Goal: Answer question/provide support: Share knowledge or assist other users

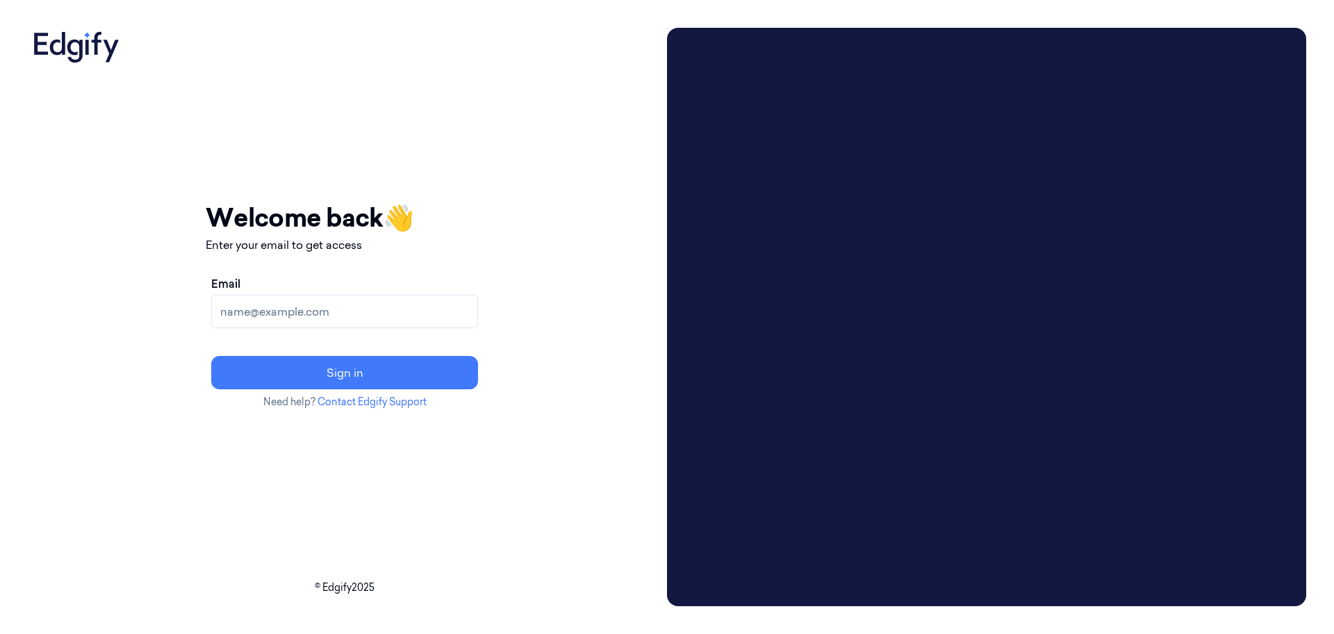
click at [478, 320] on input "Email" at bounding box center [344, 311] width 267 height 33
type input "rupa.b@indivillage.co"
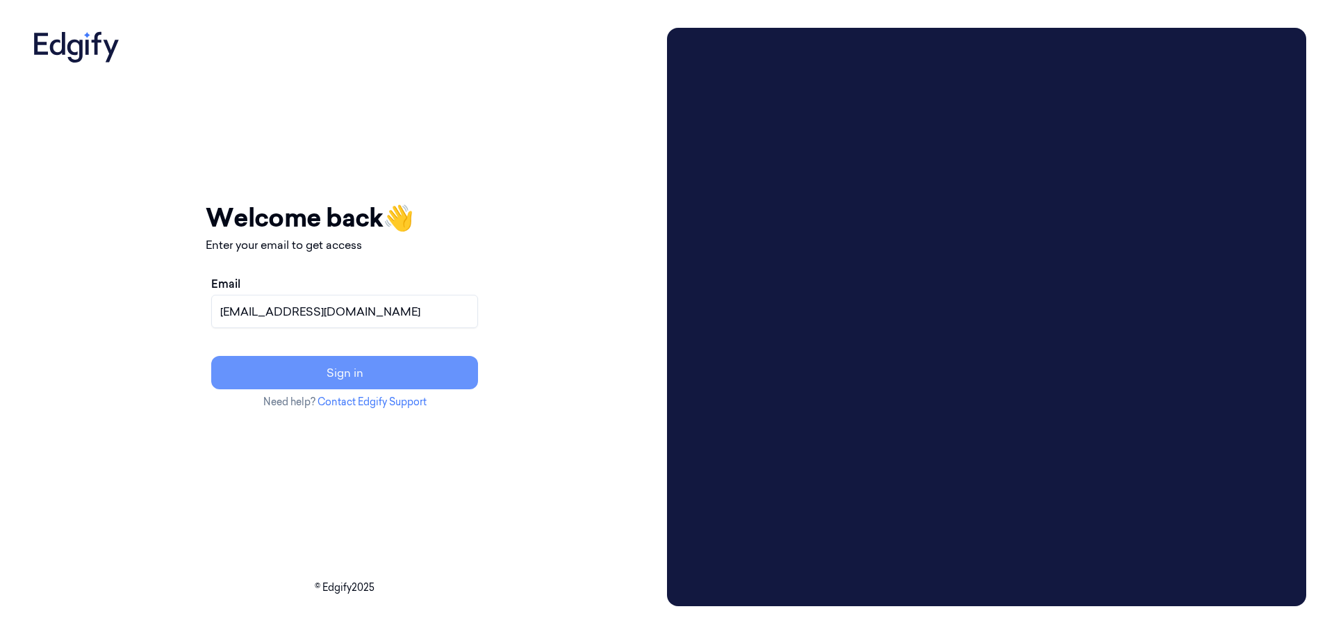
click at [436, 374] on button "Sign in" at bounding box center [344, 372] width 267 height 33
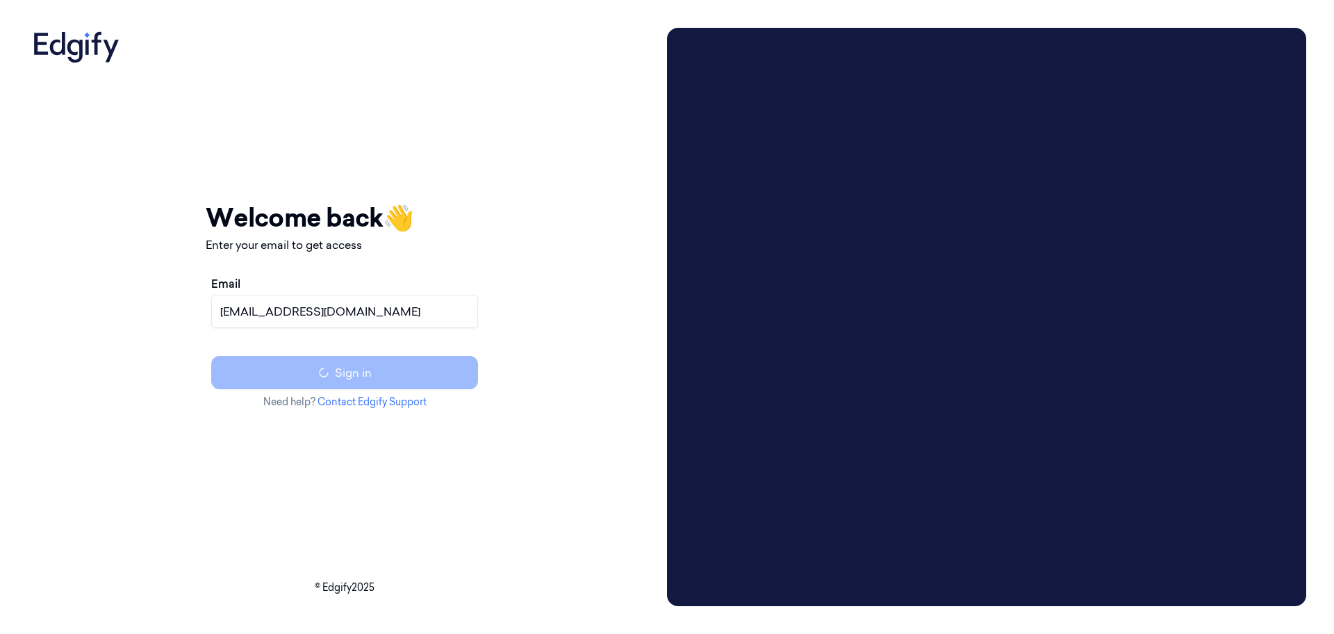
click at [407, 379] on div "Email rupa.b@indivillage.co Sign in" at bounding box center [345, 332] width 278 height 125
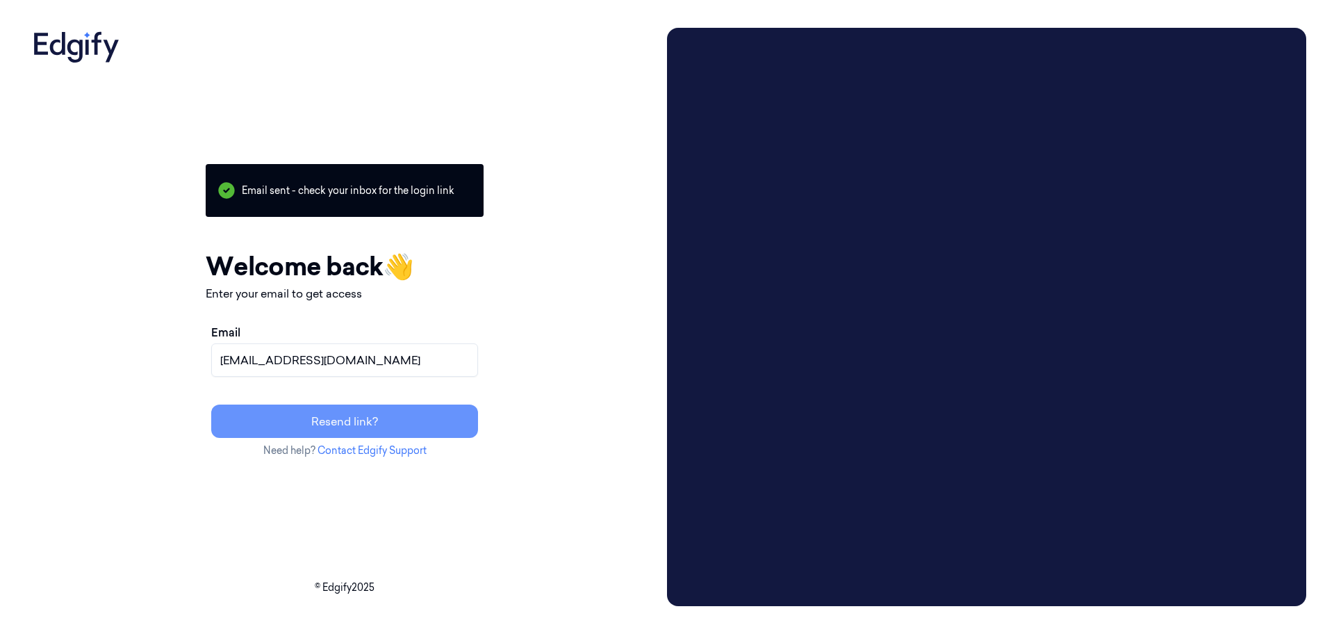
click at [405, 432] on button "Resend link?" at bounding box center [344, 420] width 267 height 33
click at [436, 352] on input "rupa.b@indivillage.co" at bounding box center [344, 359] width 267 height 33
click at [454, 432] on button "Resend link?" at bounding box center [344, 420] width 267 height 33
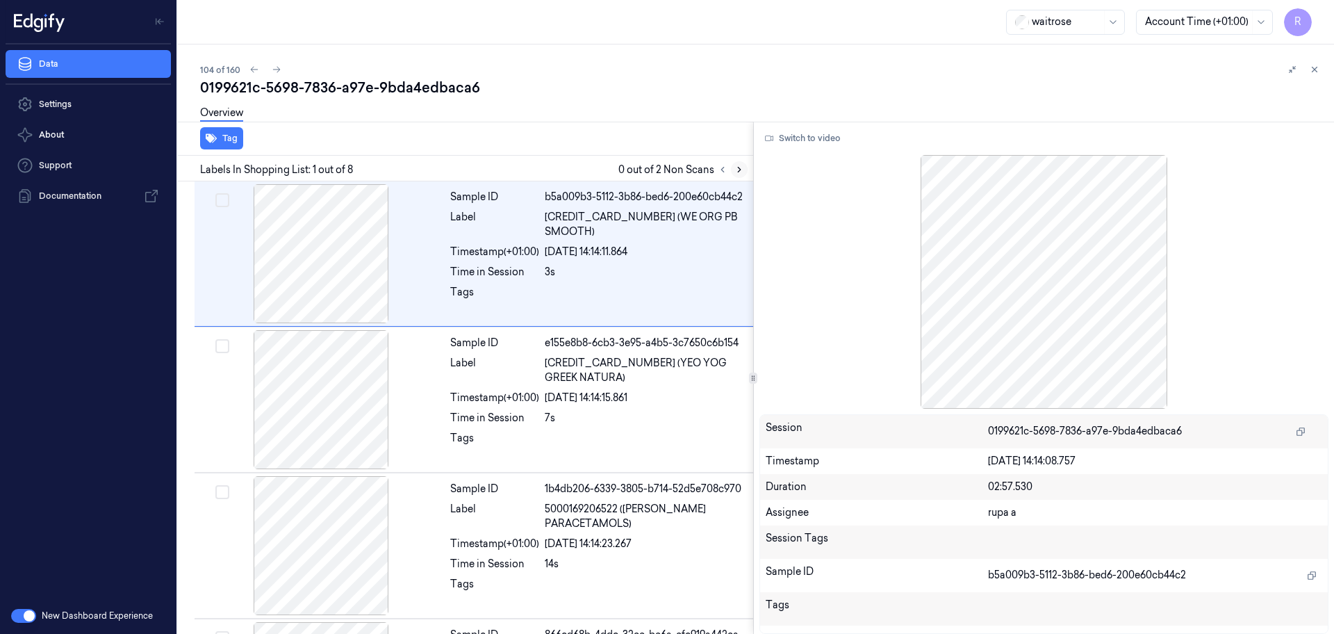
click at [739, 174] on button at bounding box center [739, 169] width 17 height 17
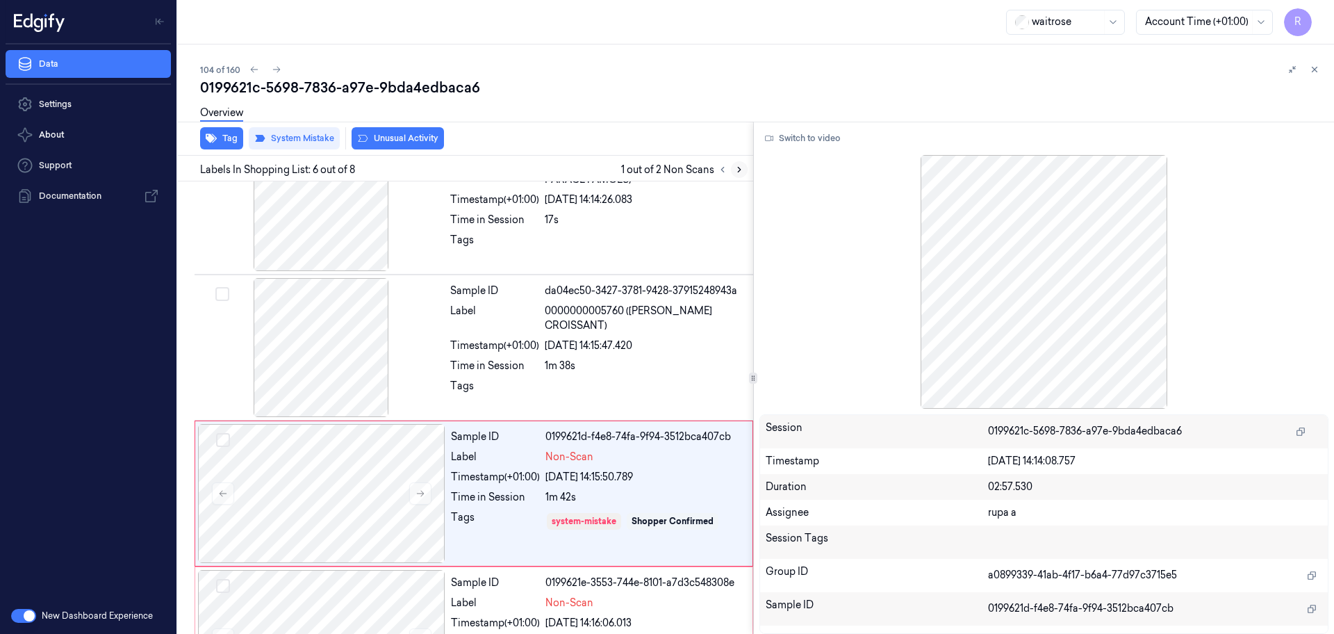
scroll to position [576, 0]
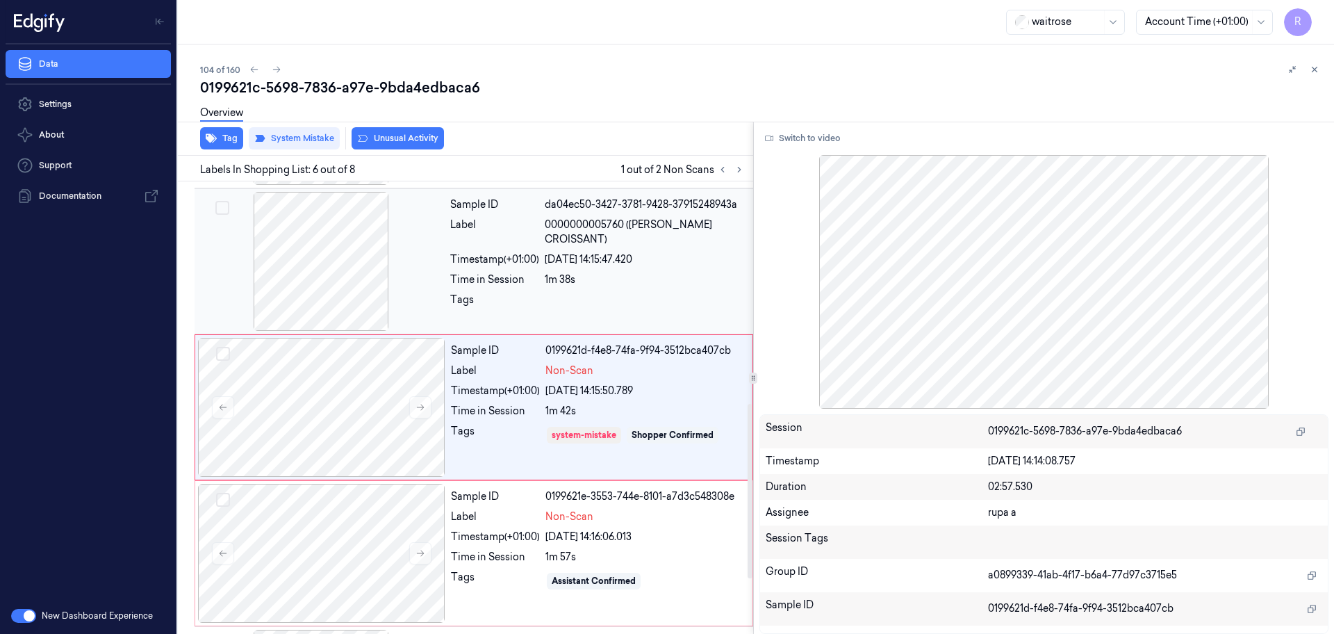
click at [281, 250] on div at bounding box center [320, 261] width 247 height 139
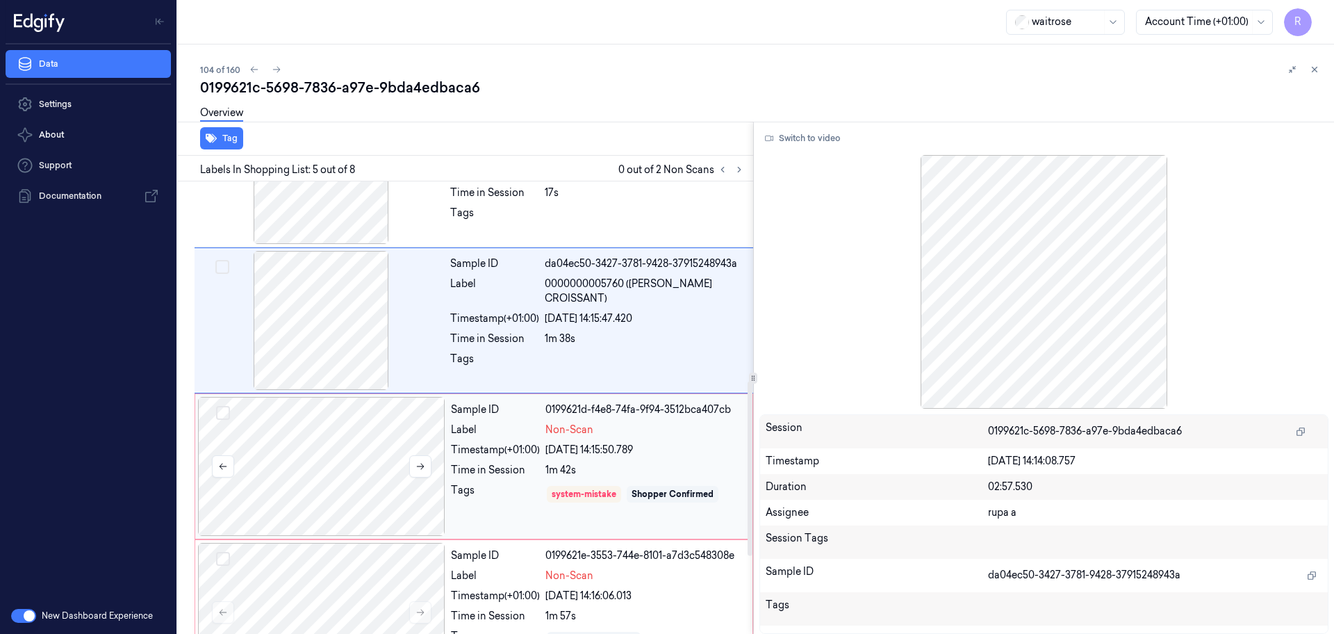
click at [330, 424] on div at bounding box center [321, 466] width 247 height 139
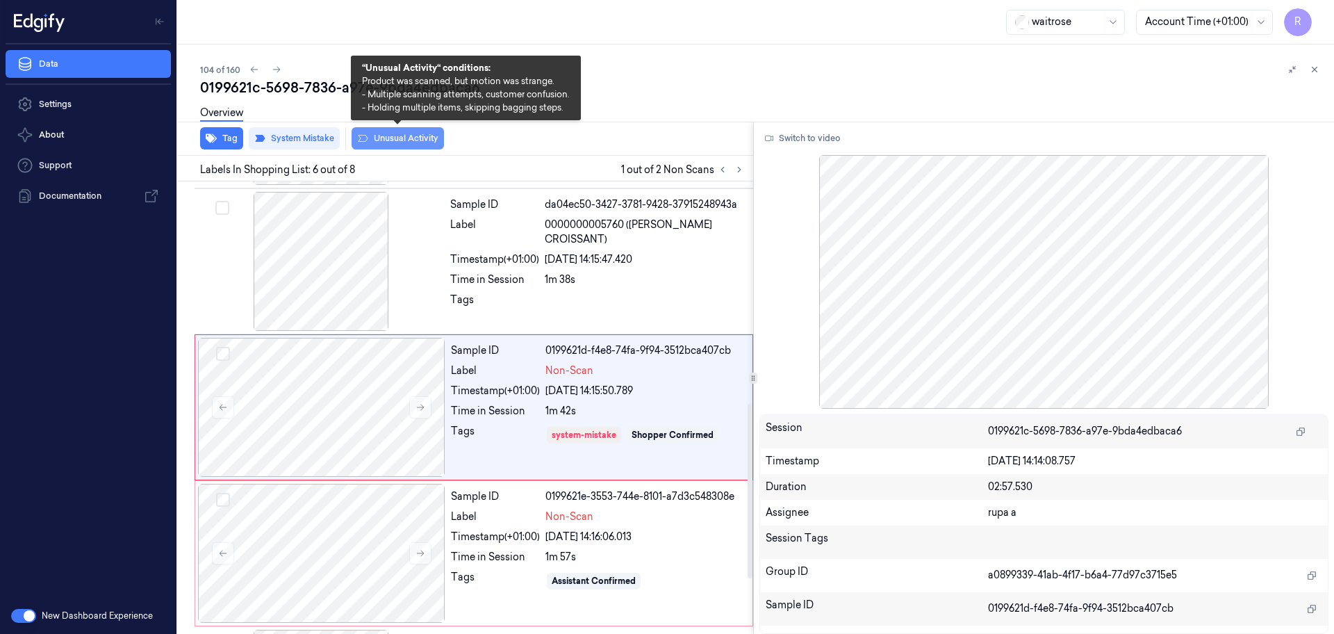
click at [407, 142] on button "Unusual Activity" at bounding box center [398, 138] width 92 height 22
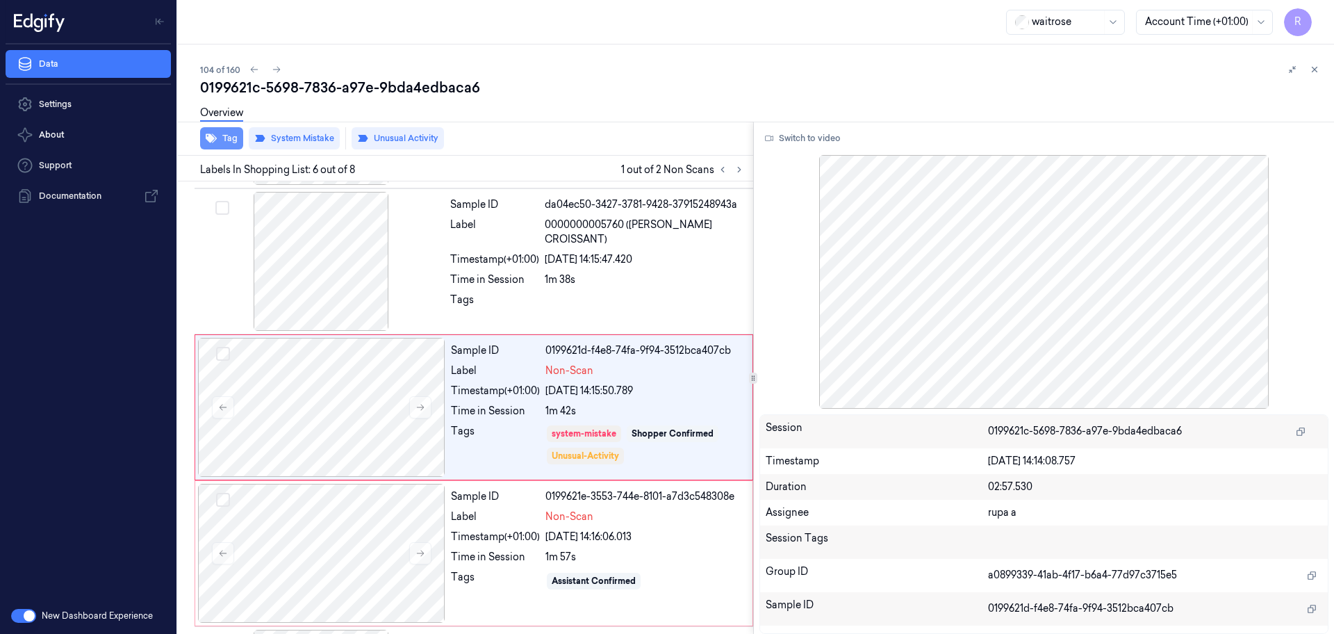
click at [236, 140] on button "Tag" at bounding box center [221, 138] width 43 height 22
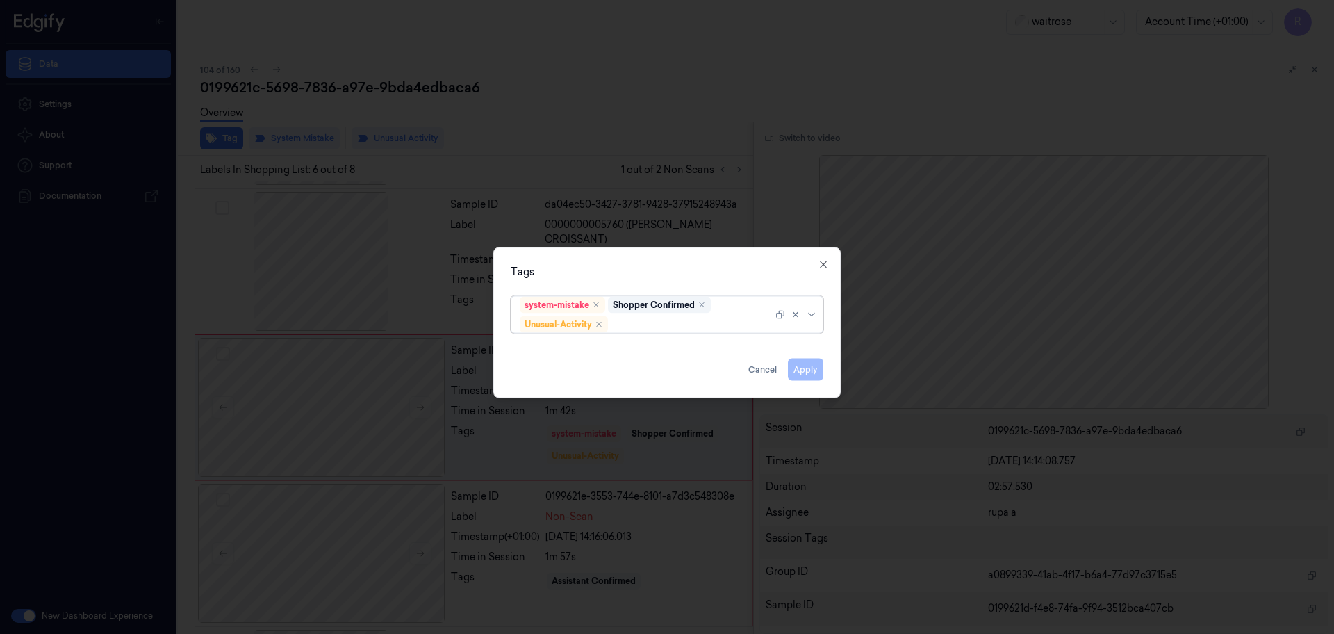
click at [636, 331] on div "system-mistake Shopper Confirmed Unusual-Activity" at bounding box center [646, 315] width 253 height 36
type input "pi"
click at [615, 344] on div "Picklist item alert" at bounding box center [667, 351] width 295 height 15
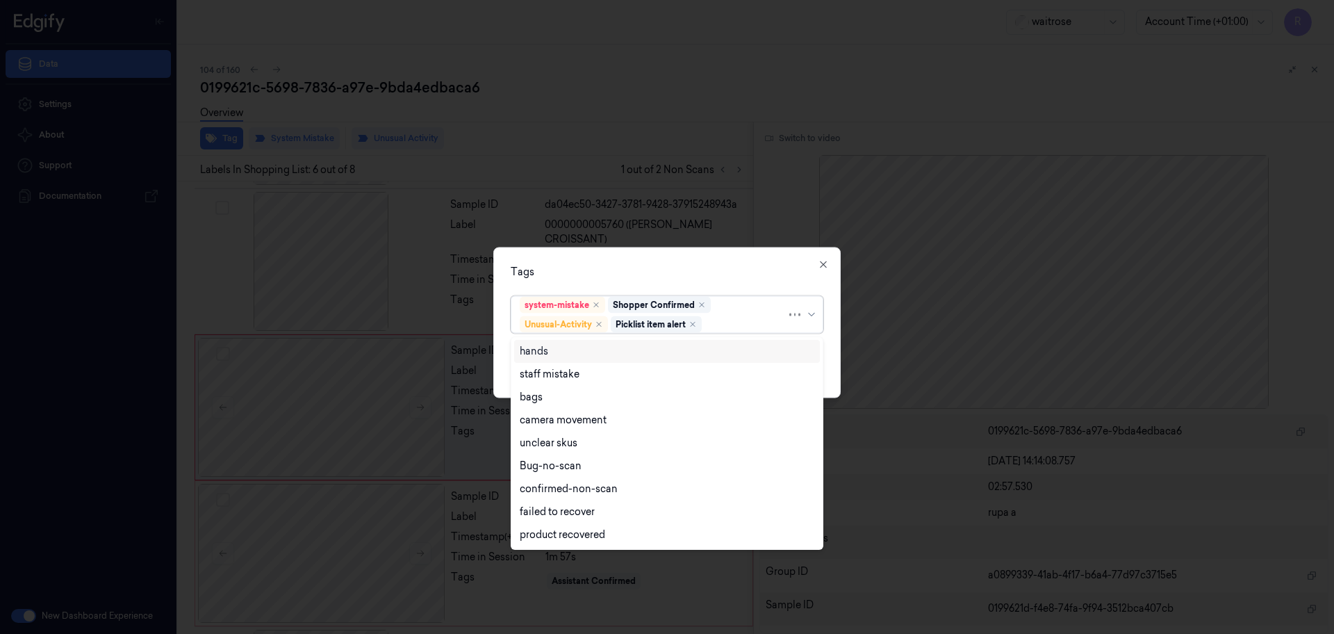
click at [660, 252] on div "Tags option Picklist item alert, selected. Use Up and Down to choose options, p…" at bounding box center [666, 322] width 347 height 151
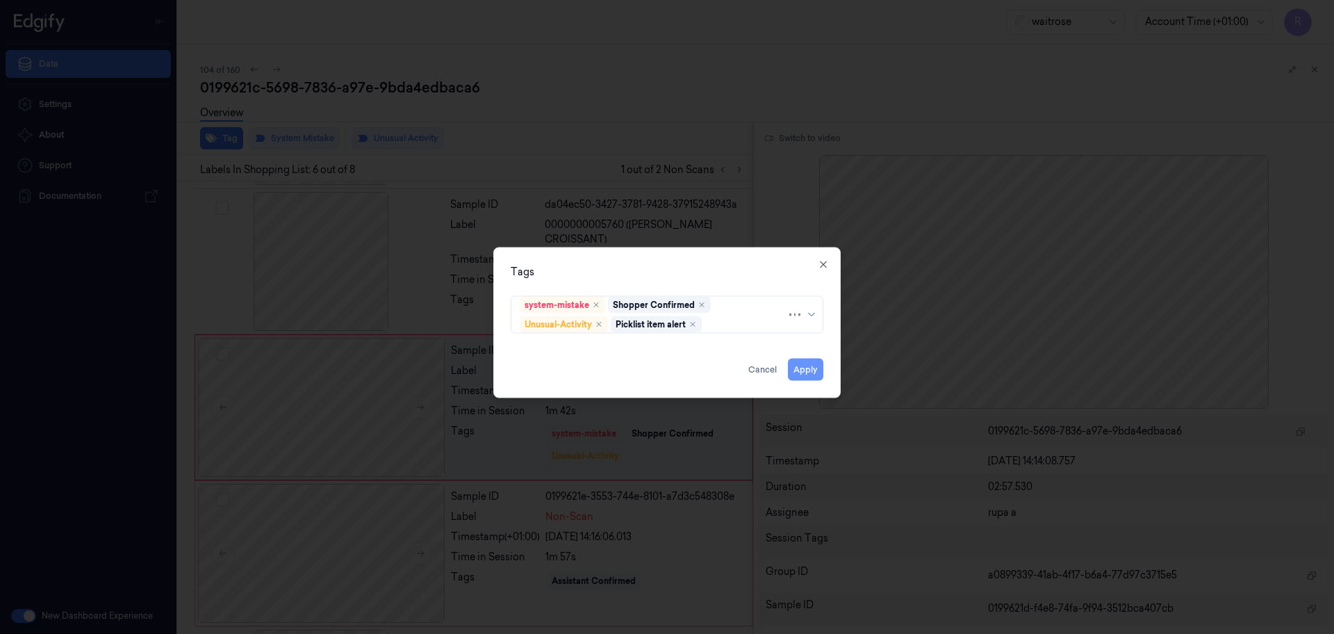
click at [806, 374] on button "Apply" at bounding box center [805, 370] width 35 height 22
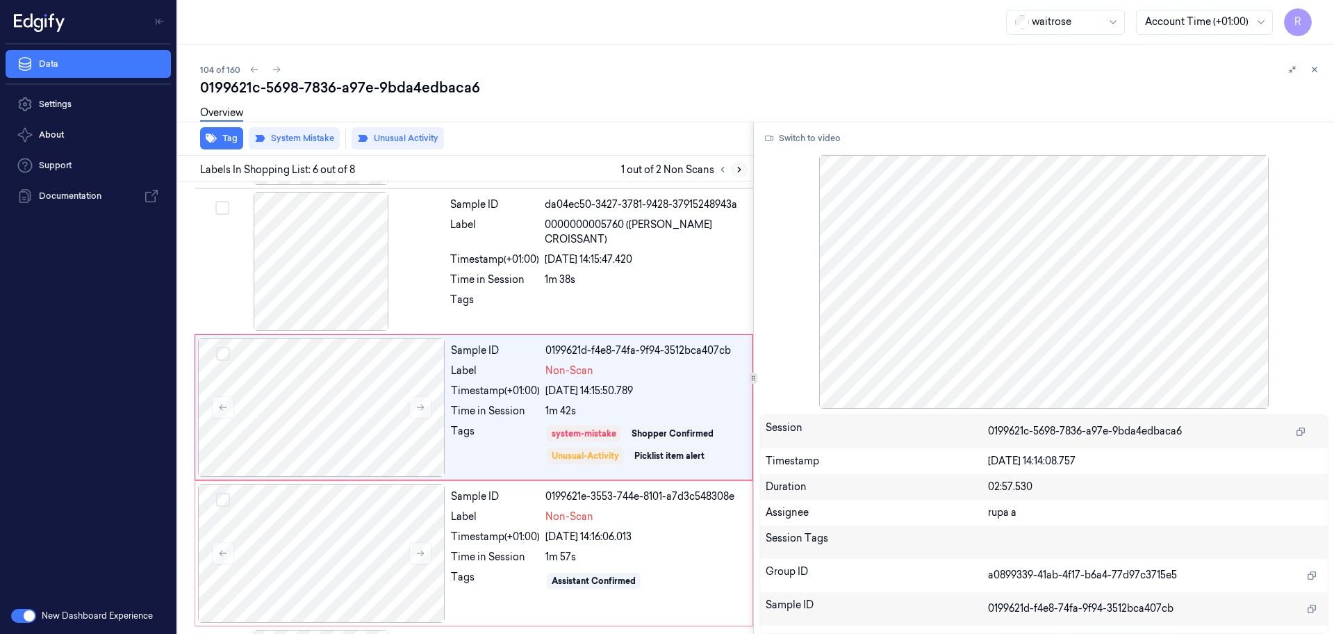
click at [739, 172] on icon at bounding box center [740, 170] width 10 height 10
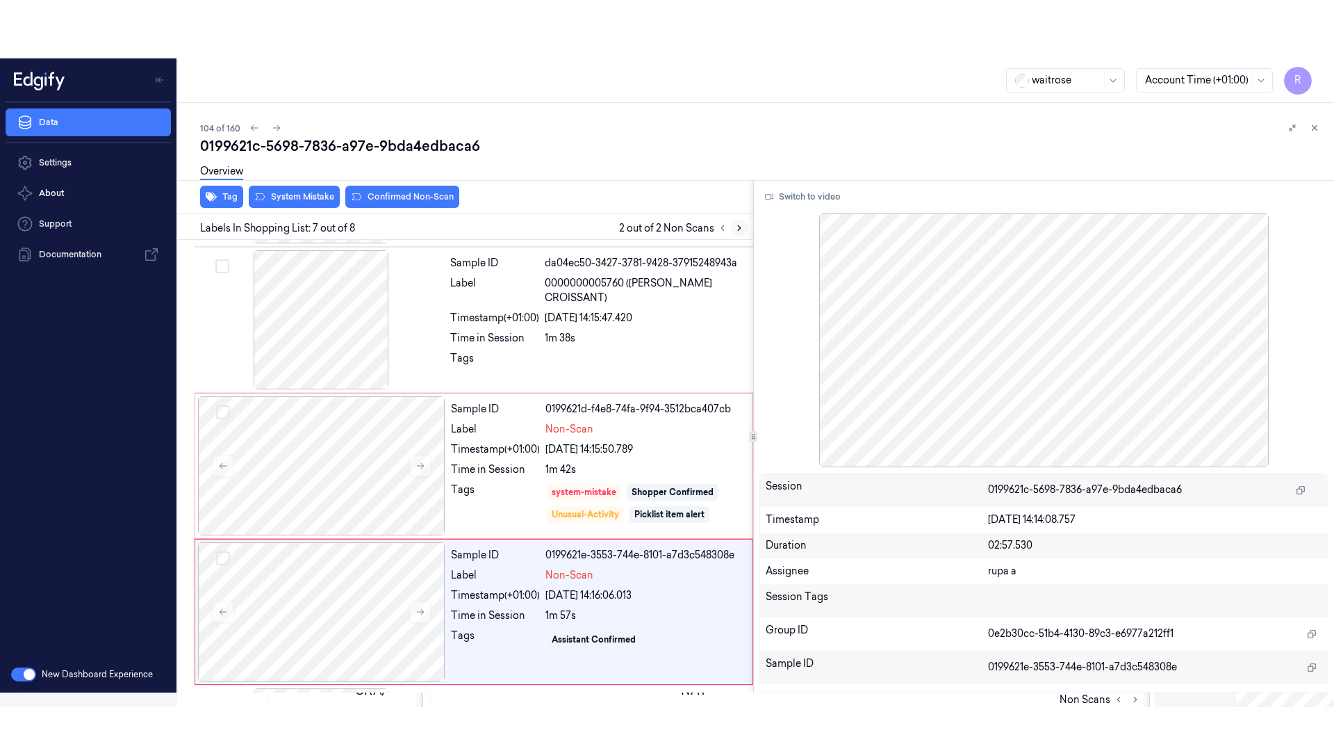
scroll to position [719, 0]
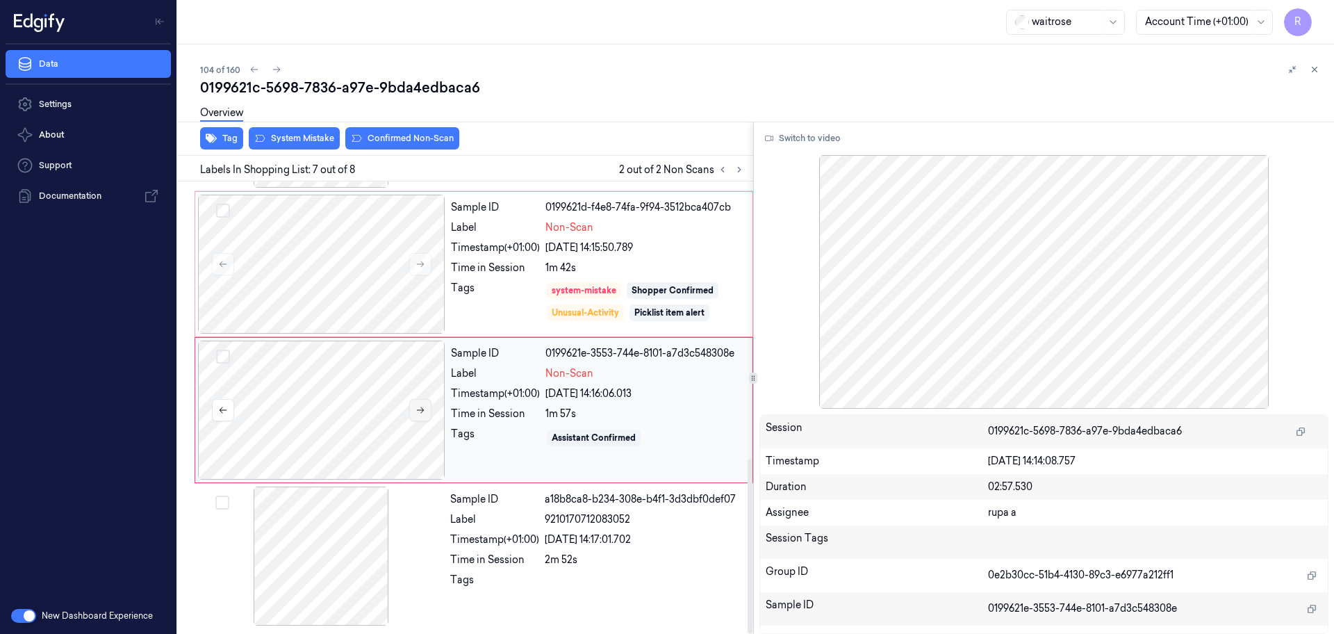
click at [418, 408] on icon at bounding box center [421, 410] width 10 height 10
click at [365, 413] on div at bounding box center [321, 410] width 247 height 139
click at [821, 147] on button "Switch to video" at bounding box center [803, 138] width 87 height 22
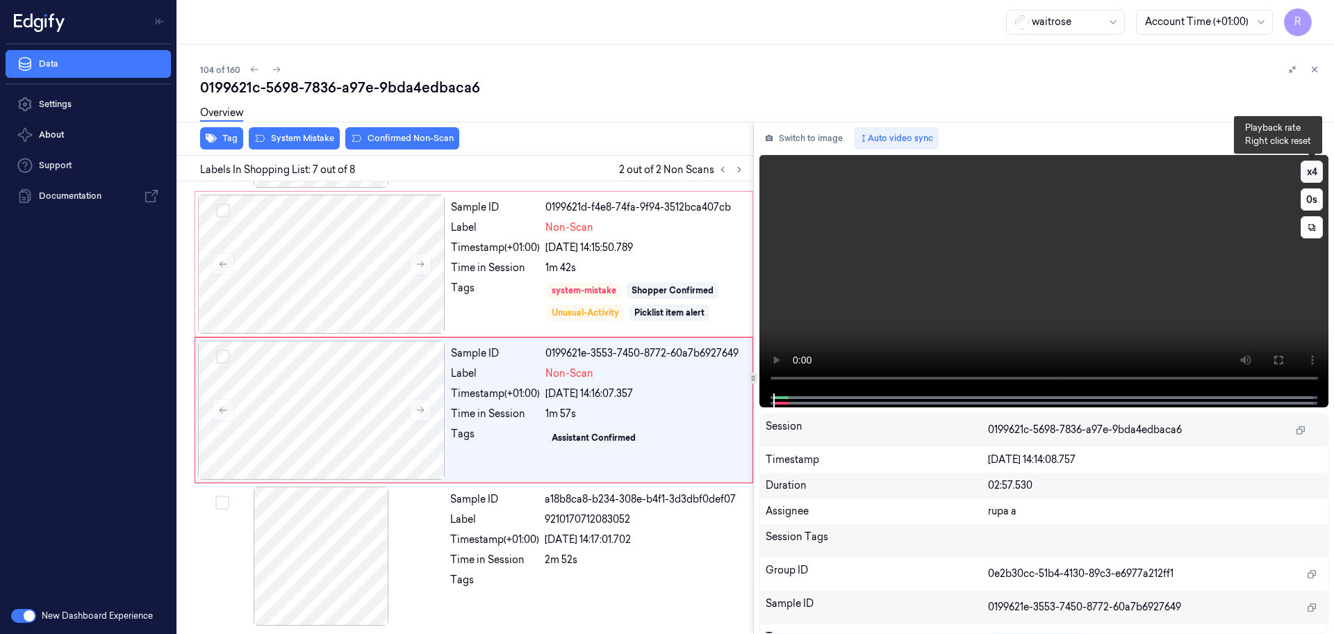
click at [1067, 173] on button "x 4" at bounding box center [1312, 172] width 22 height 22
click at [941, 298] on video at bounding box center [1045, 274] width 570 height 238
click at [1067, 359] on icon at bounding box center [1278, 359] width 11 height 11
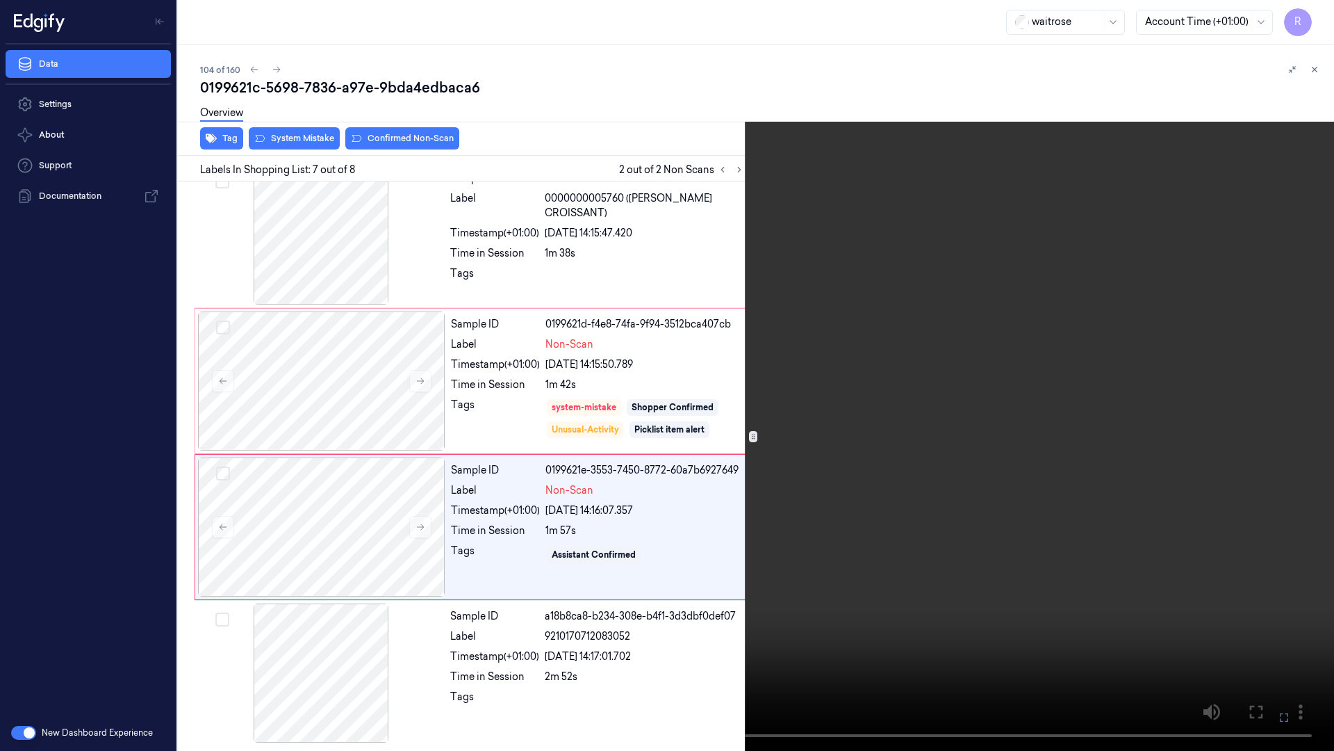
click at [1067, 454] on video at bounding box center [667, 375] width 1334 height 751
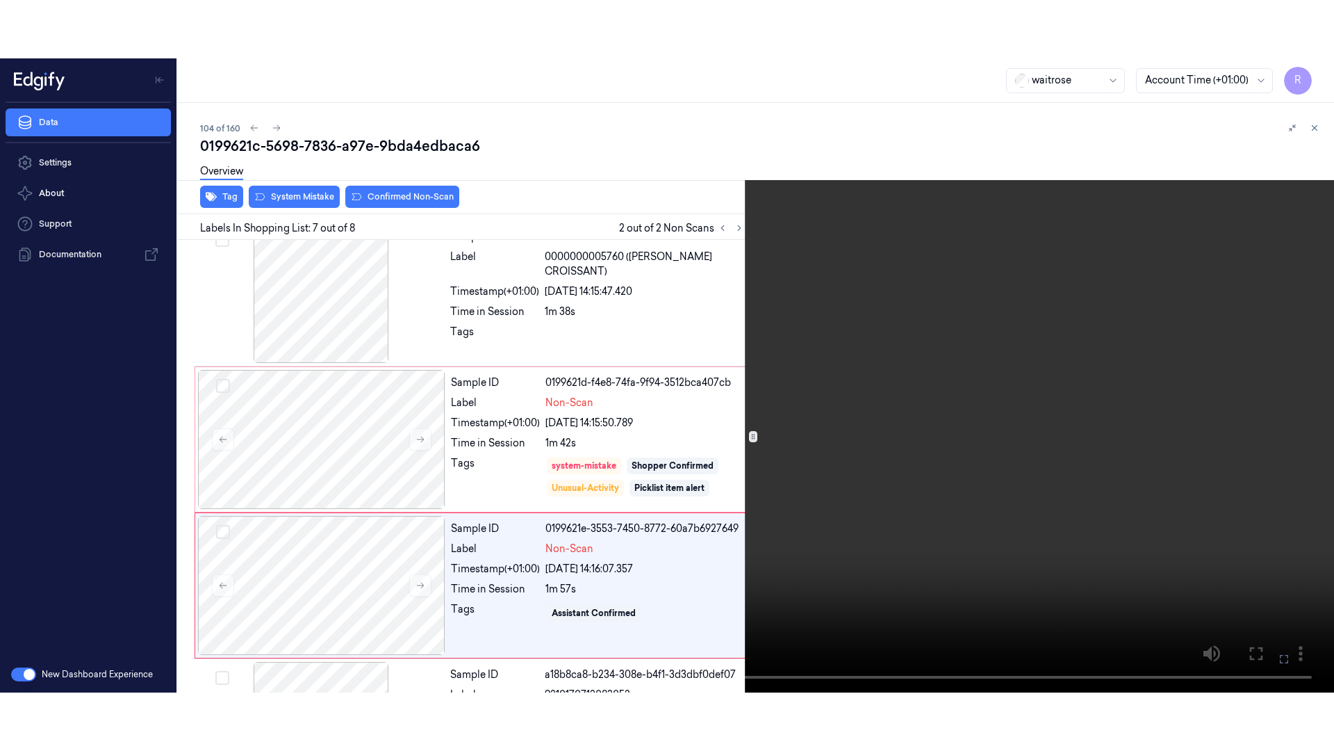
scroll to position [719, 0]
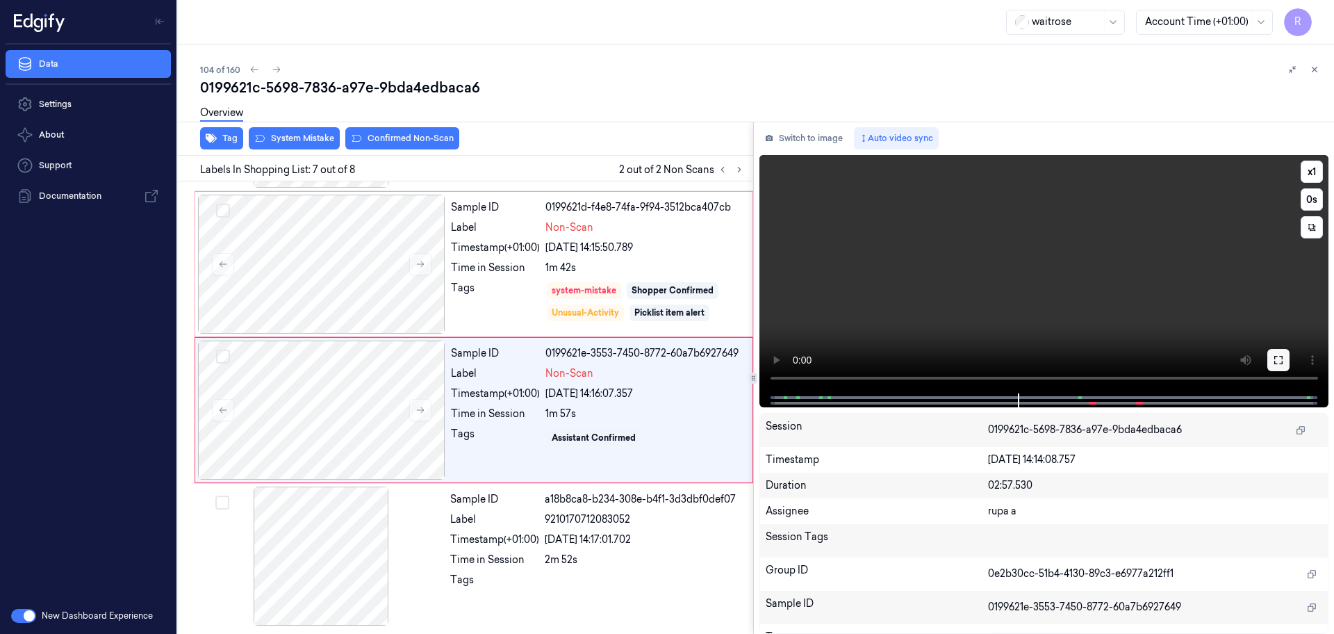
click at [1067, 363] on icon at bounding box center [1278, 359] width 11 height 11
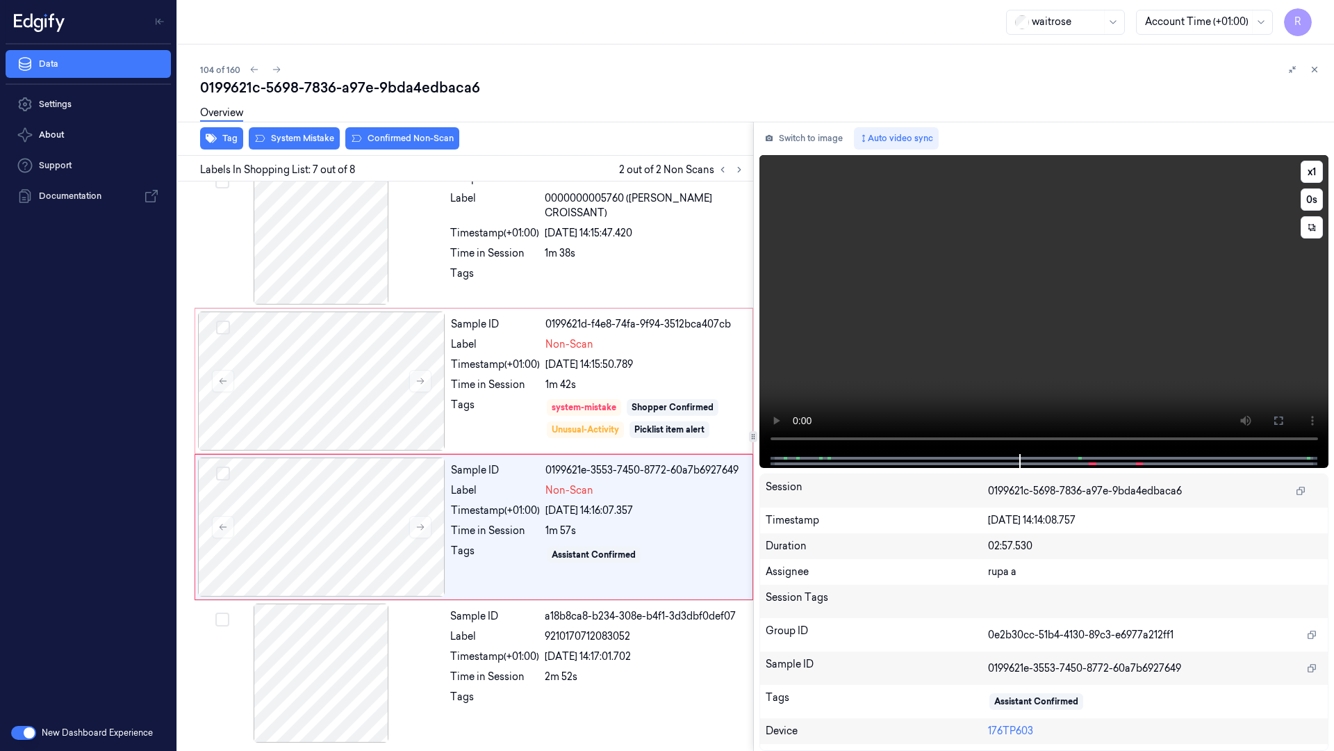
scroll to position [602, 0]
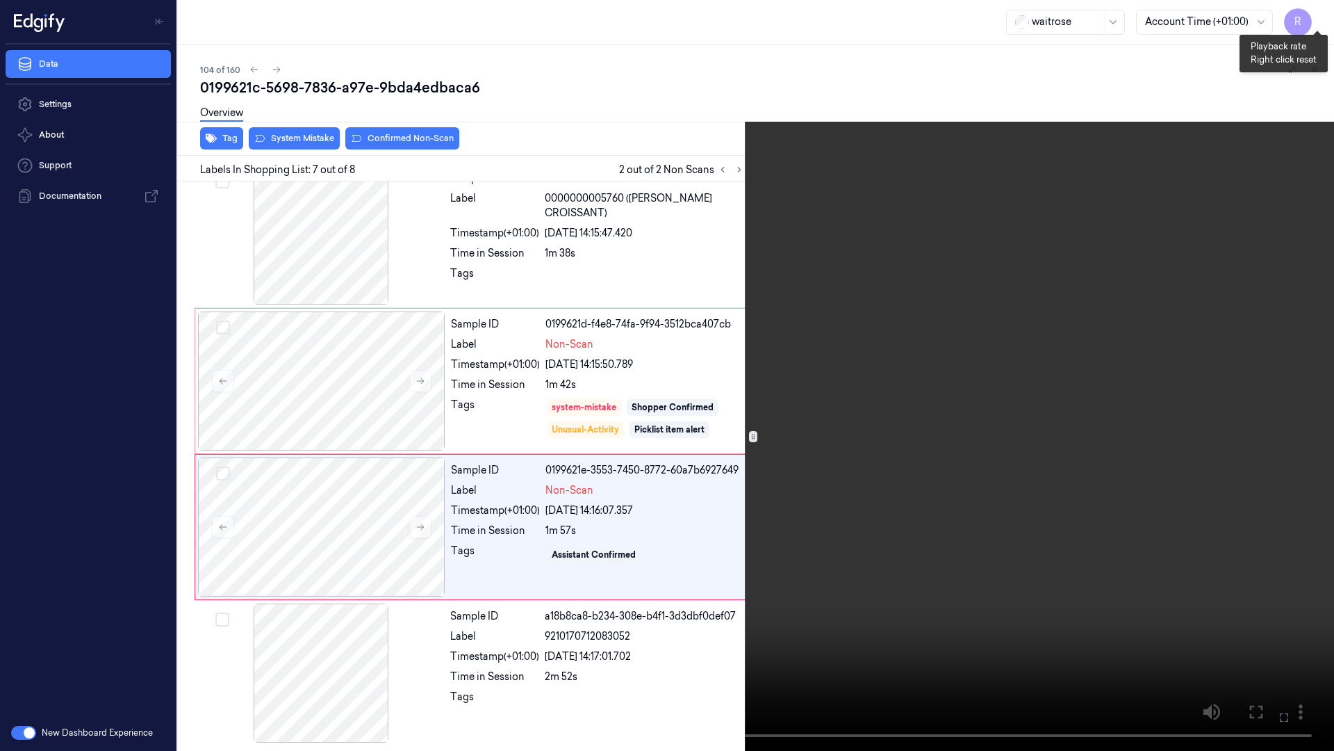
click at [1067, 15] on button "x 1" at bounding box center [1317, 17] width 22 height 22
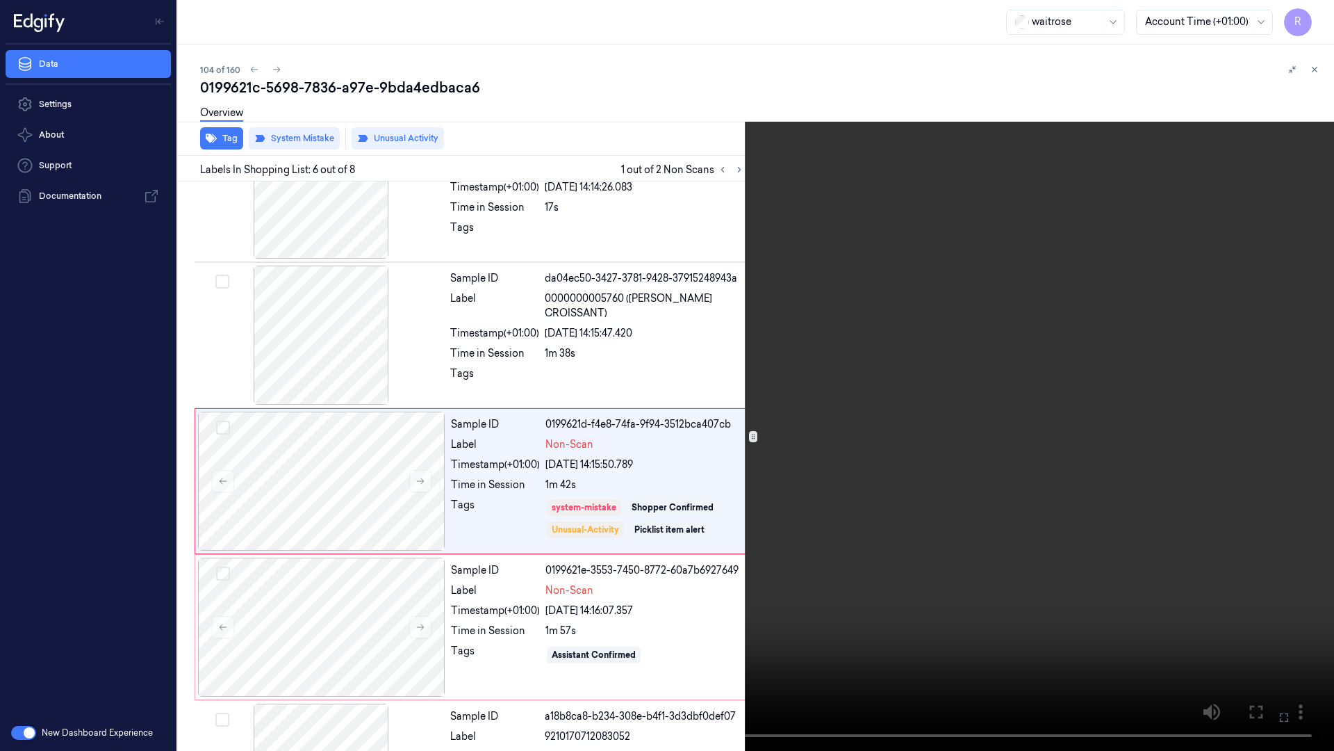
scroll to position [518, 0]
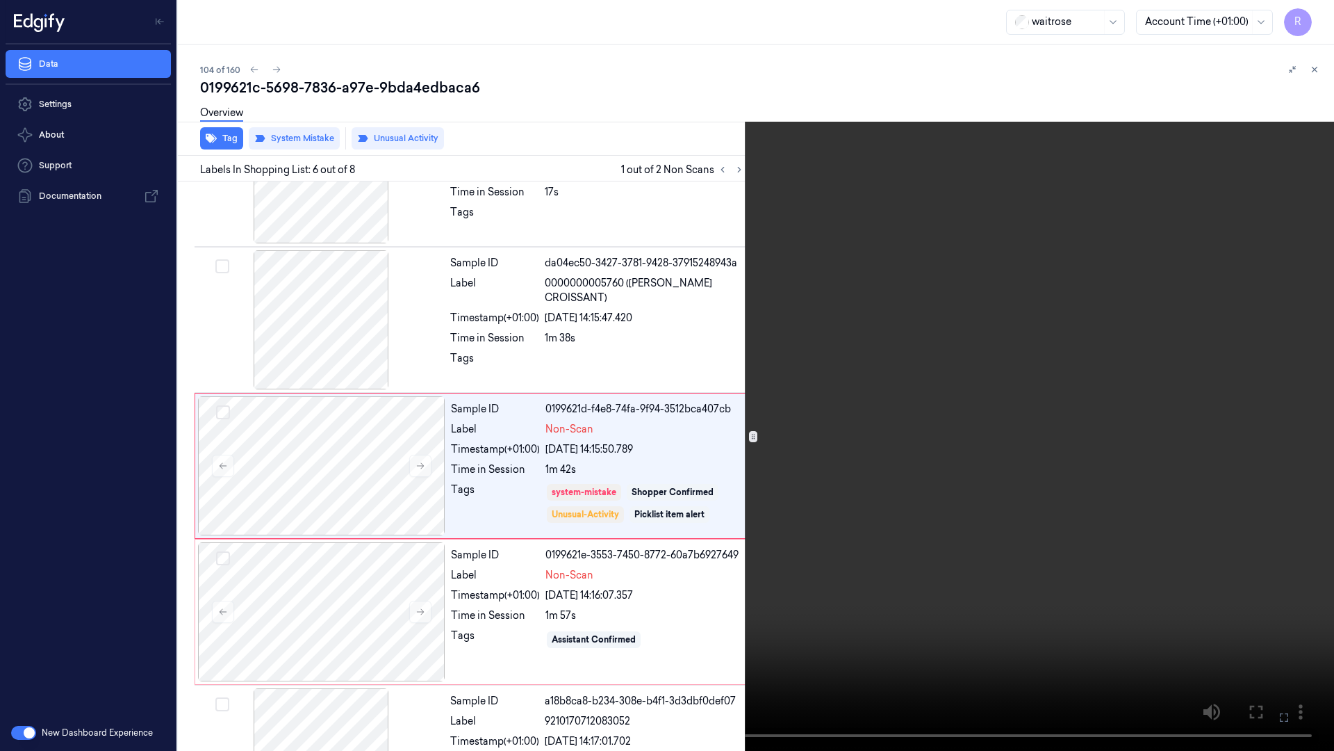
click at [1053, 456] on video at bounding box center [667, 375] width 1334 height 751
click at [1067, 450] on video at bounding box center [667, 375] width 1334 height 751
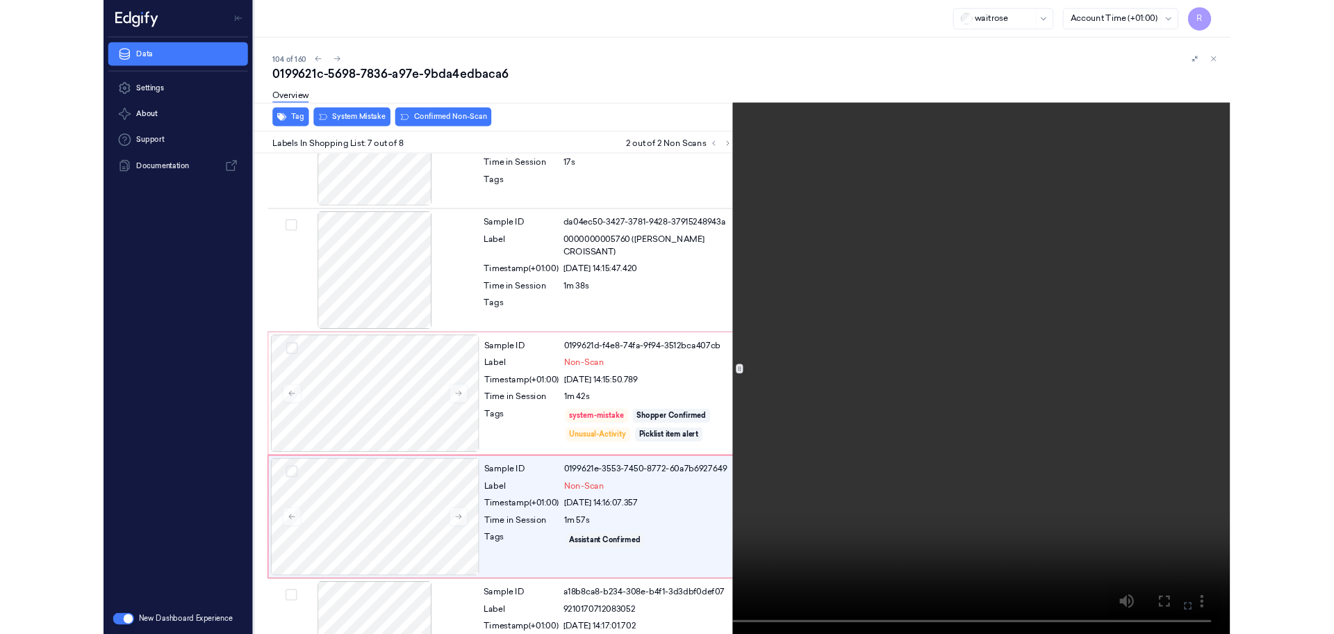
scroll to position [602, 0]
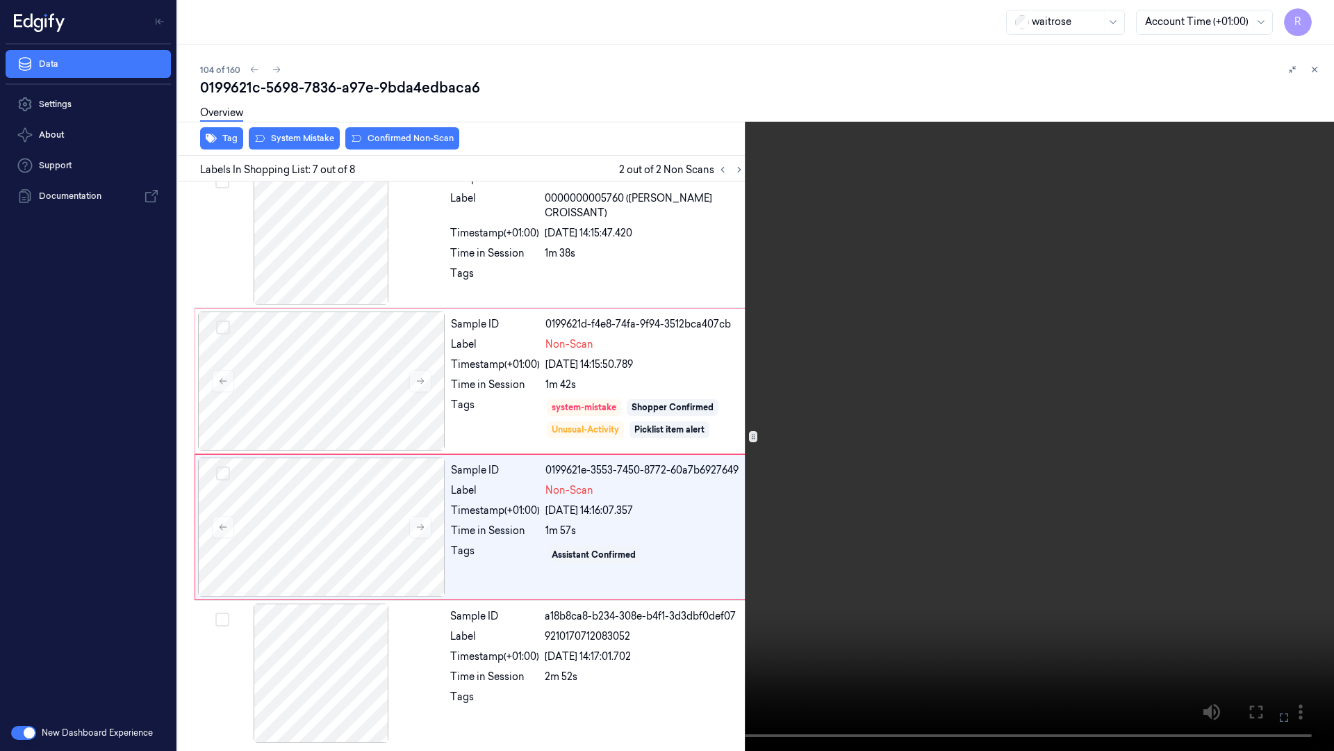
click at [860, 339] on video at bounding box center [667, 375] width 1334 height 751
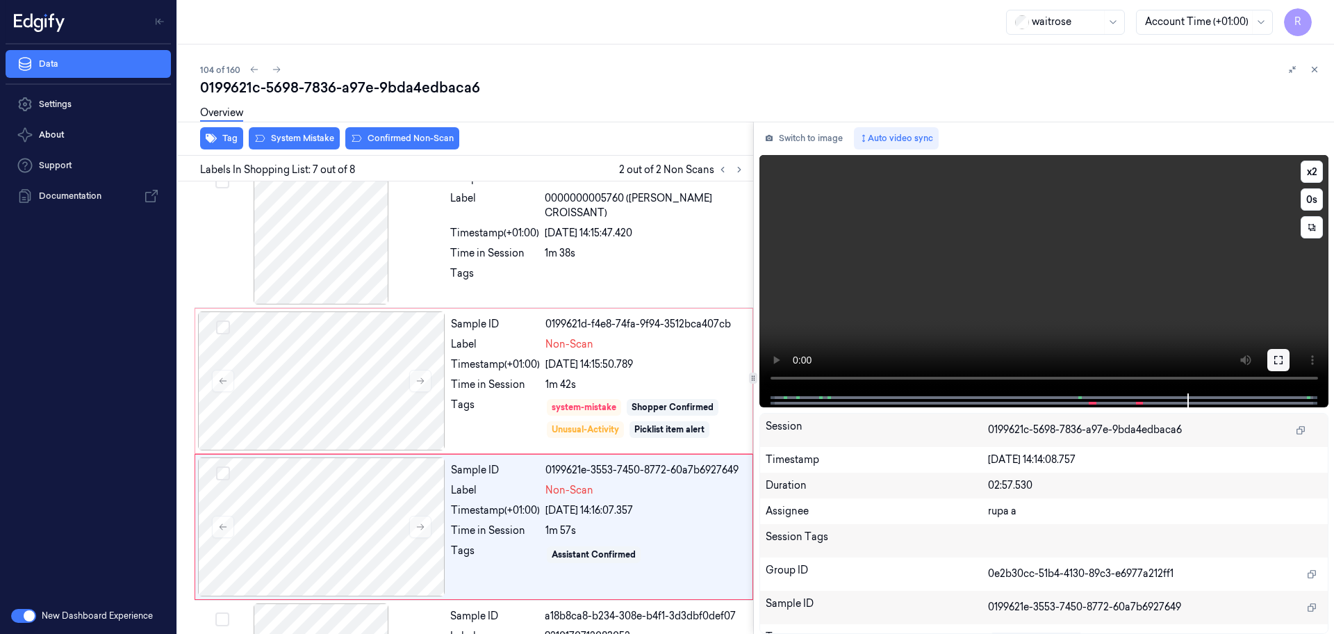
click at [1067, 354] on icon at bounding box center [1278, 359] width 11 height 11
click at [792, 135] on button "Switch to image" at bounding box center [804, 138] width 89 height 22
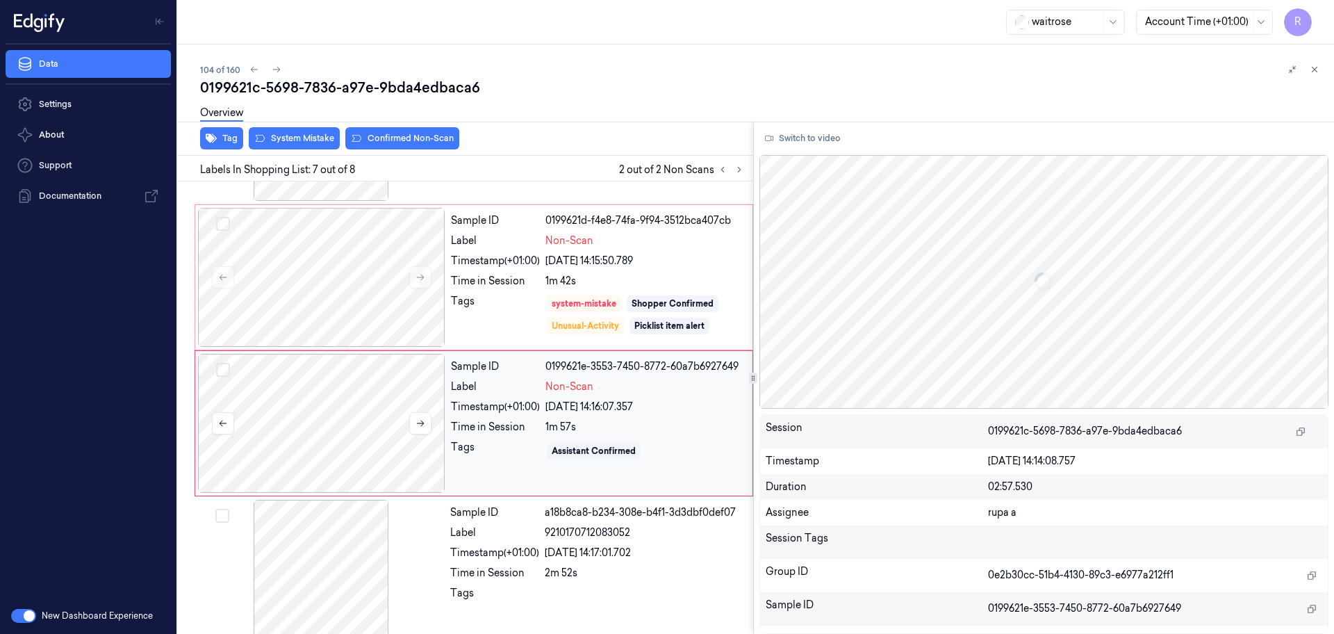
scroll to position [719, 0]
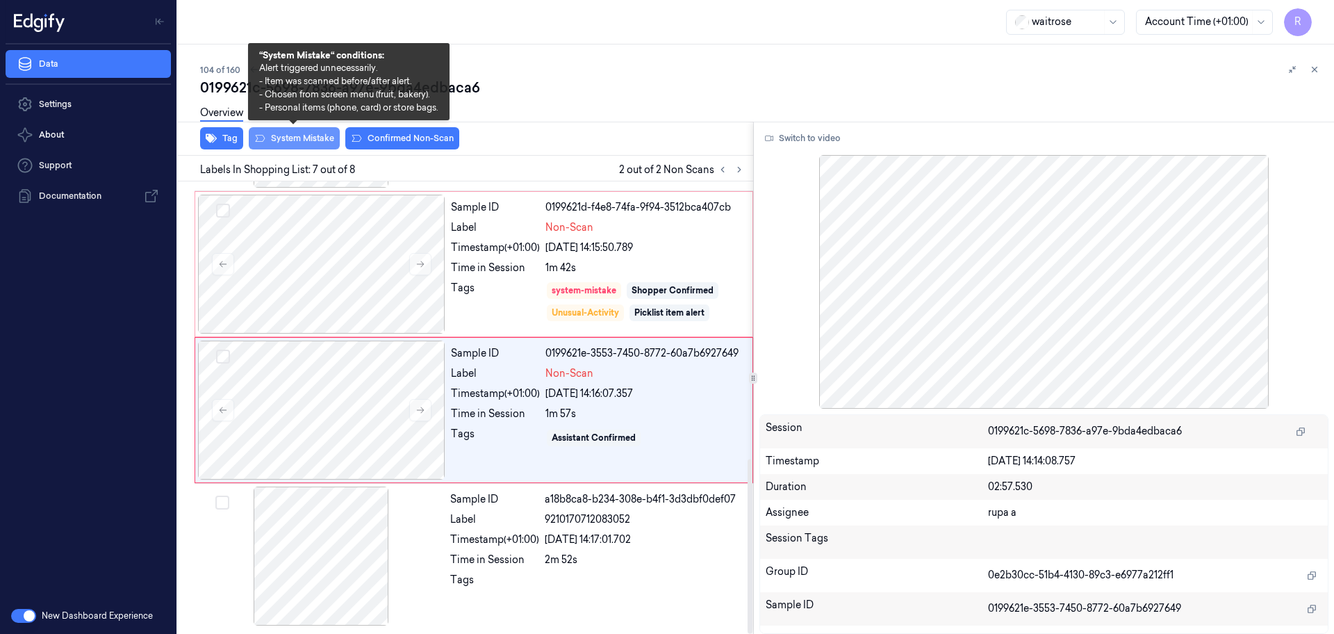
click at [297, 140] on button "System Mistake" at bounding box center [294, 138] width 91 height 22
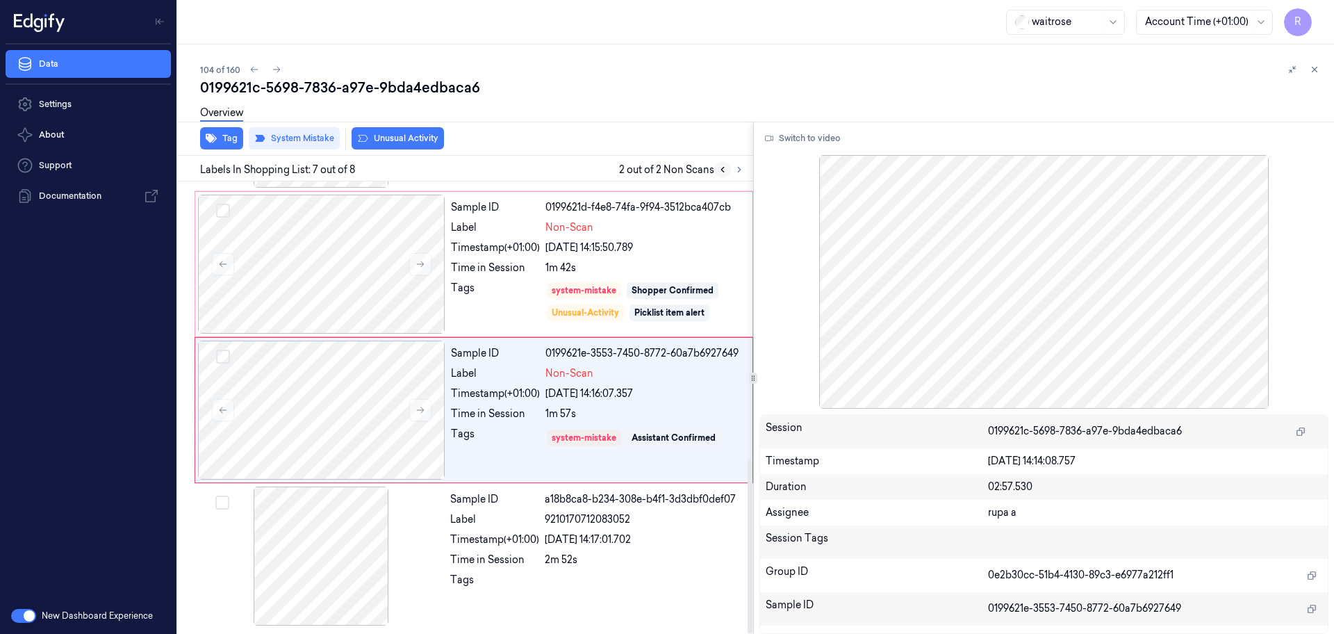
click at [725, 169] on icon at bounding box center [723, 170] width 10 height 10
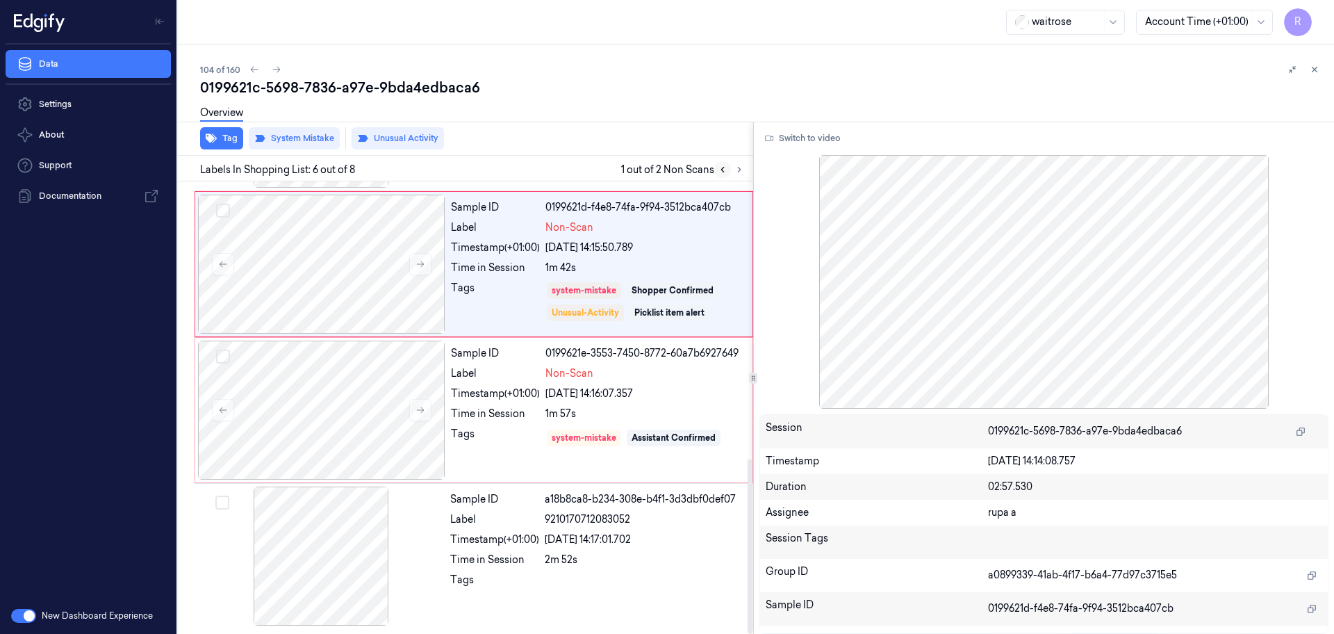
scroll to position [576, 0]
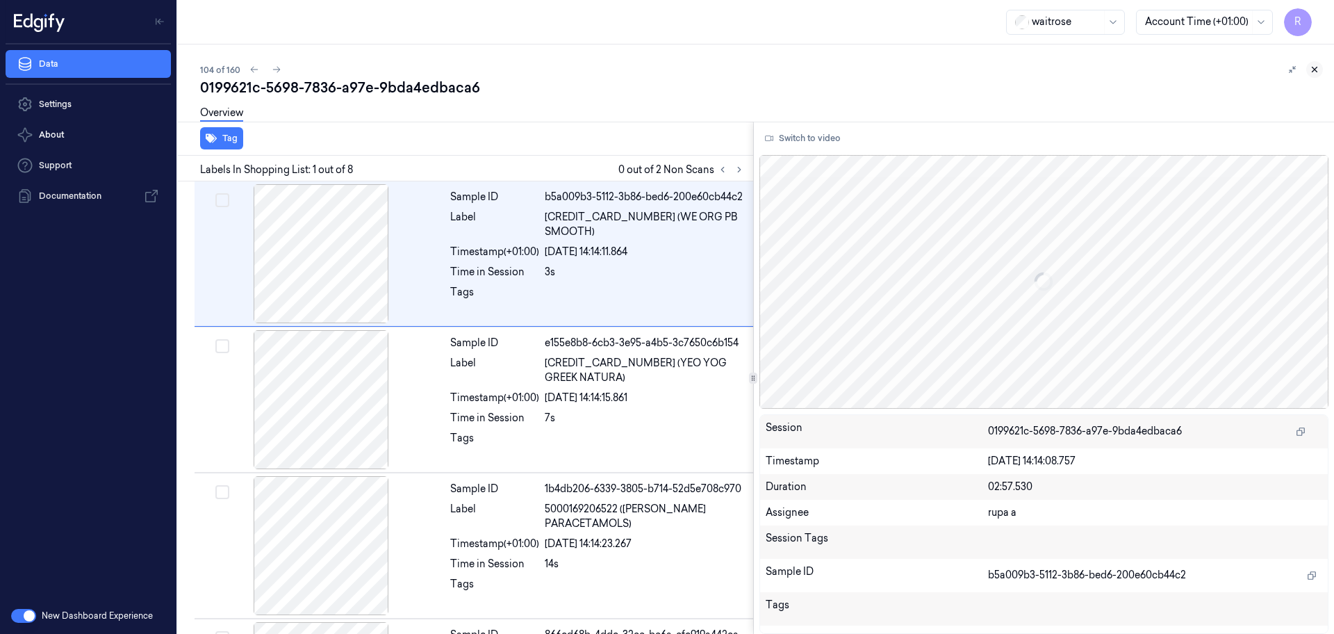
click at [1313, 71] on icon at bounding box center [1315, 69] width 5 height 5
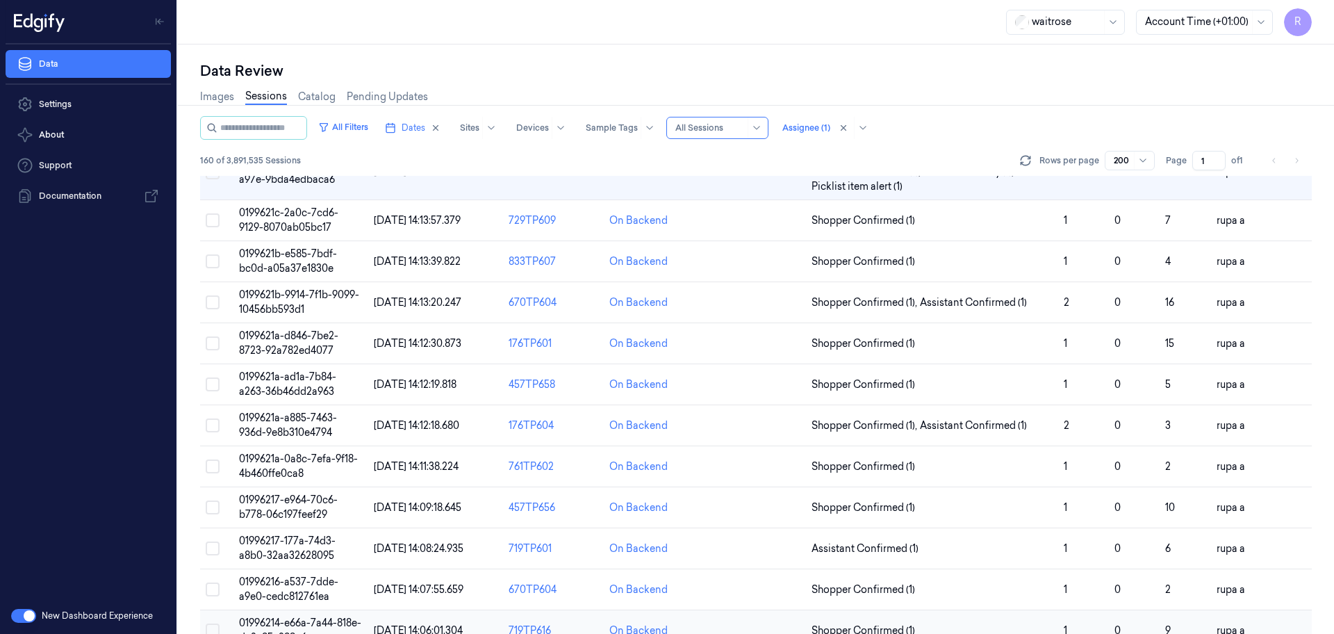
scroll to position [4375, 0]
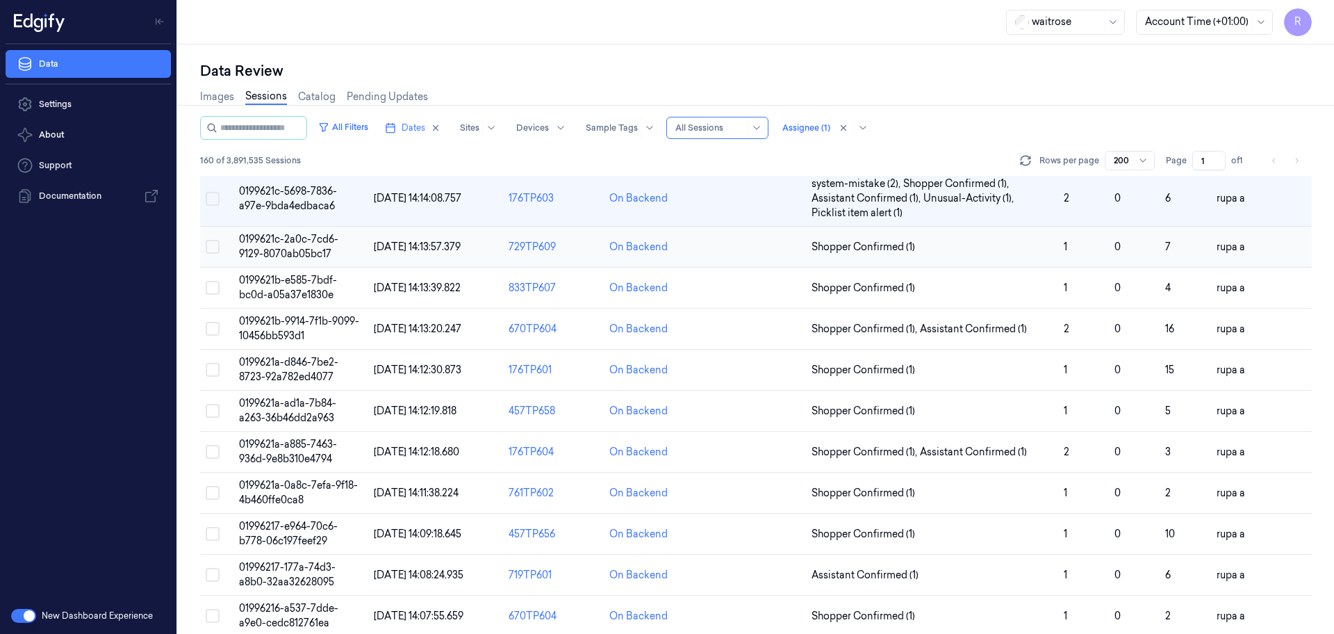
click at [336, 245] on span "0199621c-2a0c-7cd6-9129-8070ab05bc17" at bounding box center [288, 246] width 99 height 27
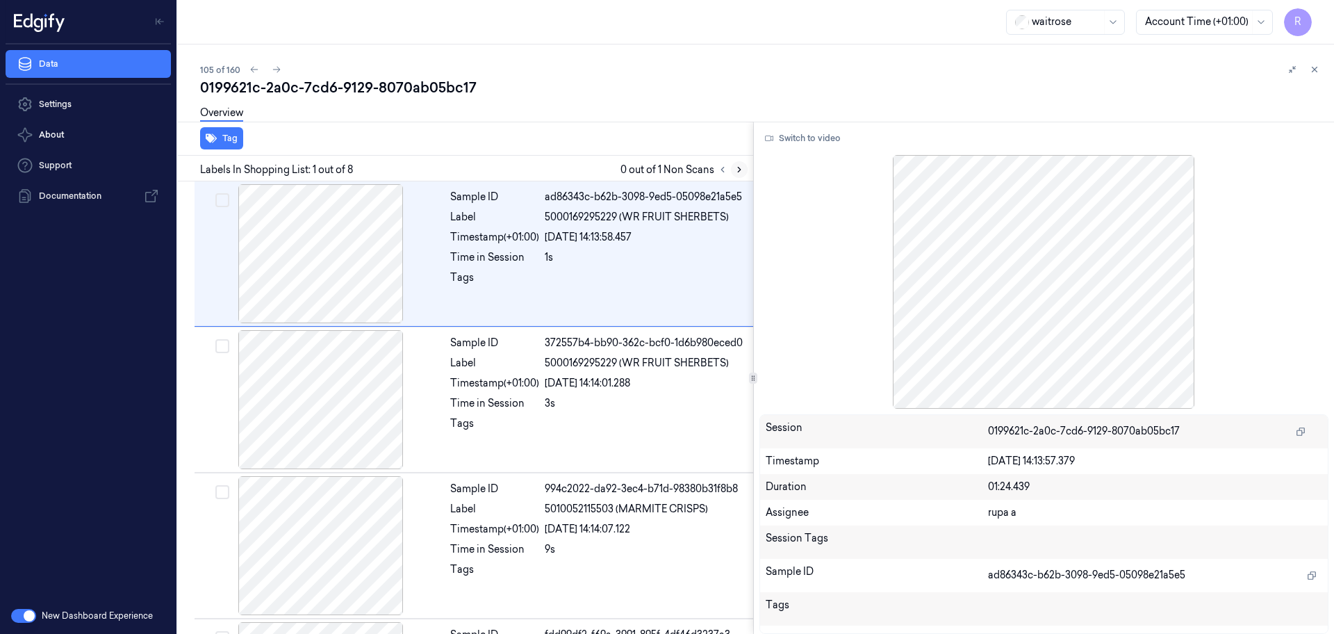
click at [733, 164] on button at bounding box center [739, 169] width 17 height 17
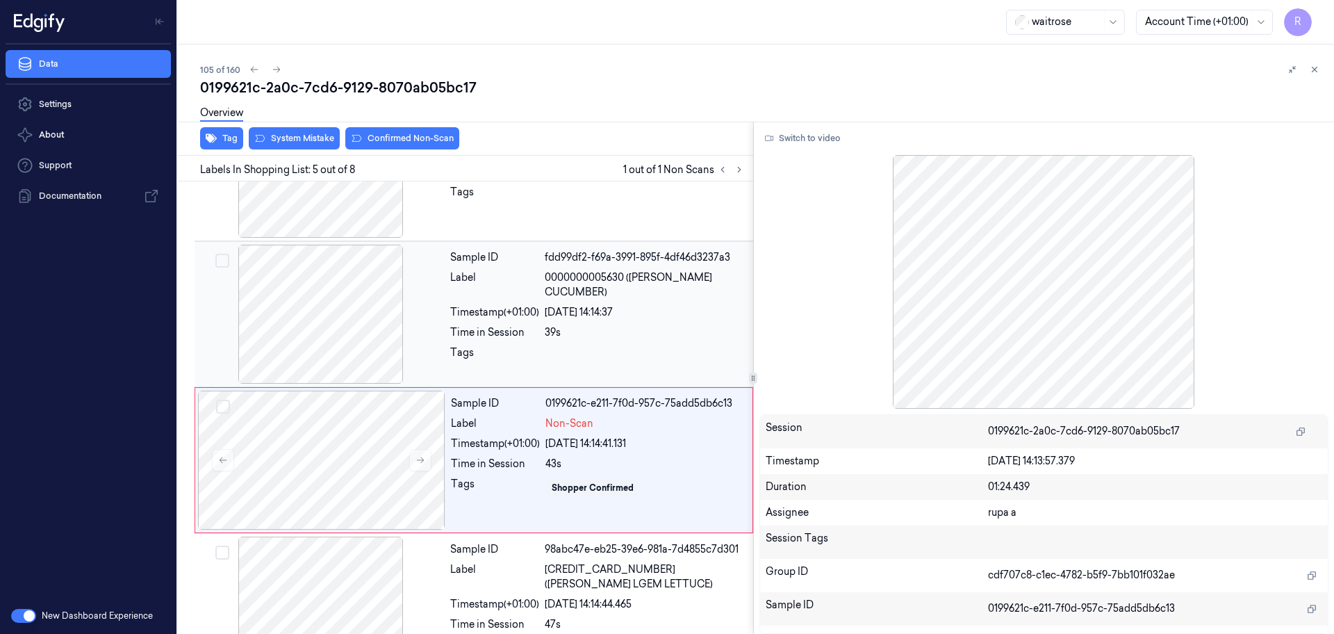
scroll to position [430, 0]
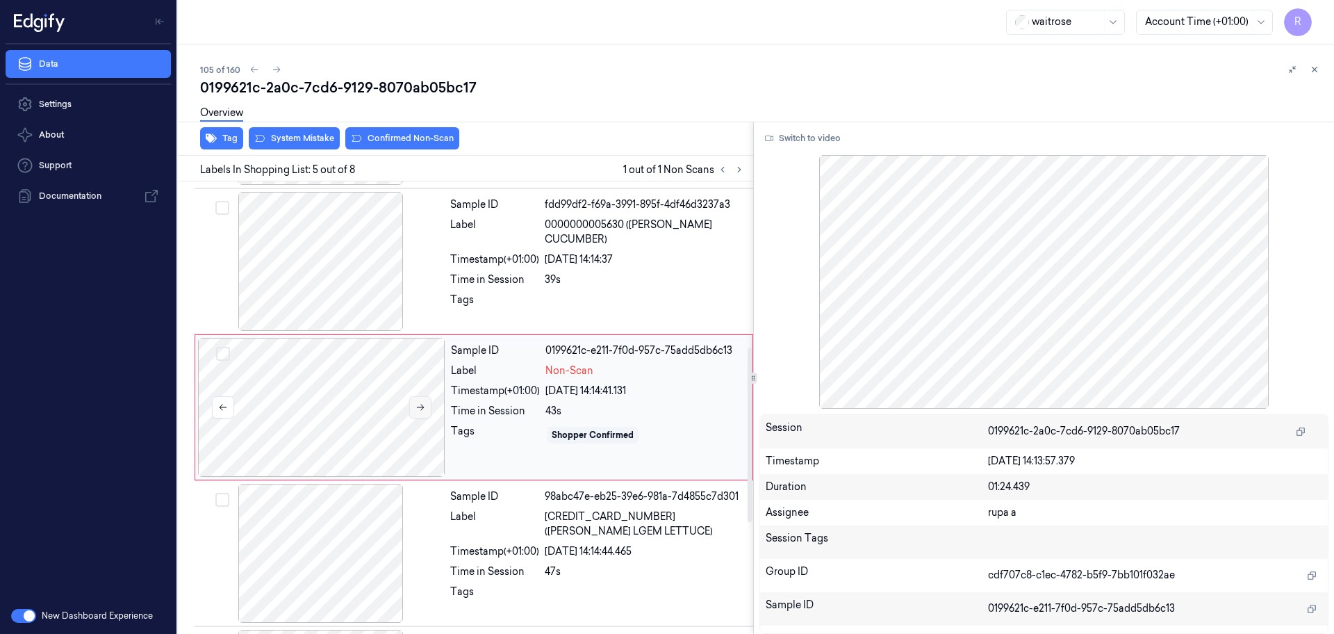
click at [419, 407] on icon at bounding box center [421, 407] width 10 height 10
click at [419, 408] on icon at bounding box center [421, 407] width 10 height 10
click at [336, 284] on div at bounding box center [320, 261] width 247 height 139
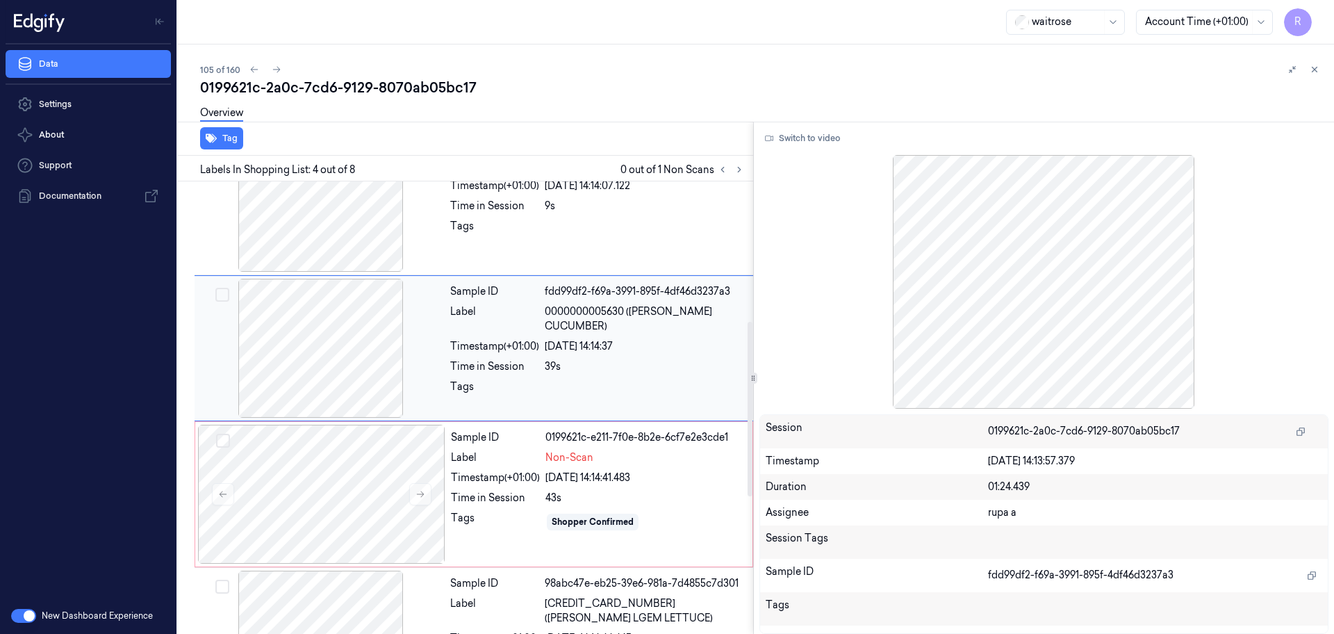
scroll to position [371, 0]
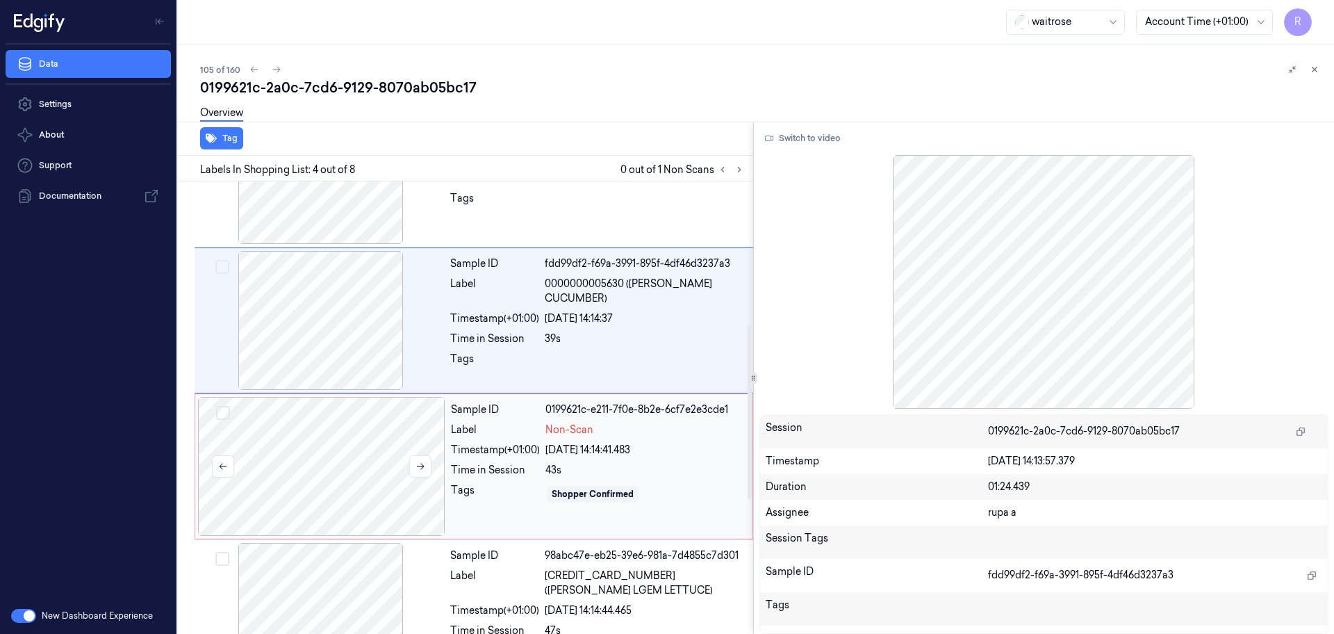
click at [350, 452] on div at bounding box center [321, 466] width 247 height 139
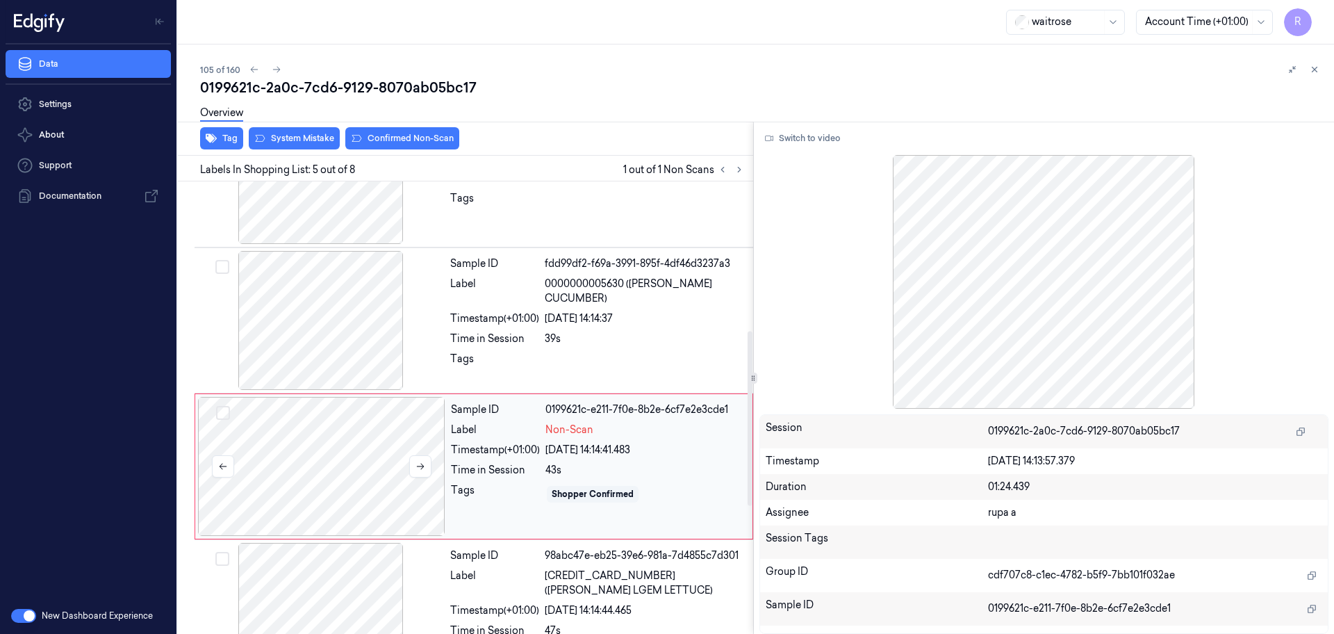
scroll to position [430, 0]
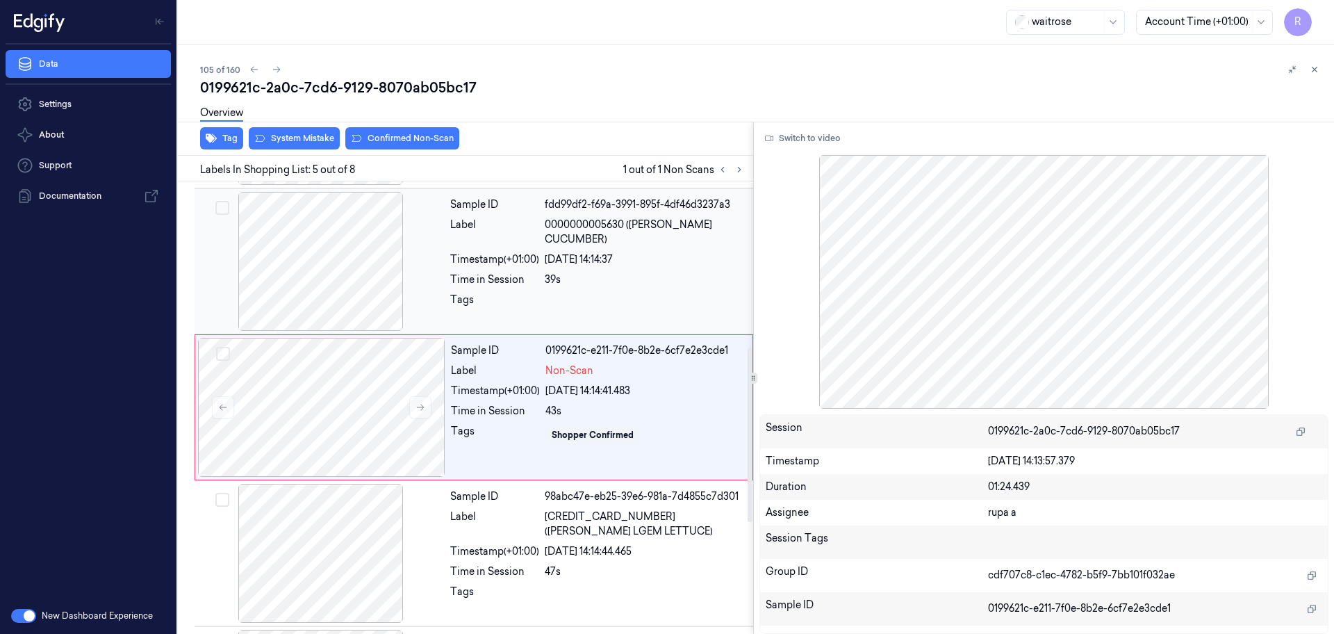
click at [302, 265] on div at bounding box center [320, 261] width 247 height 139
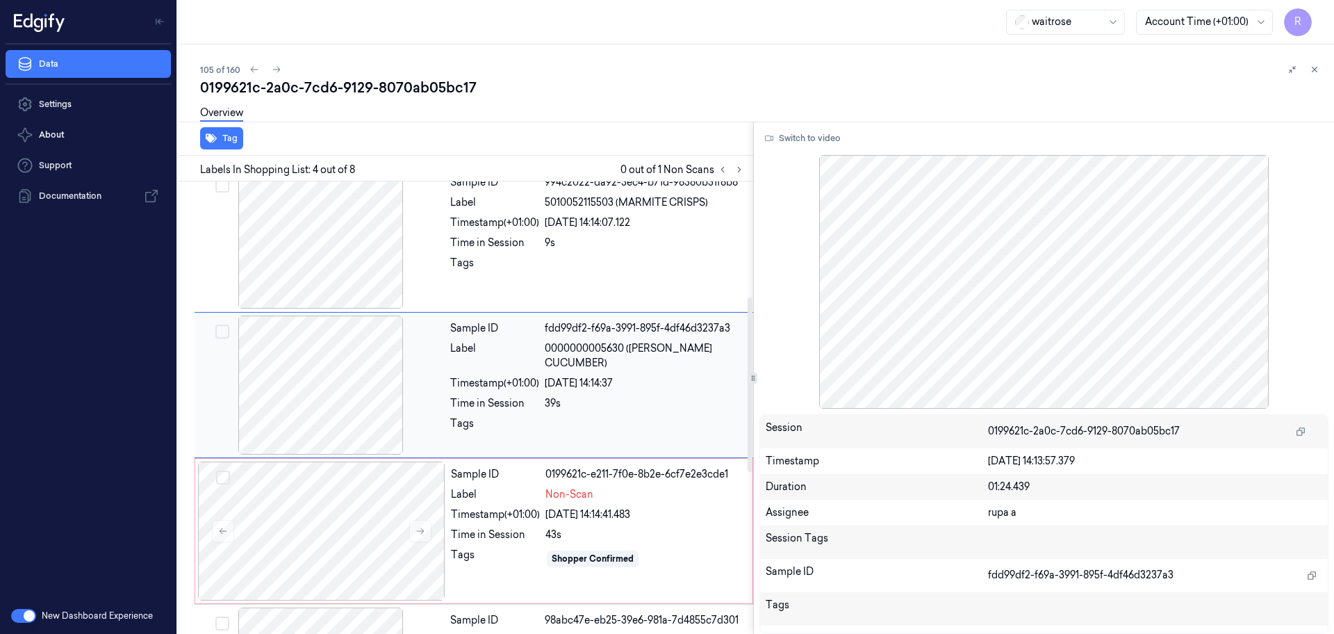
scroll to position [284, 0]
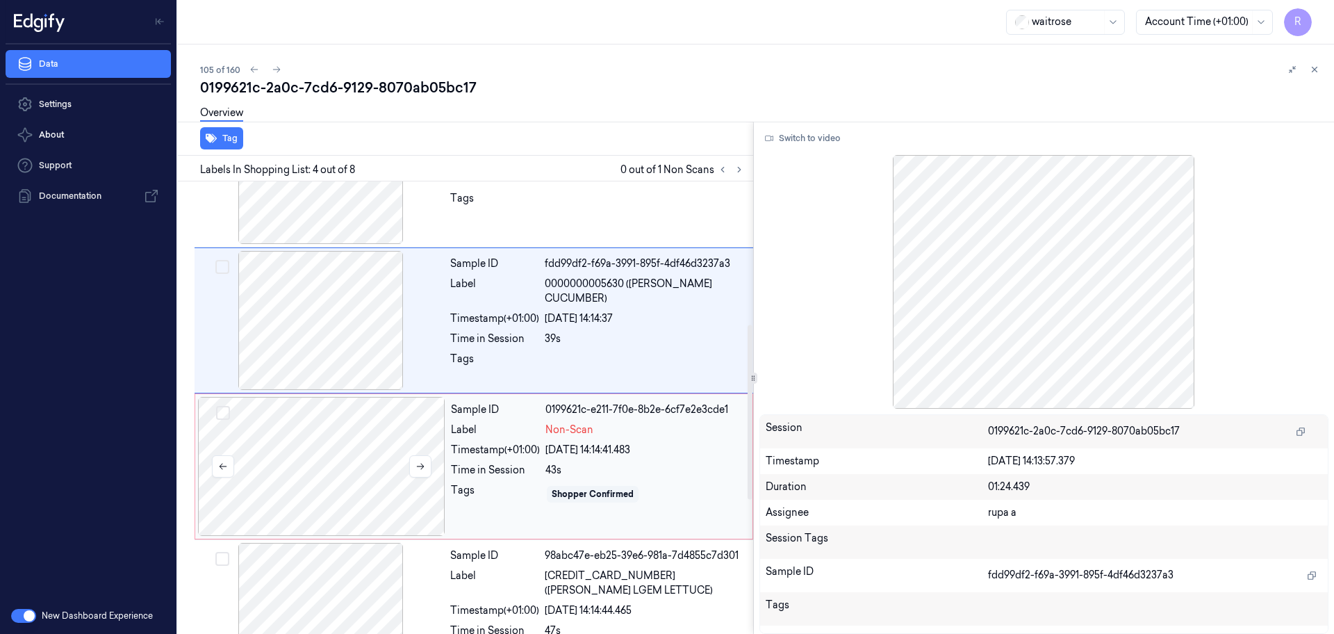
click at [314, 450] on div at bounding box center [321, 466] width 247 height 139
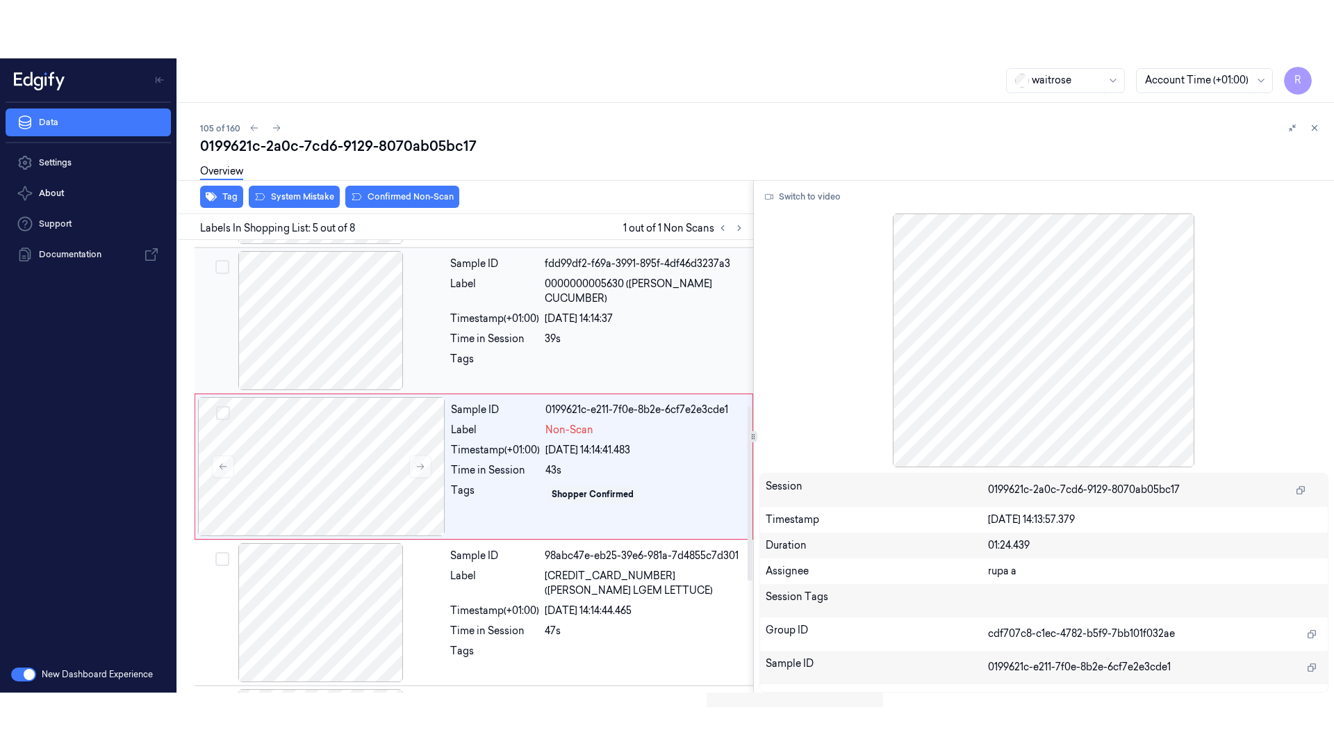
scroll to position [430, 0]
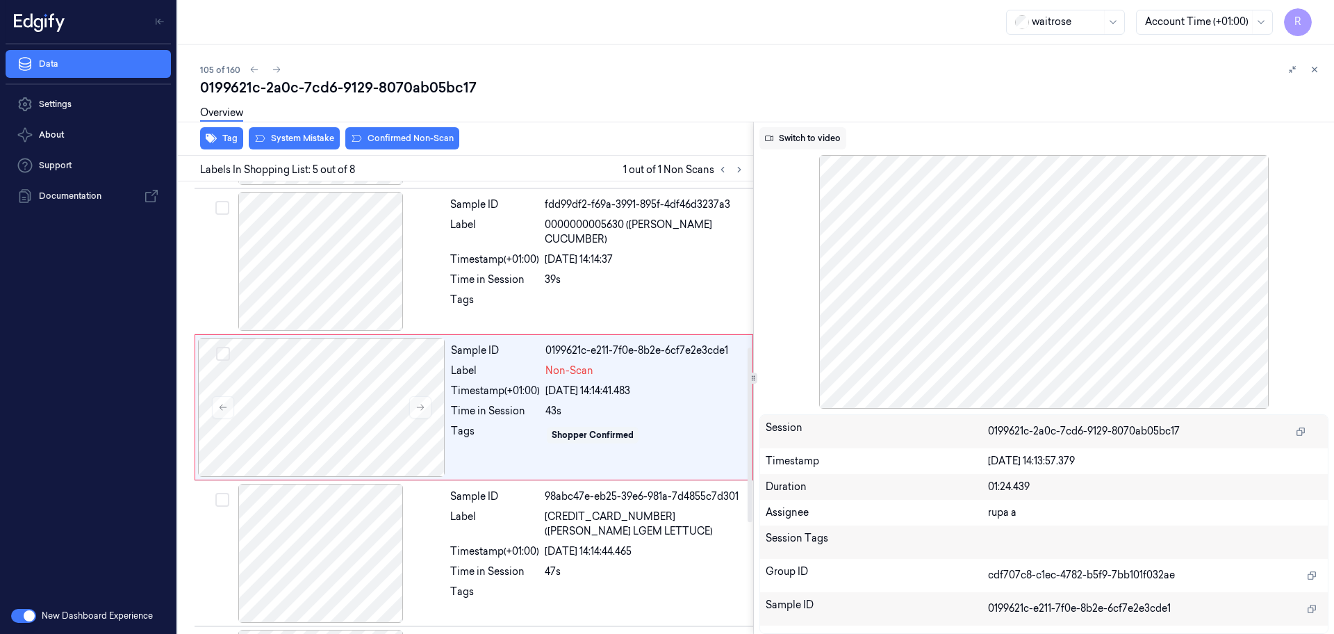
click at [807, 138] on button "Switch to video" at bounding box center [803, 138] width 87 height 22
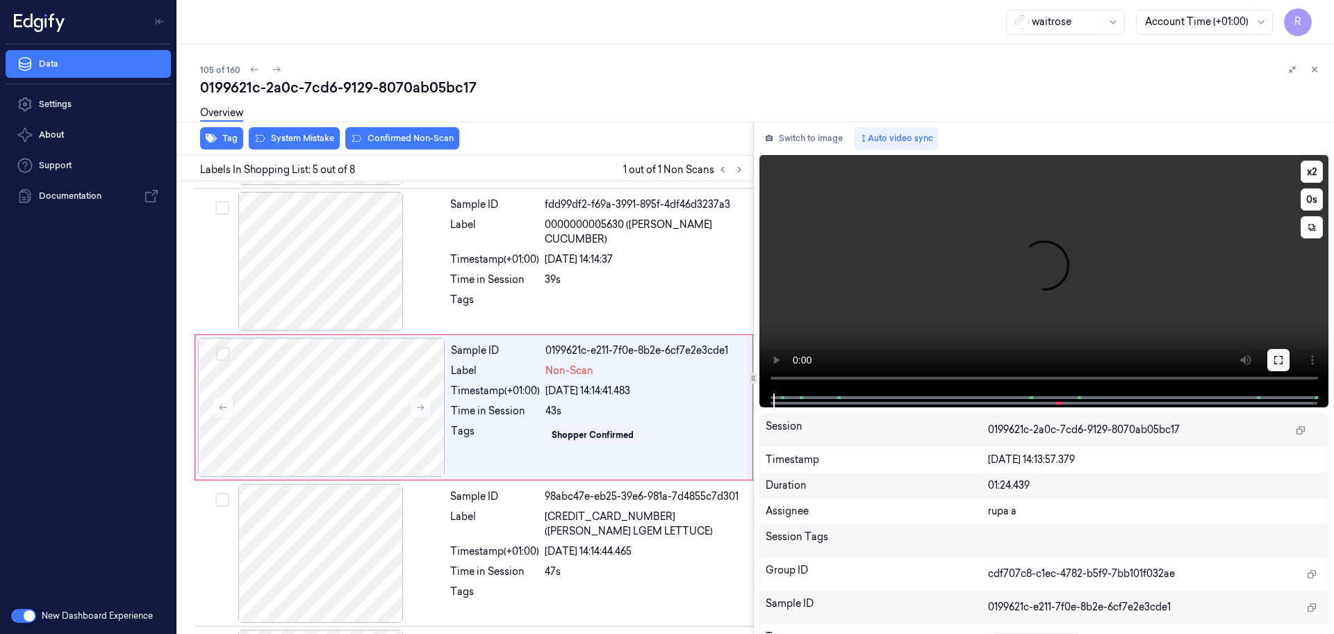
click at [1275, 364] on icon at bounding box center [1278, 359] width 11 height 11
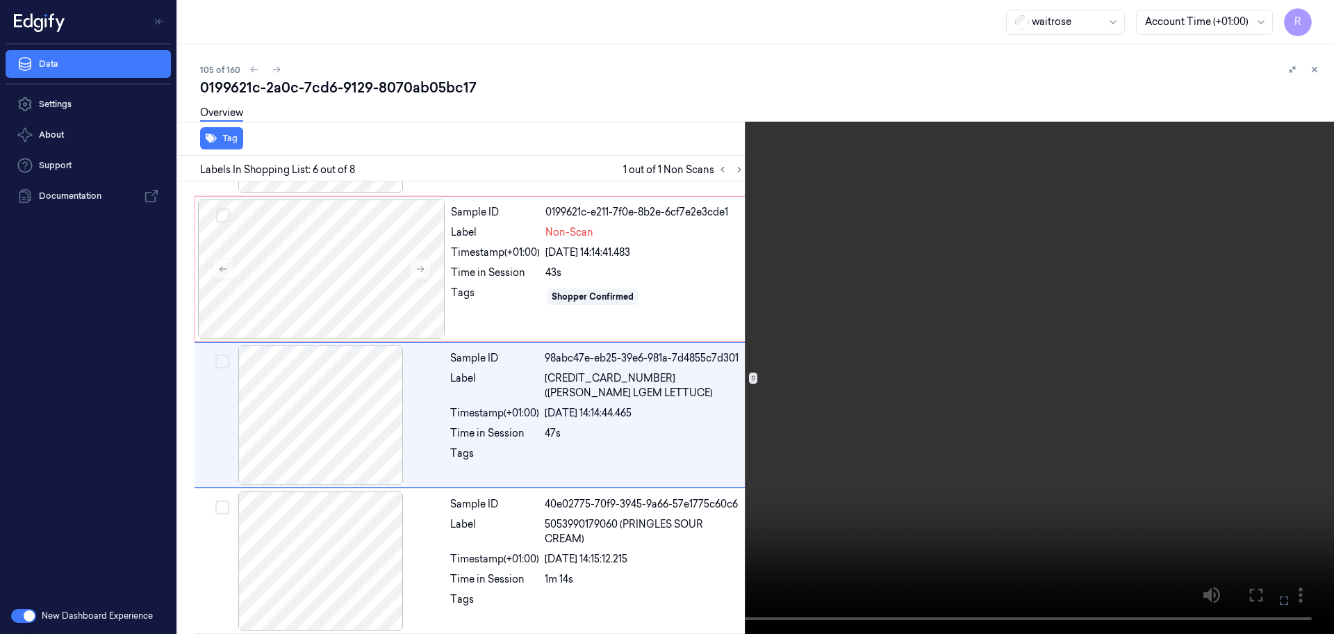
scroll to position [576, 0]
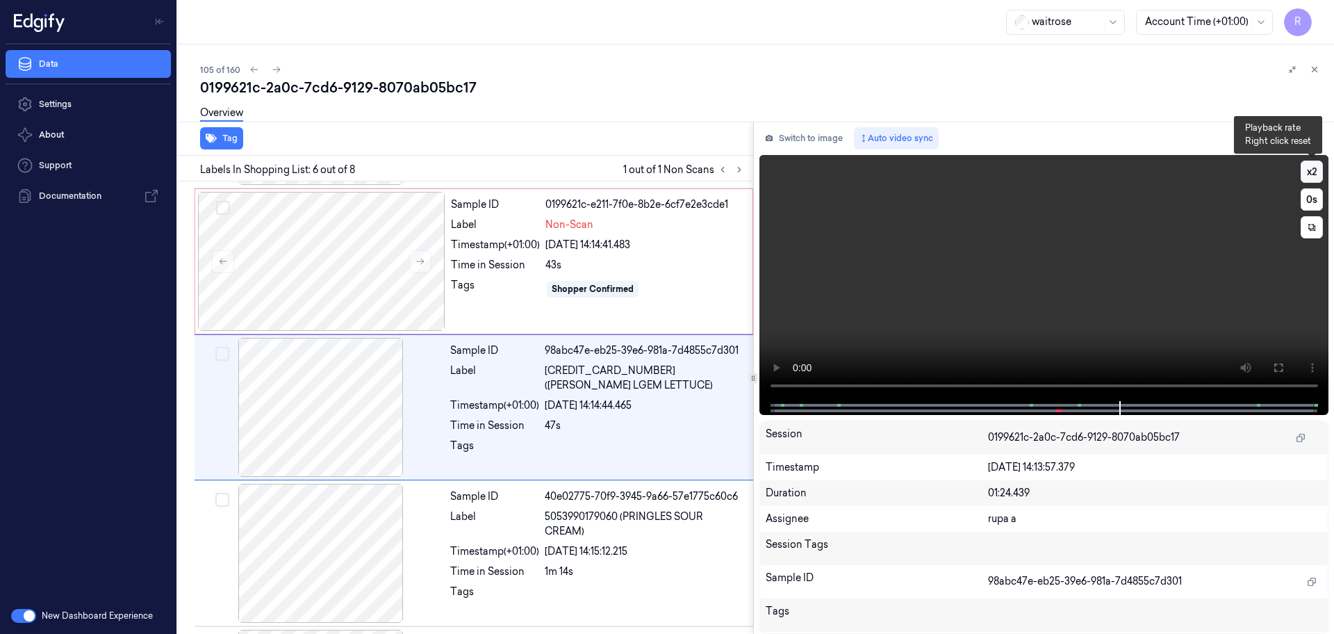
click at [1313, 172] on button "x 2" at bounding box center [1312, 172] width 22 height 22
click at [1313, 172] on button "x 4" at bounding box center [1312, 172] width 22 height 22
click at [1313, 172] on button "x 1" at bounding box center [1312, 172] width 22 height 22
click at [1313, 172] on button "x 2" at bounding box center [1312, 172] width 22 height 22
click at [1272, 368] on button at bounding box center [1279, 367] width 22 height 22
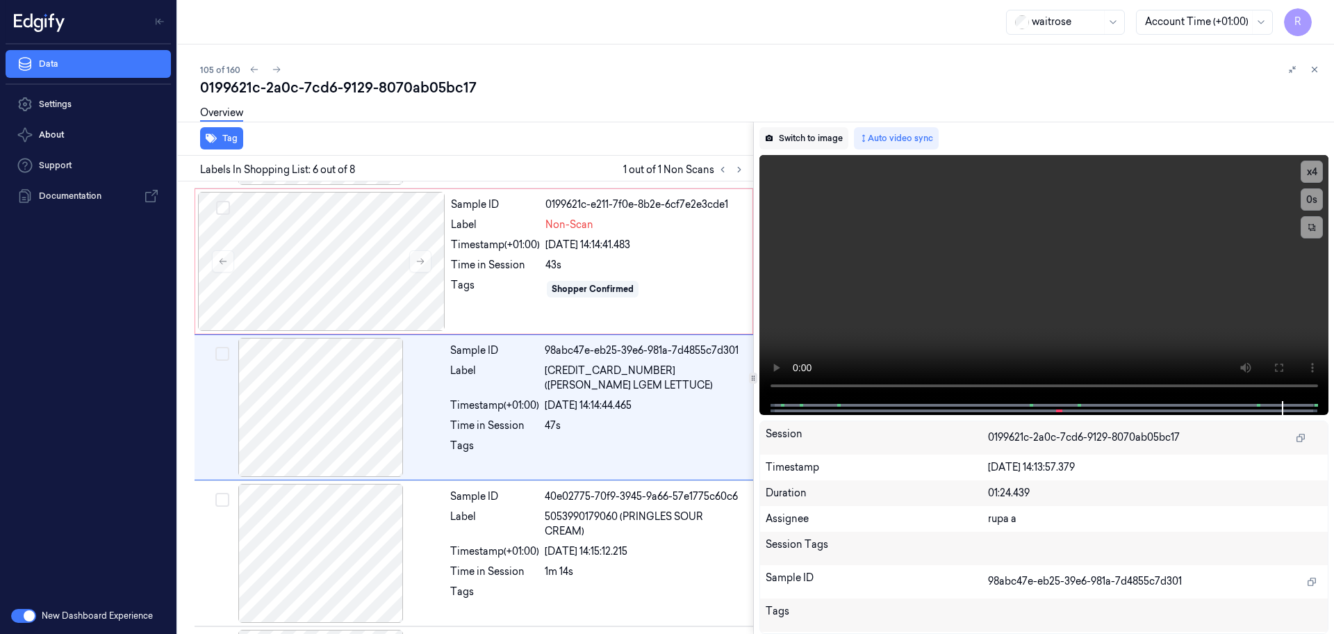
click at [821, 133] on button "Switch to image" at bounding box center [804, 138] width 89 height 22
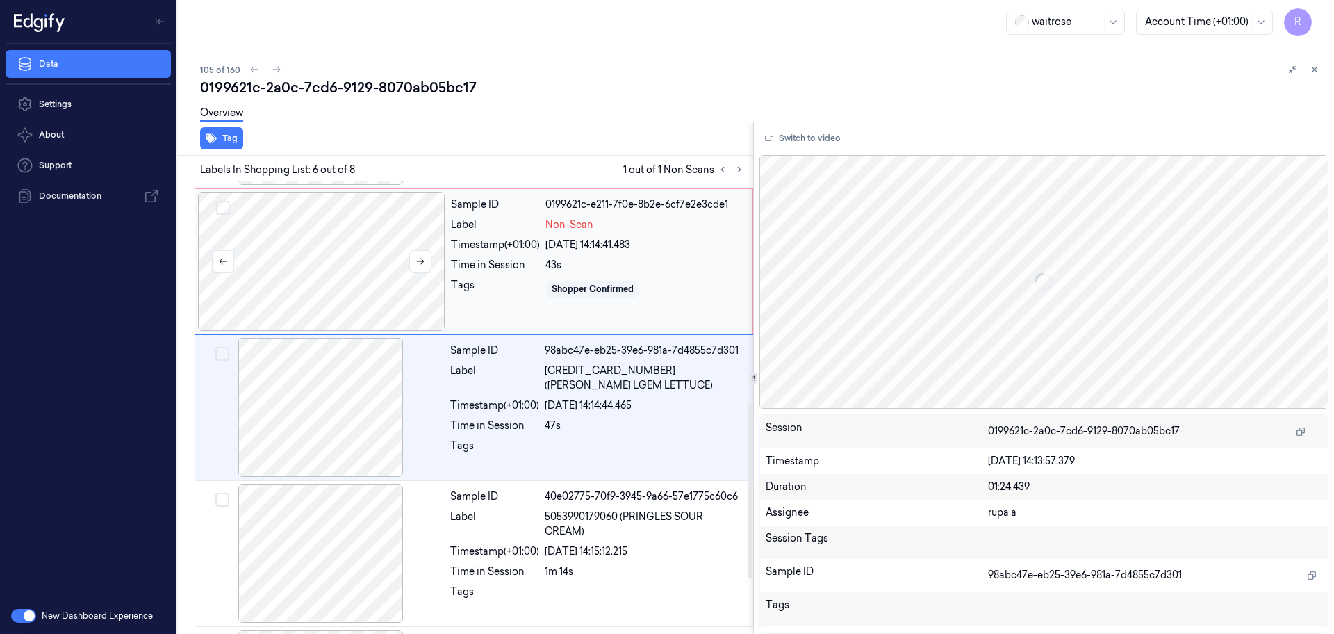
click at [370, 265] on div at bounding box center [321, 261] width 247 height 139
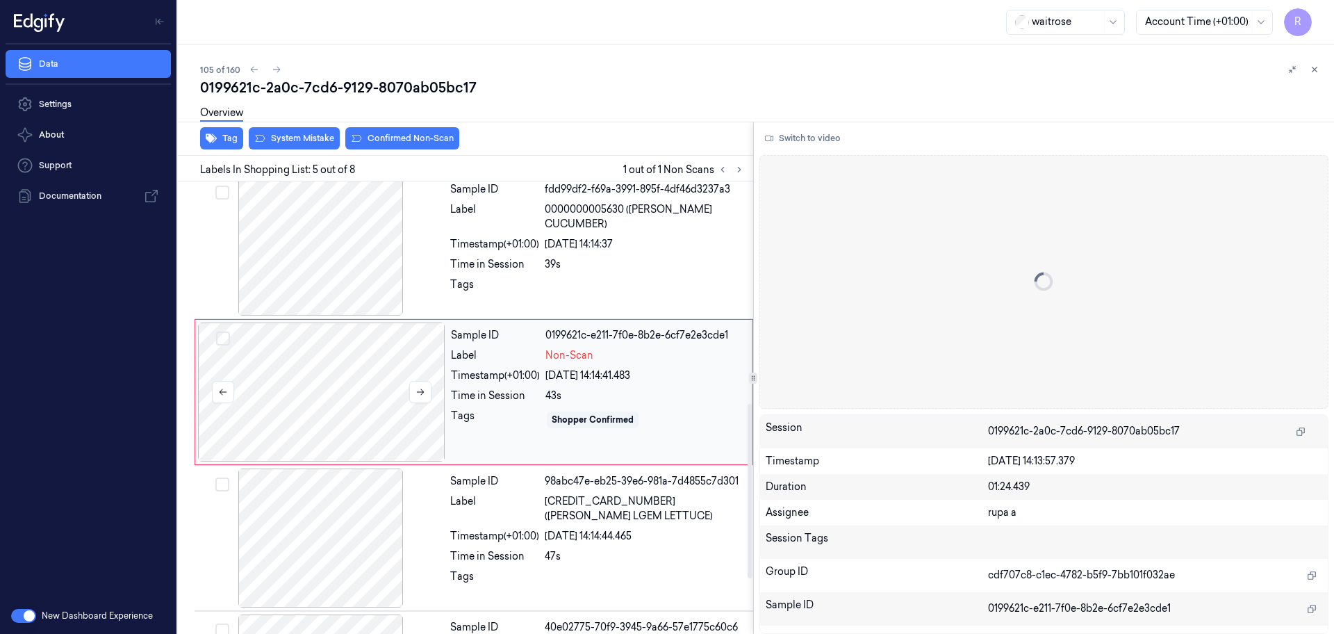
scroll to position [430, 0]
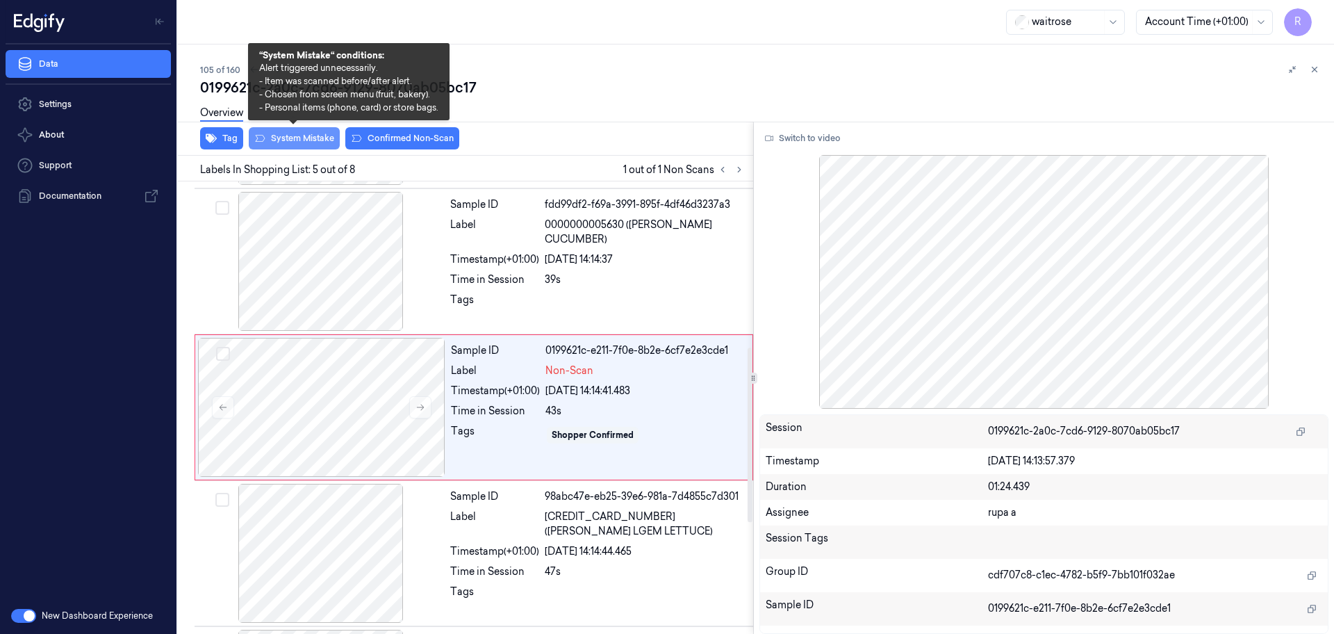
click at [318, 133] on button "System Mistake" at bounding box center [294, 138] width 91 height 22
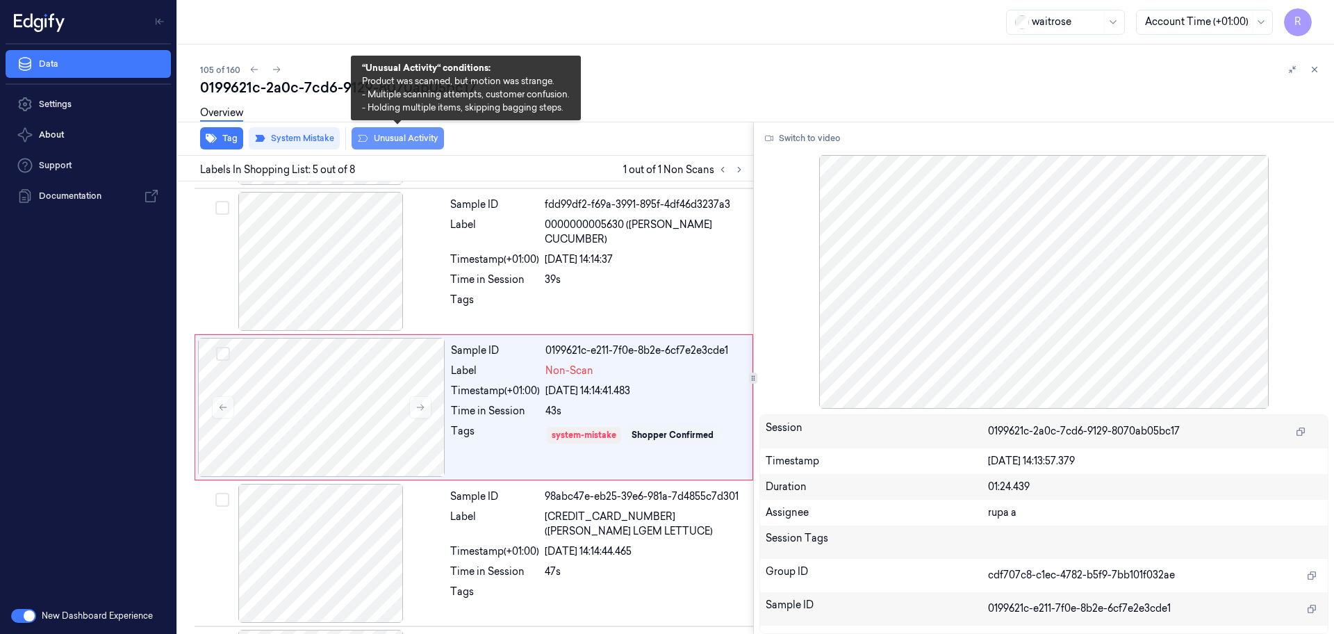
click at [397, 138] on button "Unusual Activity" at bounding box center [398, 138] width 92 height 22
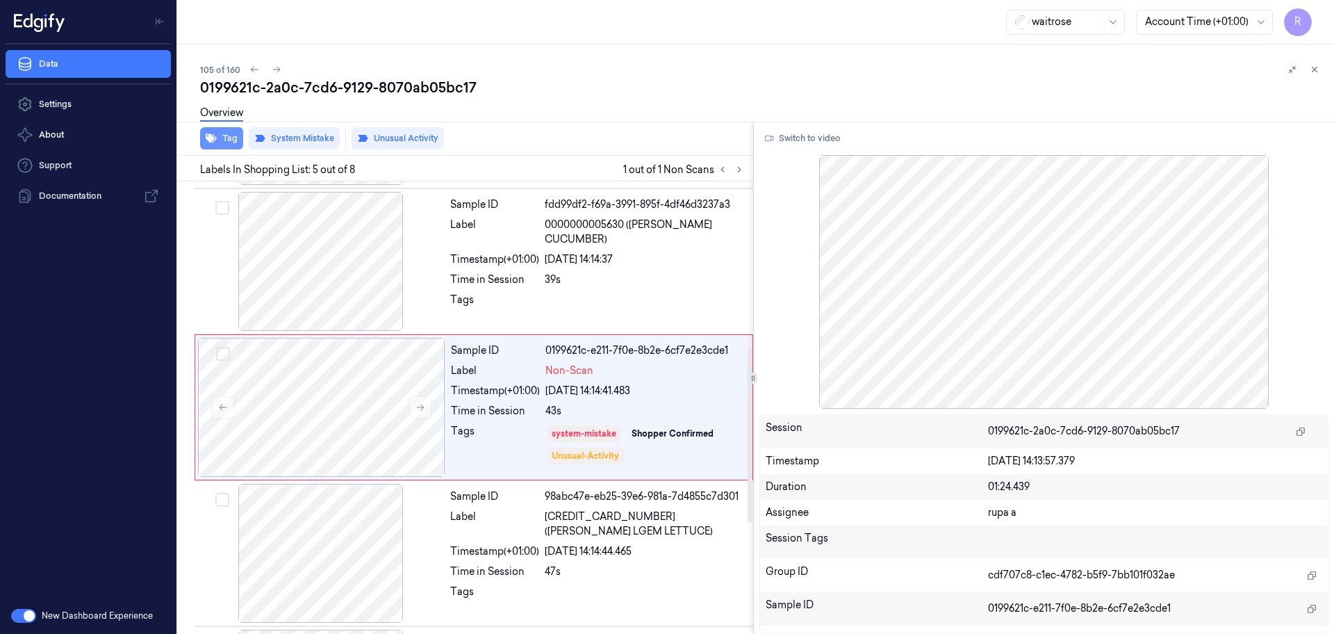
click at [227, 144] on button "Tag" at bounding box center [221, 138] width 43 height 22
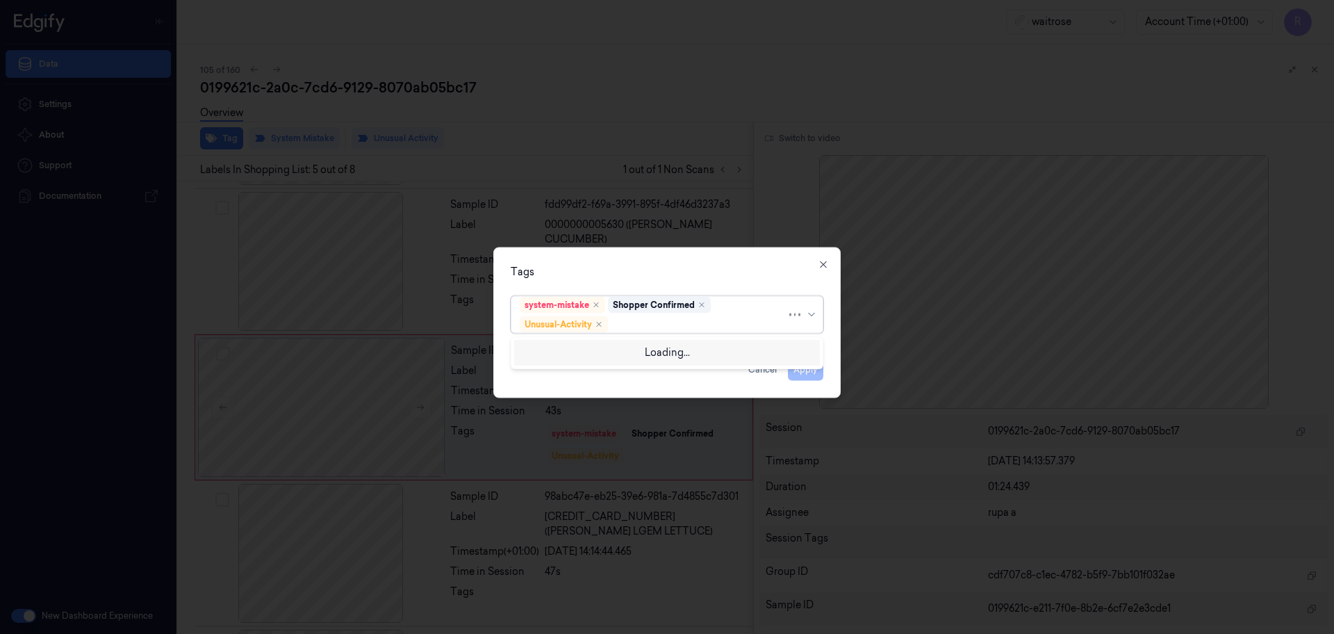
click at [698, 331] on div "system-mistake Shopper Confirmed Unusual-Activity" at bounding box center [653, 315] width 267 height 36
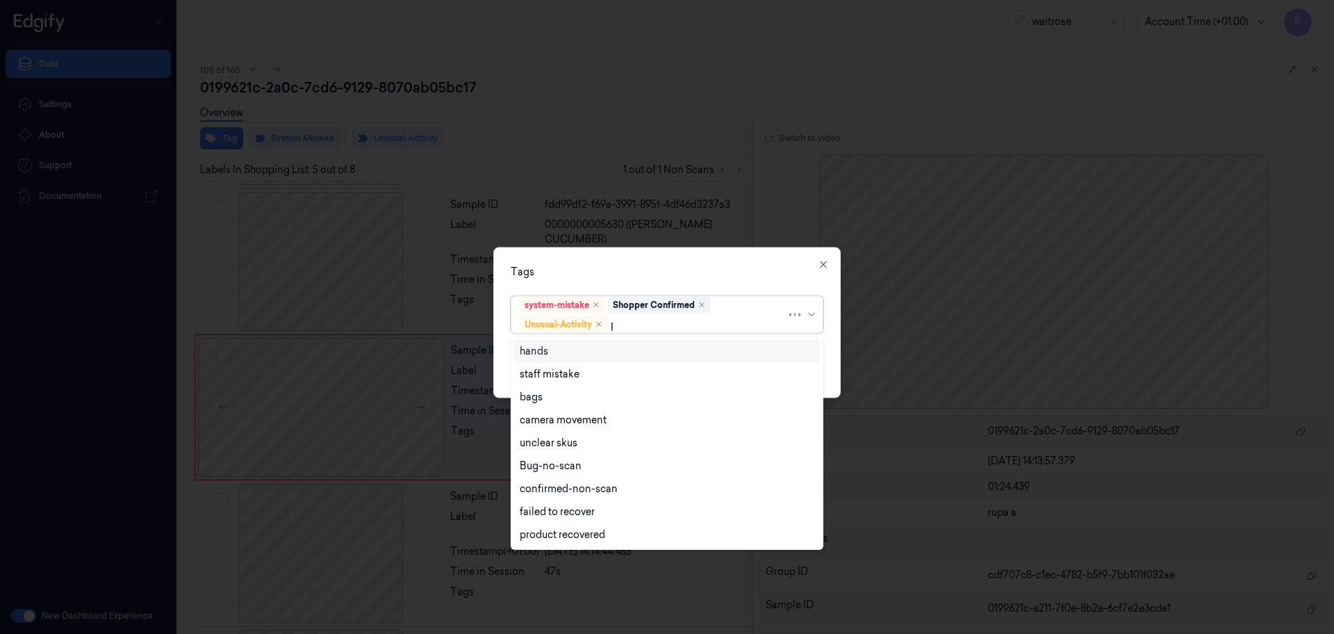
type input "pi"
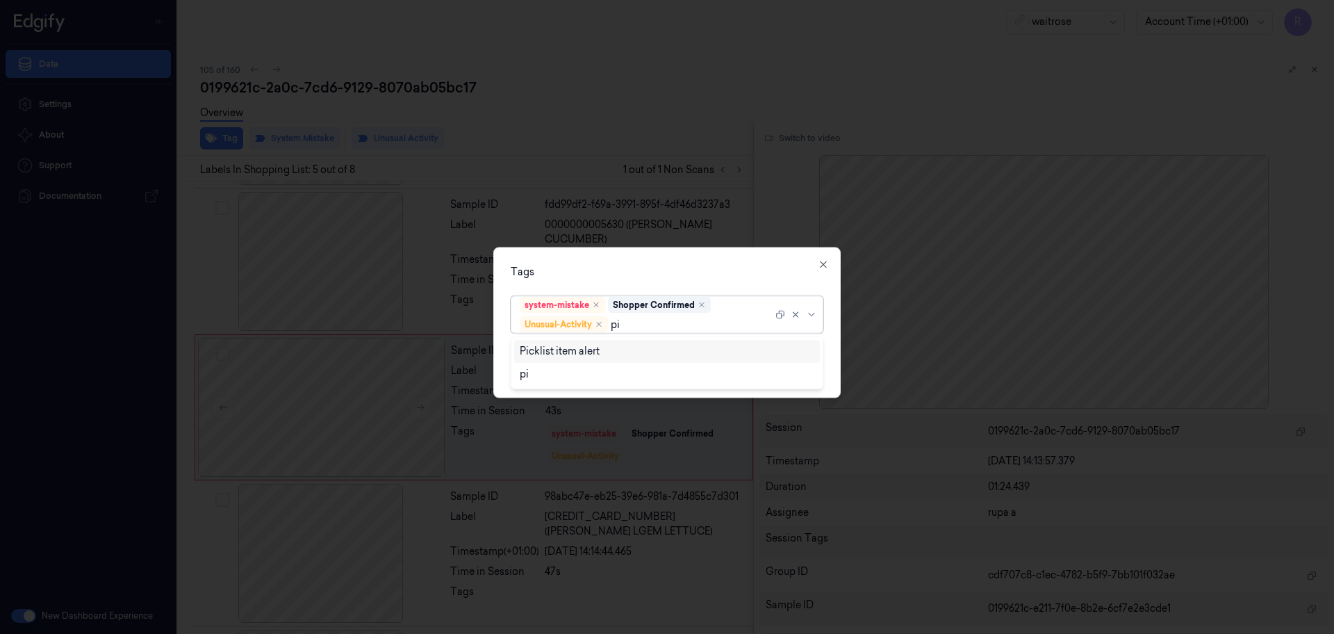
click at [627, 350] on div "Picklist item alert" at bounding box center [667, 351] width 295 height 15
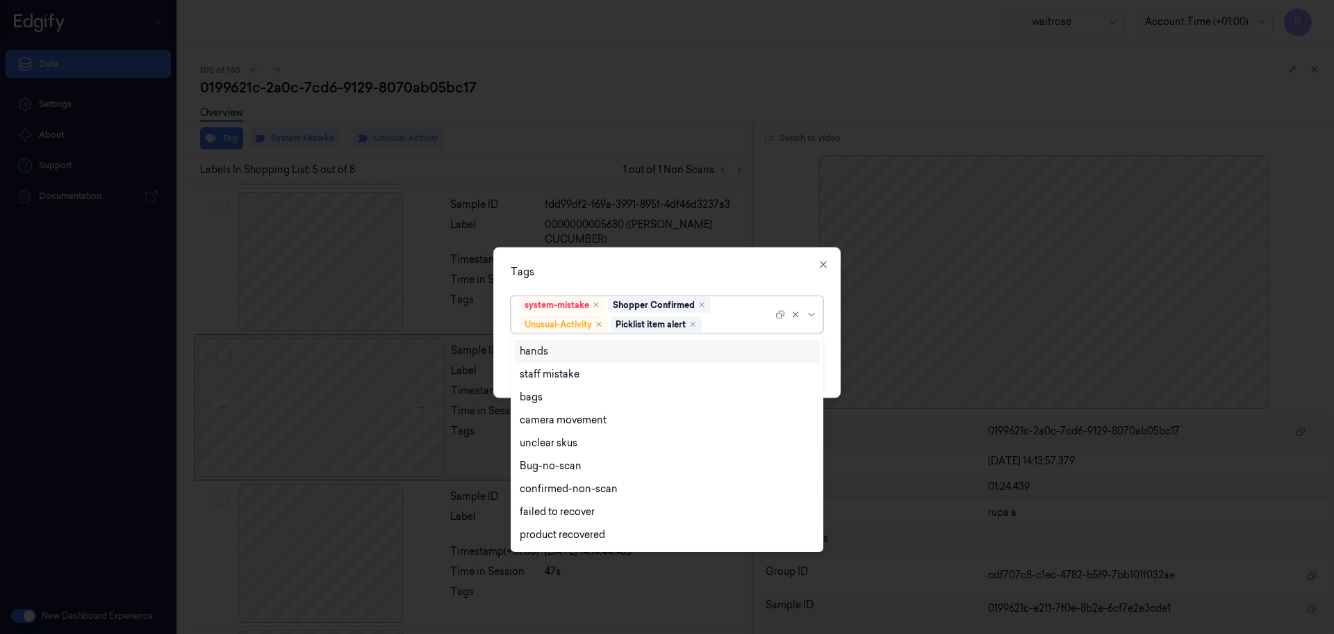
click at [678, 277] on div "Tags" at bounding box center [667, 272] width 313 height 15
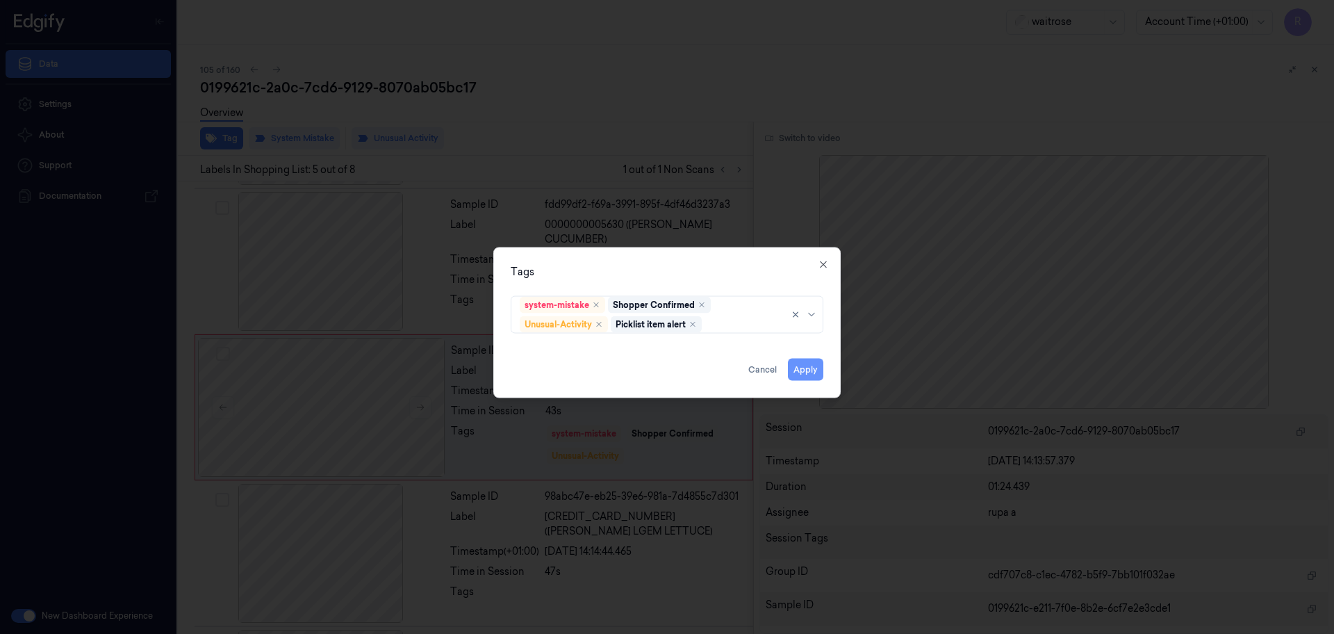
click at [817, 361] on button "Apply" at bounding box center [805, 370] width 35 height 22
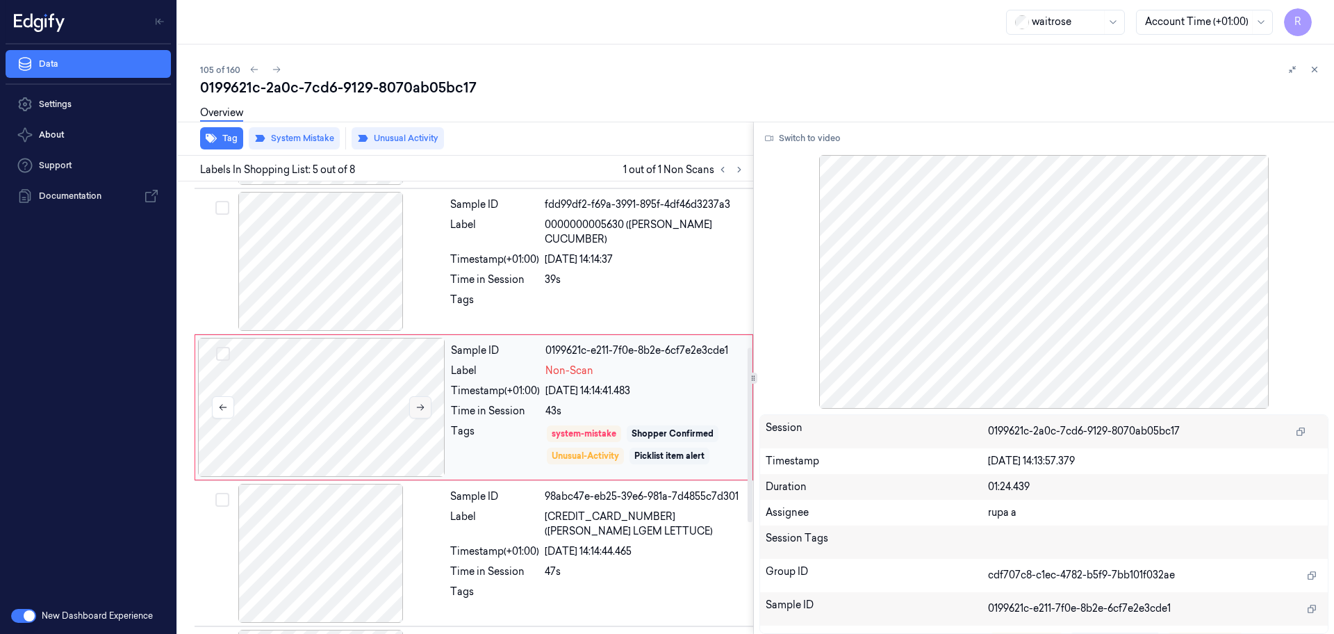
click at [416, 404] on icon at bounding box center [421, 407] width 10 height 10
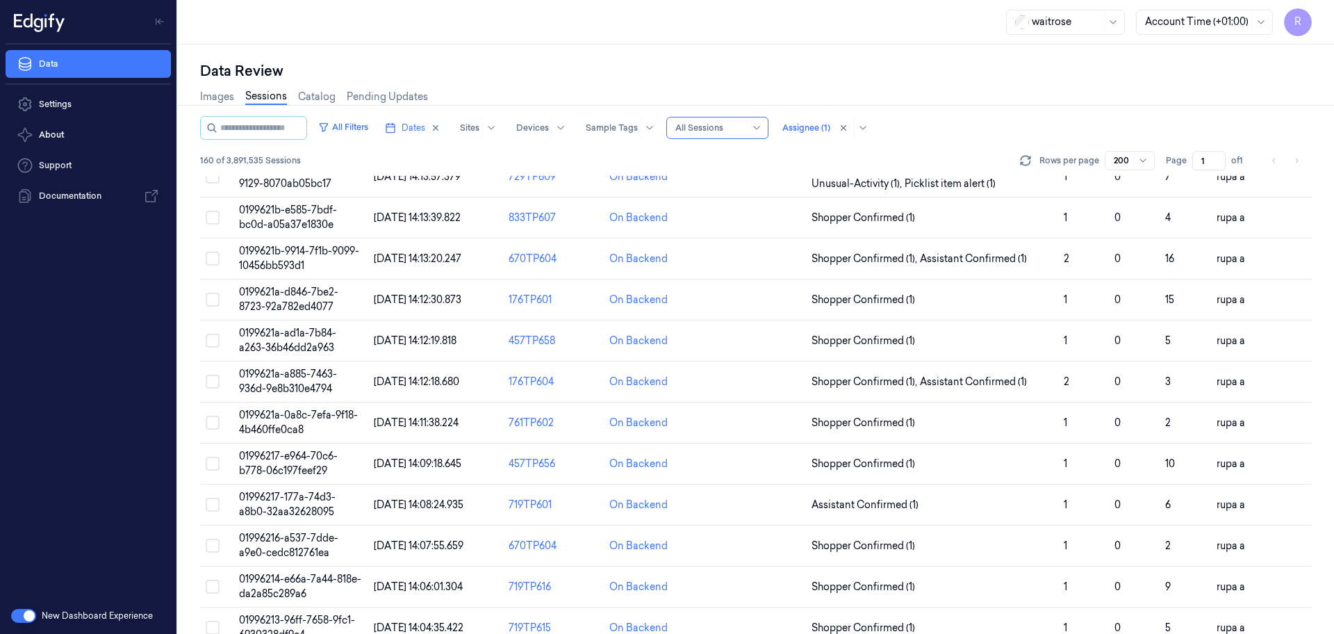
scroll to position [4343, 0]
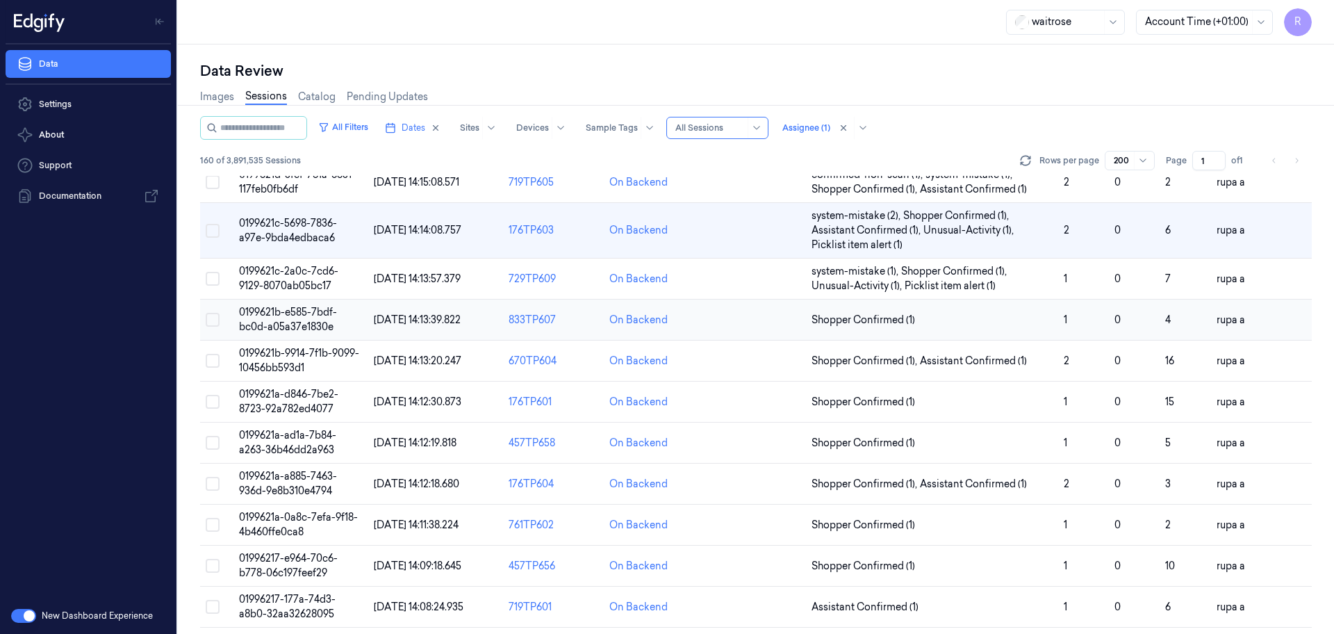
click at [327, 325] on span "0199621b-e585-7bdf-bc0d-a05a37e1830e" at bounding box center [288, 319] width 98 height 27
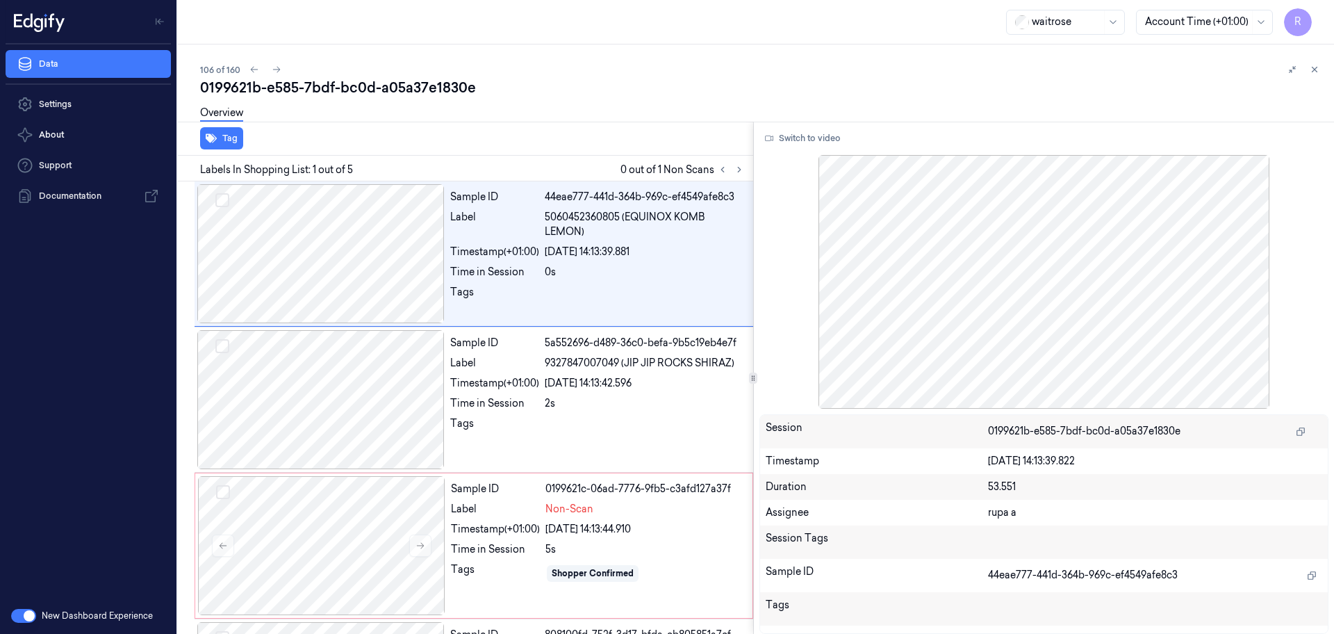
click at [444, 98] on div "Overview" at bounding box center [761, 114] width 1123 height 35
click at [737, 171] on icon at bounding box center [740, 170] width 10 height 10
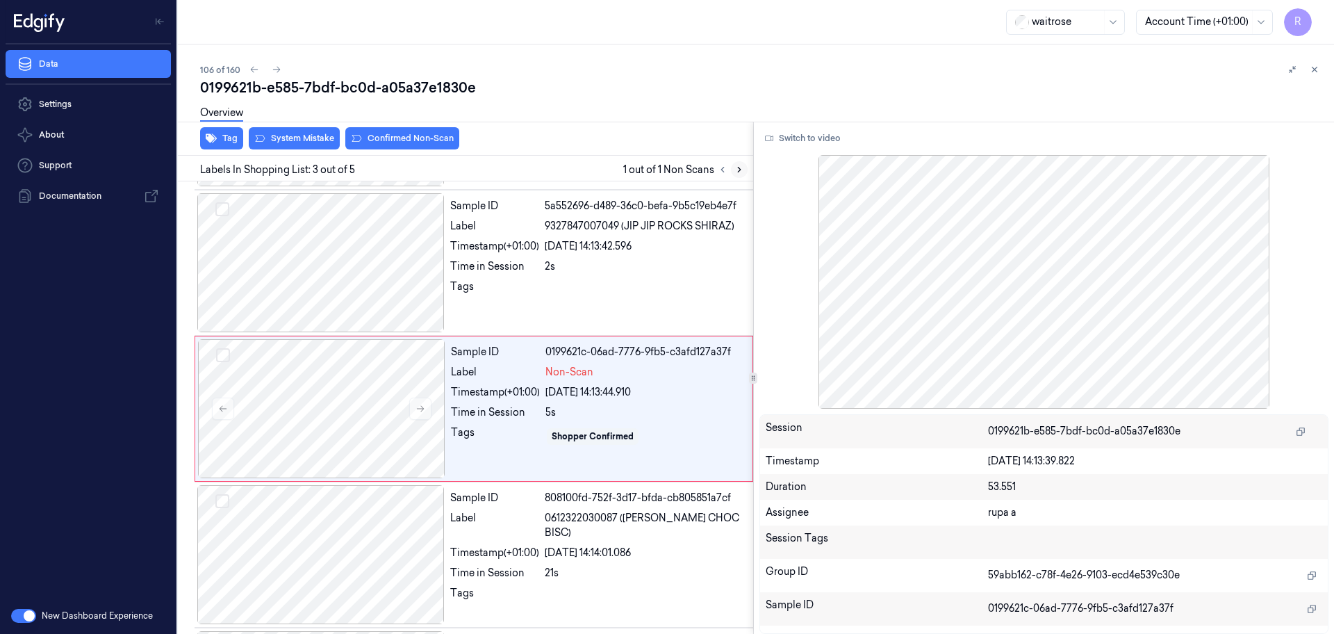
scroll to position [138, 0]
click at [407, 413] on div at bounding box center [321, 407] width 247 height 139
click at [359, 276] on div at bounding box center [320, 261] width 247 height 139
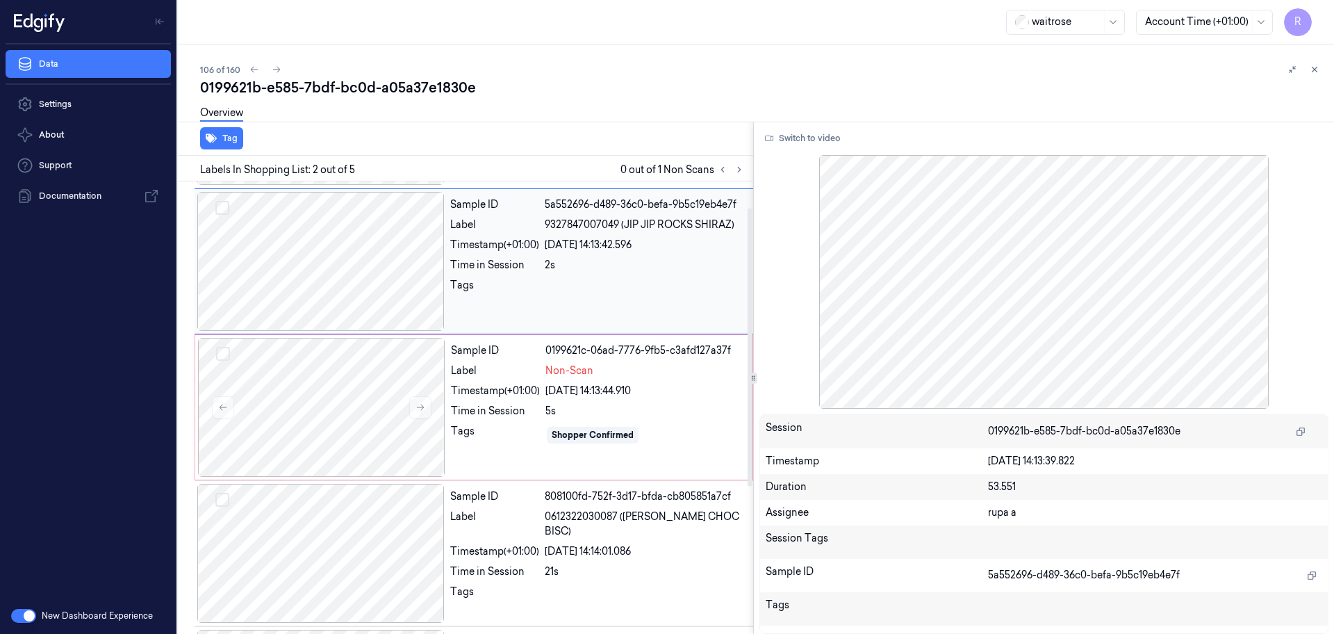
scroll to position [0, 0]
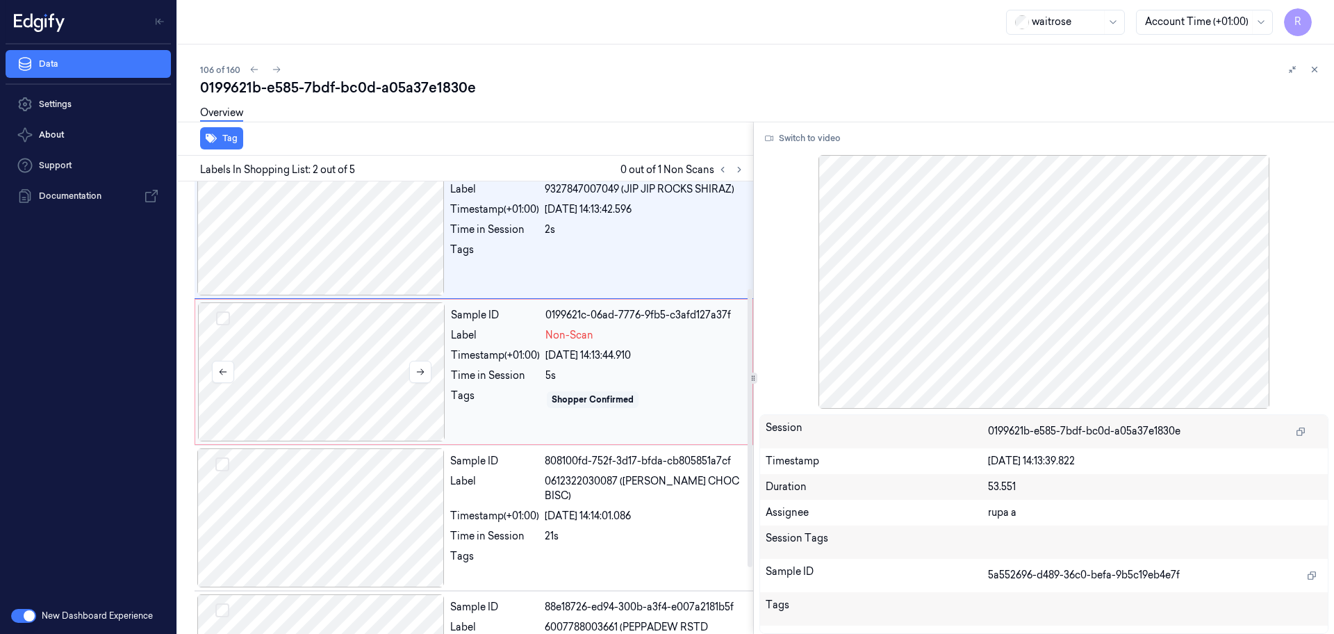
click at [349, 405] on div at bounding box center [321, 371] width 247 height 139
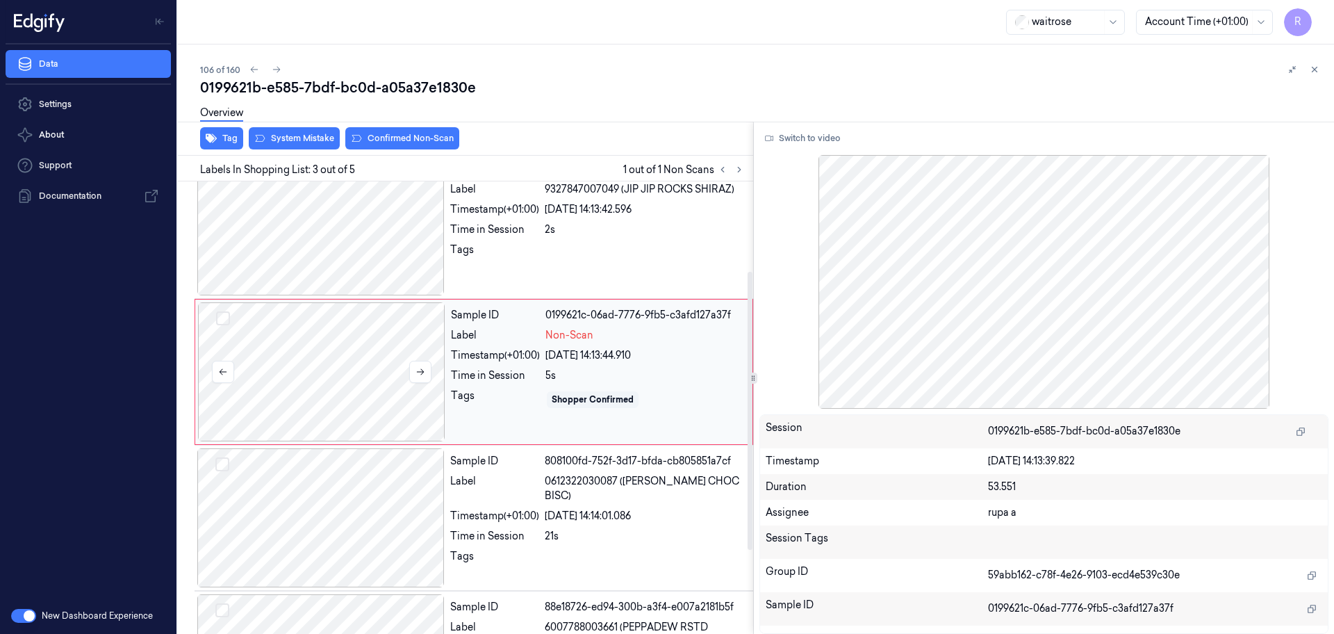
scroll to position [138, 0]
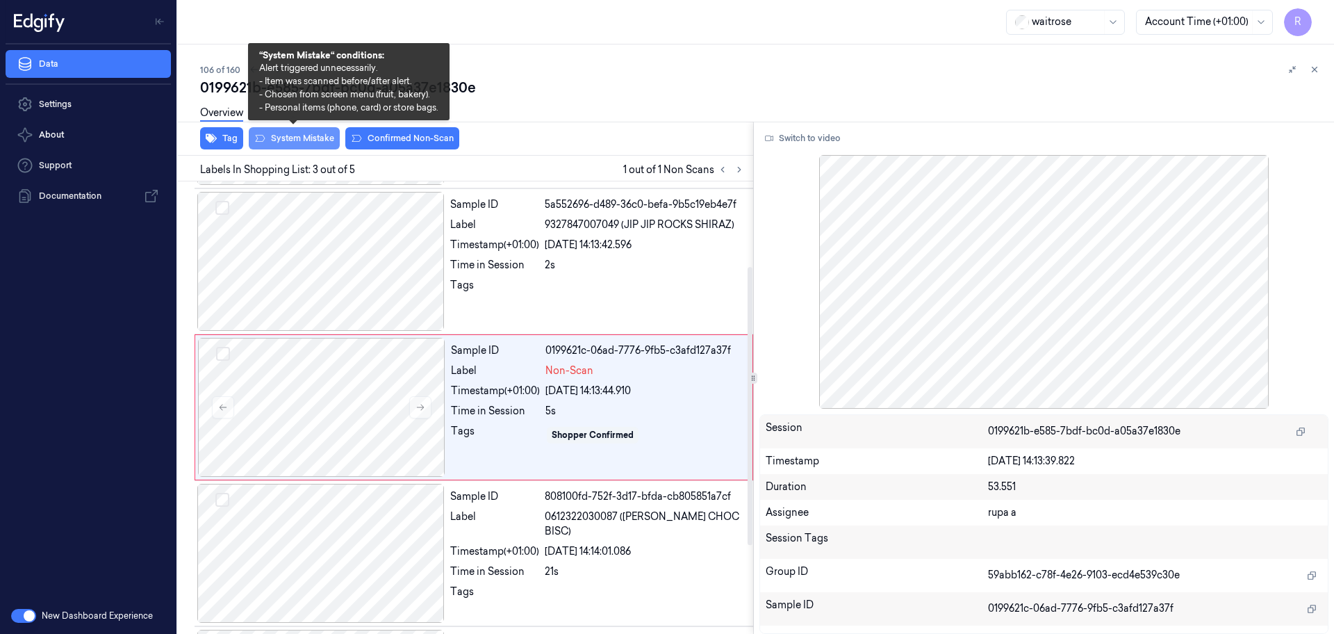
click at [295, 147] on button "System Mistake" at bounding box center [294, 138] width 91 height 22
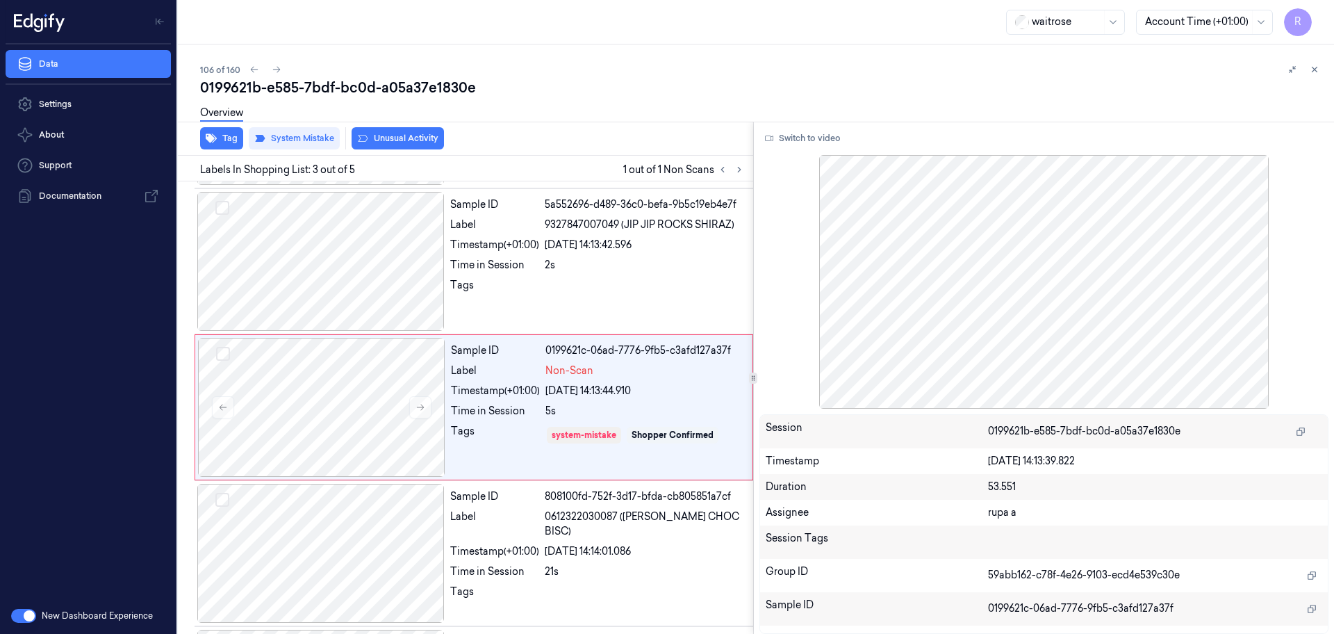
click at [400, 143] on button "Unusual Activity" at bounding box center [398, 138] width 92 height 22
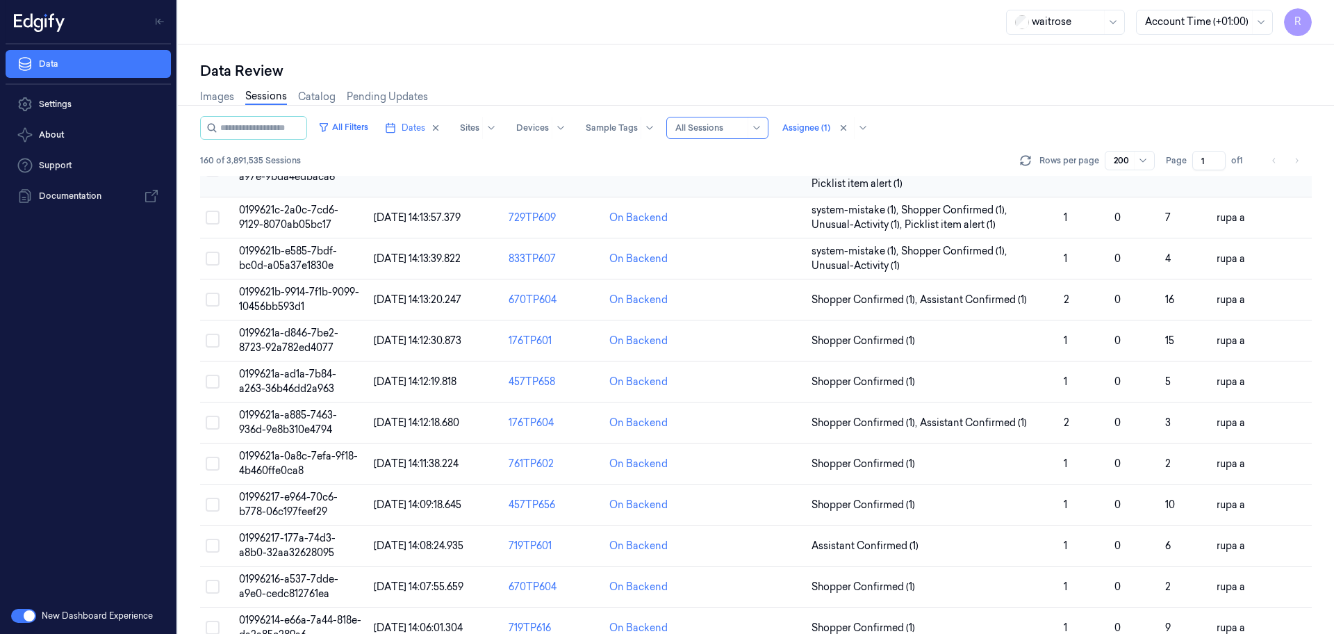
scroll to position [4375, 0]
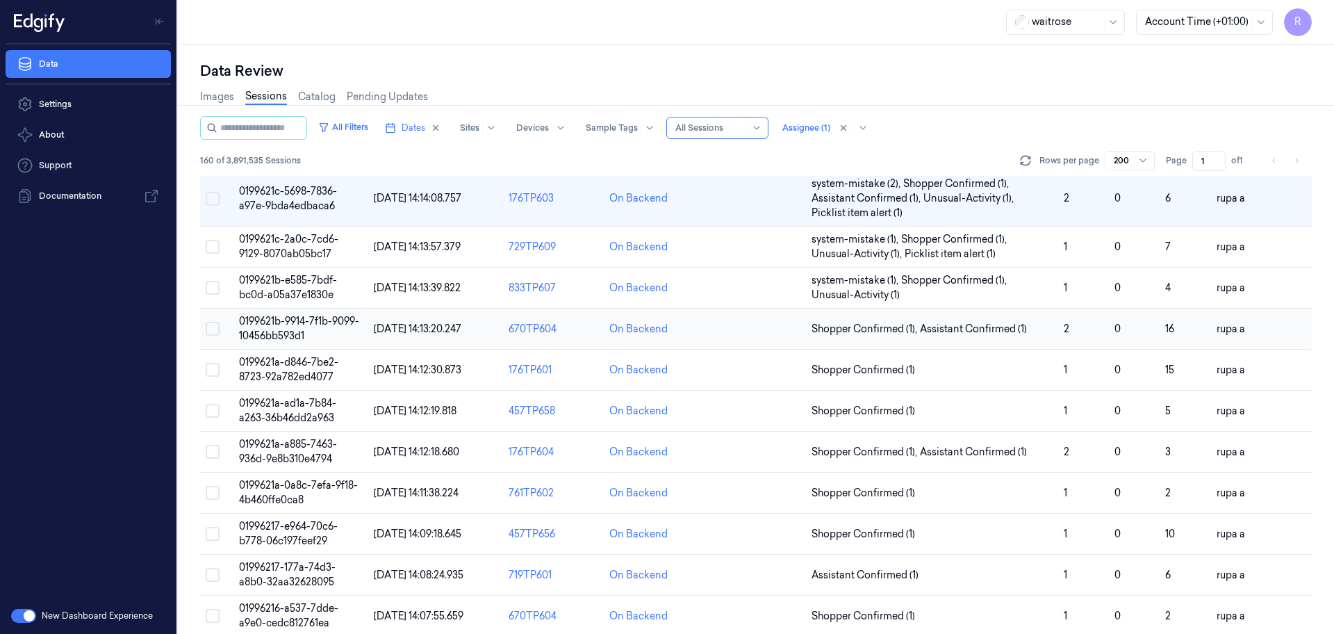
click at [359, 334] on td "0199621b-9914-7f1b-9099-10456bb593d1" at bounding box center [300, 329] width 135 height 41
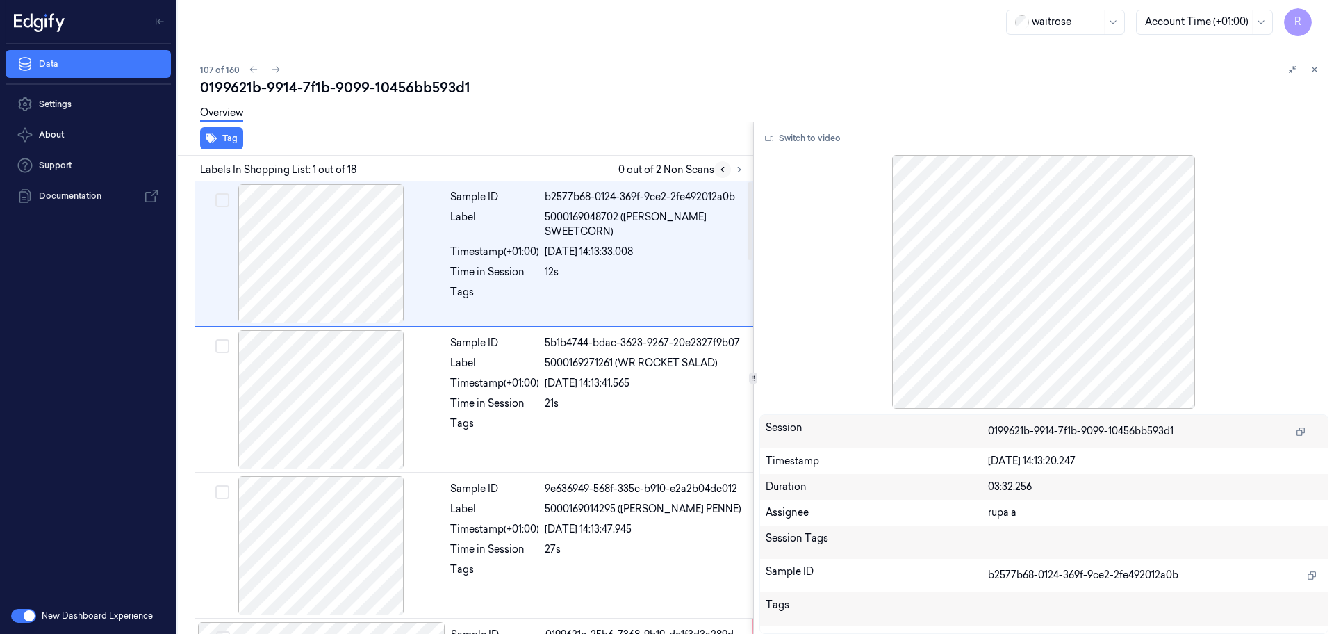
click at [727, 172] on icon at bounding box center [723, 170] width 10 height 10
click at [730, 171] on button at bounding box center [722, 169] width 17 height 17
click at [735, 170] on icon at bounding box center [740, 170] width 10 height 10
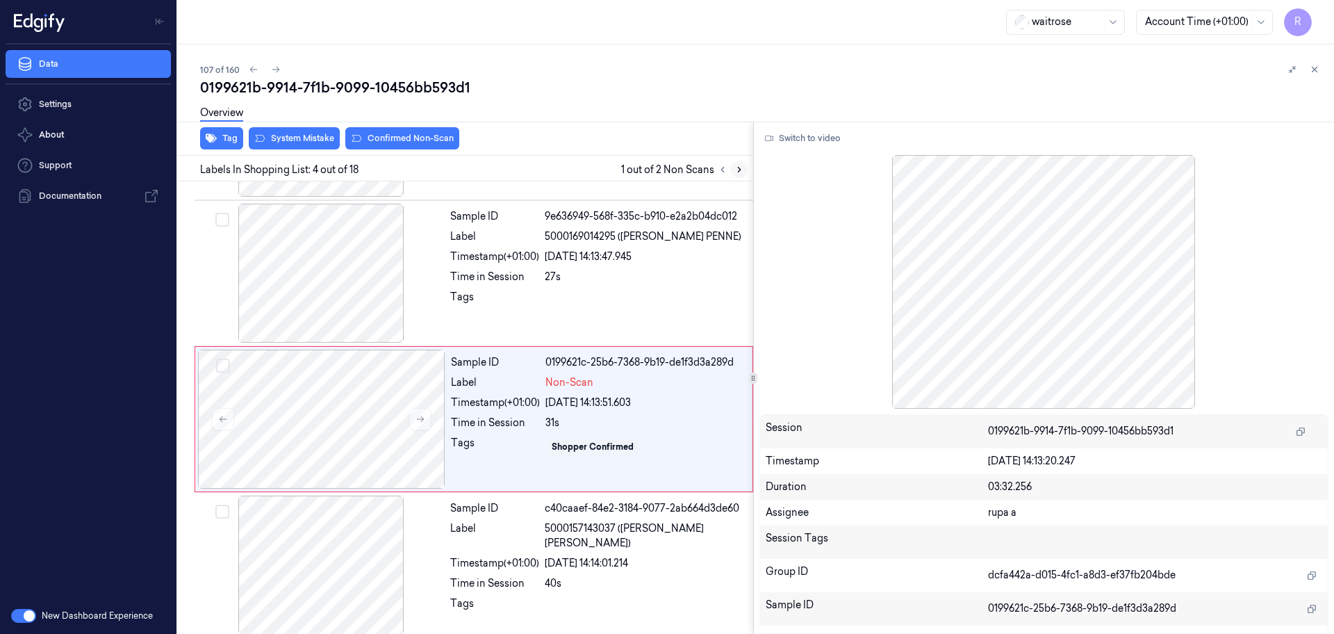
scroll to position [284, 0]
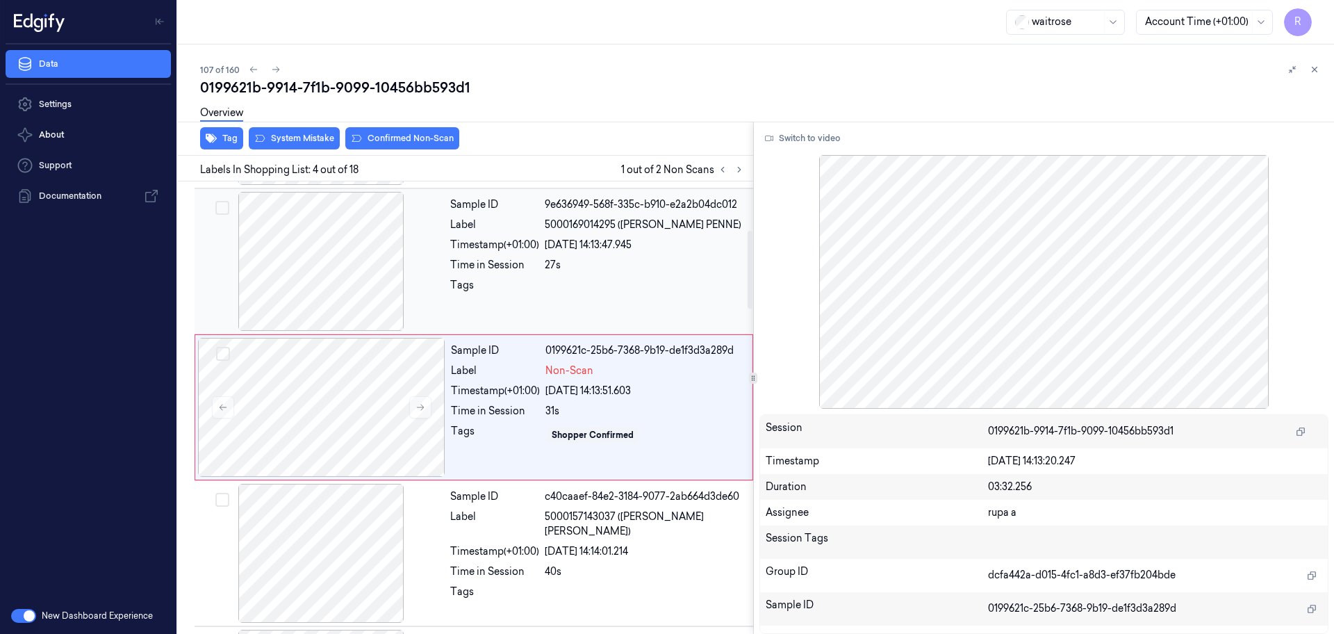
click at [356, 252] on div at bounding box center [320, 261] width 247 height 139
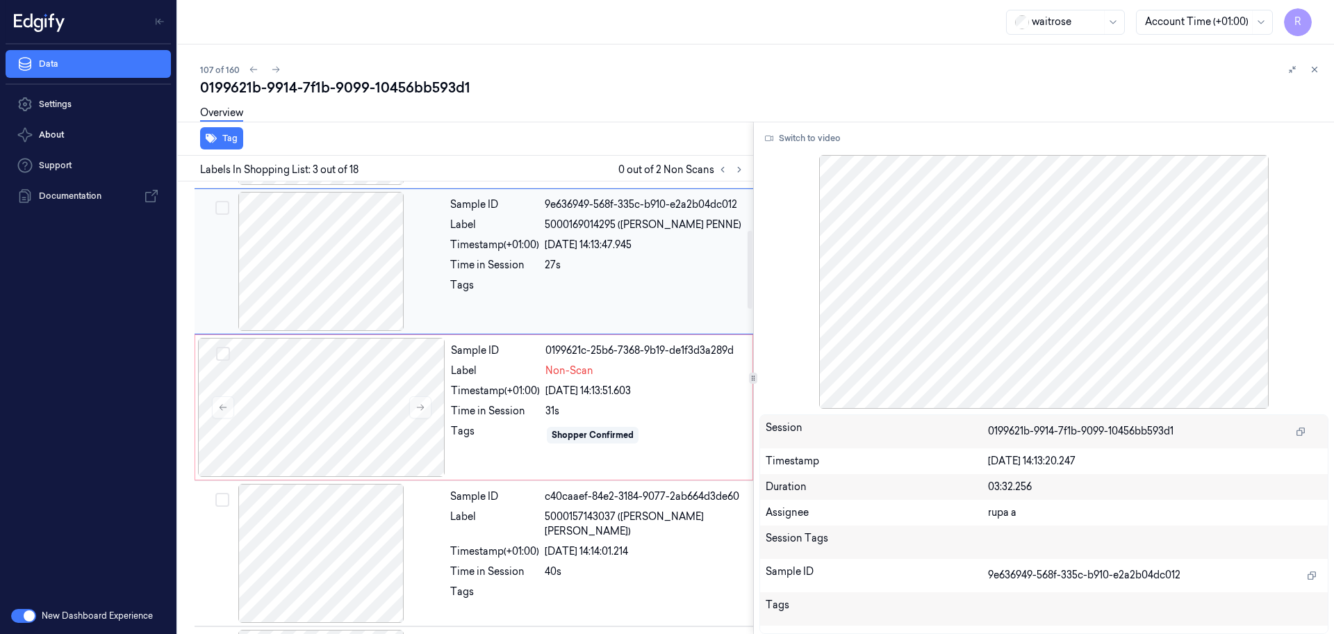
scroll to position [138, 0]
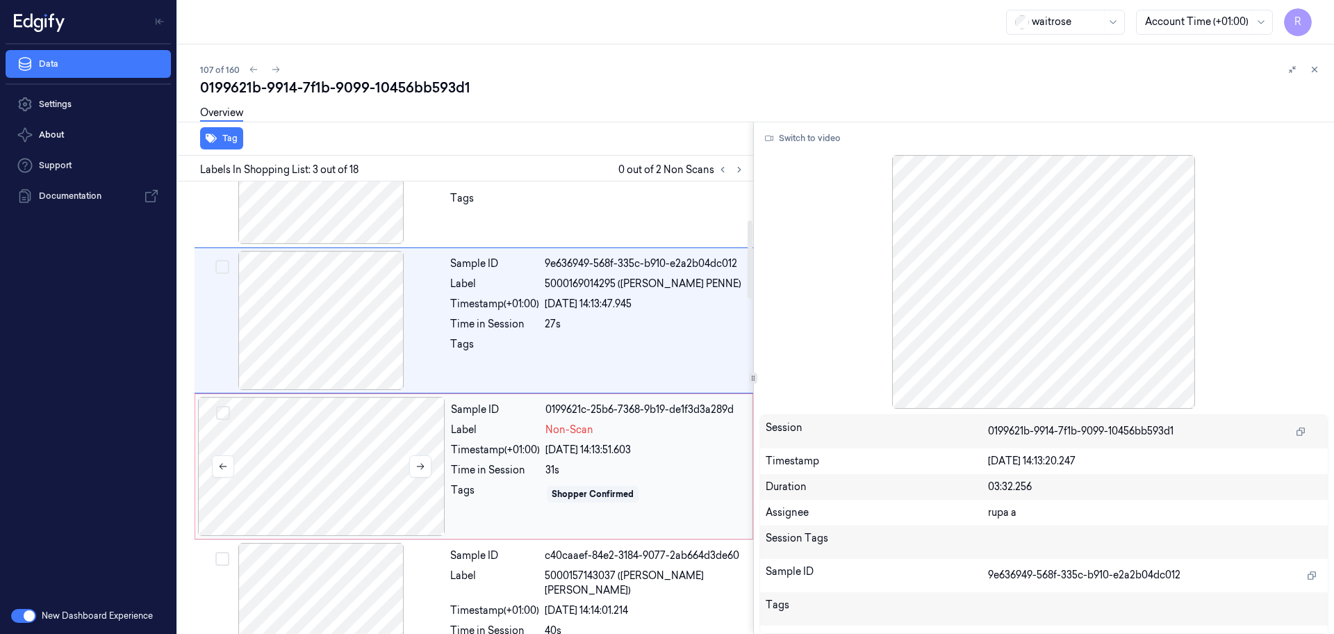
click at [369, 463] on div at bounding box center [321, 466] width 247 height 139
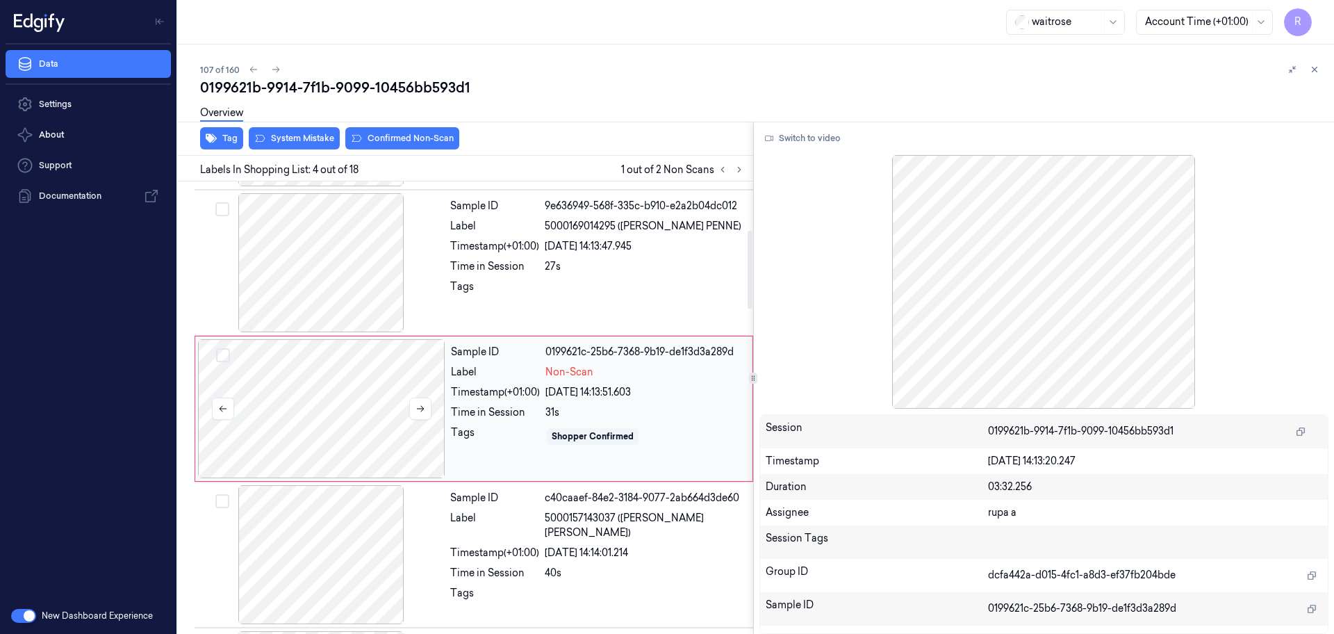
scroll to position [284, 0]
click at [423, 398] on button at bounding box center [420, 407] width 22 height 22
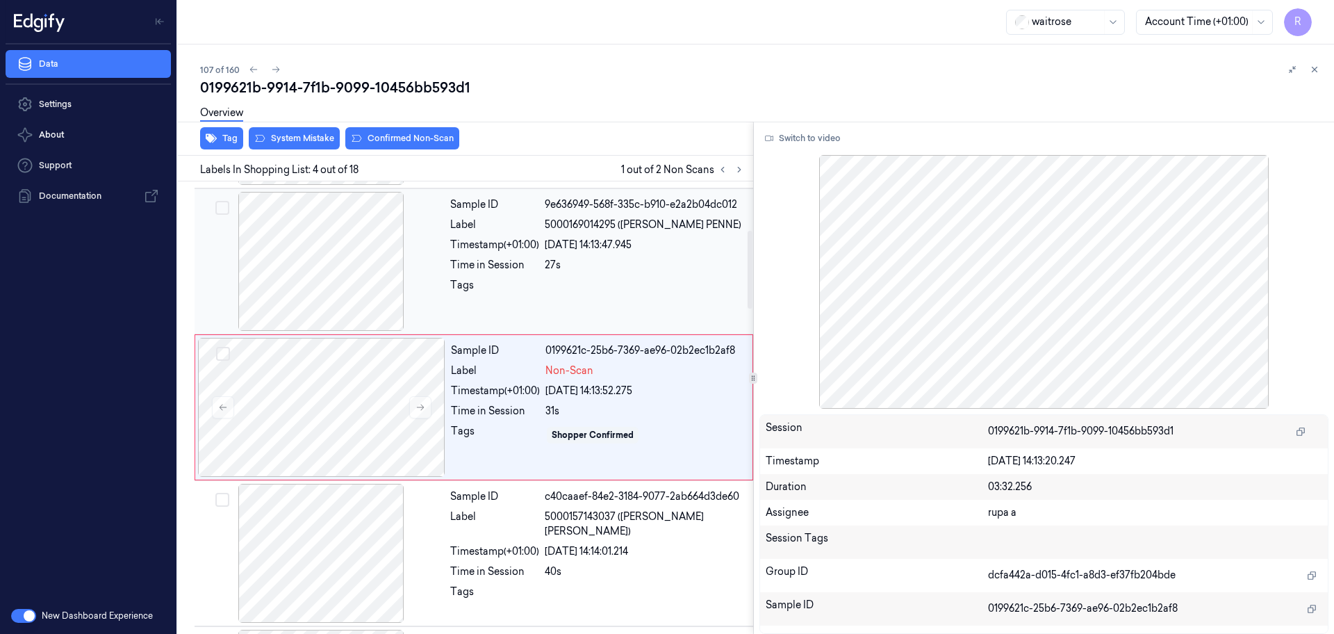
click at [337, 282] on div at bounding box center [320, 261] width 247 height 139
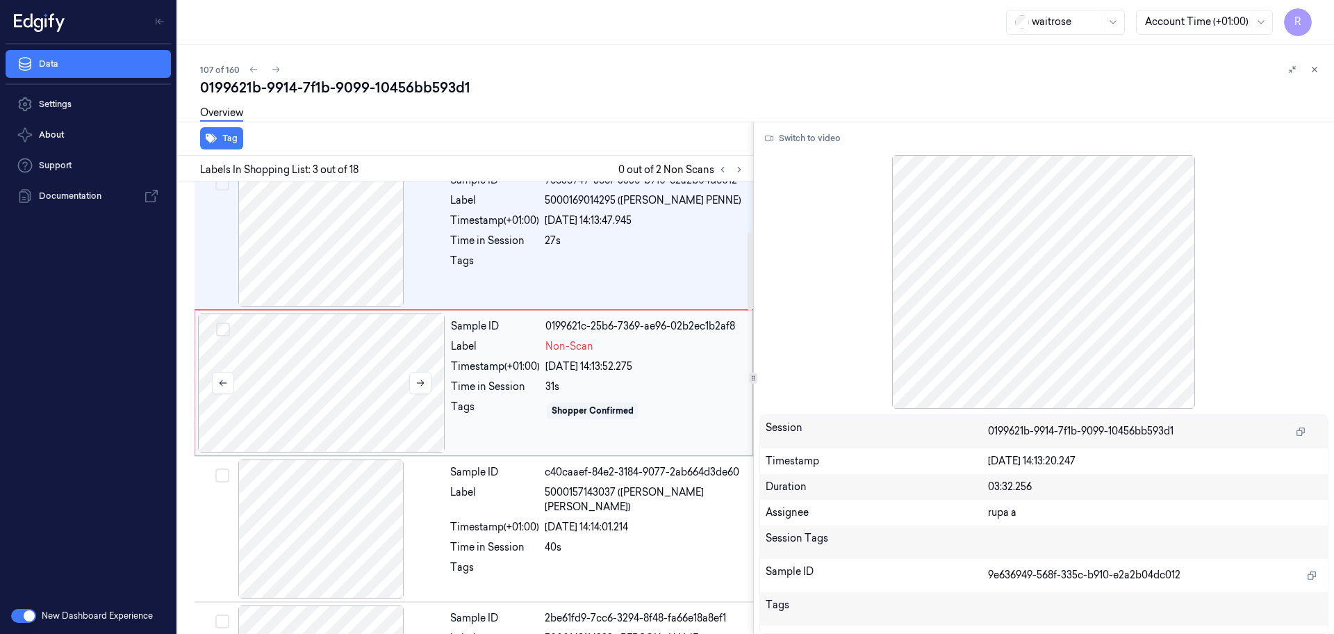
scroll to position [312, 0]
click at [350, 387] on div at bounding box center [321, 379] width 247 height 139
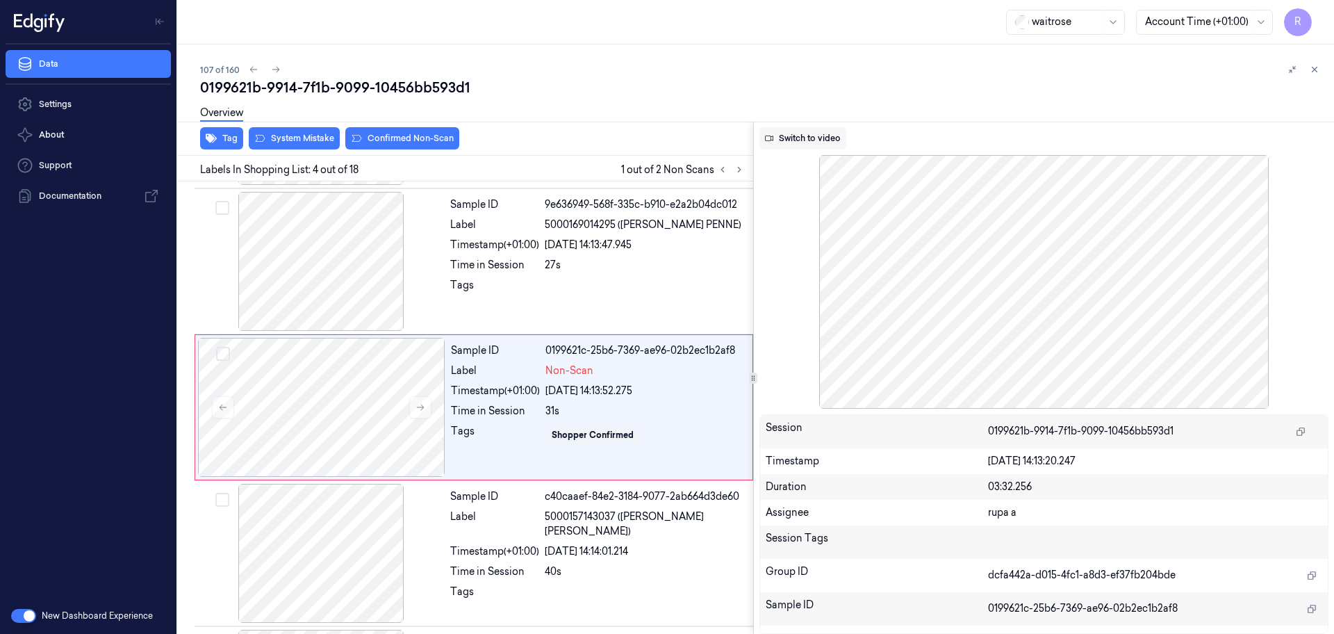
click at [830, 148] on button "Switch to video" at bounding box center [803, 138] width 87 height 22
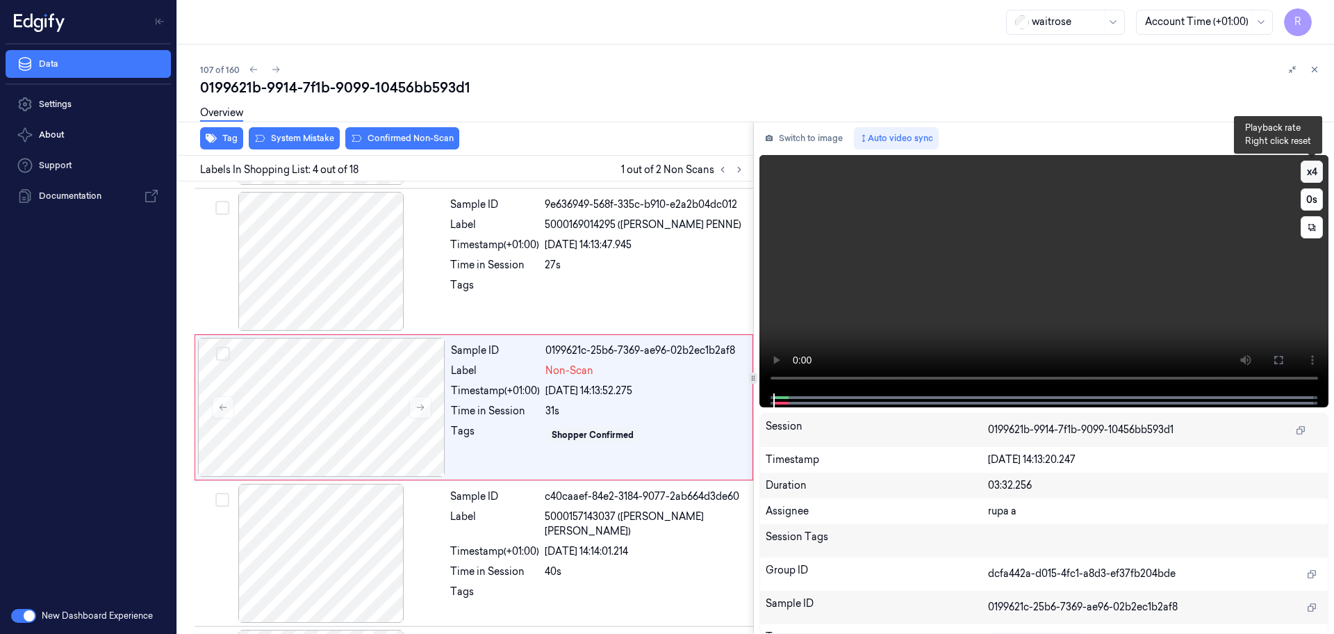
click at [1313, 176] on button "x 4" at bounding box center [1312, 172] width 22 height 22
click at [1313, 176] on button "x 1" at bounding box center [1312, 172] width 22 height 22
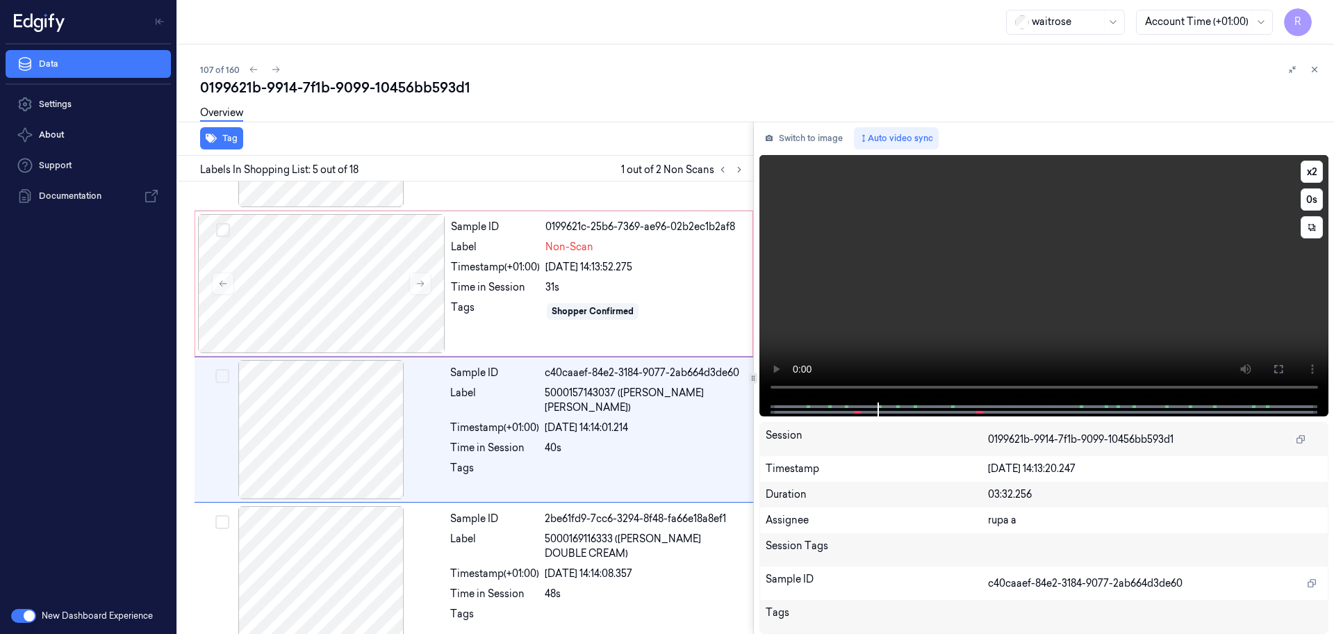
scroll to position [430, 0]
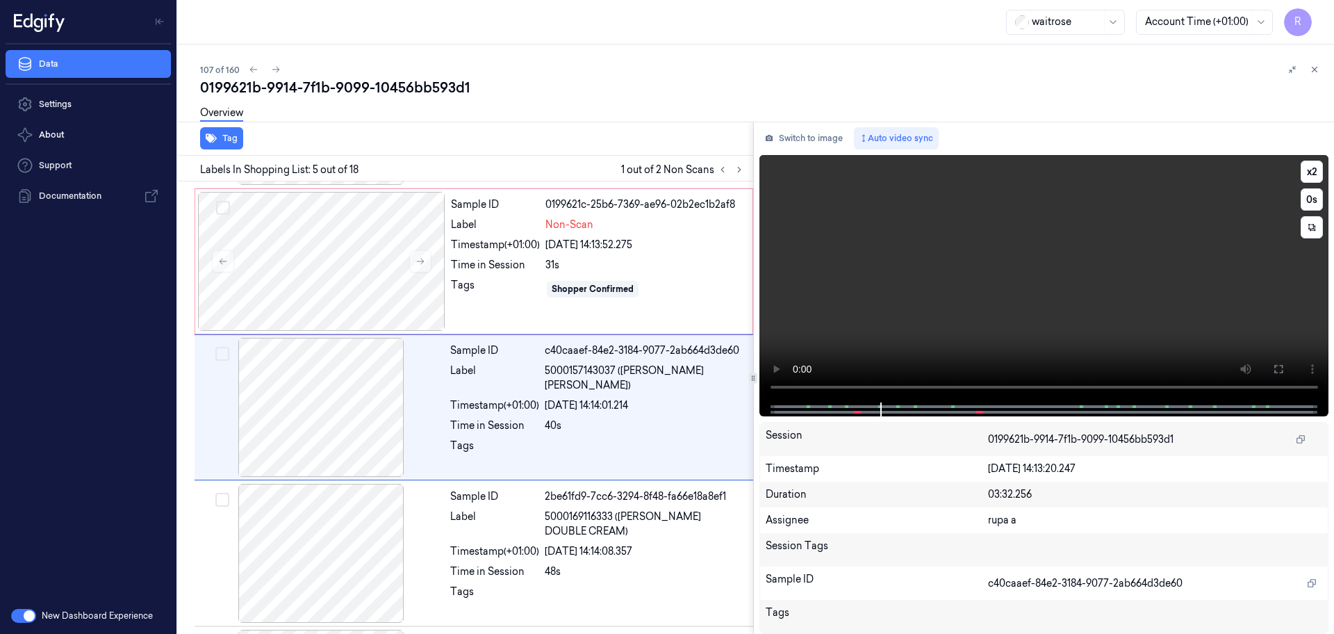
click at [1133, 270] on video at bounding box center [1045, 278] width 570 height 247
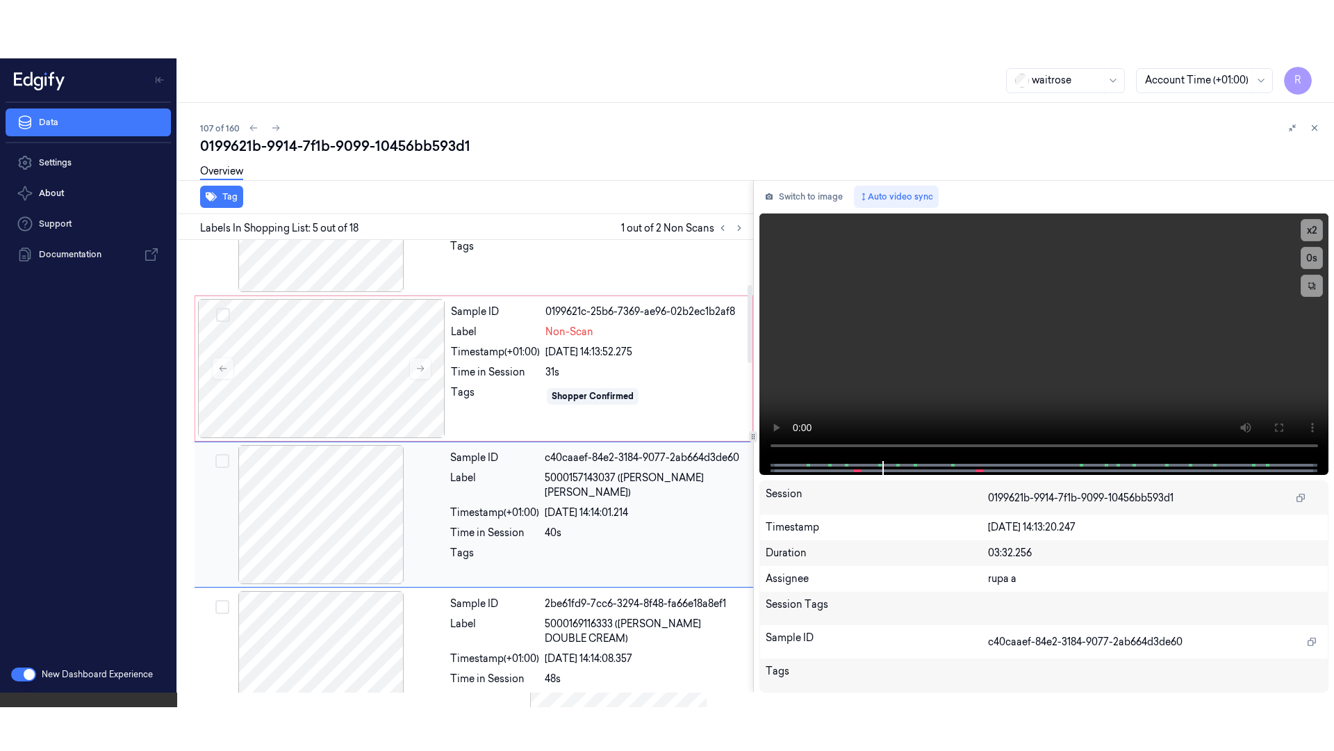
scroll to position [256, 0]
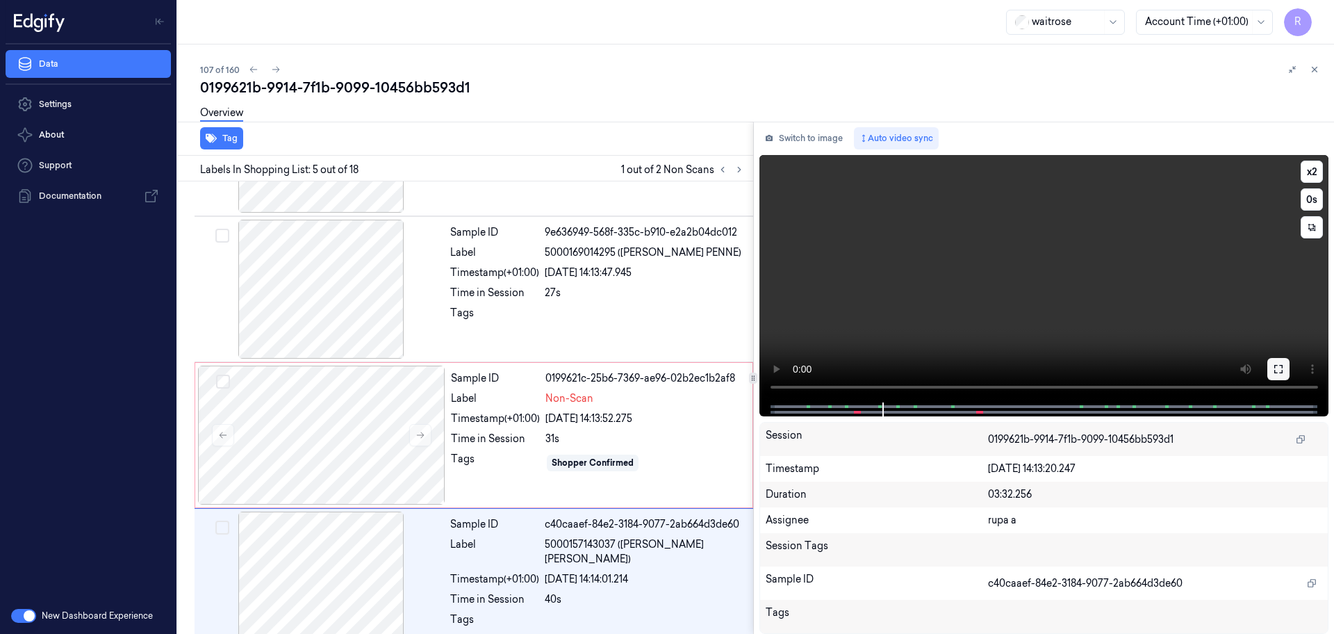
click at [1284, 361] on button at bounding box center [1279, 369] width 22 height 22
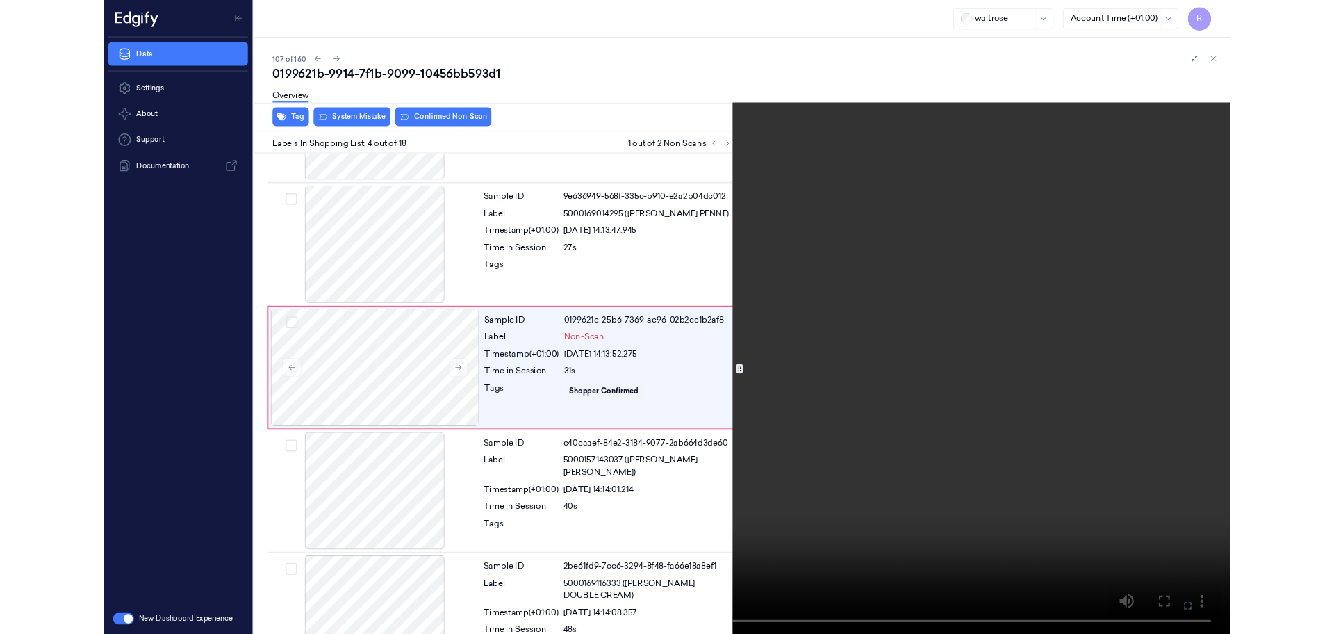
scroll to position [226, 0]
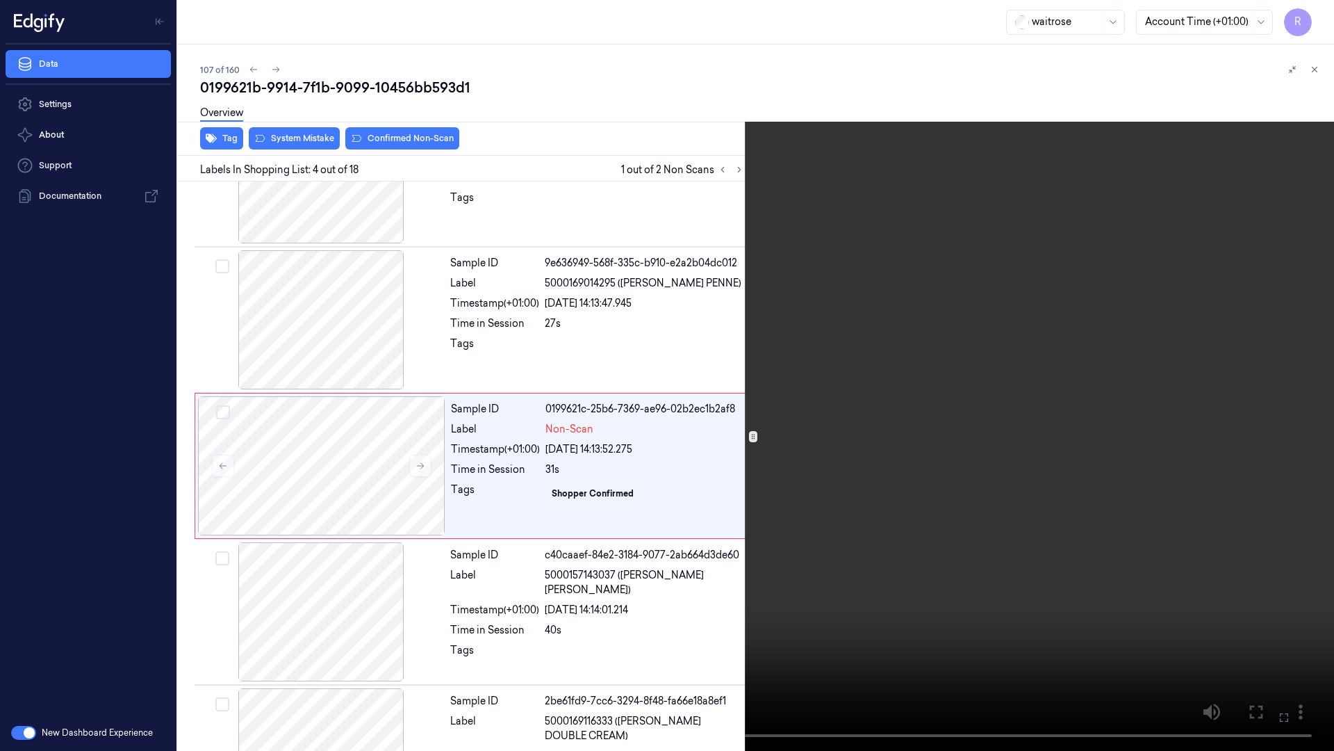
click at [822, 541] on video at bounding box center [667, 375] width 1334 height 751
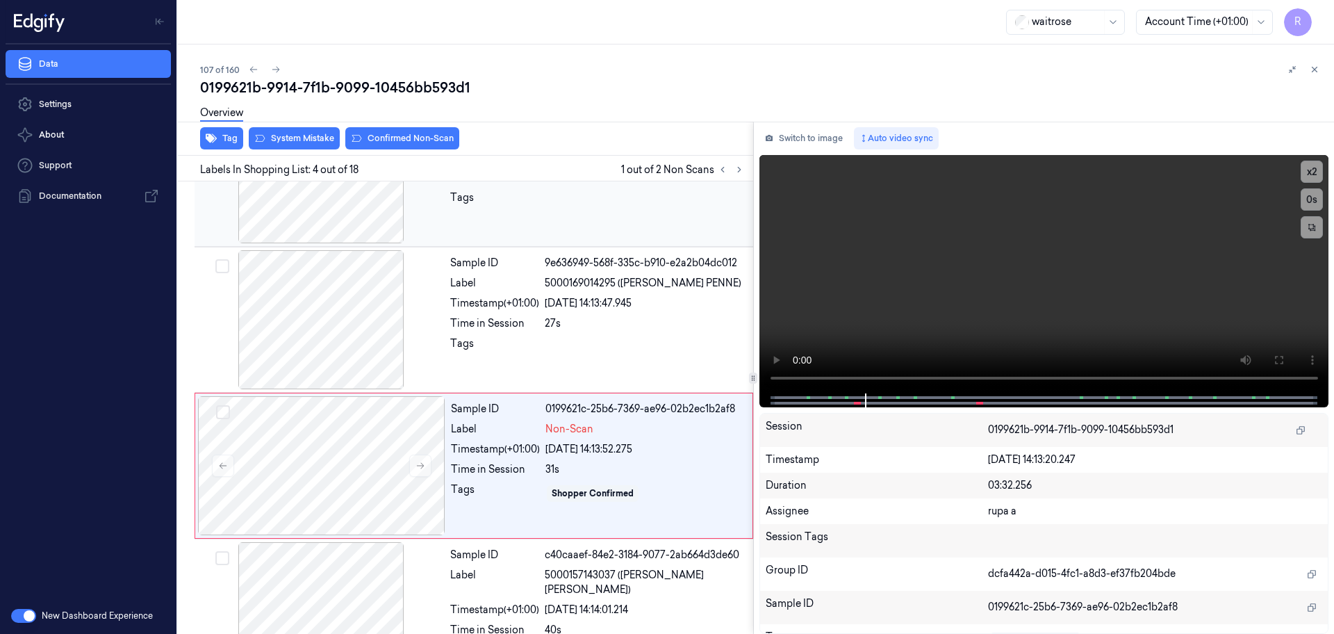
drag, startPoint x: 815, startPoint y: 143, endPoint x: 746, endPoint y: 231, distance: 111.8
click at [815, 143] on button "Switch to image" at bounding box center [804, 138] width 89 height 22
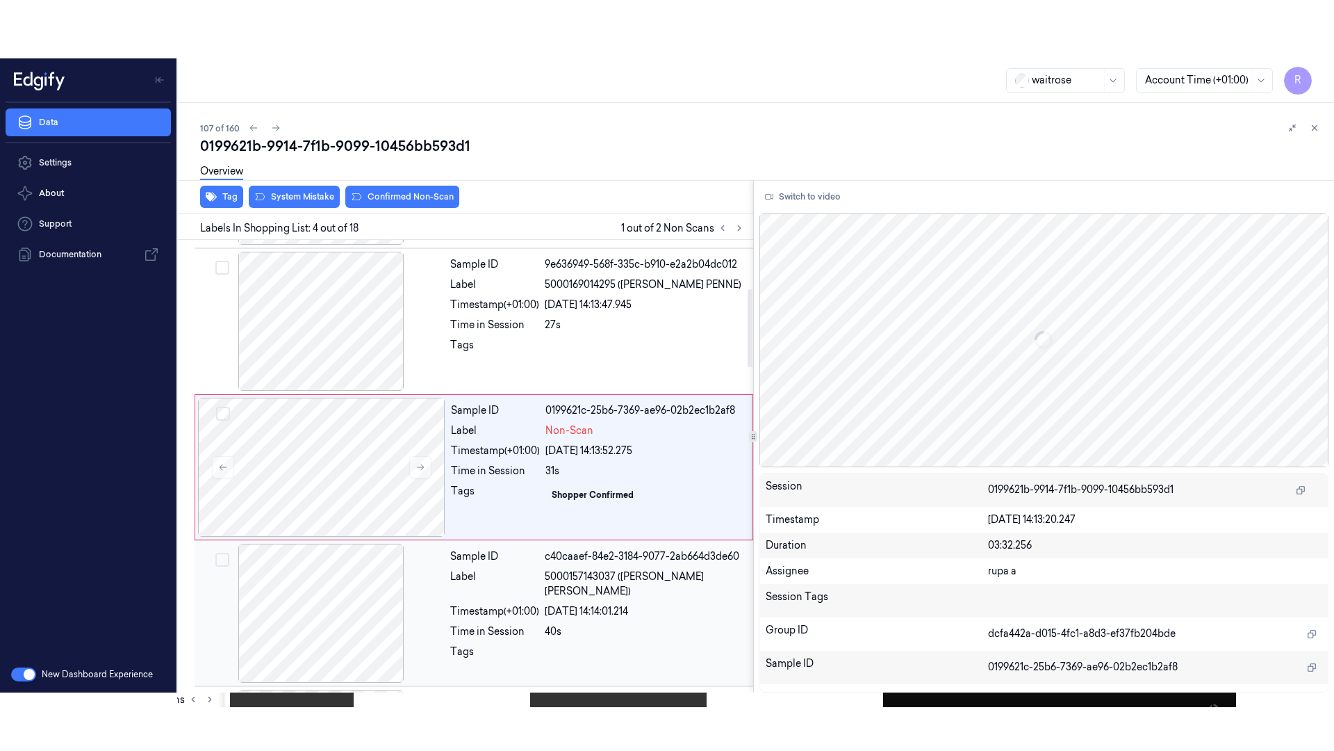
scroll to position [284, 0]
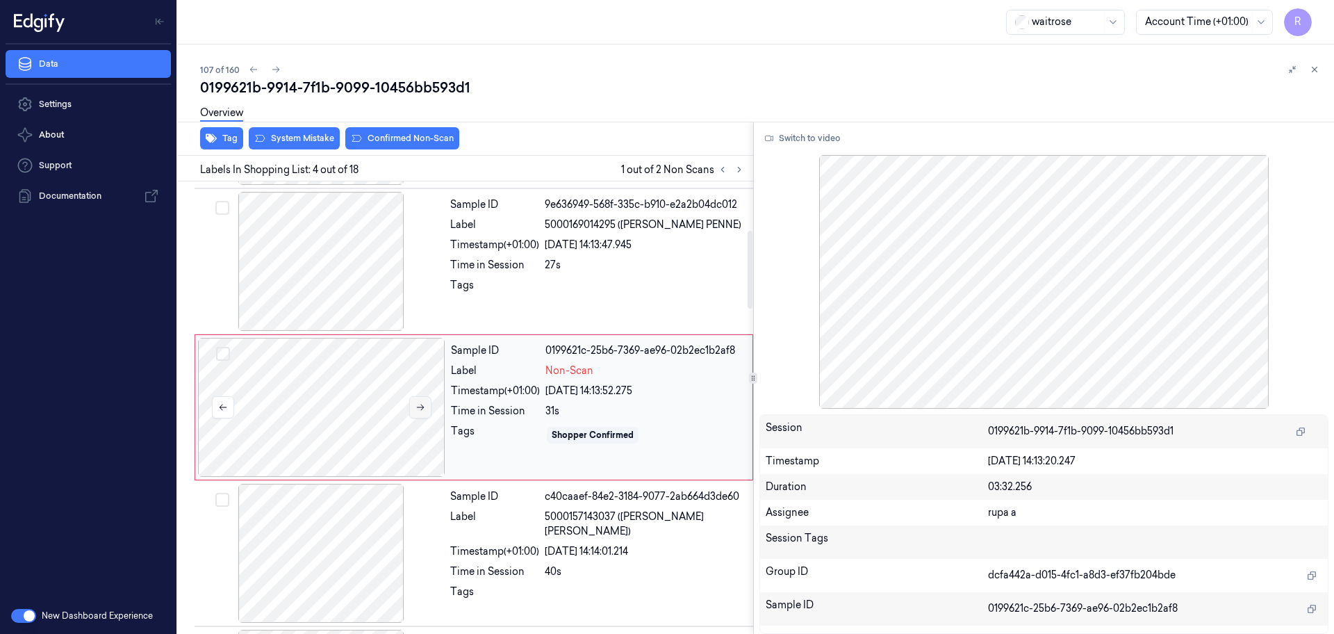
click at [426, 403] on button at bounding box center [420, 407] width 22 height 22
click at [813, 140] on button "Switch to video" at bounding box center [803, 138] width 87 height 22
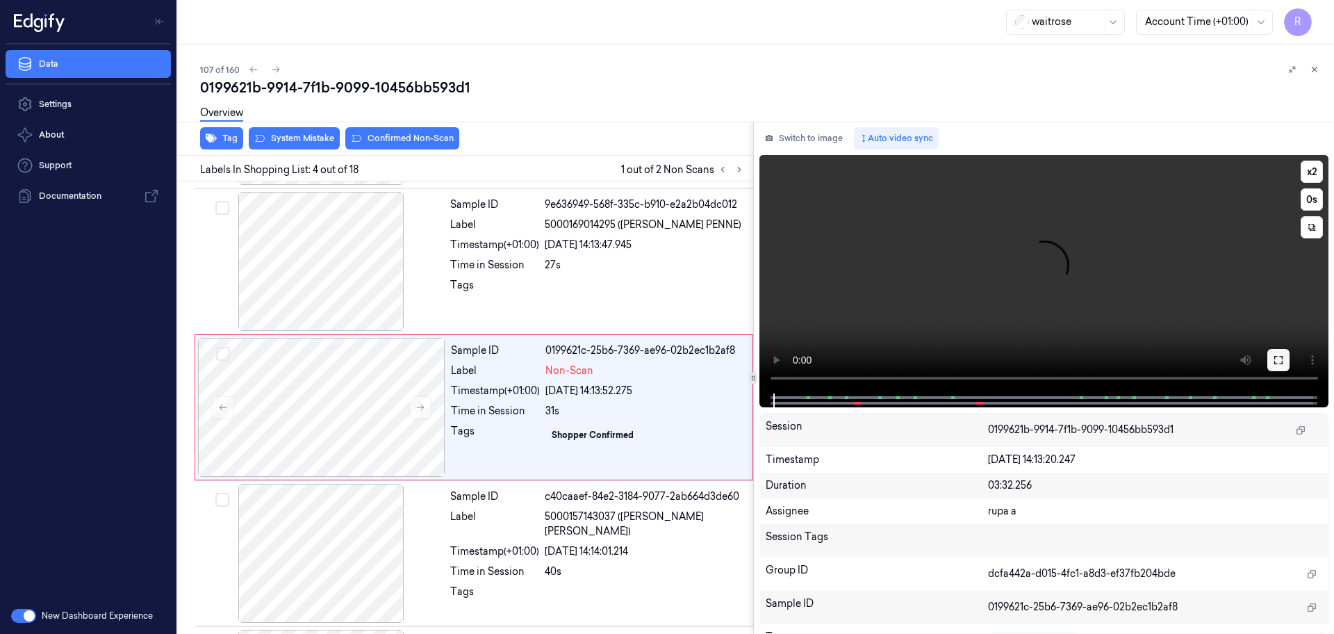
click at [1283, 359] on icon at bounding box center [1278, 359] width 11 height 11
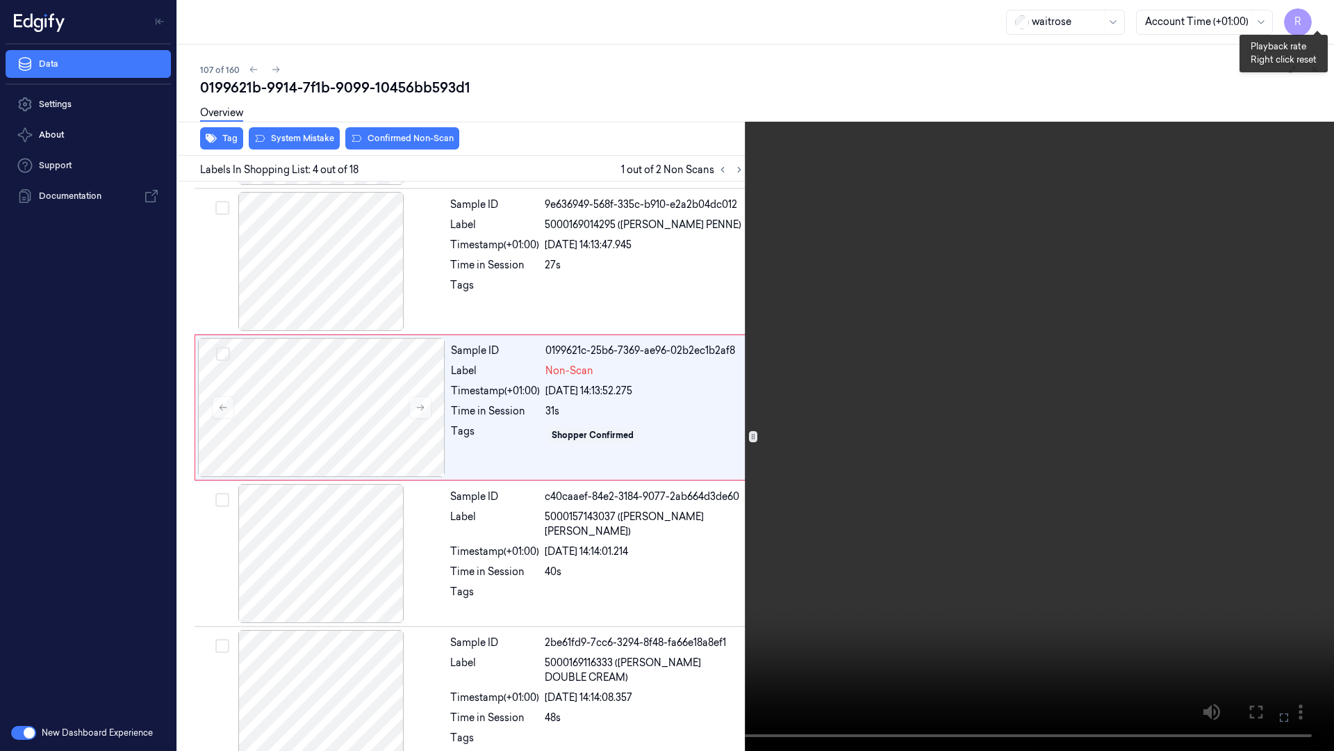
click at [1310, 10] on button "x 2" at bounding box center [1317, 17] width 22 height 22
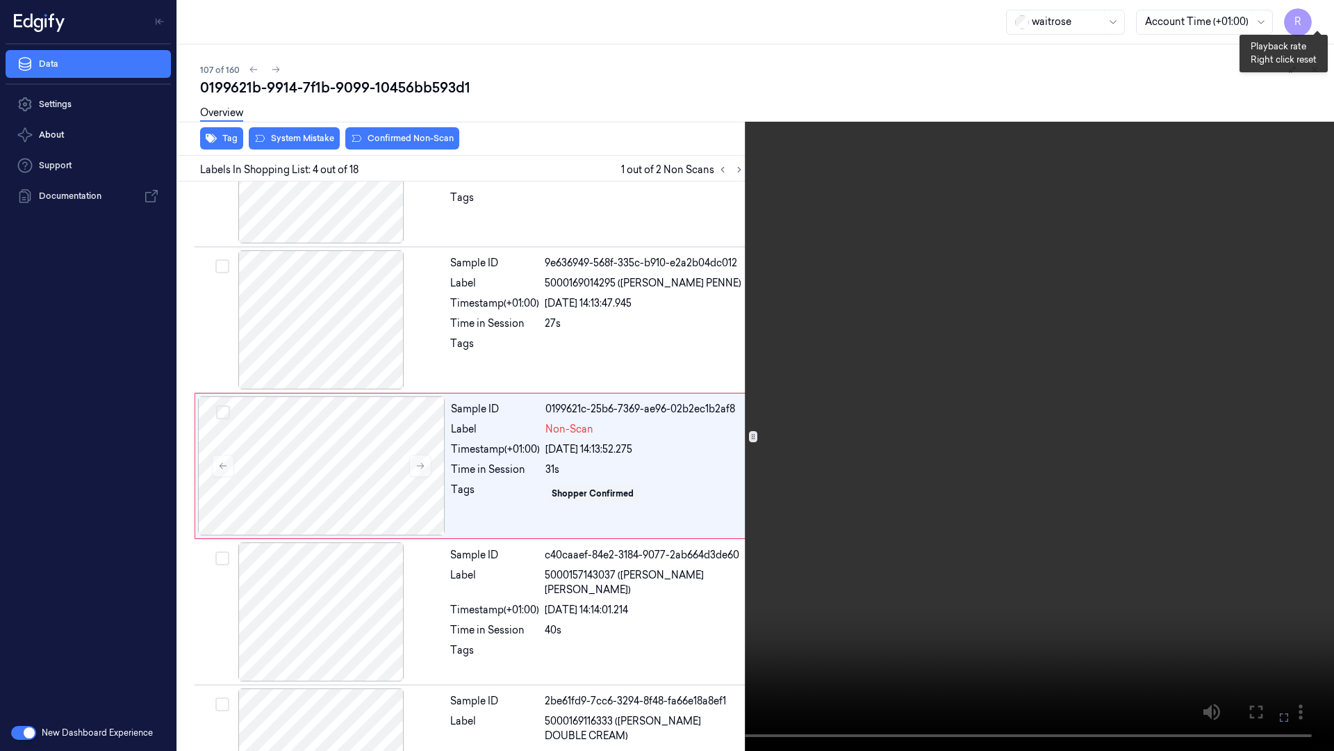
click at [1314, 10] on button "x 4" at bounding box center [1317, 17] width 22 height 22
click at [795, 412] on video at bounding box center [667, 375] width 1334 height 751
click at [1320, 23] on button "x 1" at bounding box center [1317, 17] width 22 height 22
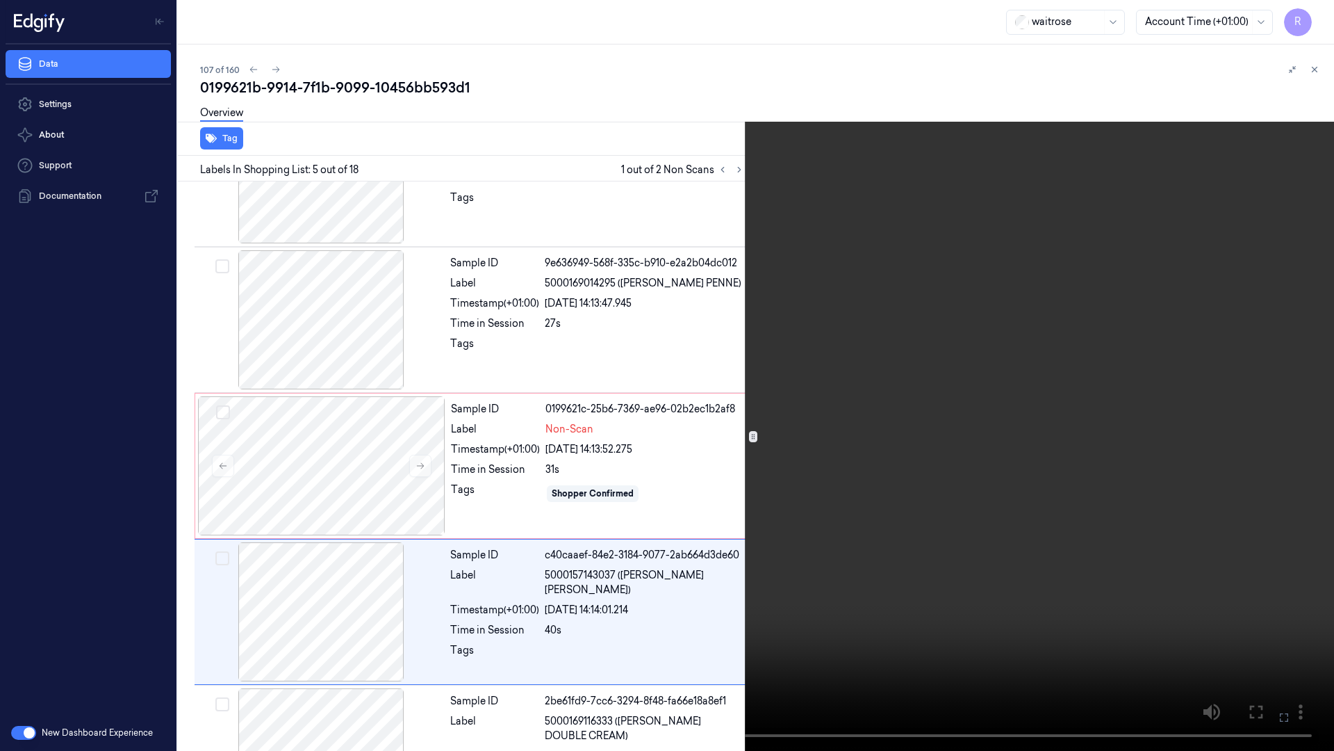
scroll to position [372, 0]
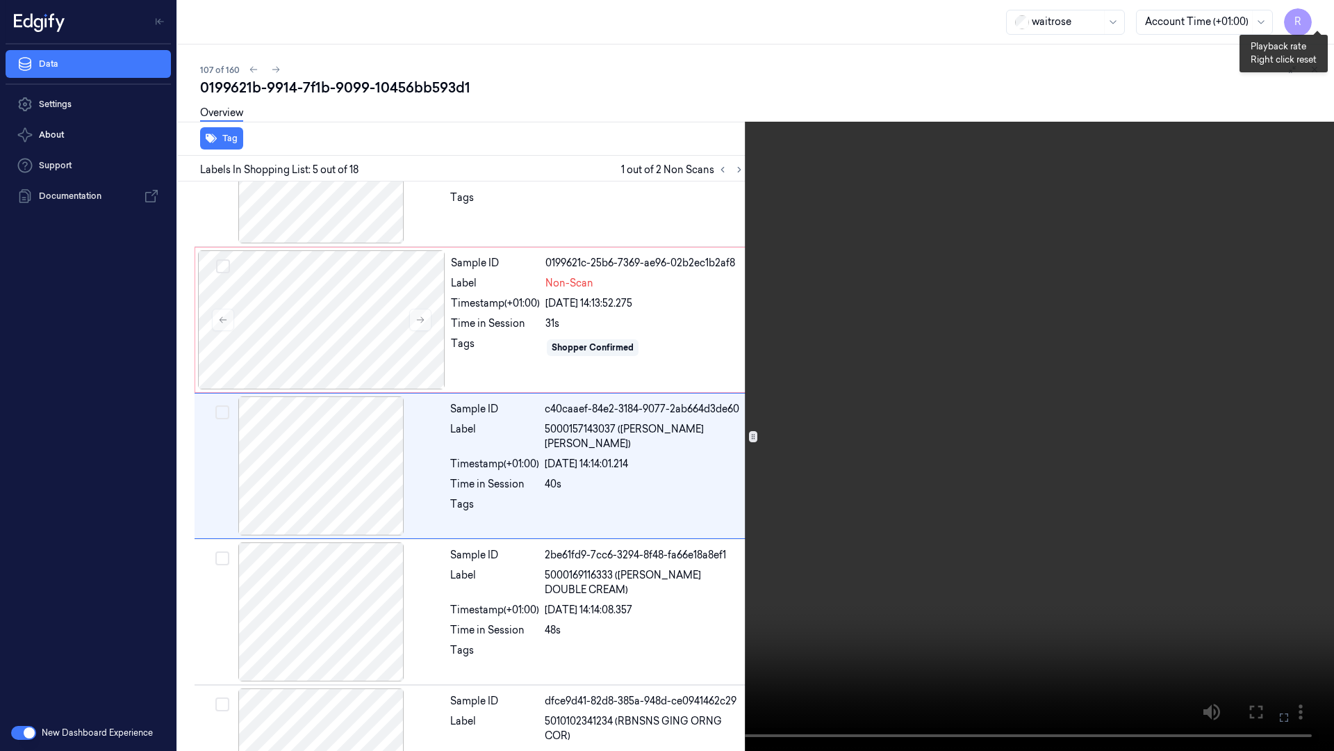
click at [1324, 15] on button "x 2" at bounding box center [1317, 17] width 22 height 22
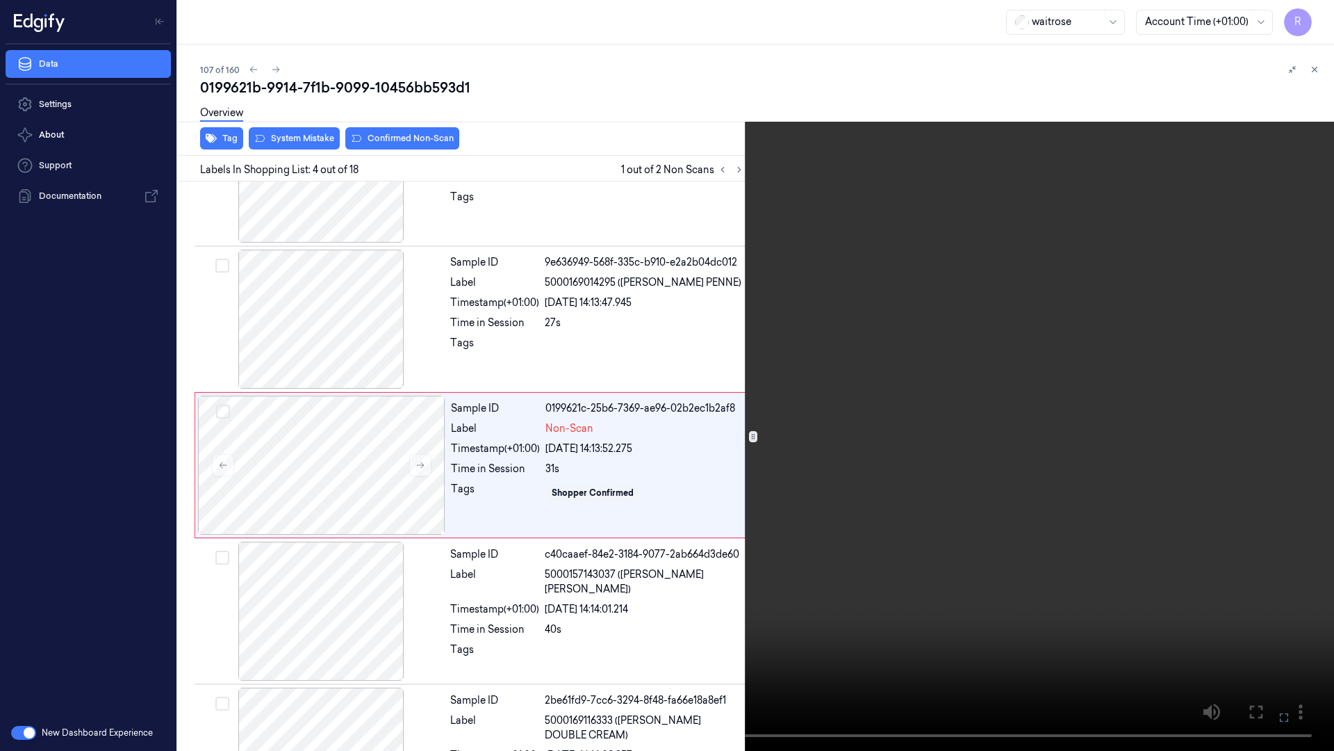
scroll to position [226, 0]
click at [940, 517] on video at bounding box center [667, 375] width 1334 height 751
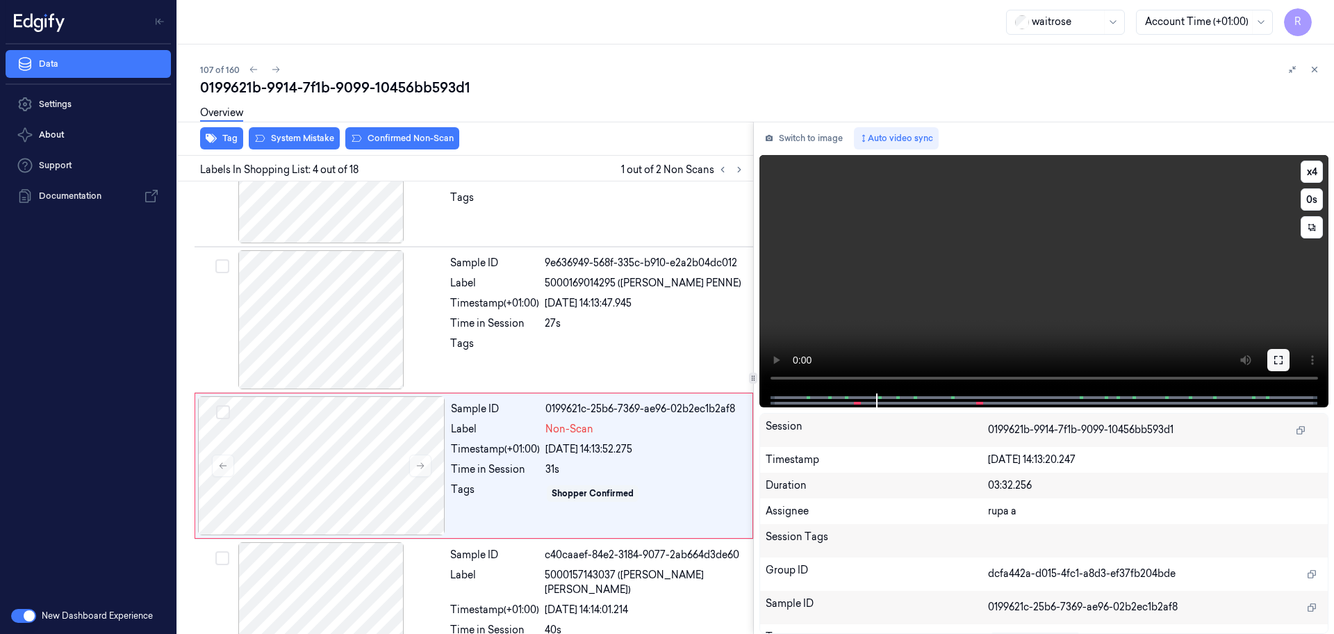
click at [1282, 360] on icon at bounding box center [1278, 359] width 11 height 11
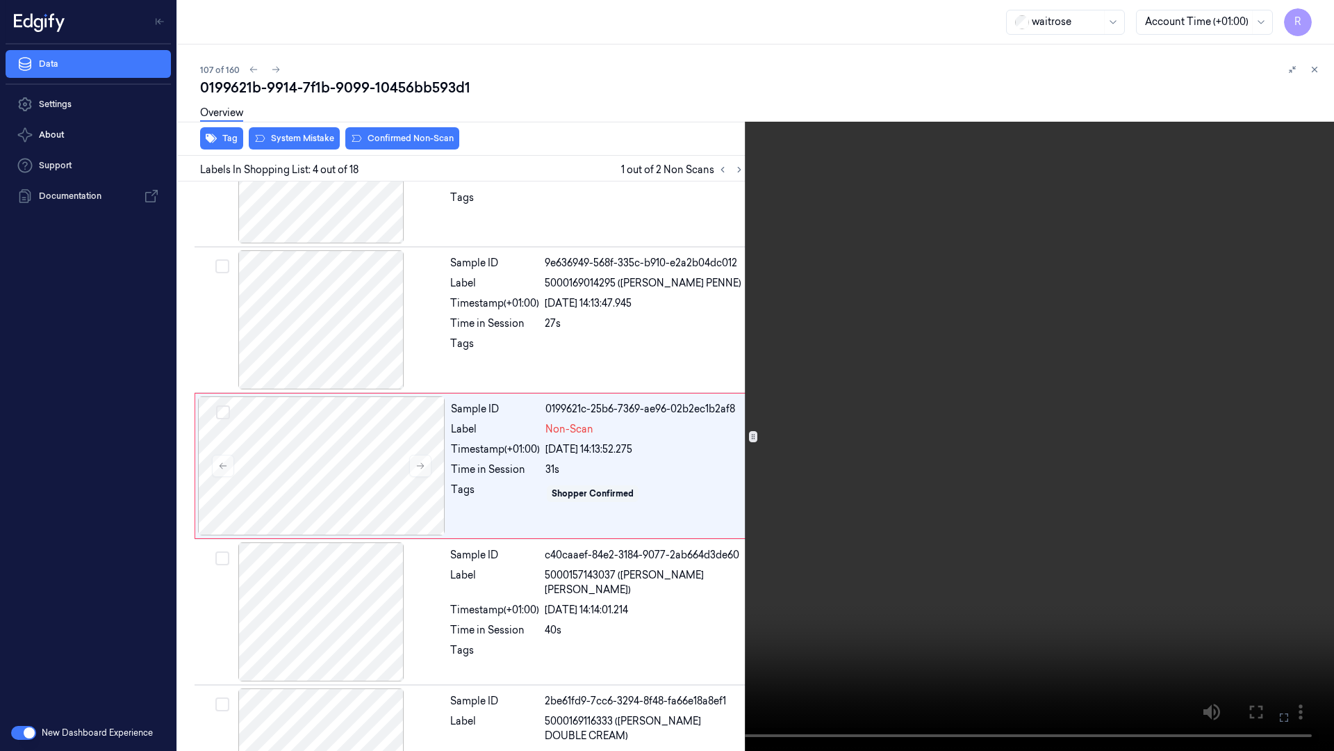
click at [1205, 386] on video at bounding box center [667, 375] width 1334 height 751
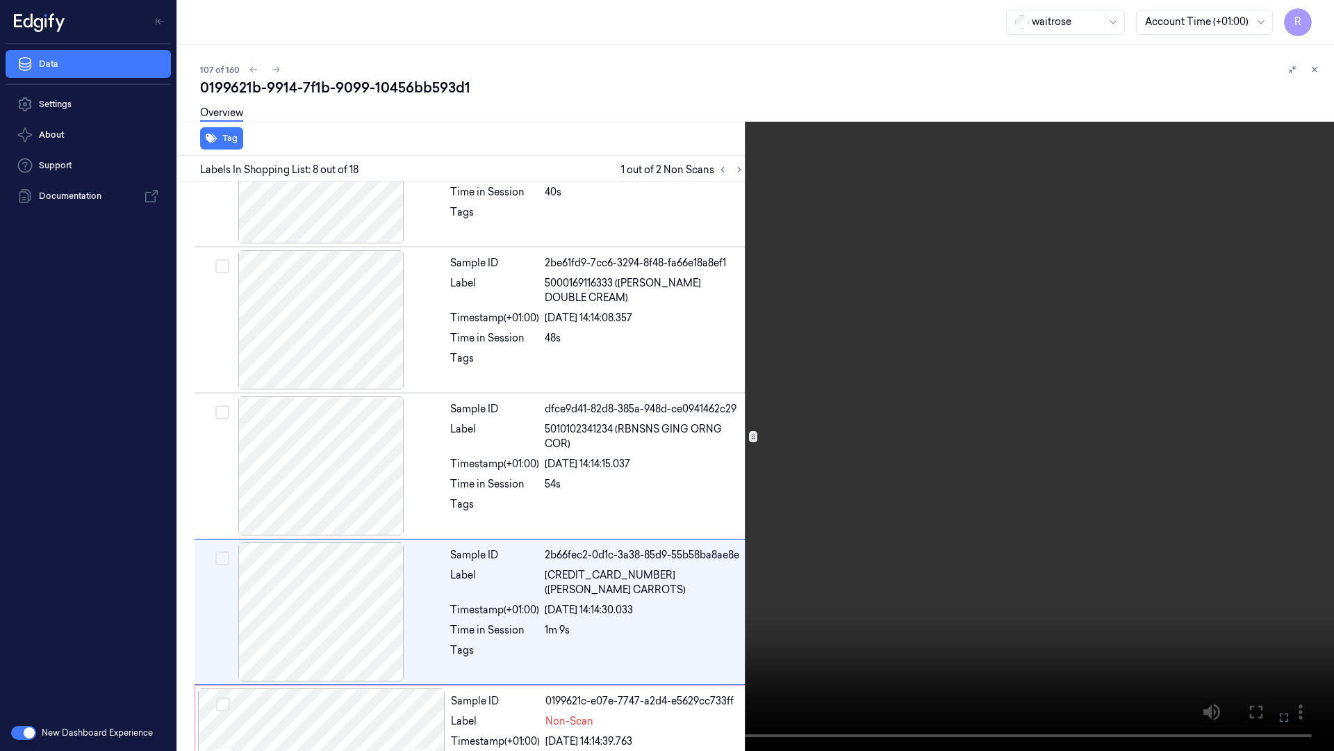
scroll to position [810, 0]
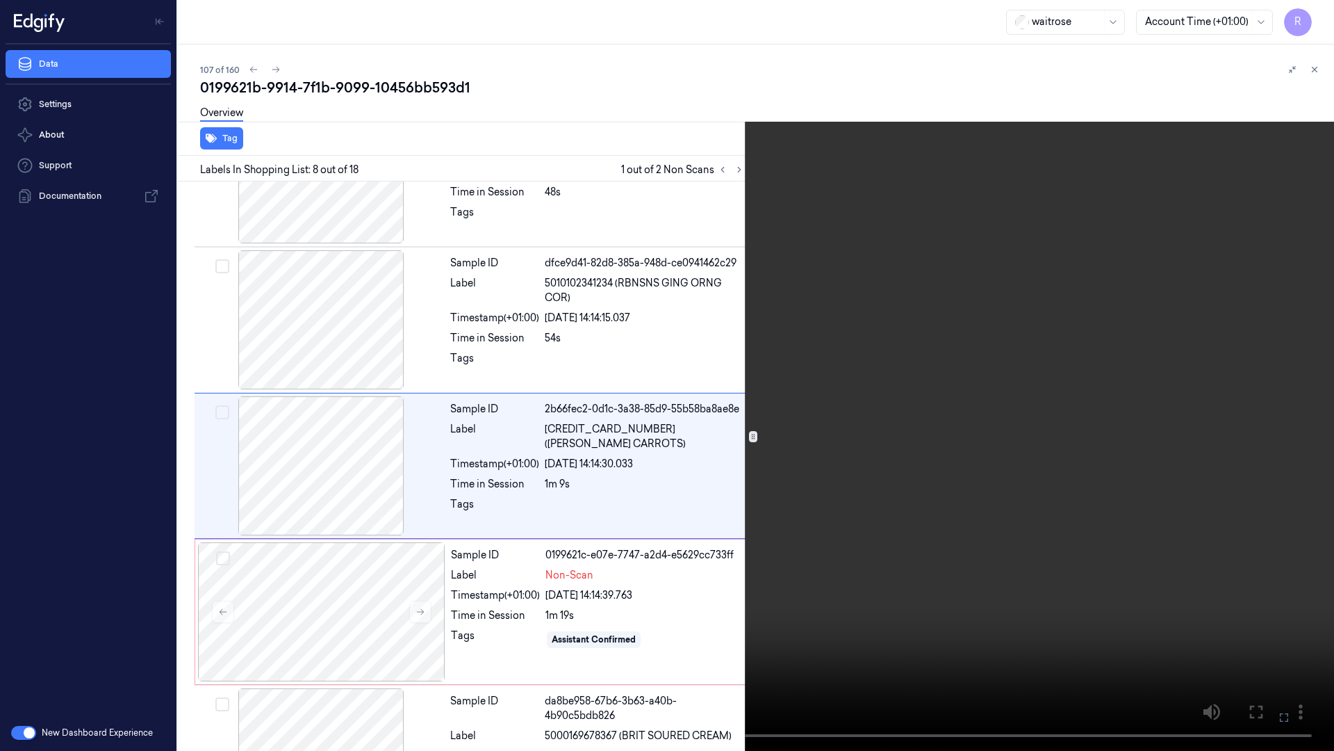
click at [1300, 486] on video at bounding box center [667, 375] width 1334 height 751
click at [1317, 21] on button "x 4" at bounding box center [1317, 17] width 22 height 22
click at [1317, 20] on button "x 1" at bounding box center [1317, 17] width 22 height 22
click at [1318, 19] on button "x 2" at bounding box center [1317, 17] width 22 height 22
click at [1036, 293] on video at bounding box center [667, 375] width 1334 height 751
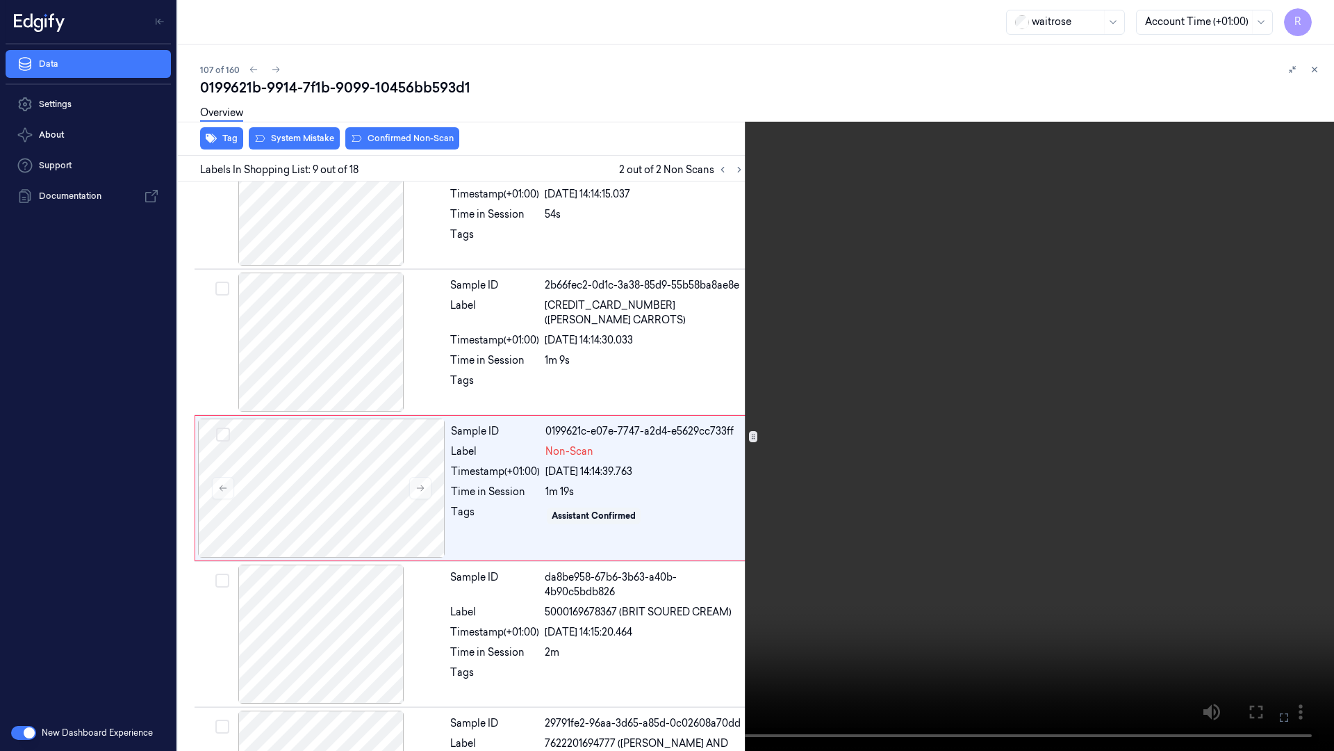
scroll to position [956, 0]
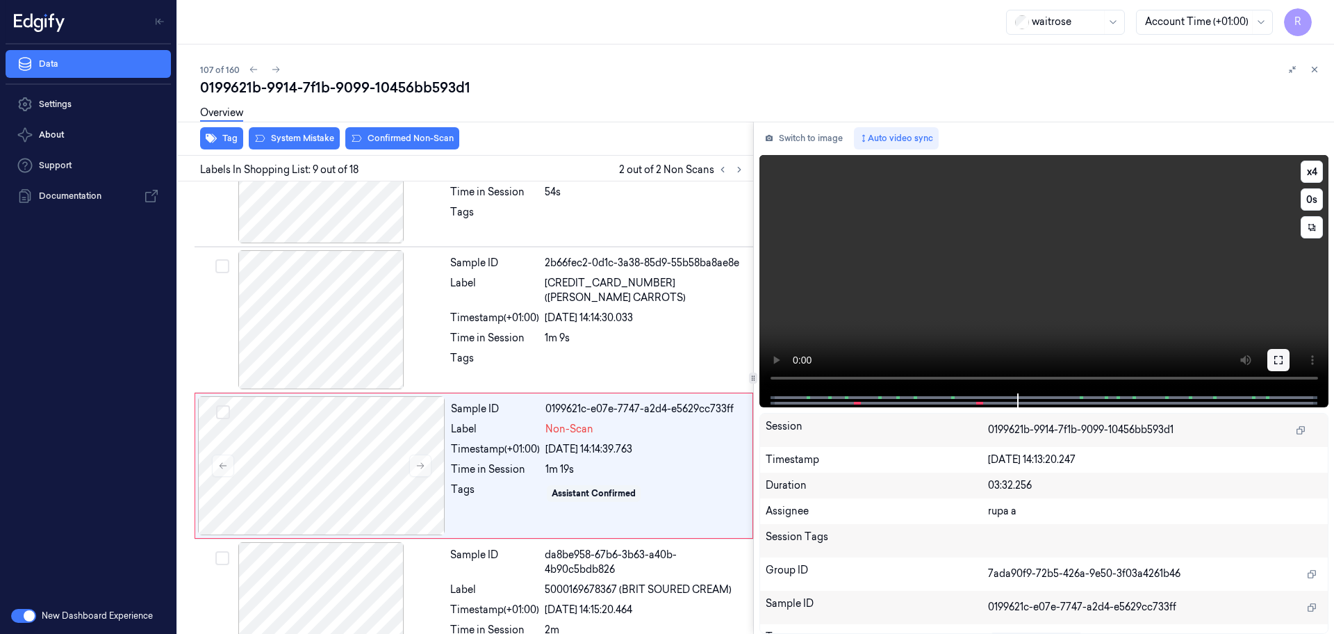
click at [1277, 360] on icon at bounding box center [1278, 359] width 11 height 11
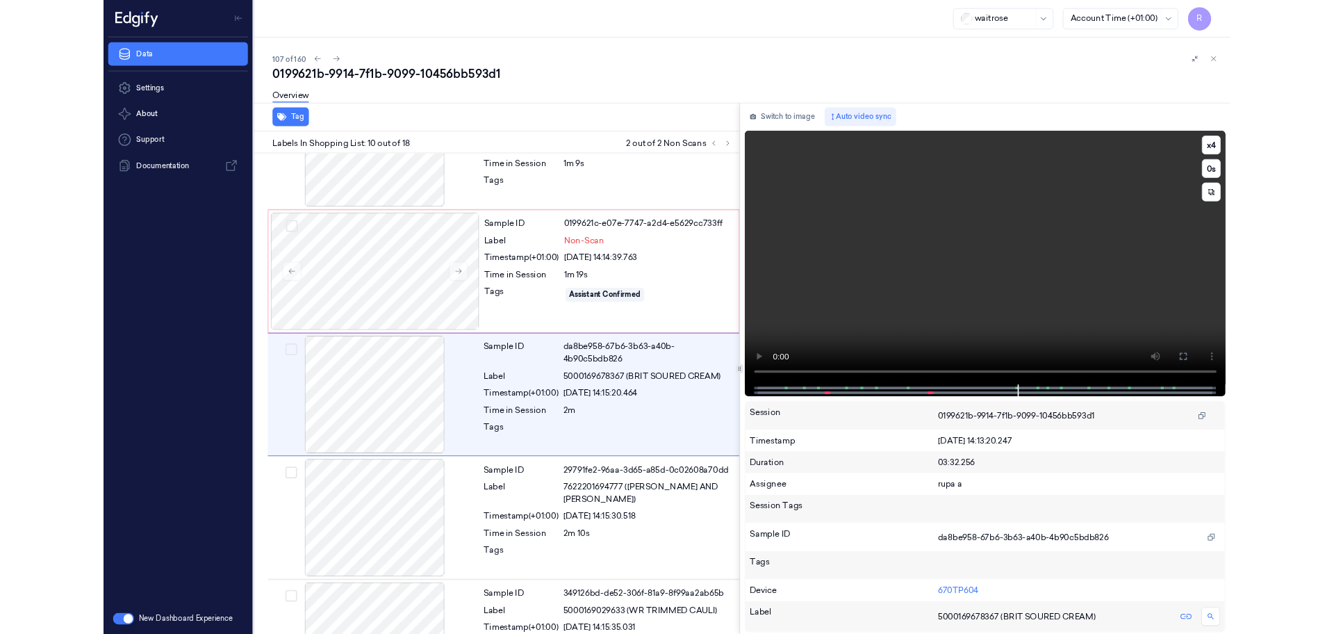
scroll to position [1101, 0]
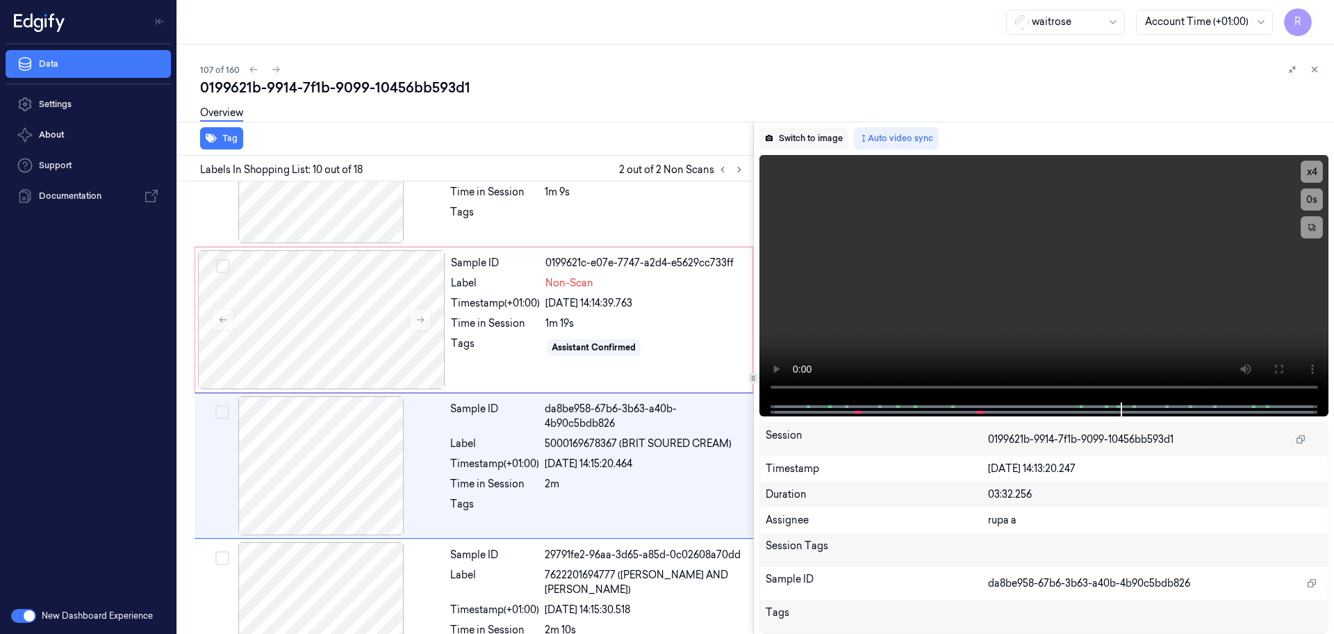
click at [789, 142] on button "Switch to image" at bounding box center [804, 138] width 89 height 22
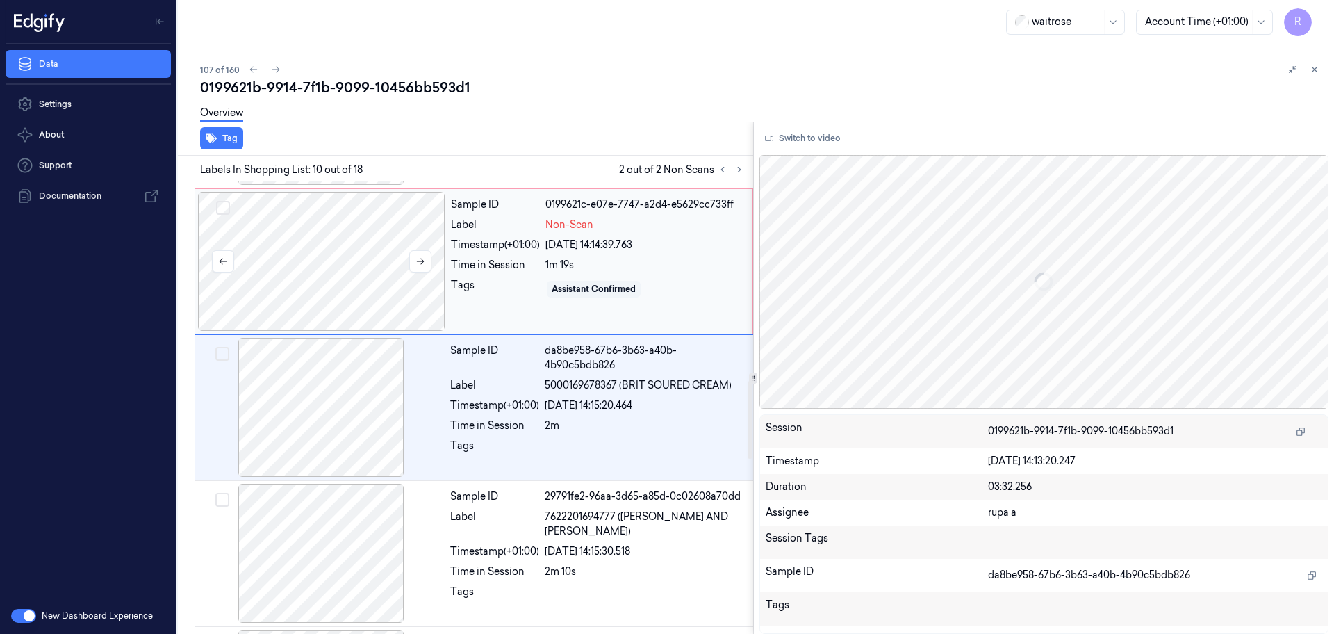
click at [316, 265] on div at bounding box center [321, 261] width 247 height 139
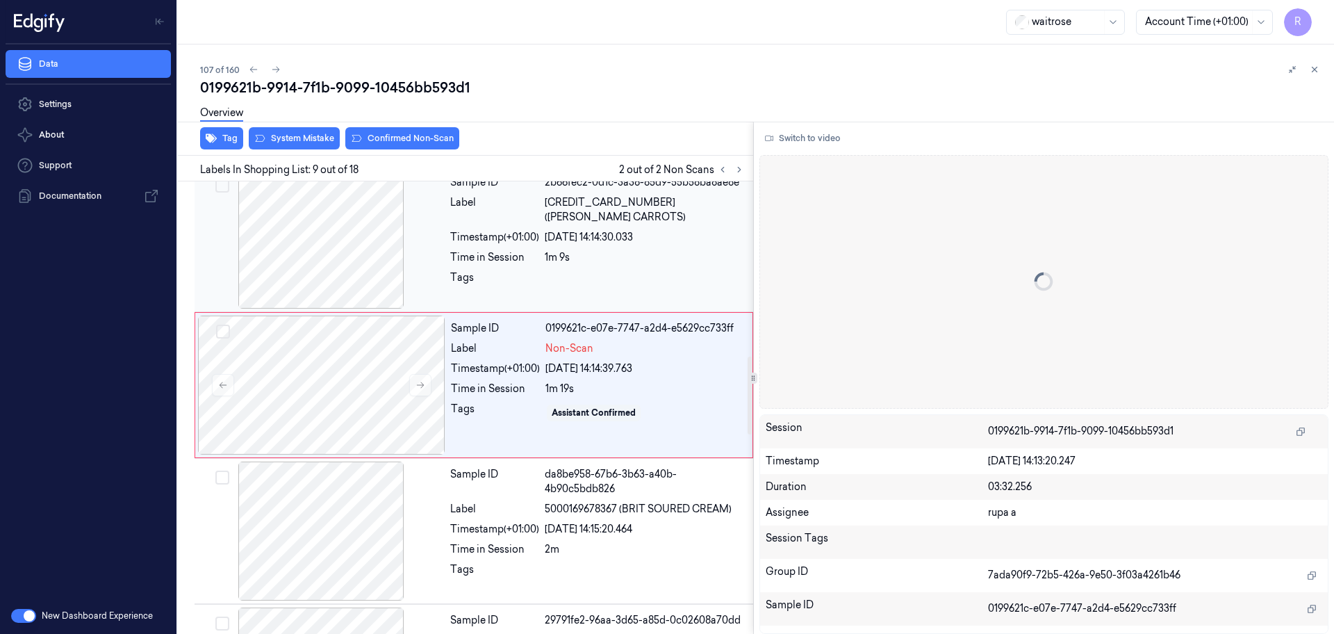
scroll to position [1014, 0]
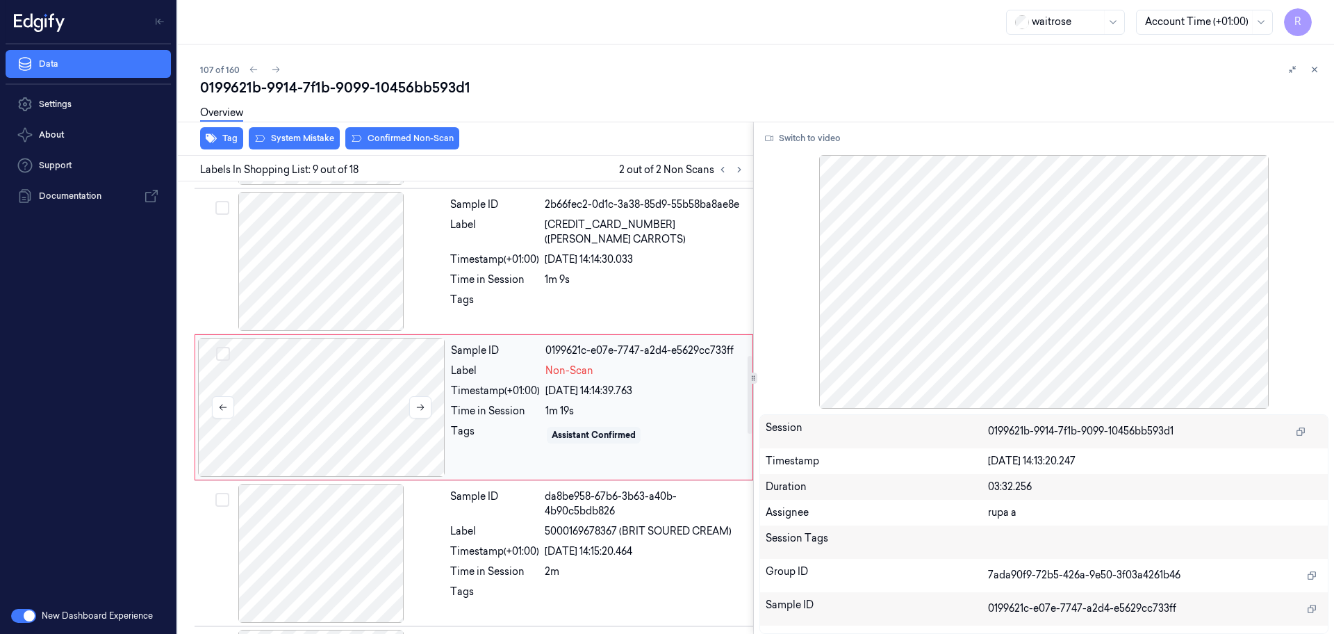
click at [433, 408] on div at bounding box center [321, 407] width 247 height 139
click at [423, 408] on icon at bounding box center [421, 407] width 8 height 6
click at [424, 409] on icon at bounding box center [421, 407] width 10 height 10
click at [341, 405] on div at bounding box center [321, 407] width 247 height 139
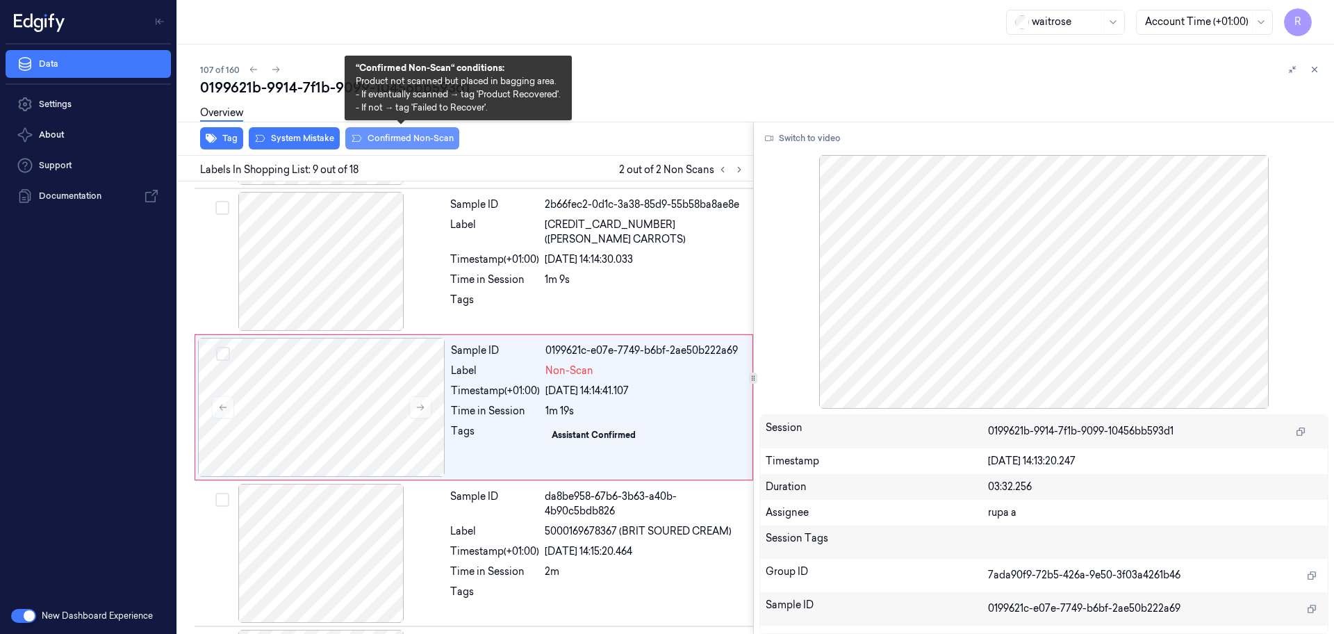
click at [413, 146] on button "Confirmed Non-Scan" at bounding box center [402, 138] width 114 height 22
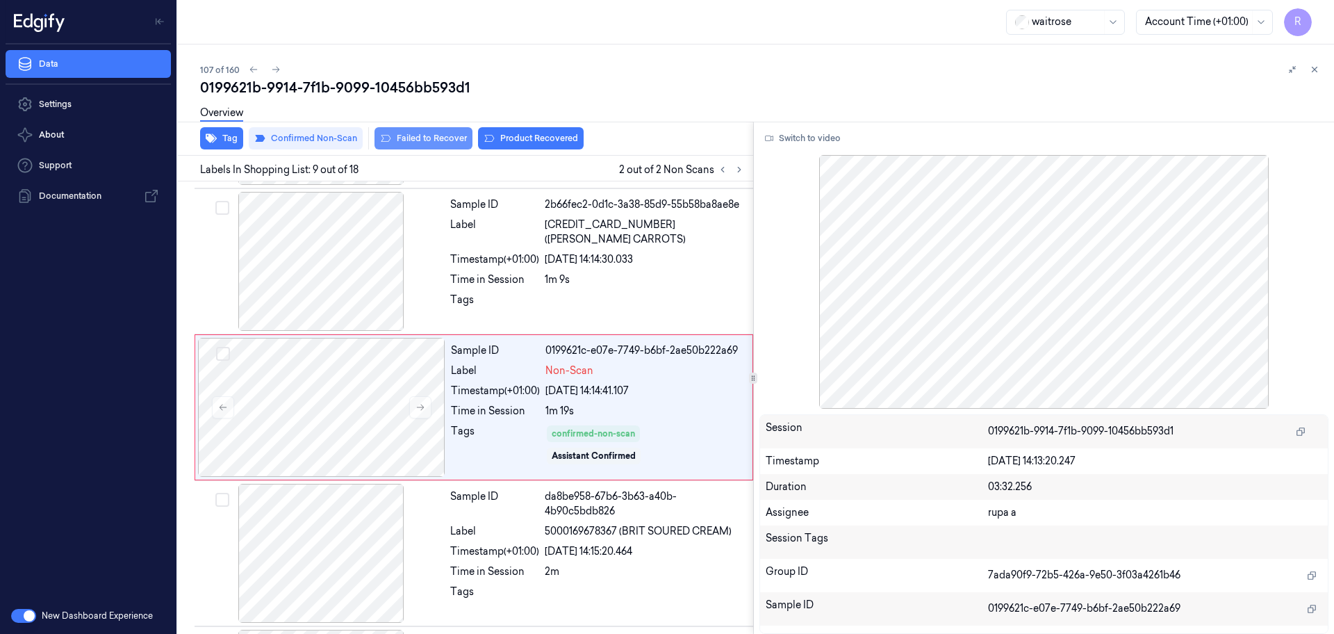
click at [446, 140] on button "Failed to Recover" at bounding box center [424, 138] width 98 height 22
click at [384, 390] on div at bounding box center [321, 407] width 247 height 139
click at [719, 172] on icon at bounding box center [723, 170] width 10 height 10
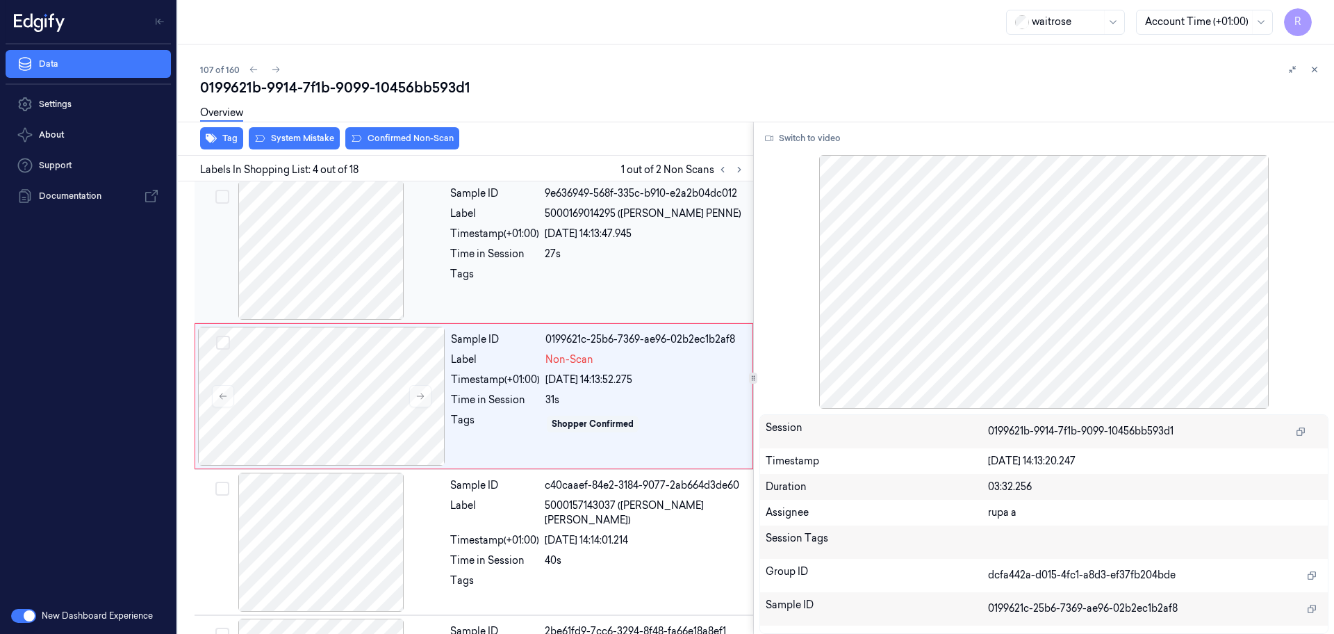
scroll to position [284, 0]
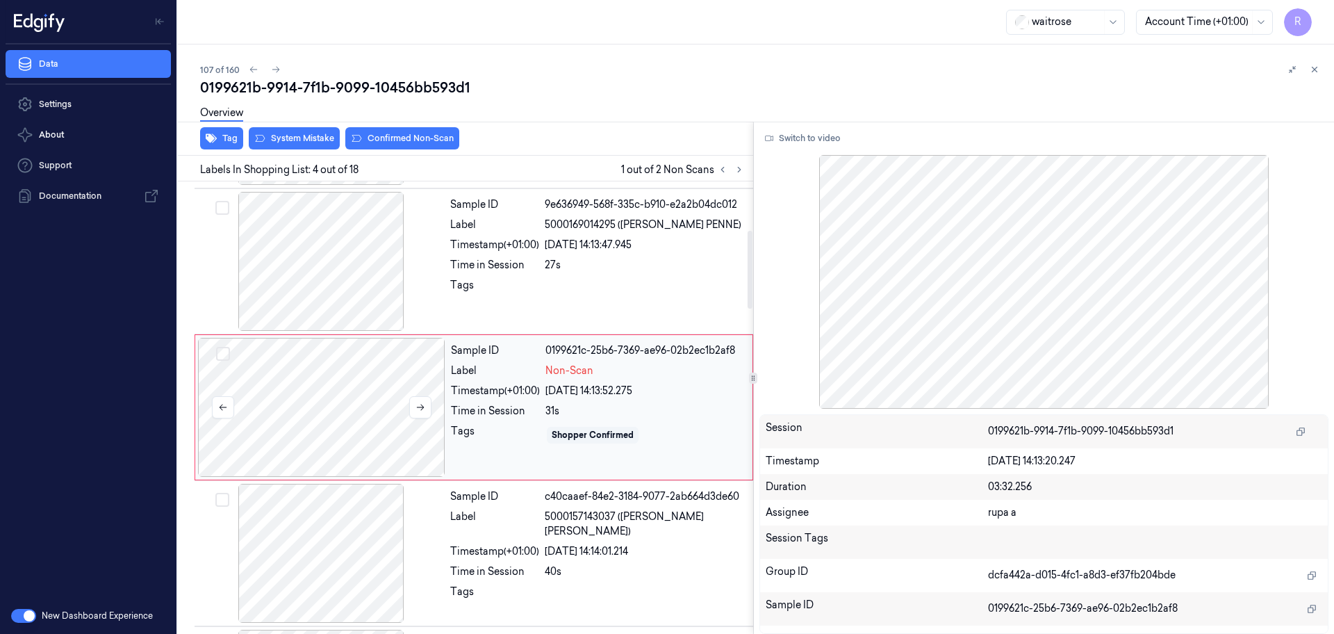
click at [401, 411] on div at bounding box center [321, 407] width 247 height 139
click at [358, 429] on div at bounding box center [321, 407] width 247 height 139
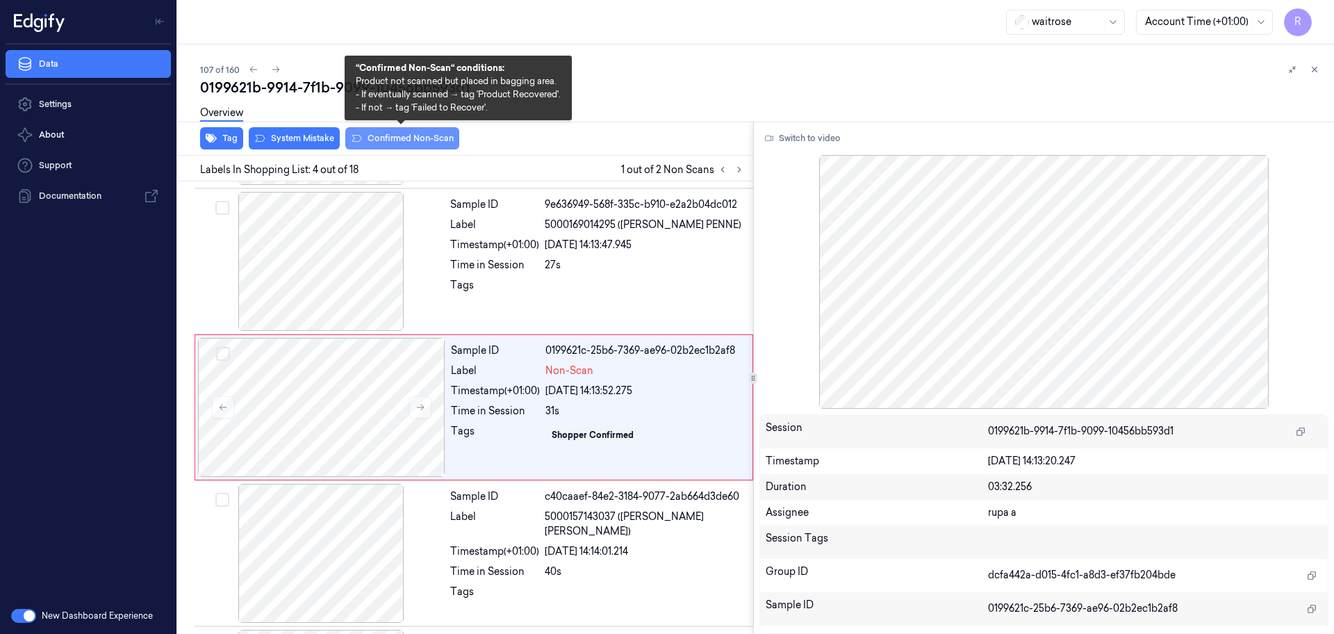
click at [384, 145] on button "Confirmed Non-Scan" at bounding box center [402, 138] width 114 height 22
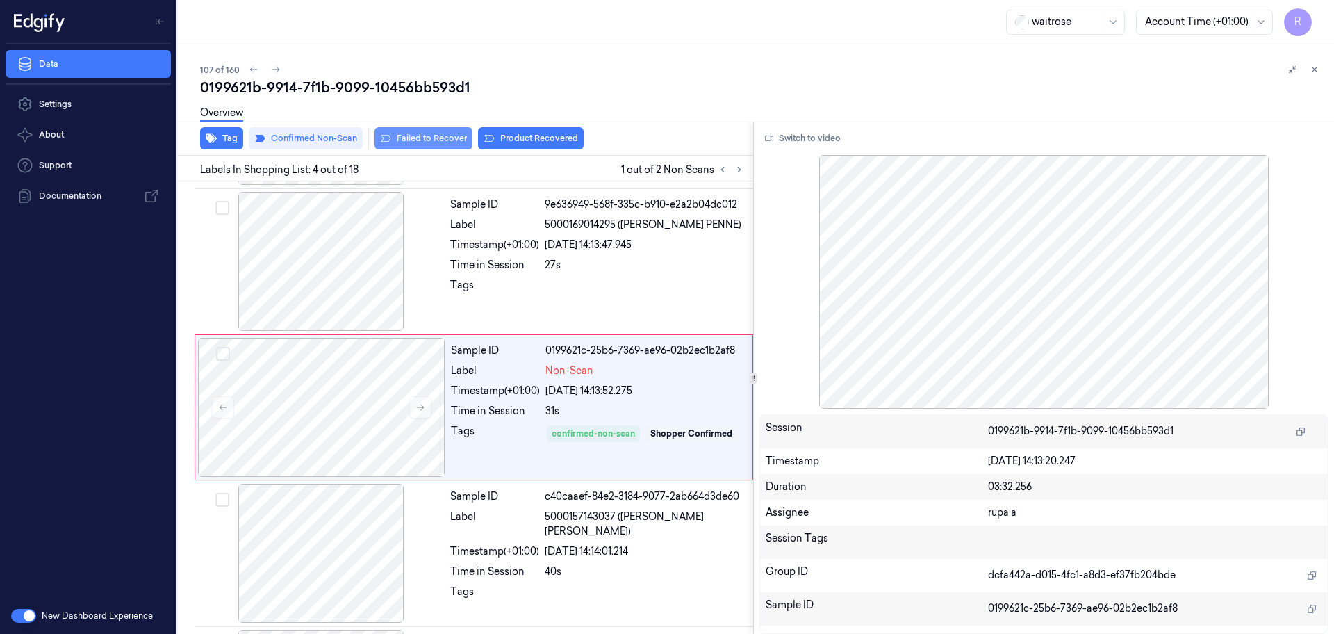
click at [411, 145] on button "Failed to Recover" at bounding box center [424, 138] width 98 height 22
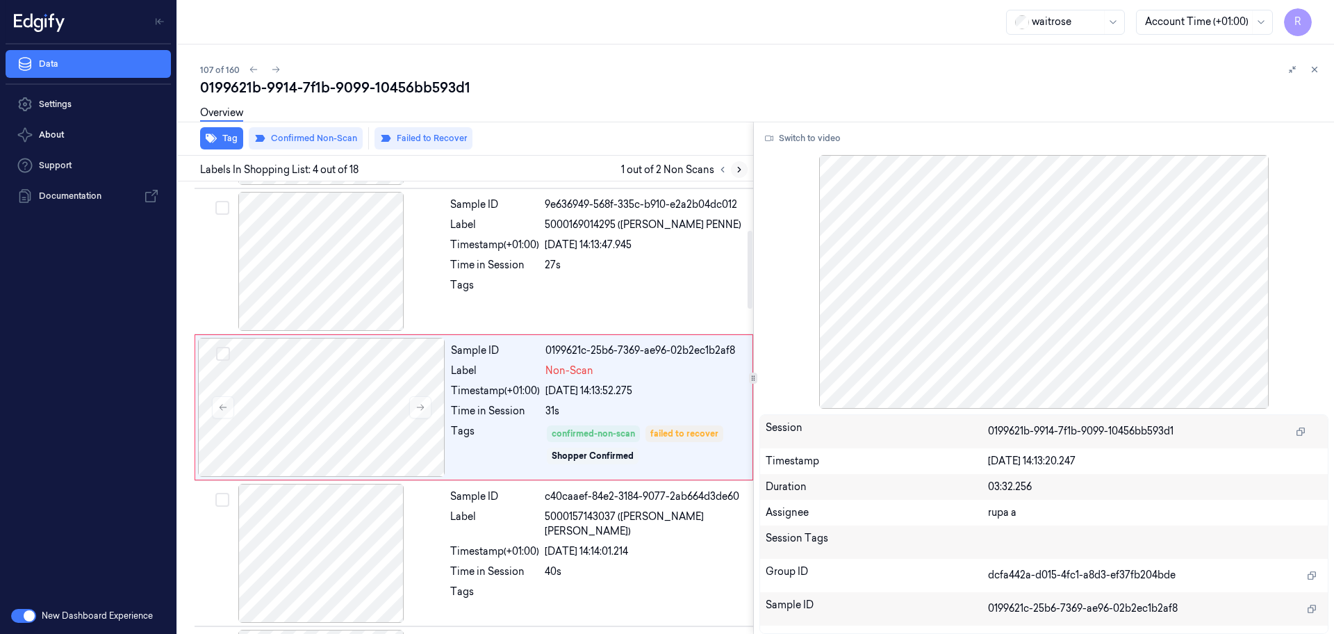
click at [739, 165] on icon at bounding box center [740, 170] width 10 height 10
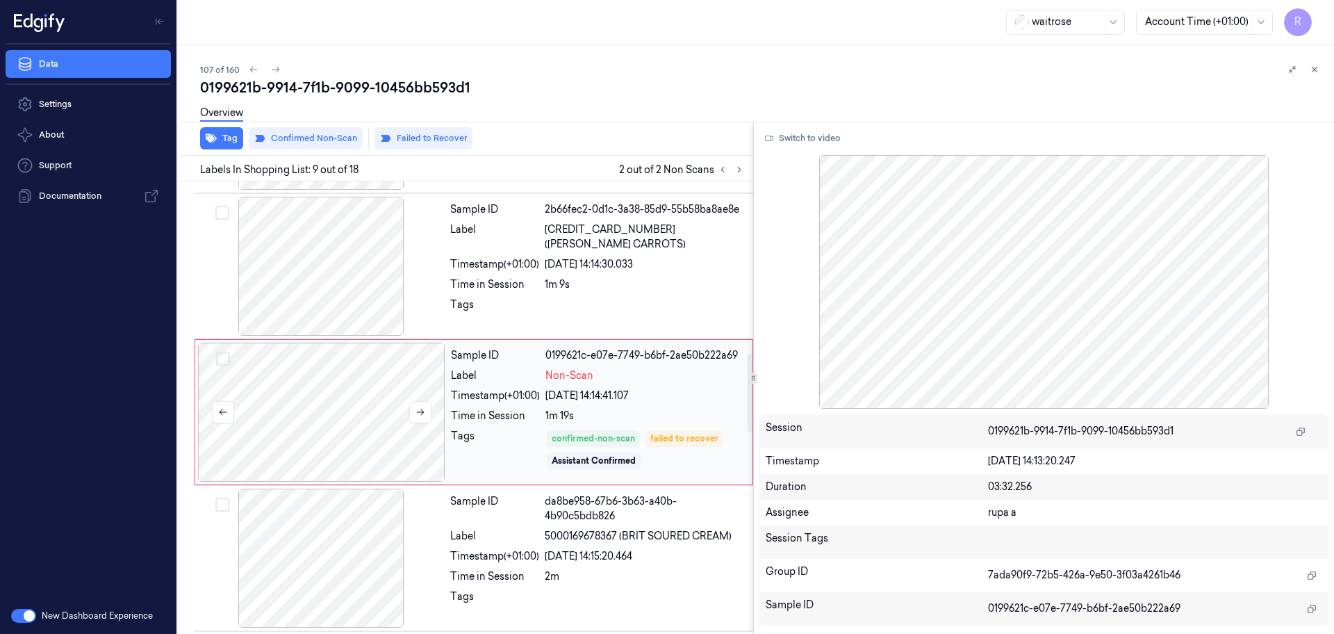
scroll to position [1014, 0]
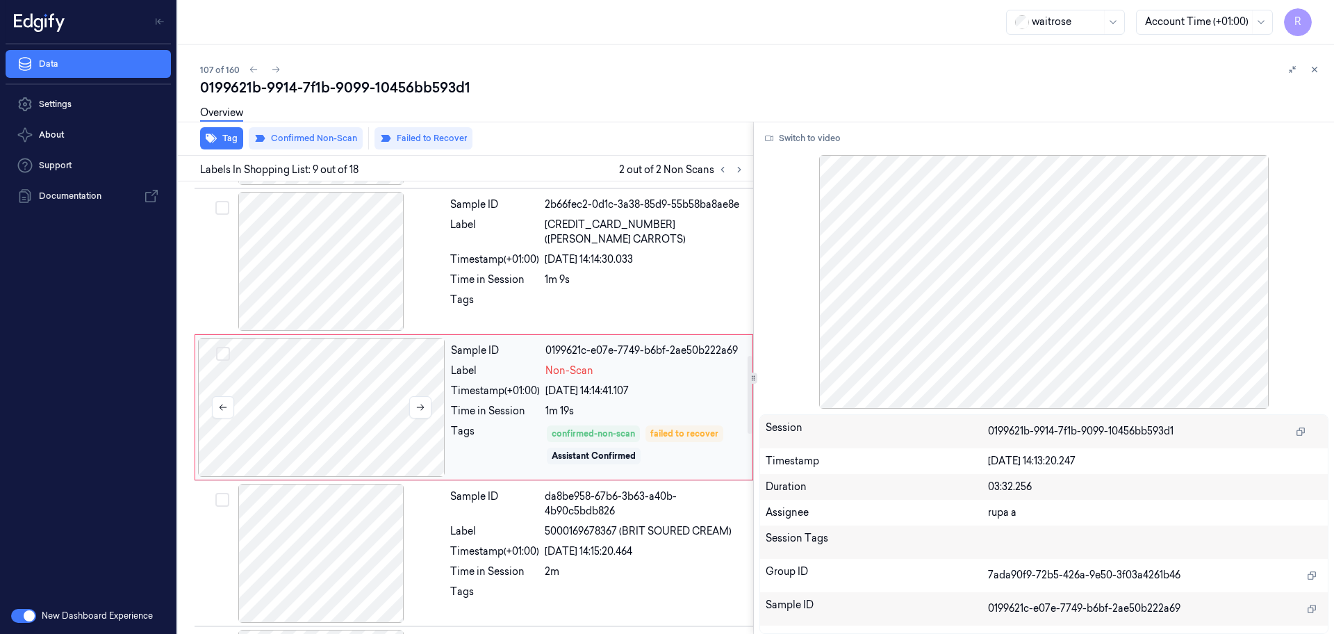
click at [350, 407] on div at bounding box center [321, 407] width 247 height 139
click at [375, 273] on div at bounding box center [320, 261] width 247 height 139
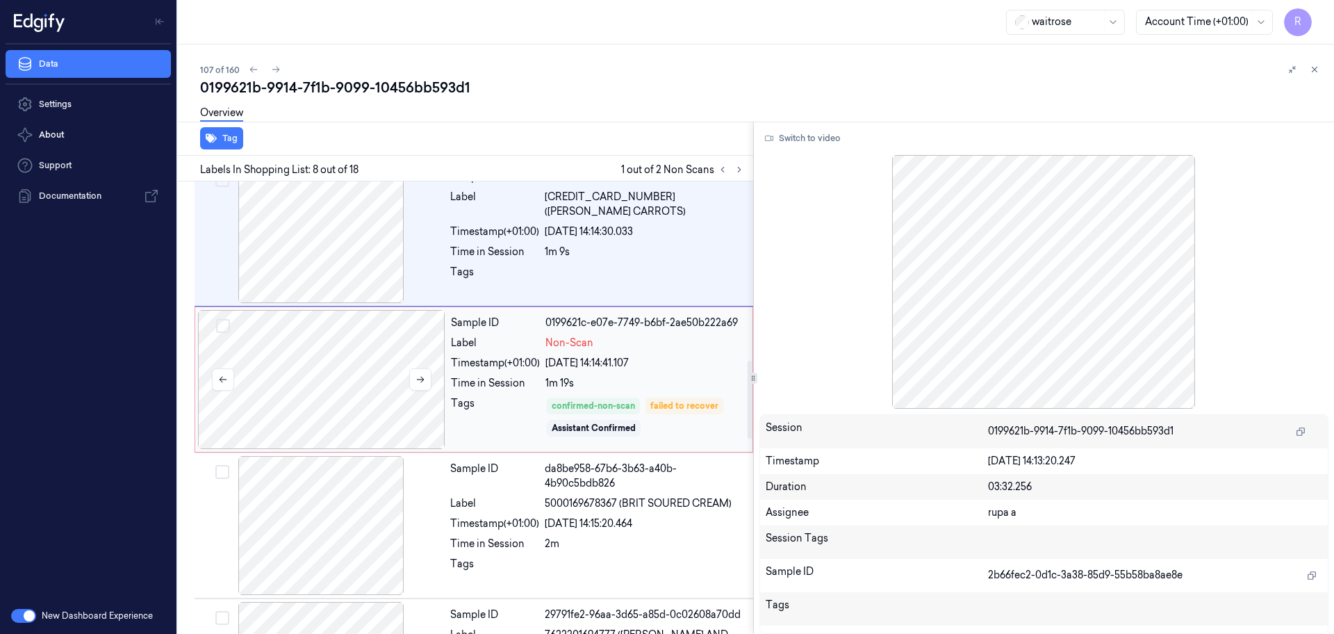
click at [375, 407] on div at bounding box center [321, 379] width 247 height 139
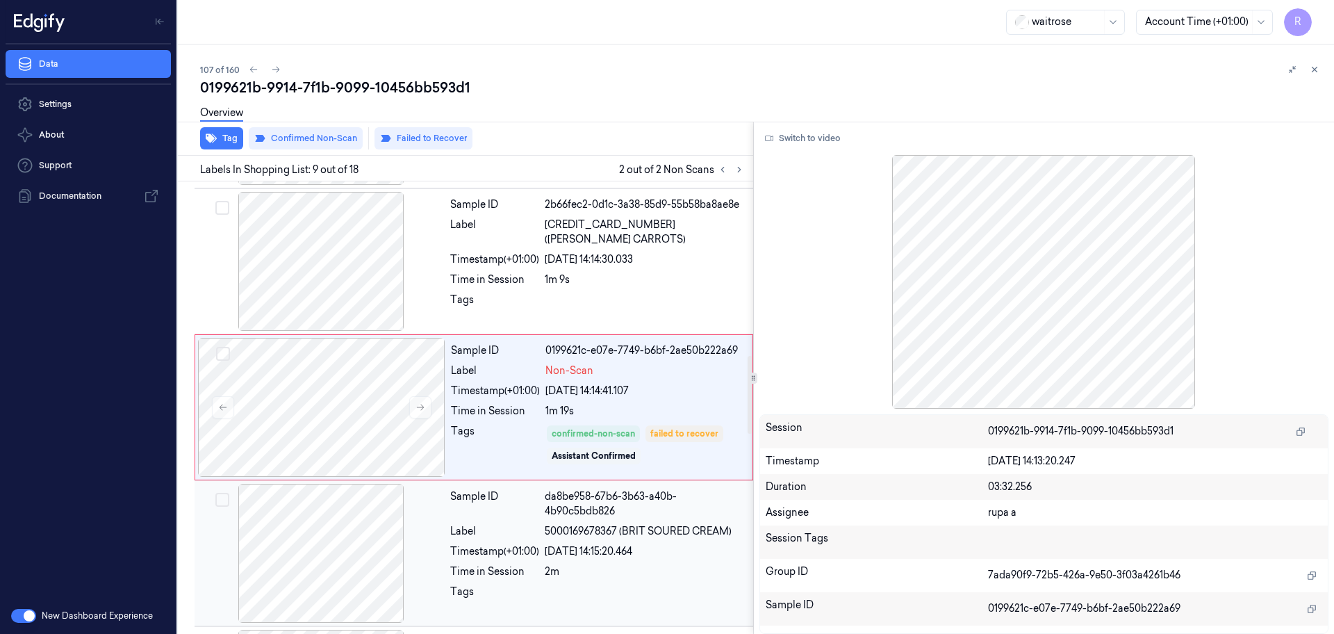
click at [361, 548] on div at bounding box center [320, 553] width 247 height 139
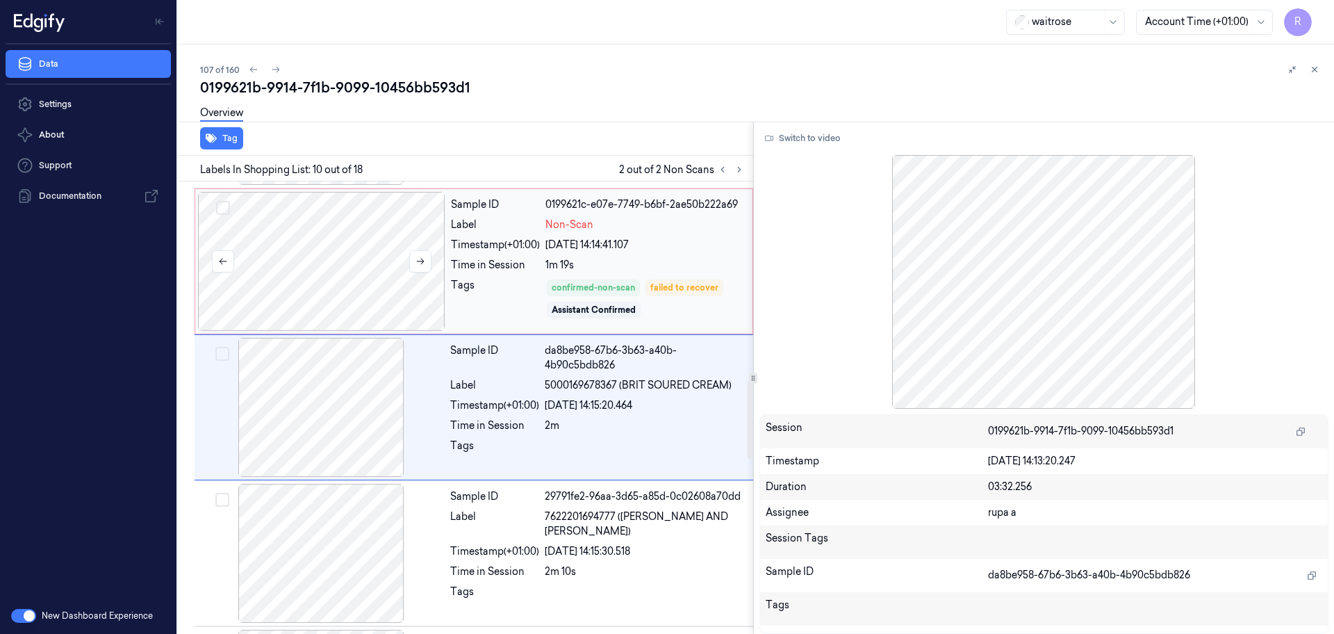
click at [323, 259] on div at bounding box center [321, 261] width 247 height 139
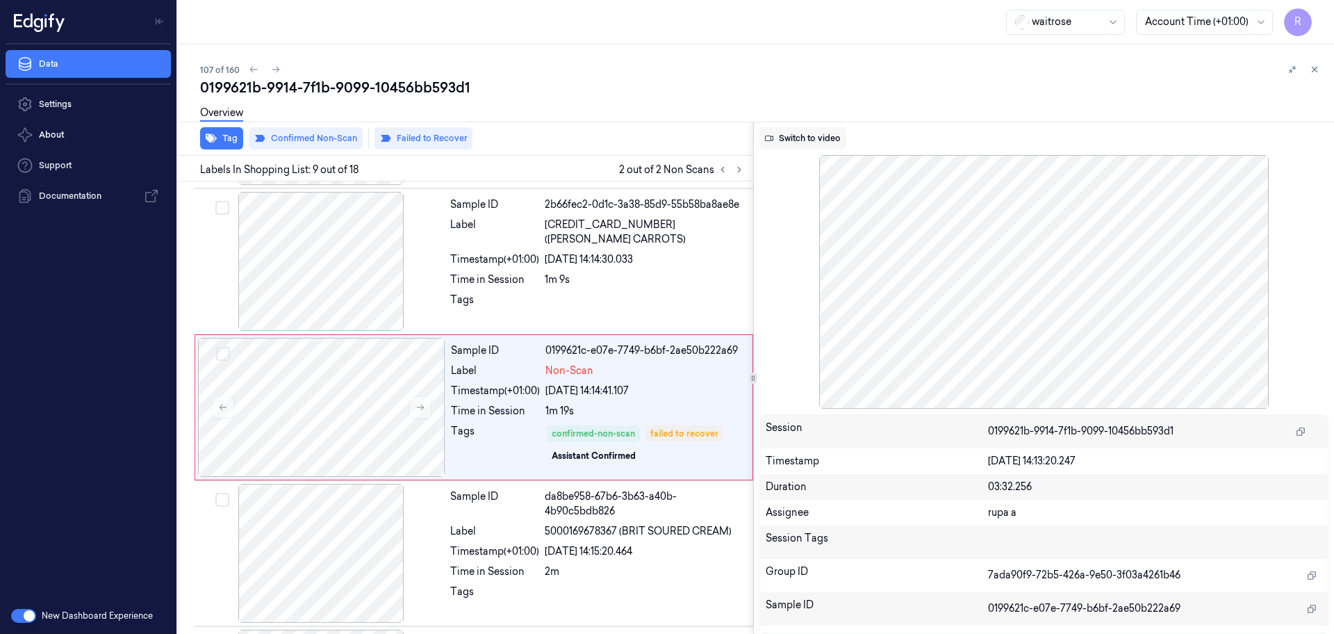
click at [819, 136] on button "Switch to video" at bounding box center [803, 138] width 87 height 22
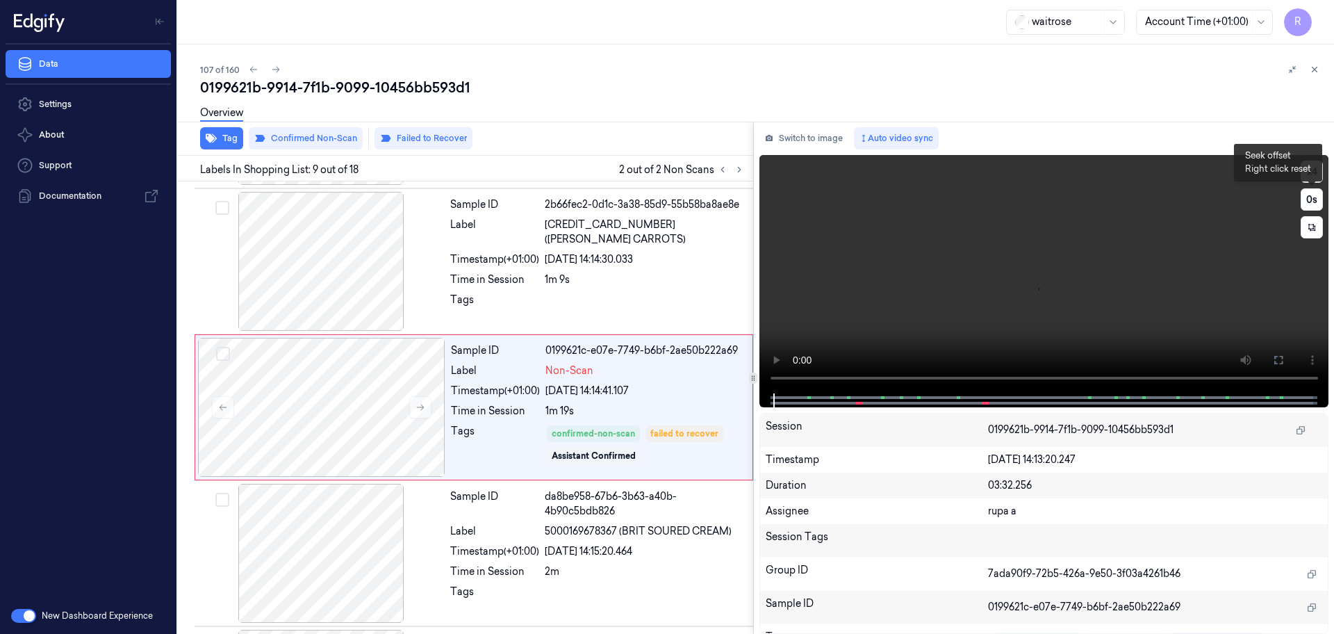
click at [1311, 180] on button "x 4" at bounding box center [1312, 172] width 22 height 22
click at [1281, 358] on icon at bounding box center [1278, 359] width 11 height 11
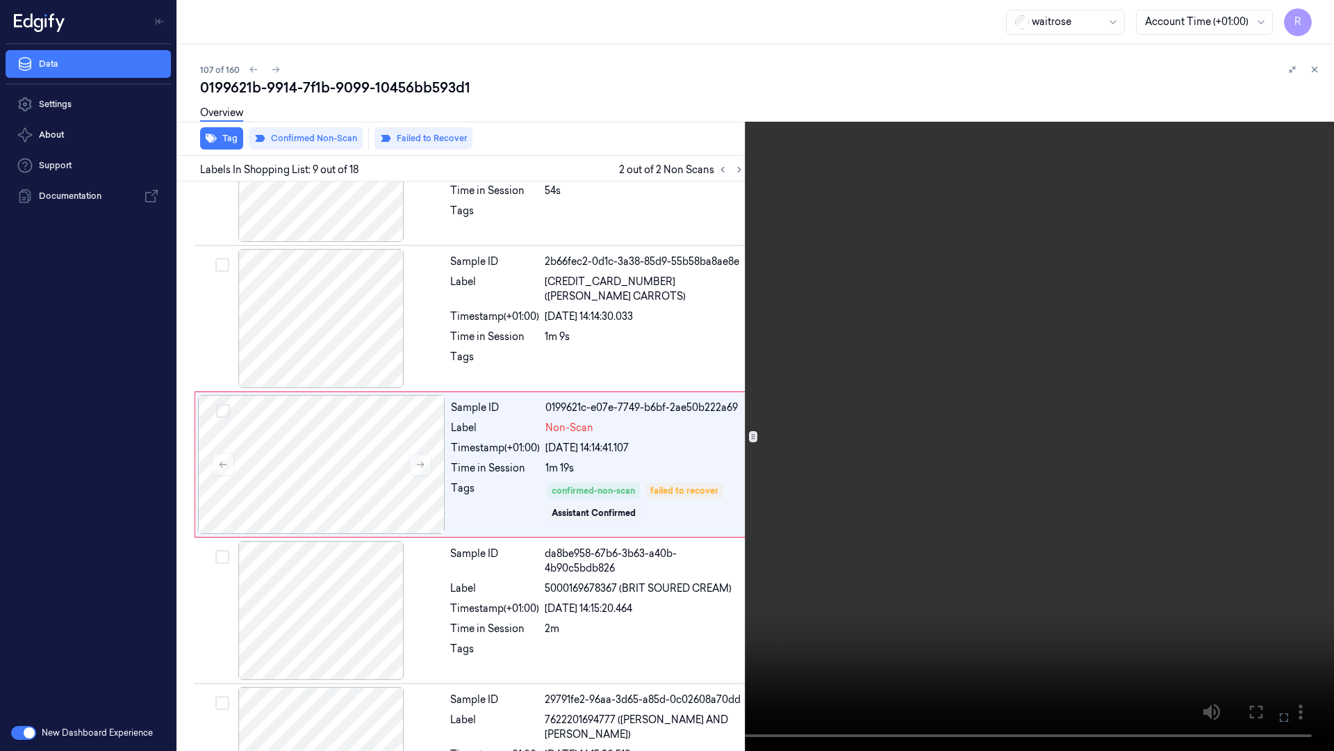
scroll to position [956, 0]
click at [1318, 19] on button "x 1" at bounding box center [1317, 17] width 22 height 22
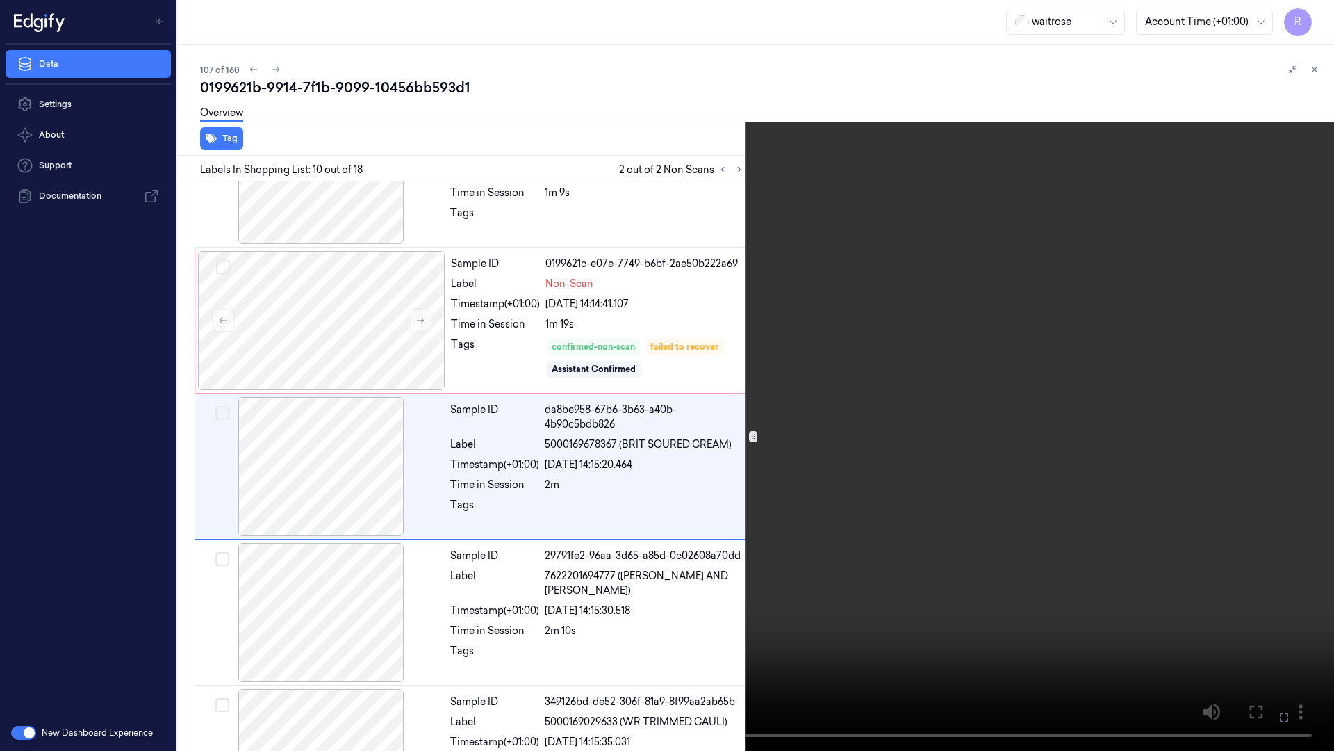
scroll to position [1101, 0]
click at [1322, 15] on button "x 2" at bounding box center [1317, 17] width 22 height 22
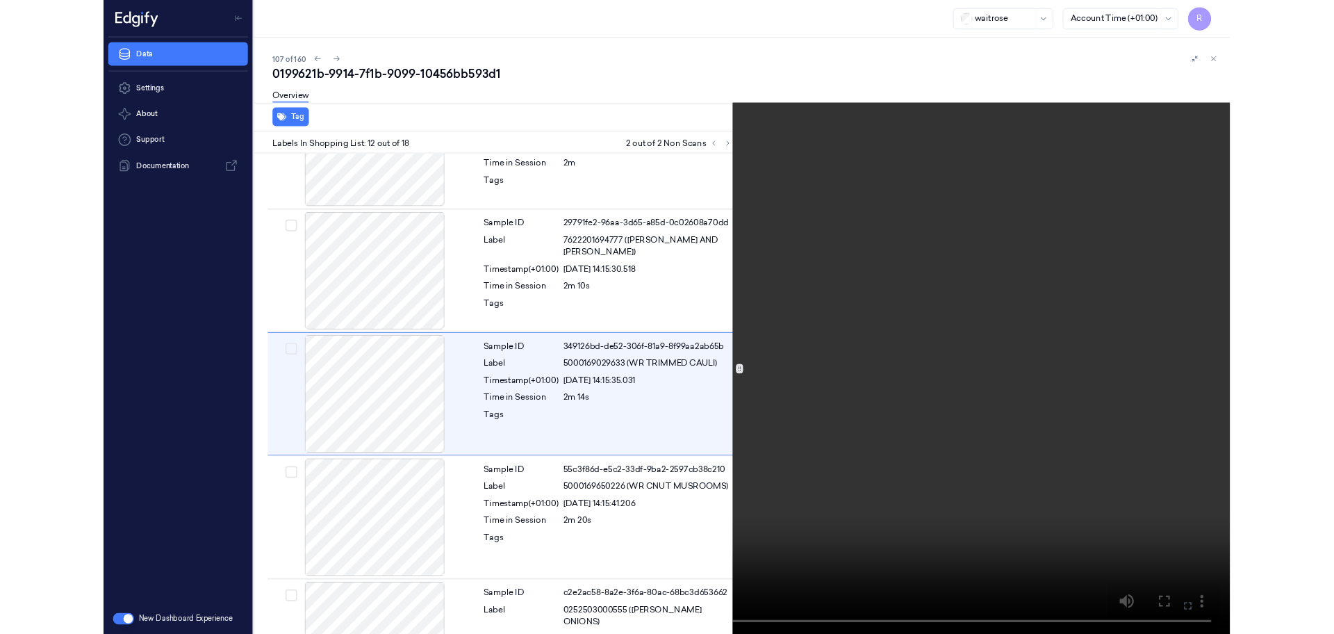
scroll to position [1393, 0]
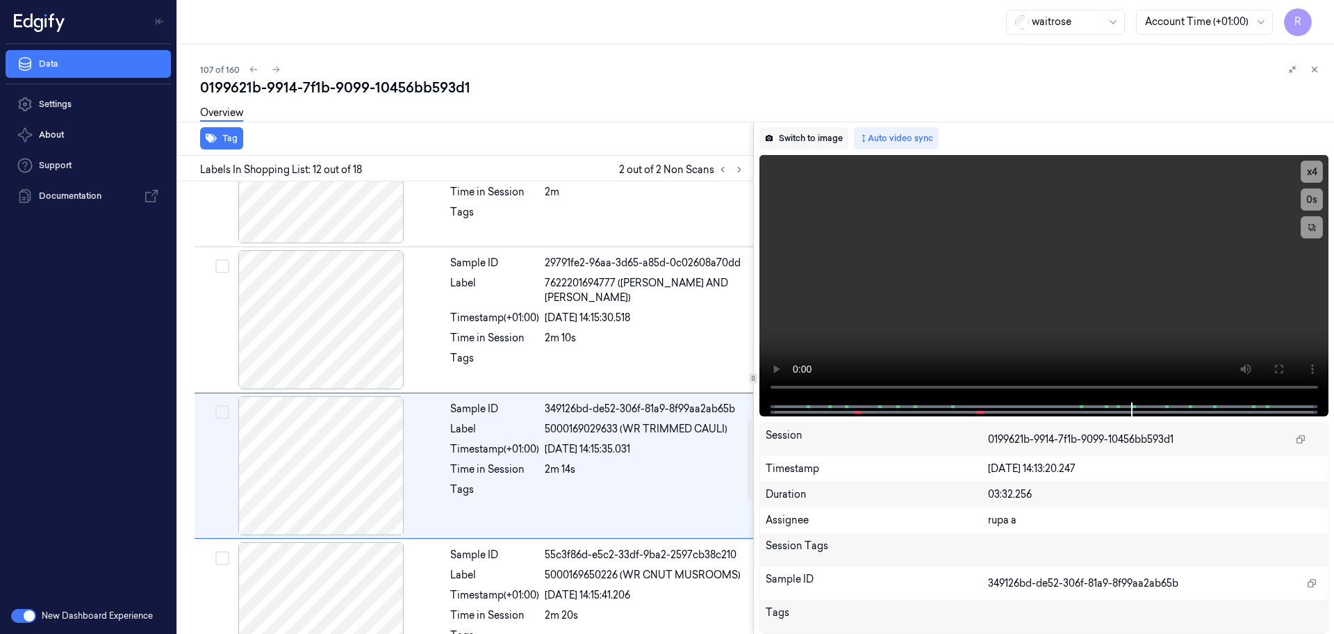
click at [788, 140] on button "Switch to image" at bounding box center [804, 138] width 89 height 22
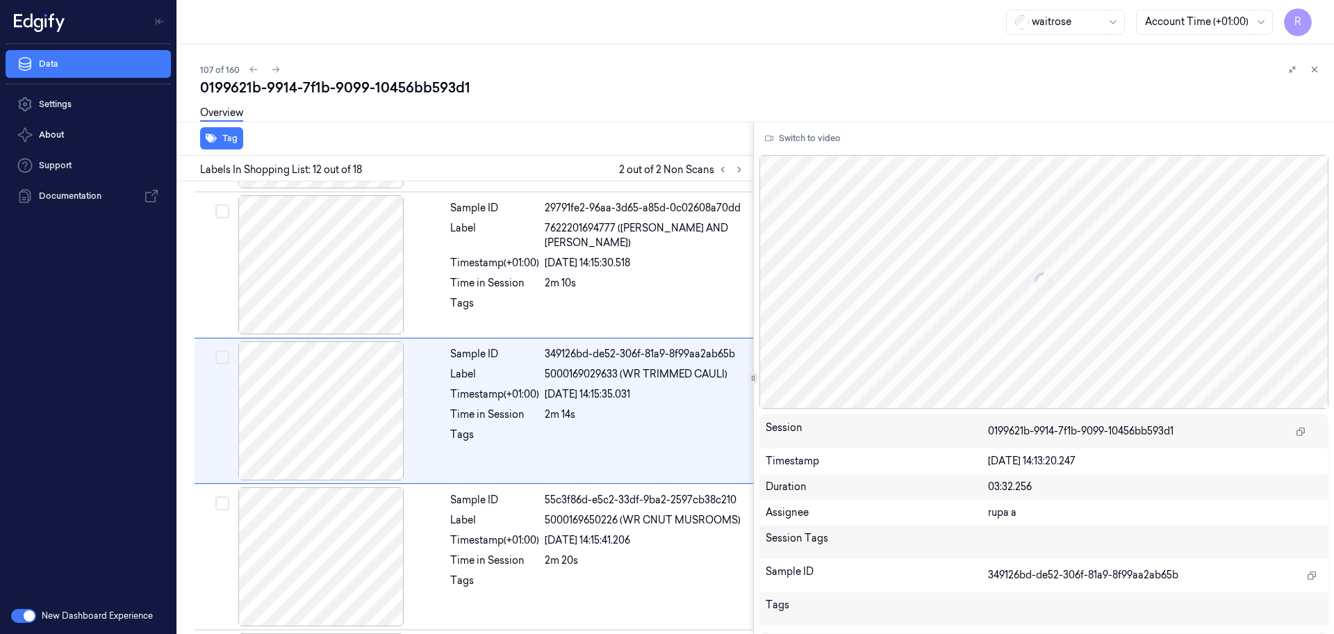
scroll to position [1452, 0]
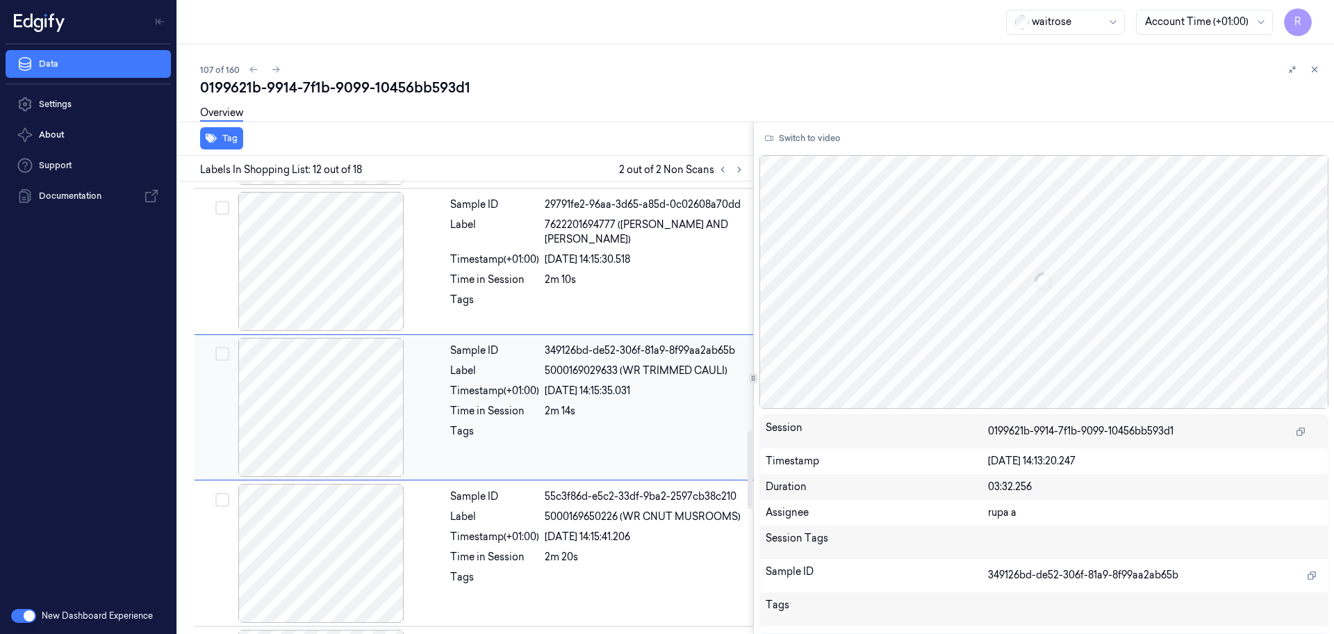
click at [308, 435] on div at bounding box center [320, 407] width 247 height 139
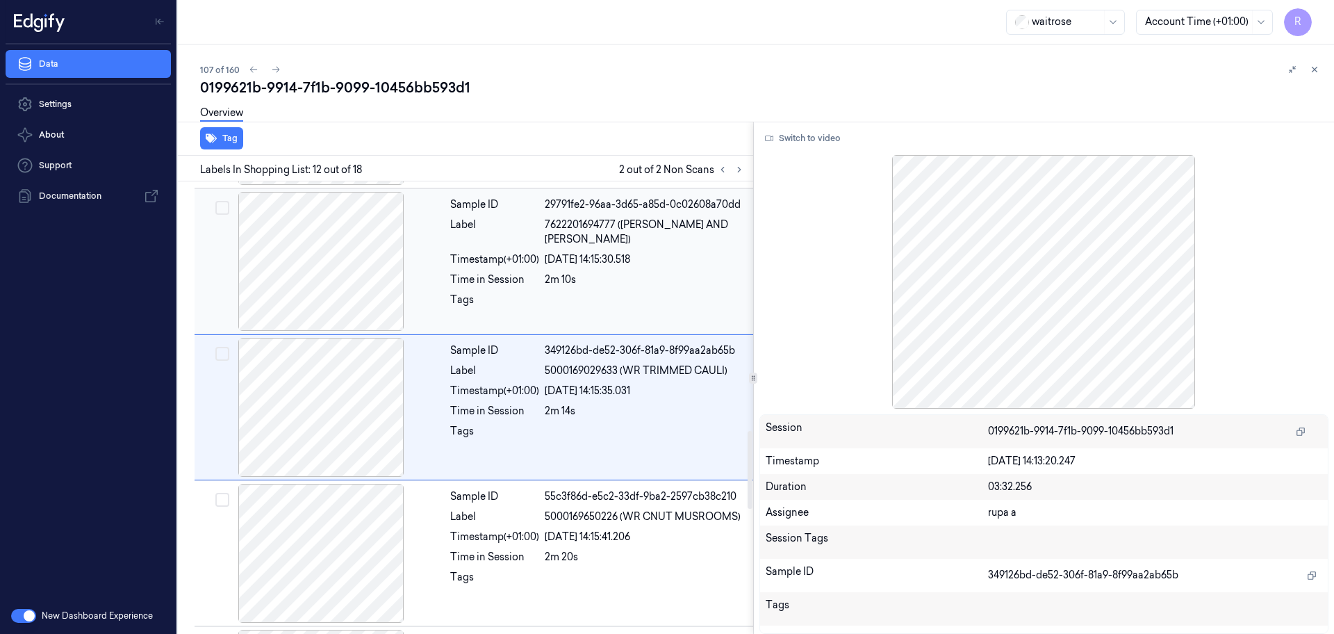
click at [340, 268] on div at bounding box center [320, 261] width 247 height 139
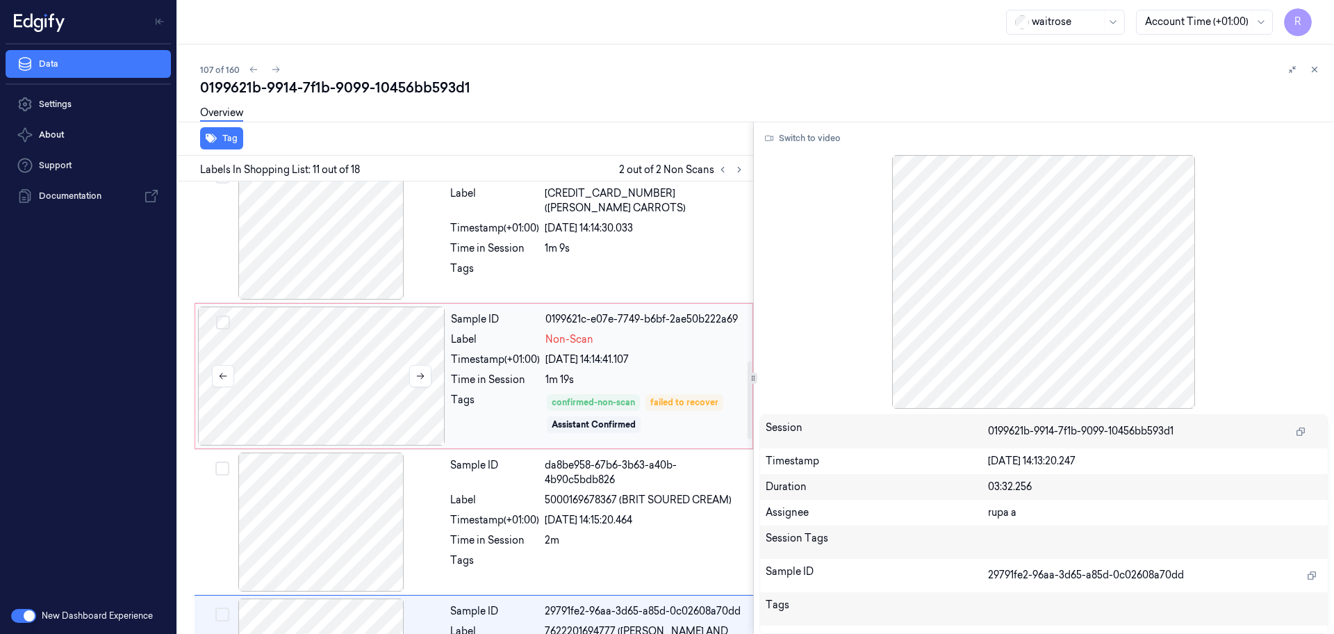
click at [366, 396] on div at bounding box center [321, 375] width 247 height 139
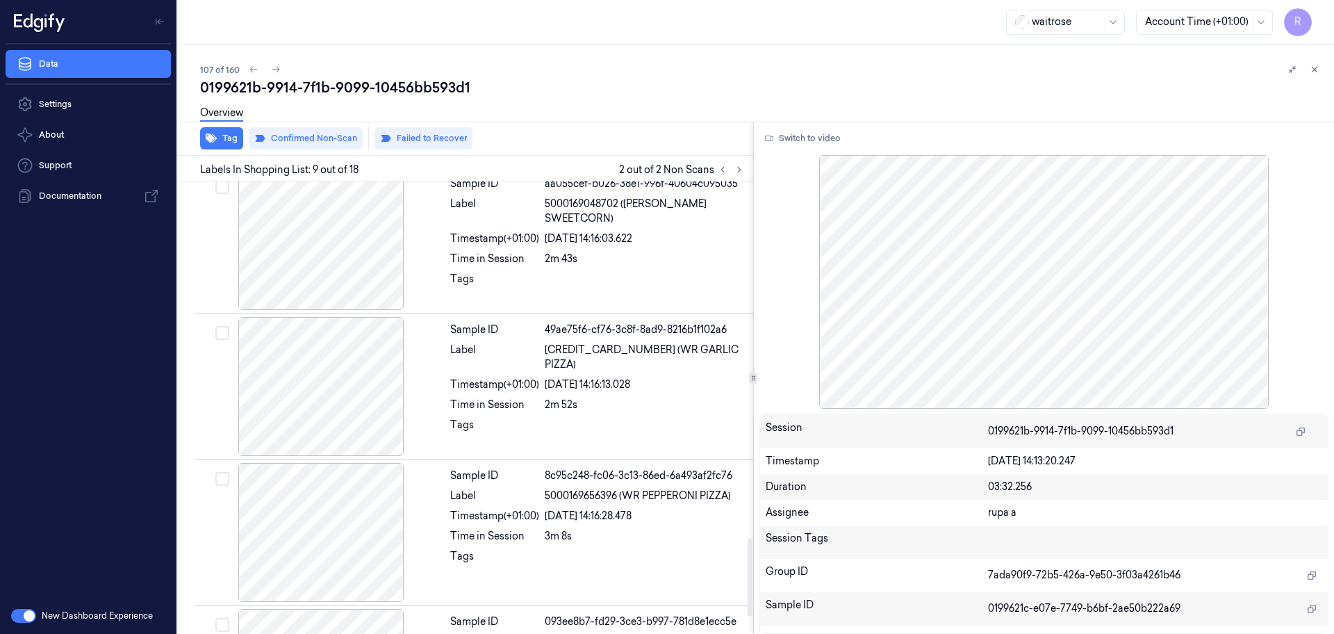
scroll to position [2179, 0]
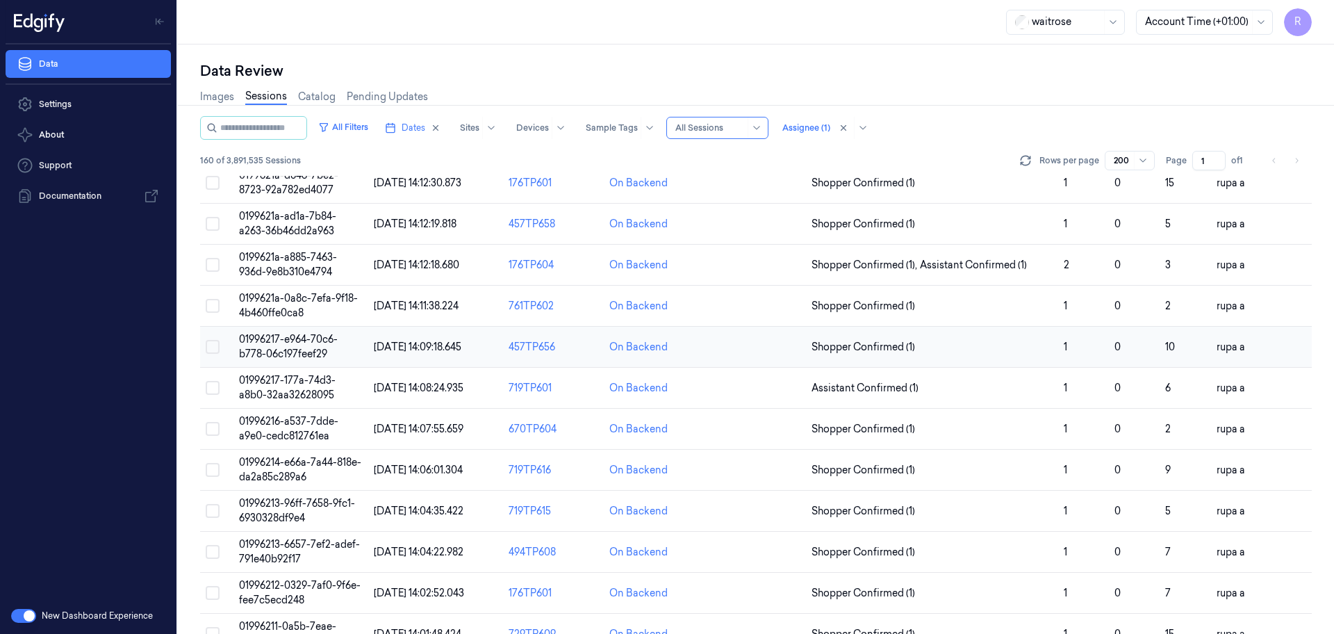
scroll to position [4462, 0]
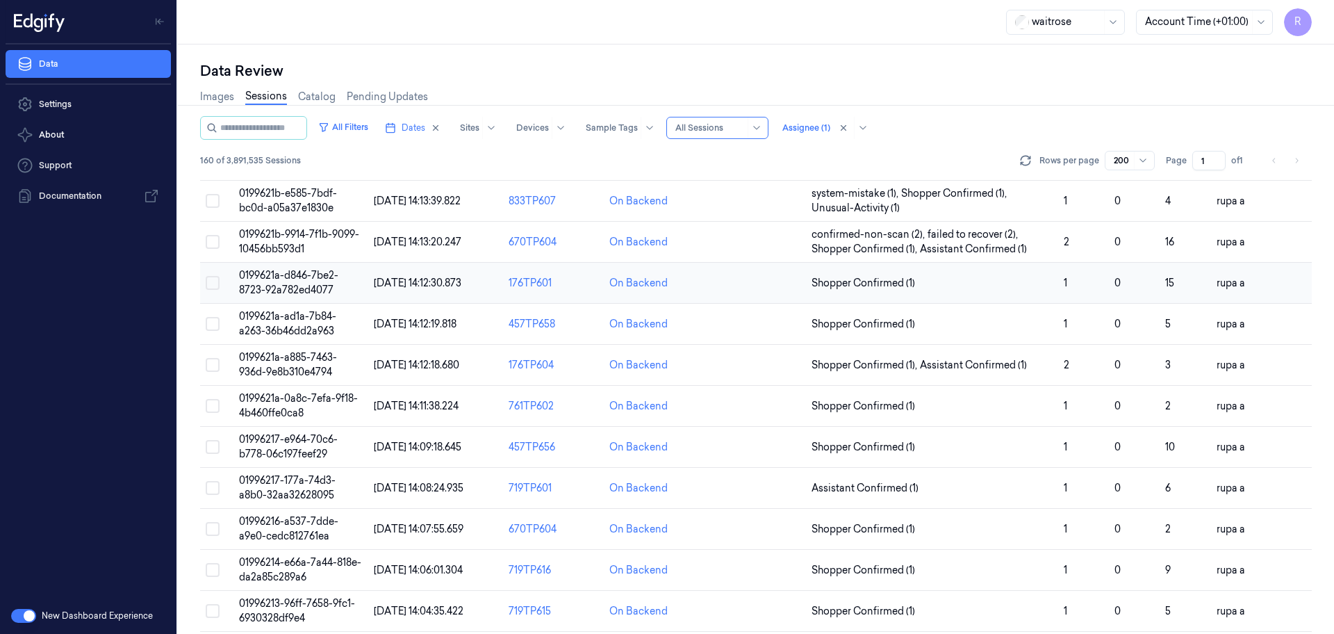
click at [355, 286] on td "0199621a-d846-7be2-8723-92a782ed4077" at bounding box center [300, 283] width 135 height 41
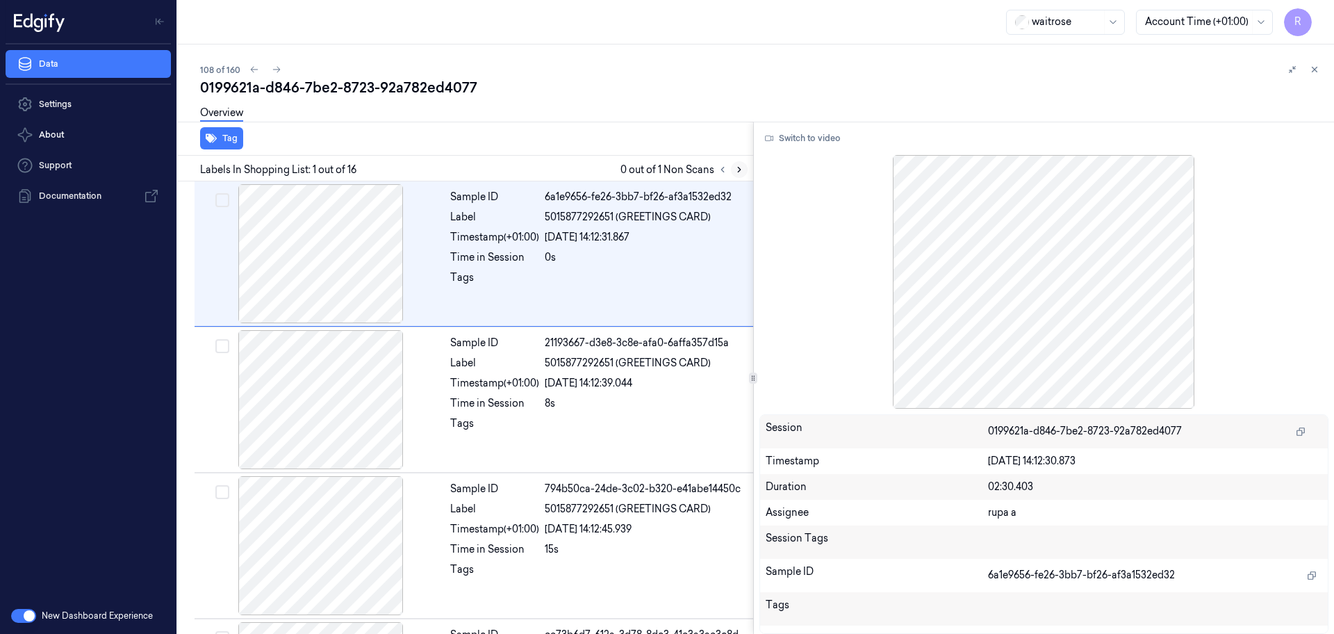
click at [737, 174] on button at bounding box center [739, 169] width 17 height 17
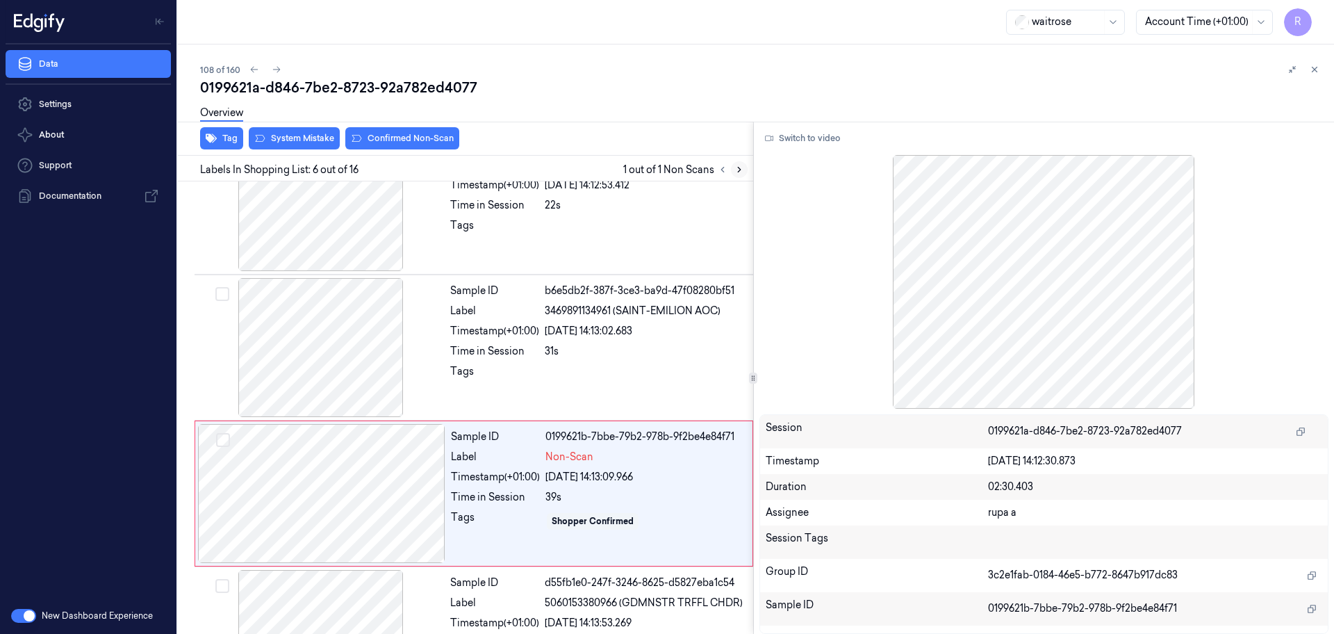
scroll to position [576, 0]
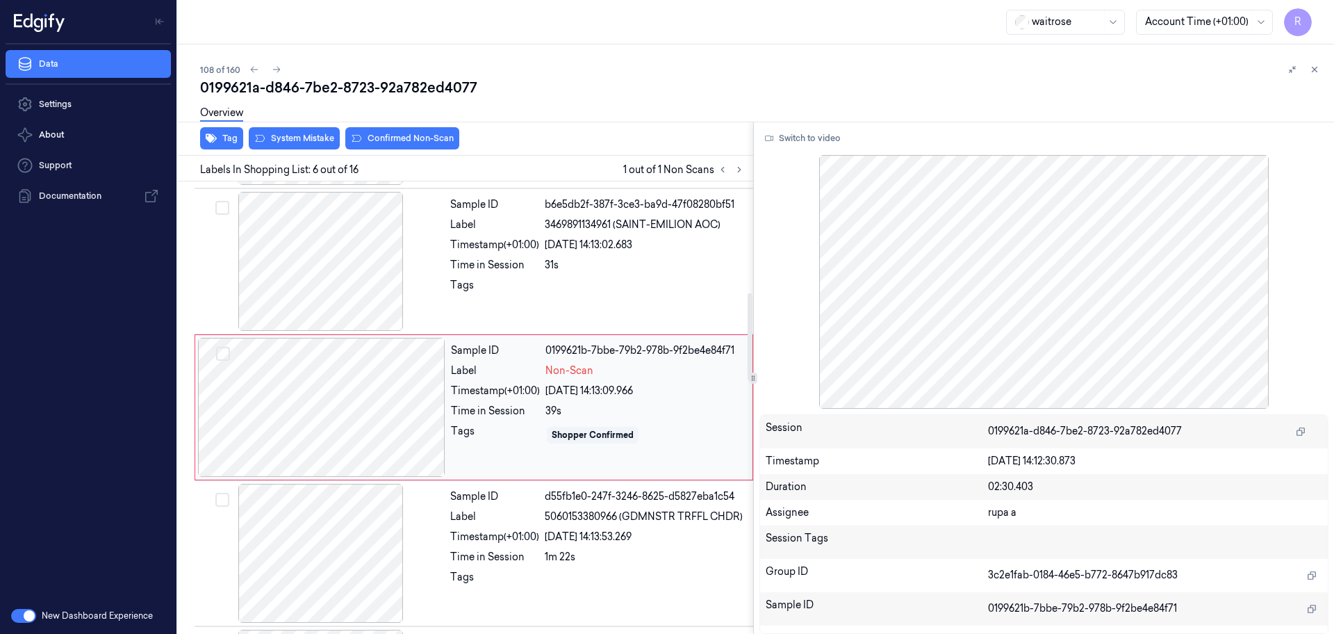
click at [388, 409] on div at bounding box center [321, 407] width 247 height 139
click at [326, 242] on div at bounding box center [320, 261] width 247 height 139
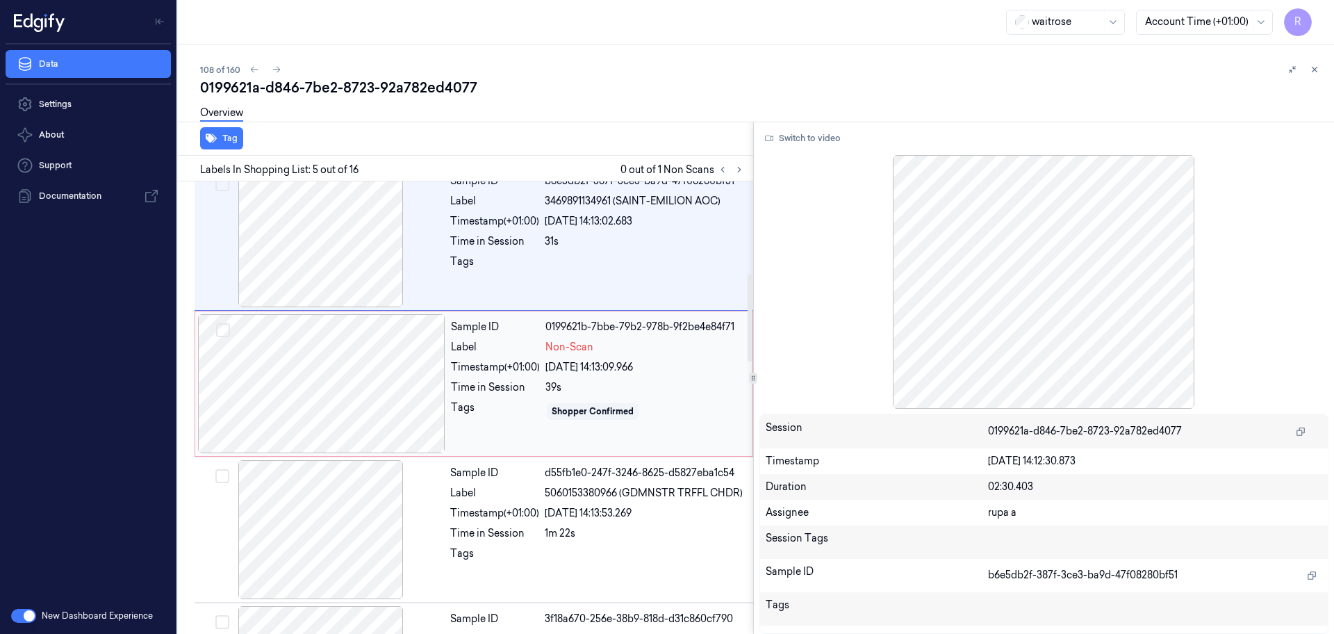
scroll to position [604, 0]
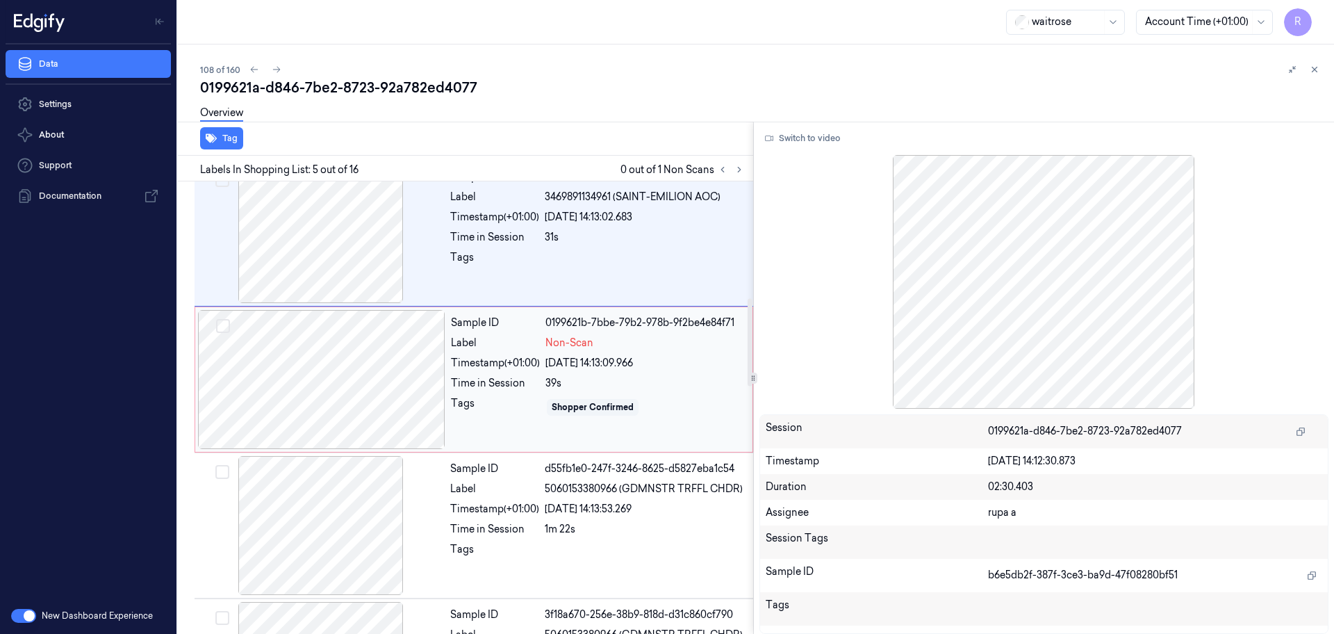
click at [343, 397] on div at bounding box center [321, 379] width 247 height 139
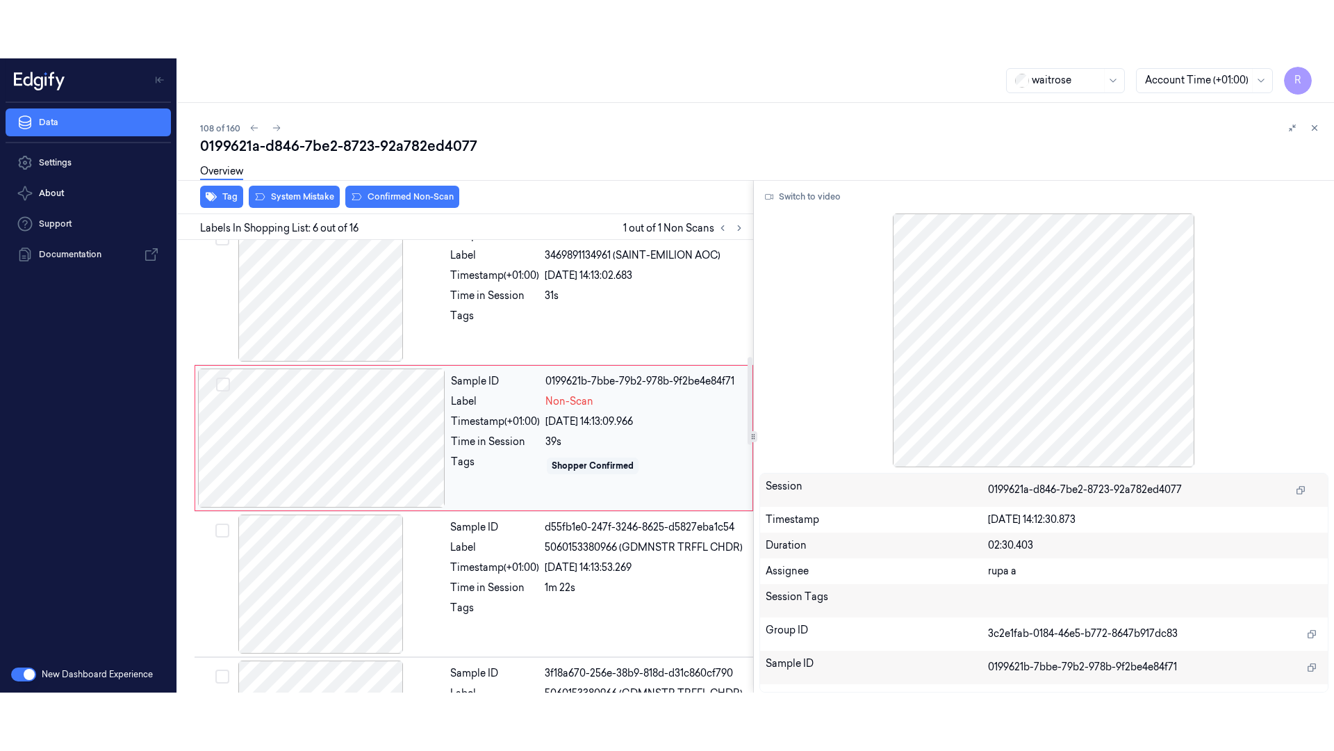
scroll to position [576, 0]
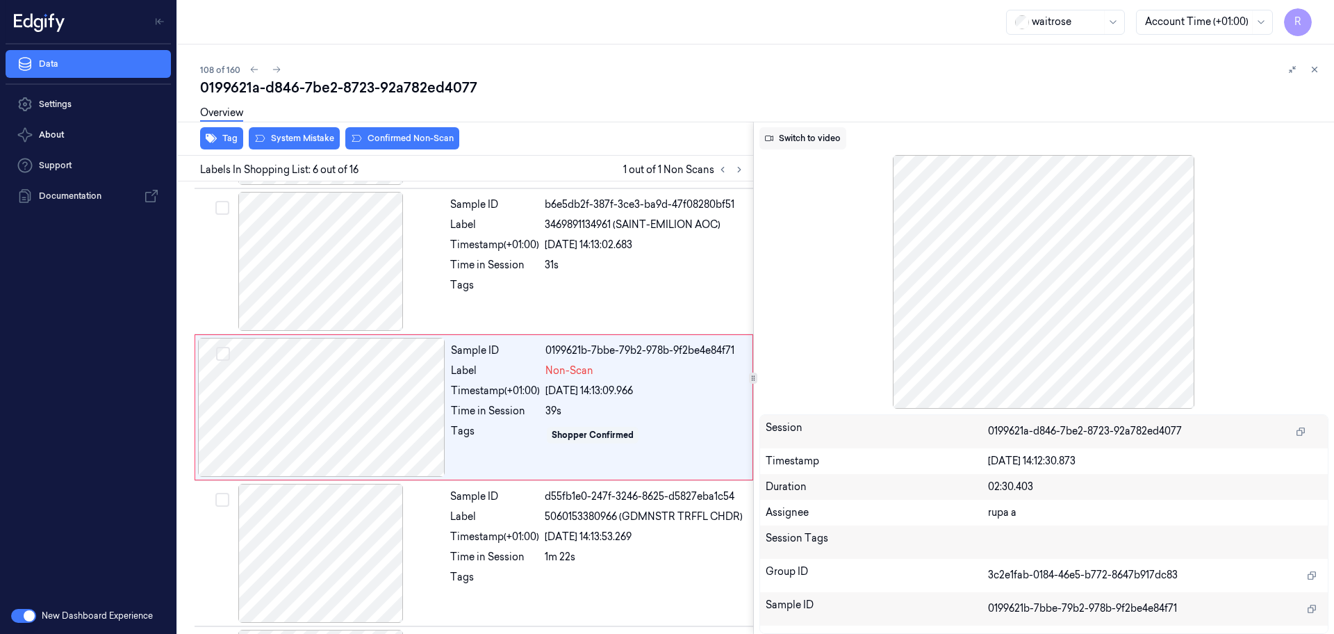
click at [805, 136] on button "Switch to video" at bounding box center [803, 138] width 87 height 22
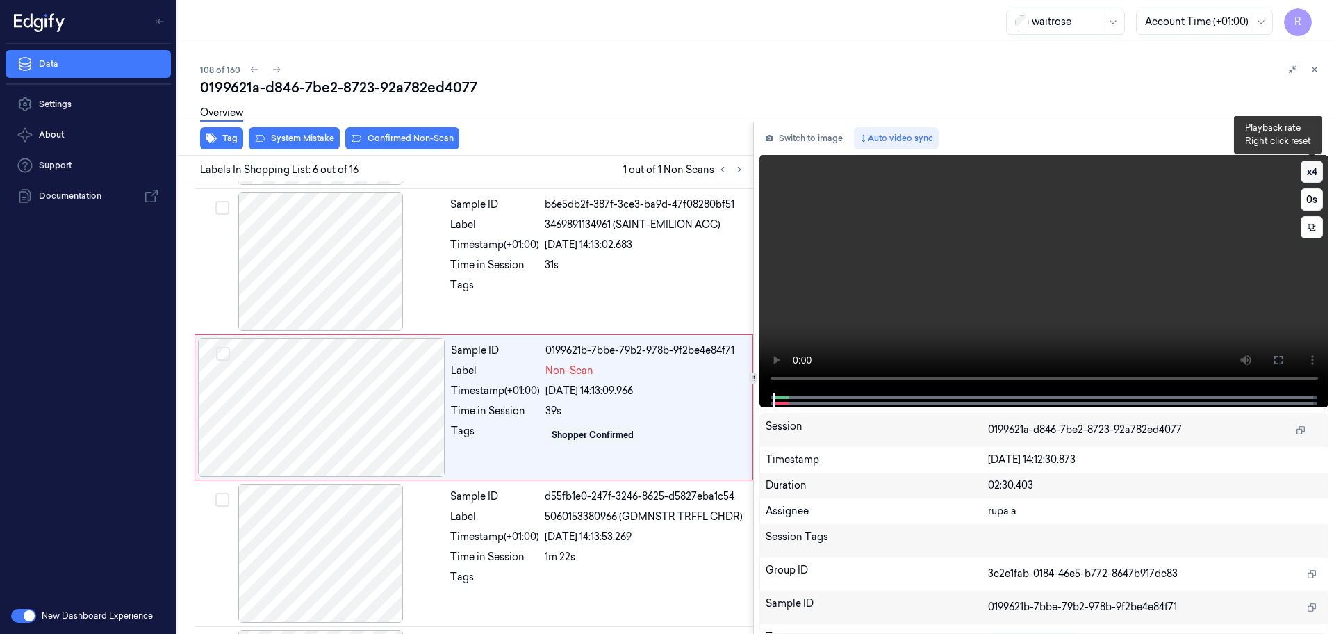
click at [1316, 172] on button "x 4" at bounding box center [1312, 172] width 22 height 22
click at [1316, 172] on button "x 1" at bounding box center [1312, 172] width 22 height 22
click at [1274, 370] on button at bounding box center [1279, 360] width 22 height 22
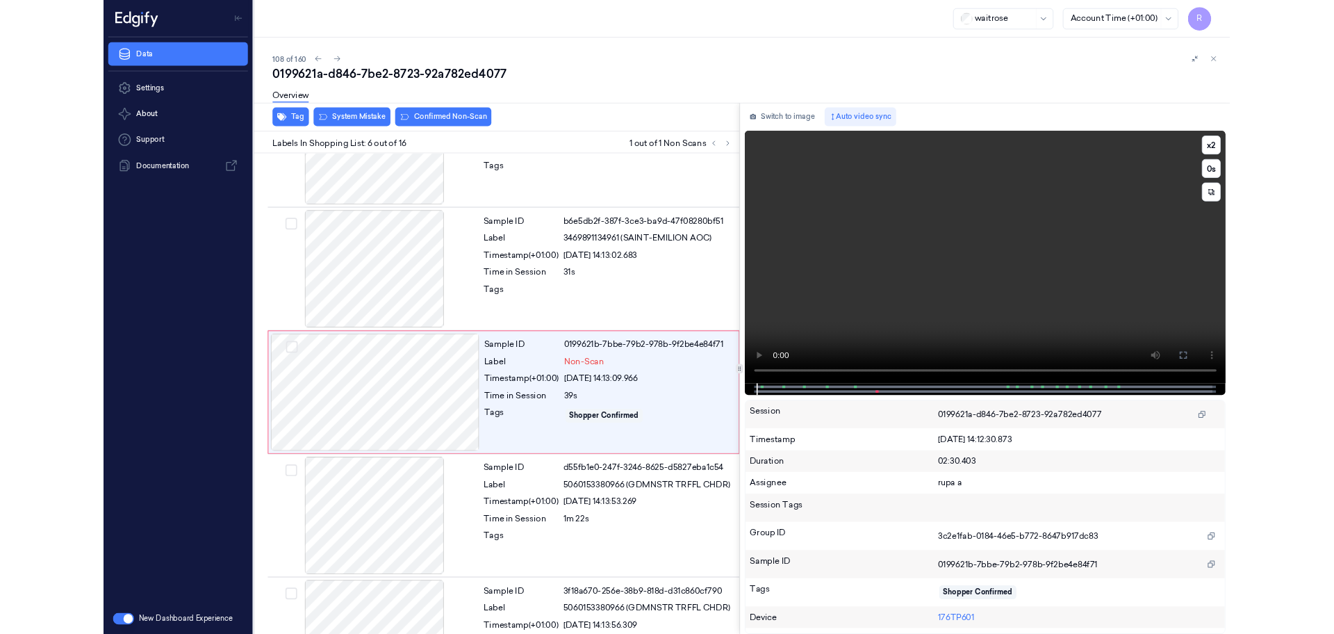
scroll to position [518, 0]
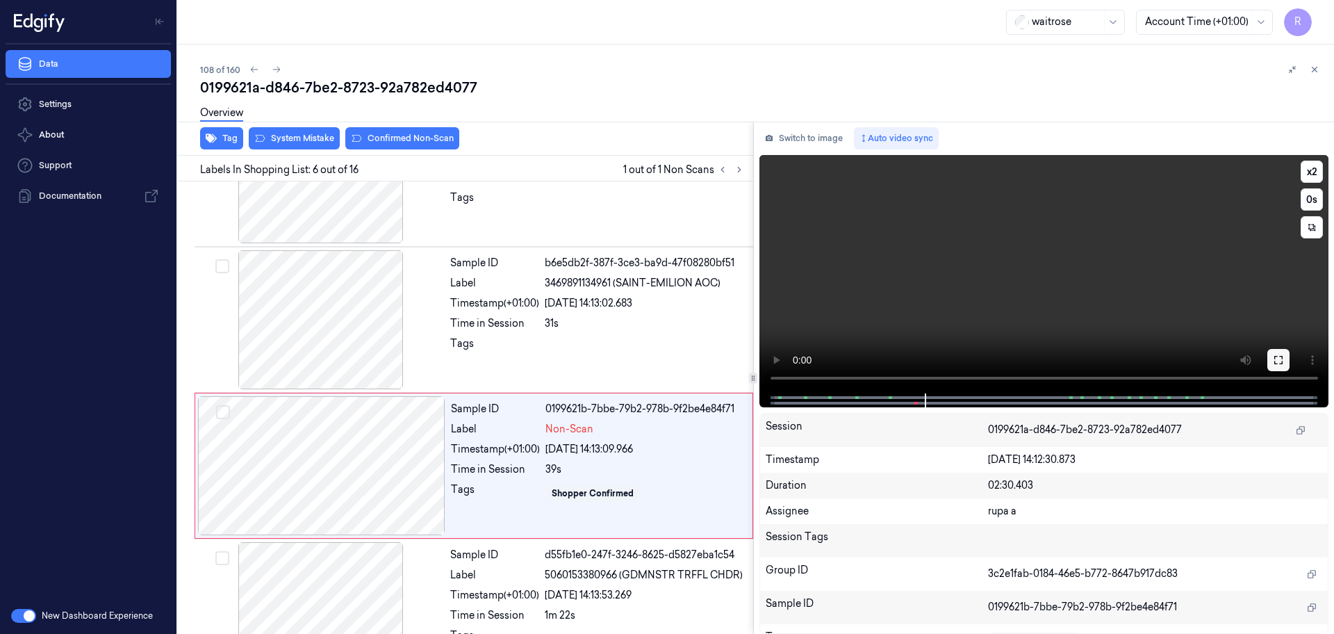
click at [1284, 355] on icon at bounding box center [1278, 359] width 11 height 11
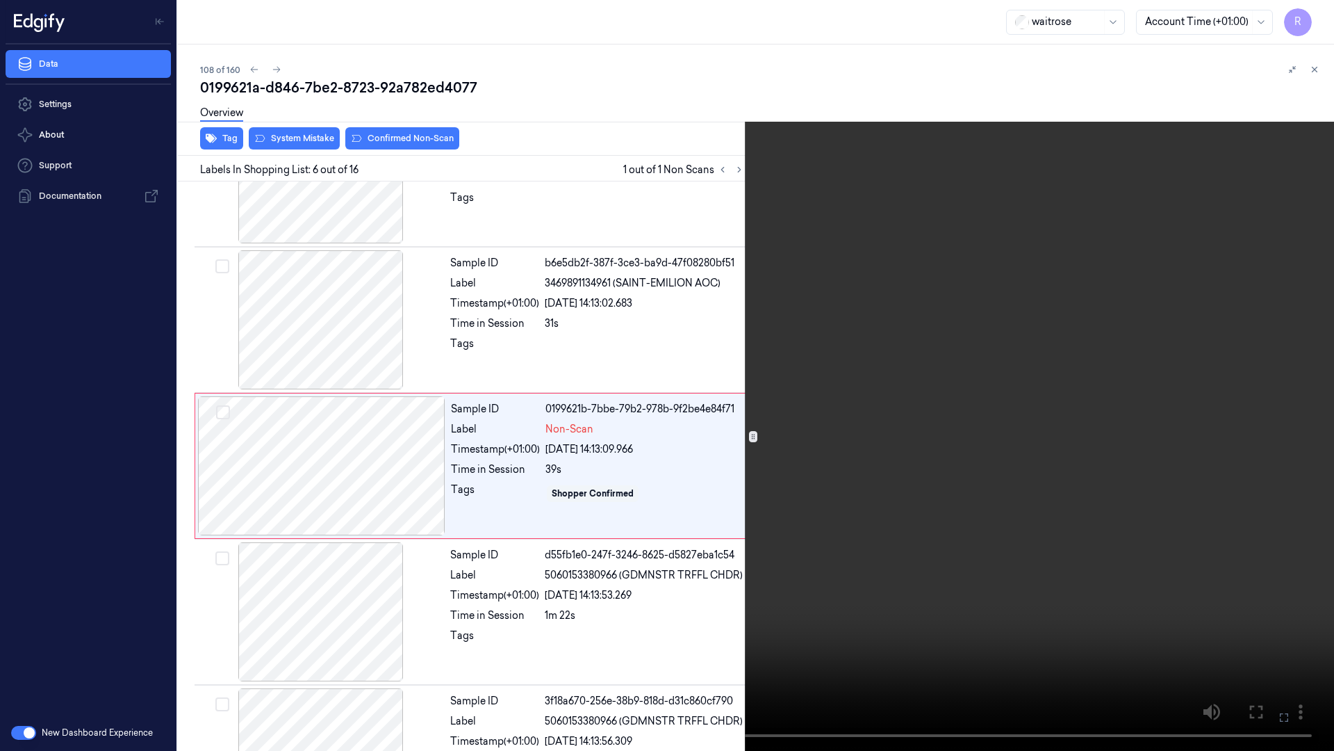
click at [1062, 393] on video at bounding box center [667, 375] width 1334 height 751
click at [605, 552] on video at bounding box center [667, 375] width 1334 height 751
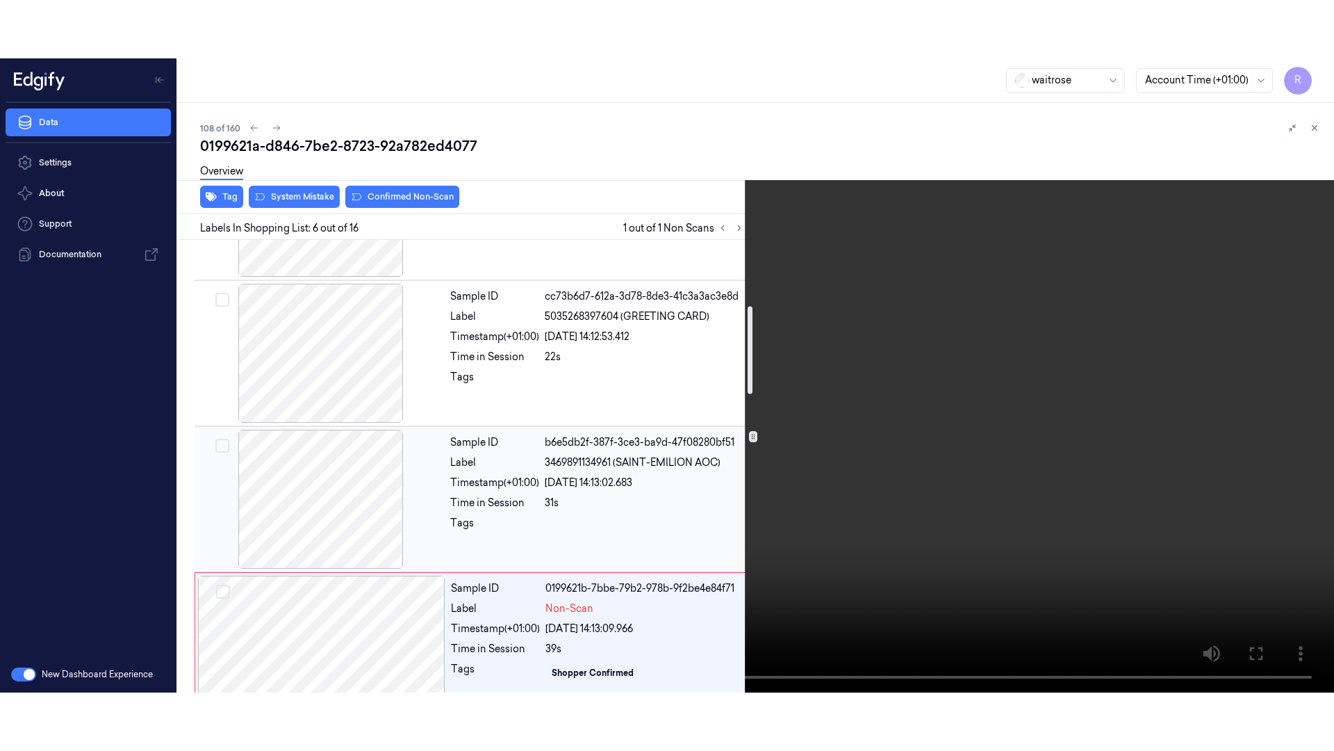
scroll to position [434, 0]
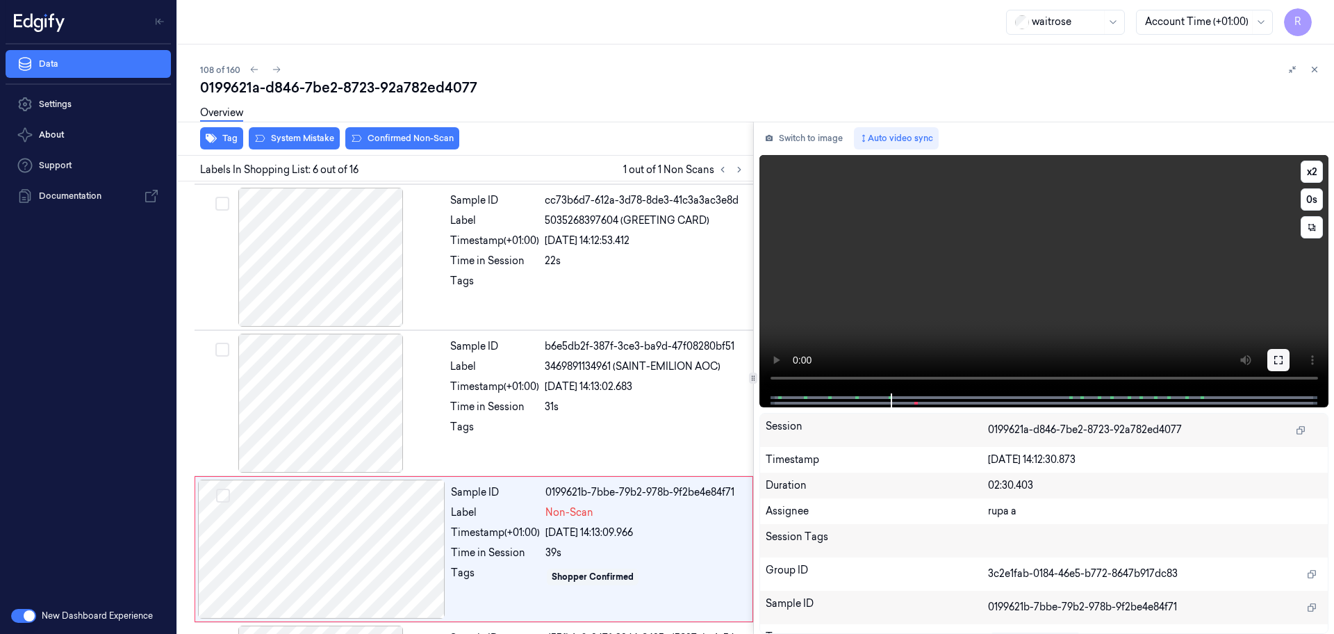
click at [1276, 363] on icon at bounding box center [1278, 360] width 8 height 8
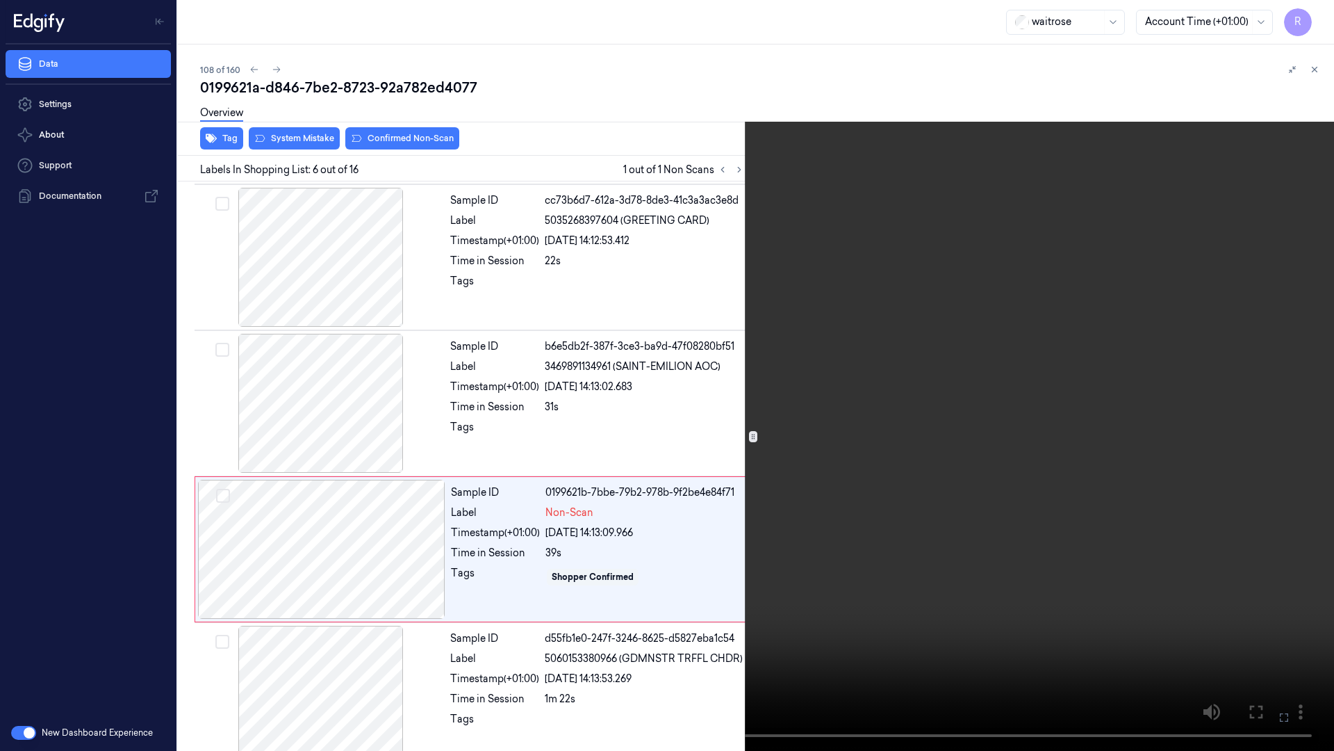
click at [911, 471] on video at bounding box center [667, 375] width 1334 height 751
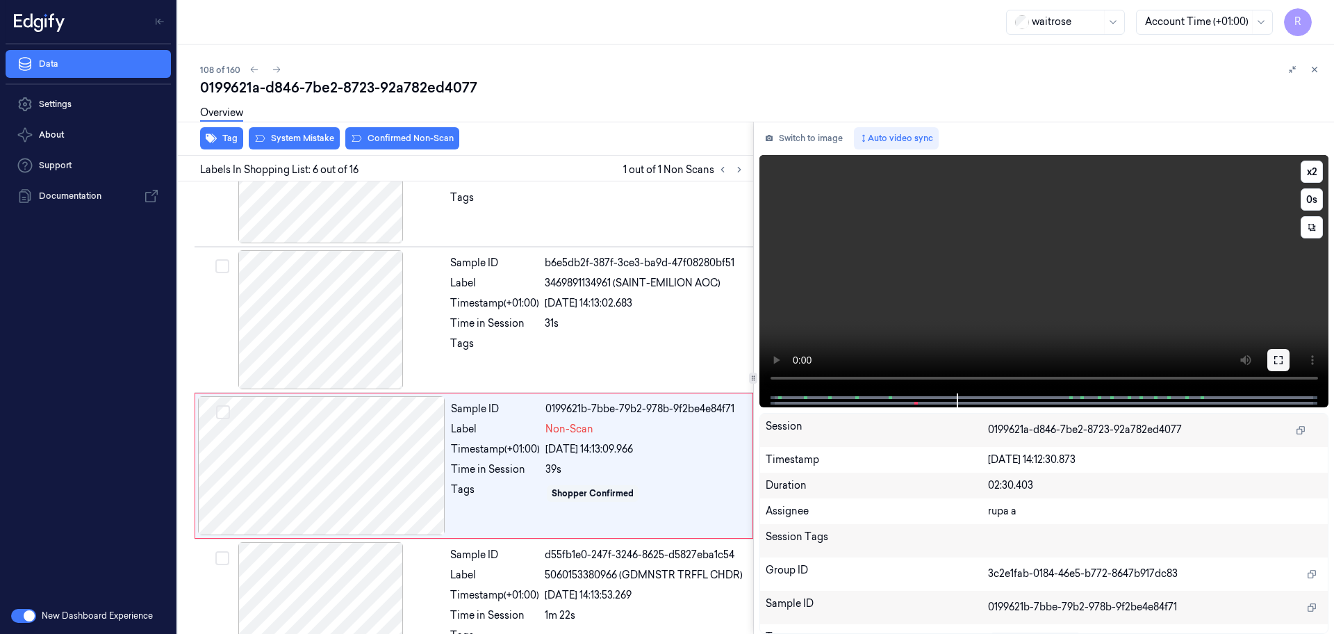
click at [1272, 354] on button at bounding box center [1279, 360] width 22 height 22
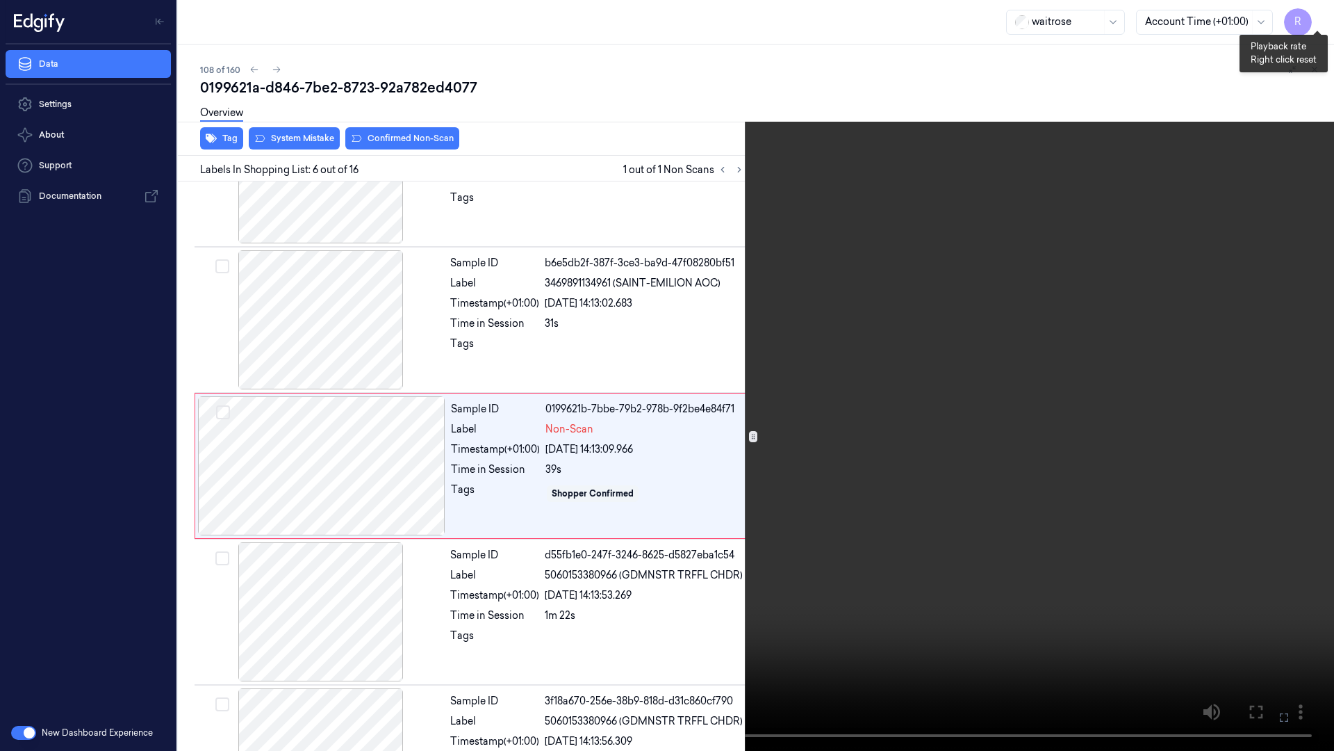
click at [1320, 13] on button "x 2" at bounding box center [1317, 17] width 22 height 22
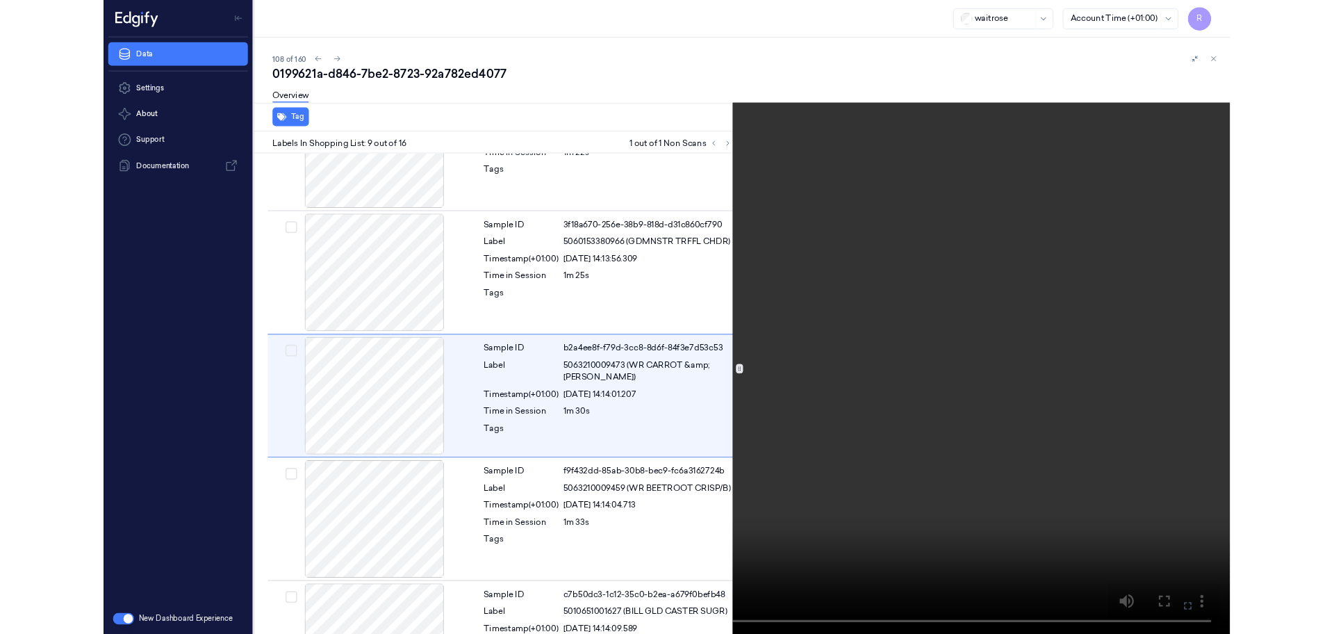
scroll to position [956, 0]
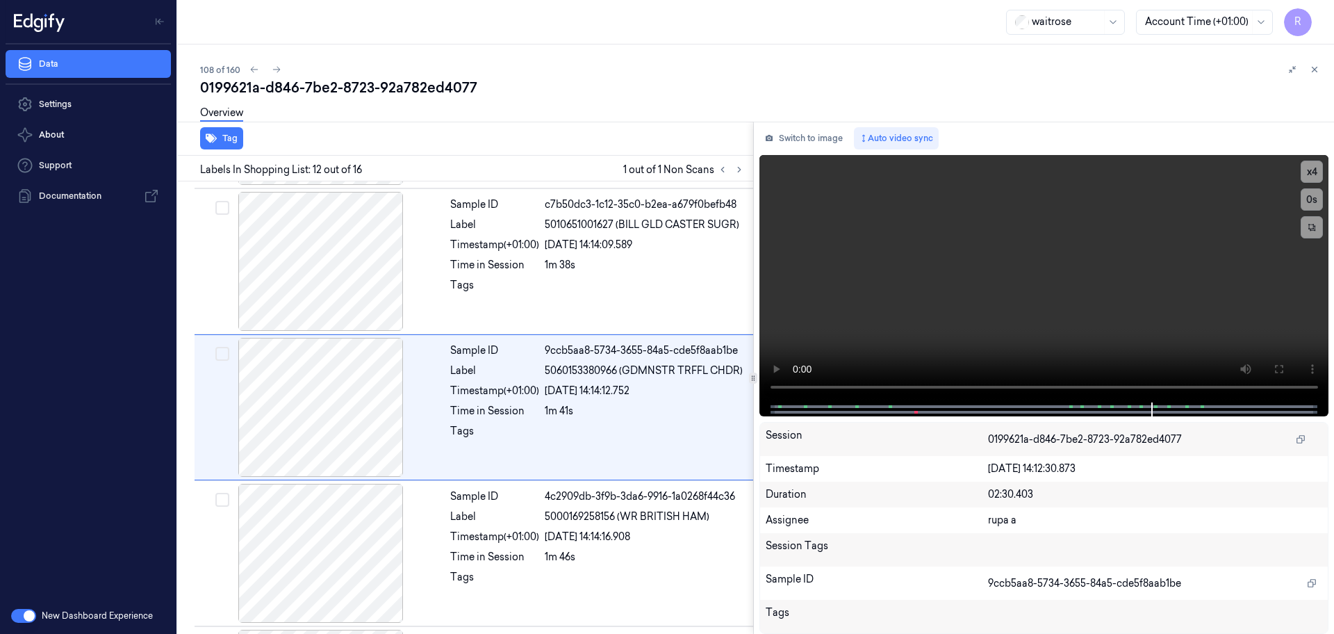
click at [792, 151] on div "Switch to image Auto video sync x 4 0 s Session 0199621a-d846-7be2-8723-92a782e…" at bounding box center [1044, 378] width 581 height 512
click at [792, 137] on button "Switch to image" at bounding box center [804, 138] width 89 height 22
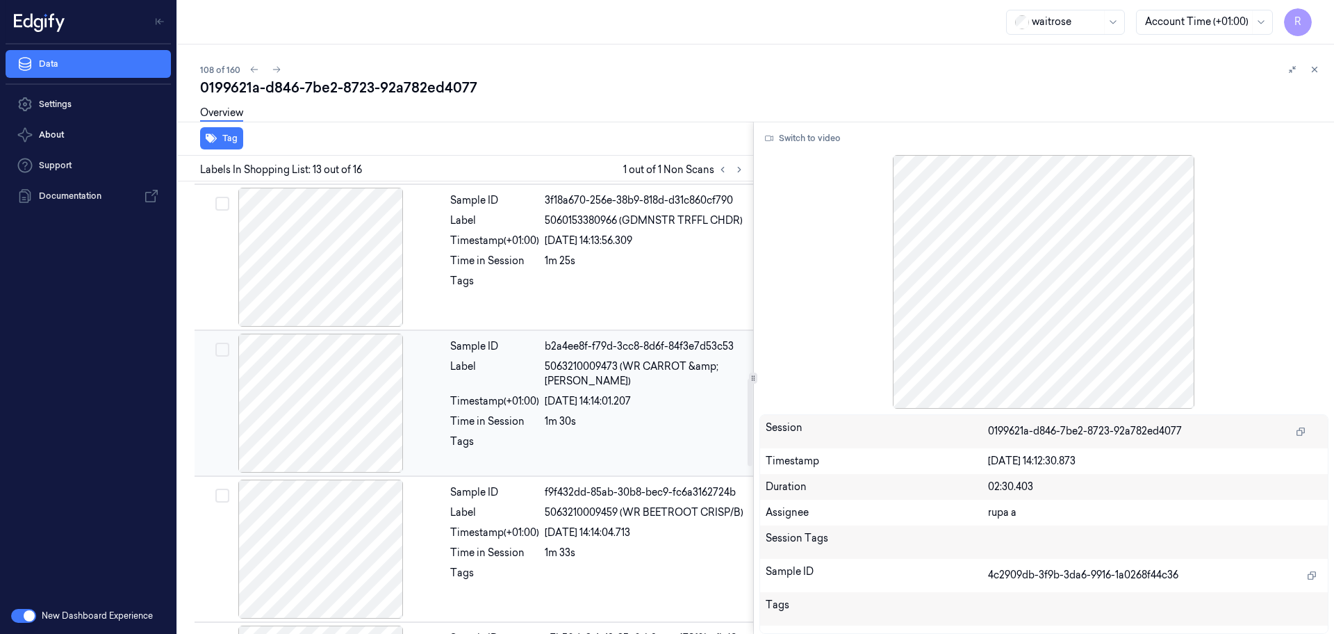
click at [337, 413] on div at bounding box center [320, 403] width 247 height 139
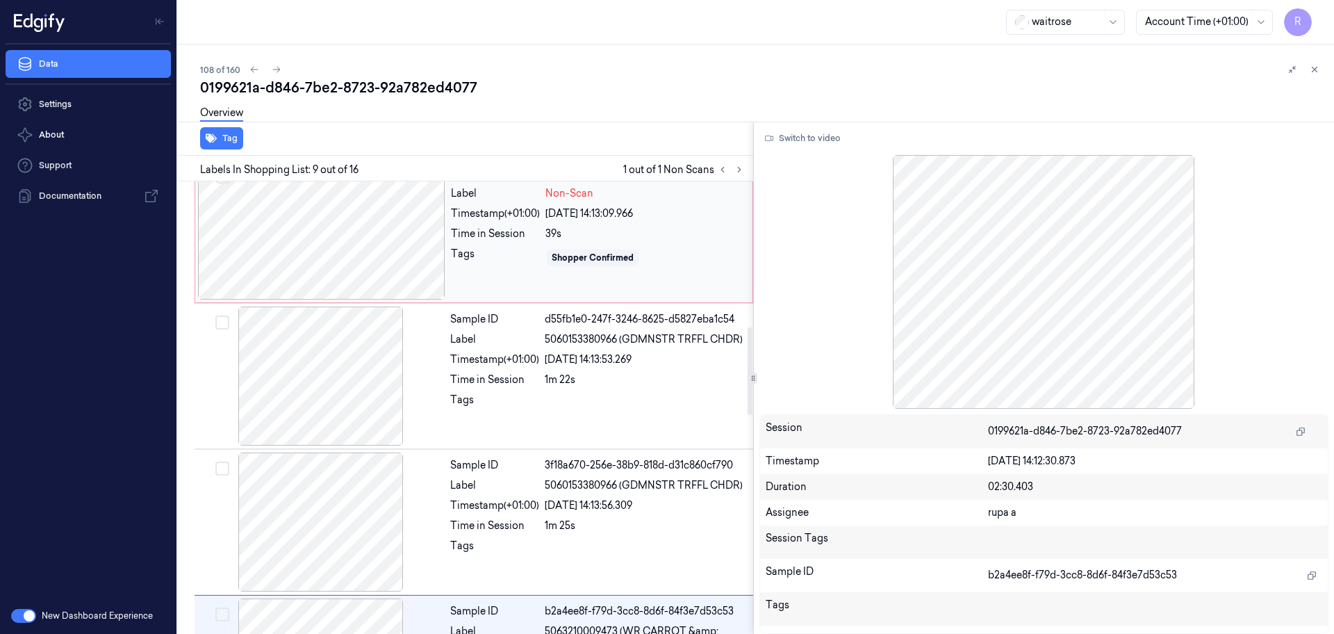
click at [353, 245] on div at bounding box center [321, 230] width 247 height 139
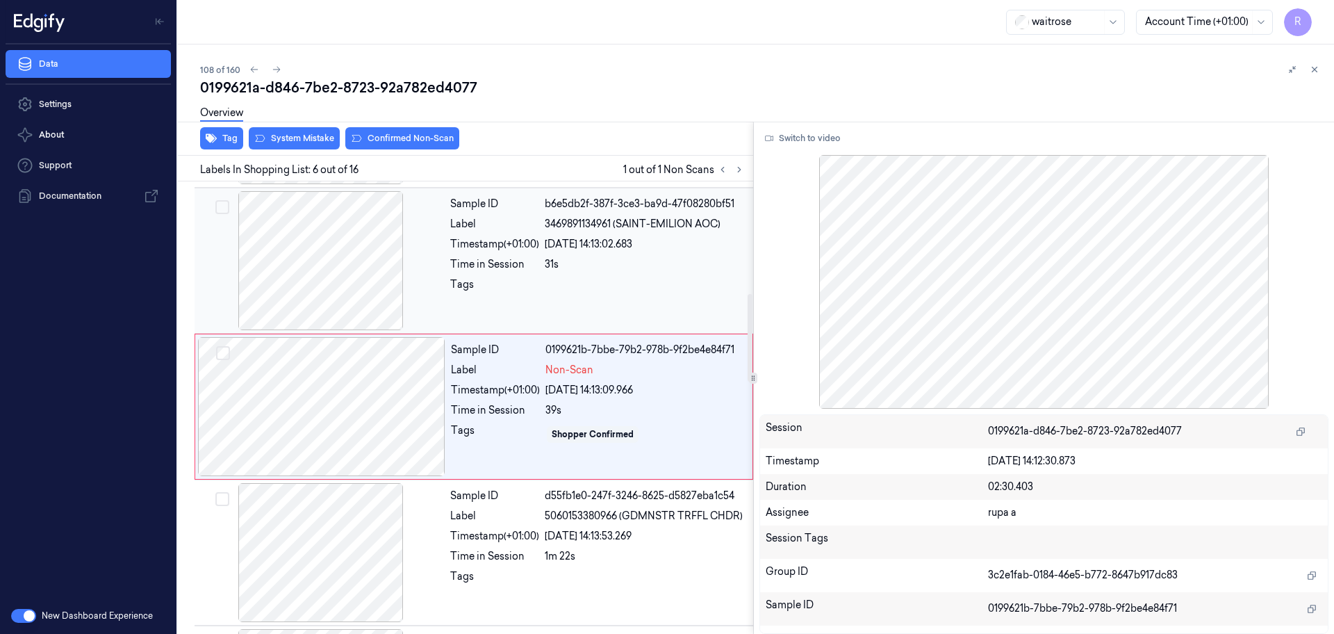
scroll to position [576, 0]
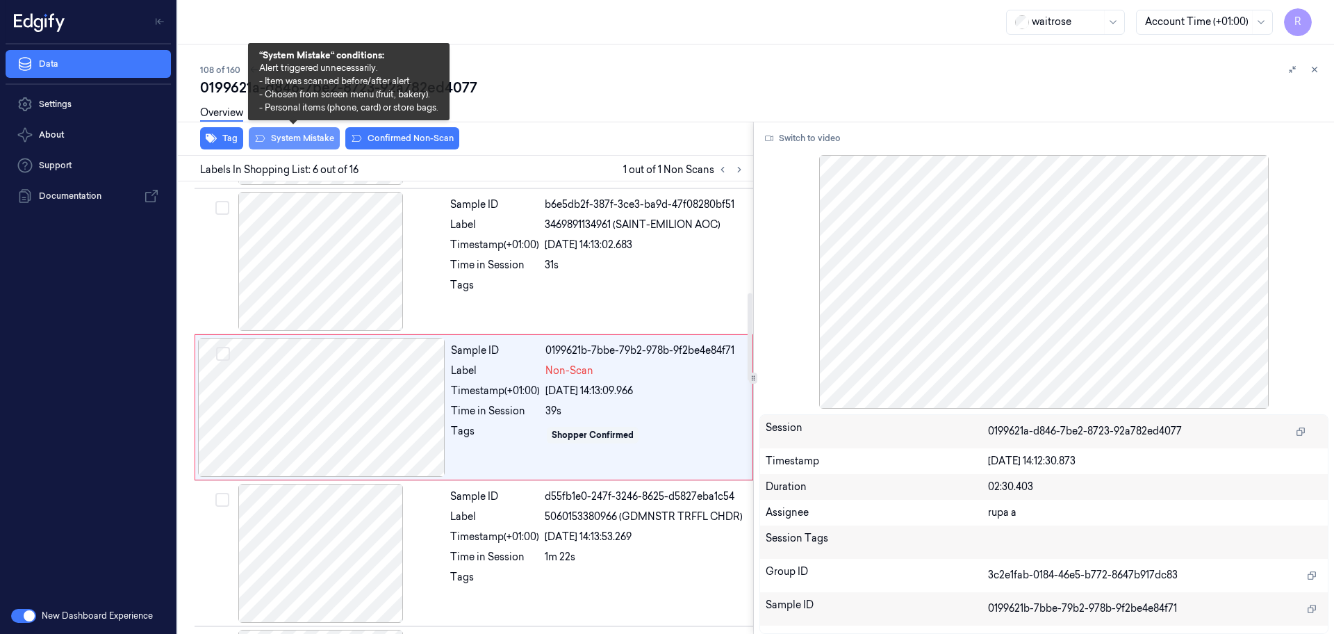
click at [315, 145] on button "System Mistake" at bounding box center [294, 138] width 91 height 22
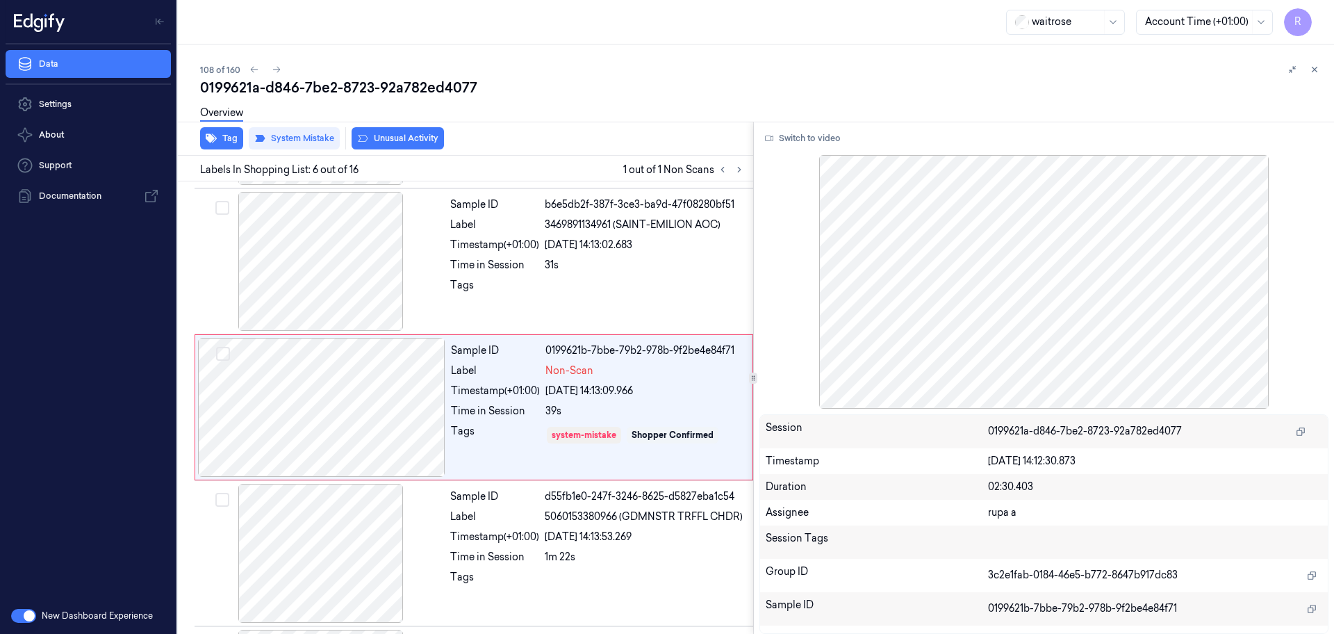
click at [376, 150] on div "Tag System Mistake Unusual Activity" at bounding box center [462, 139] width 581 height 34
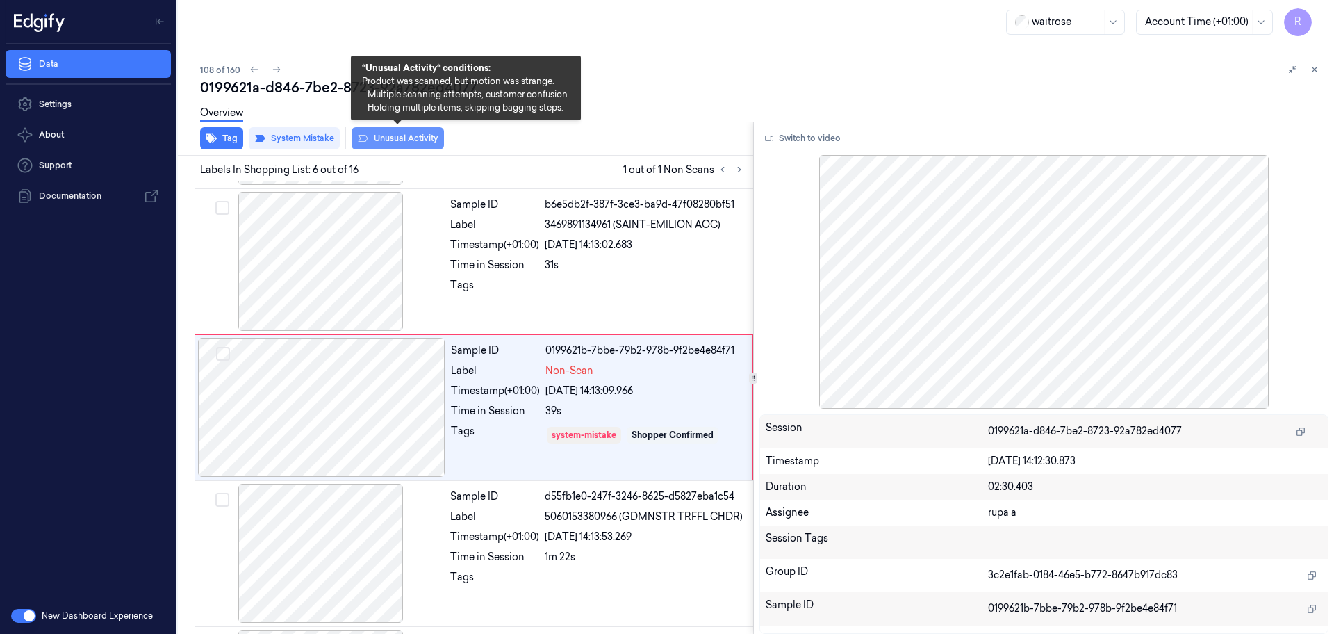
click at [382, 139] on button "Unusual Activity" at bounding box center [398, 138] width 92 height 22
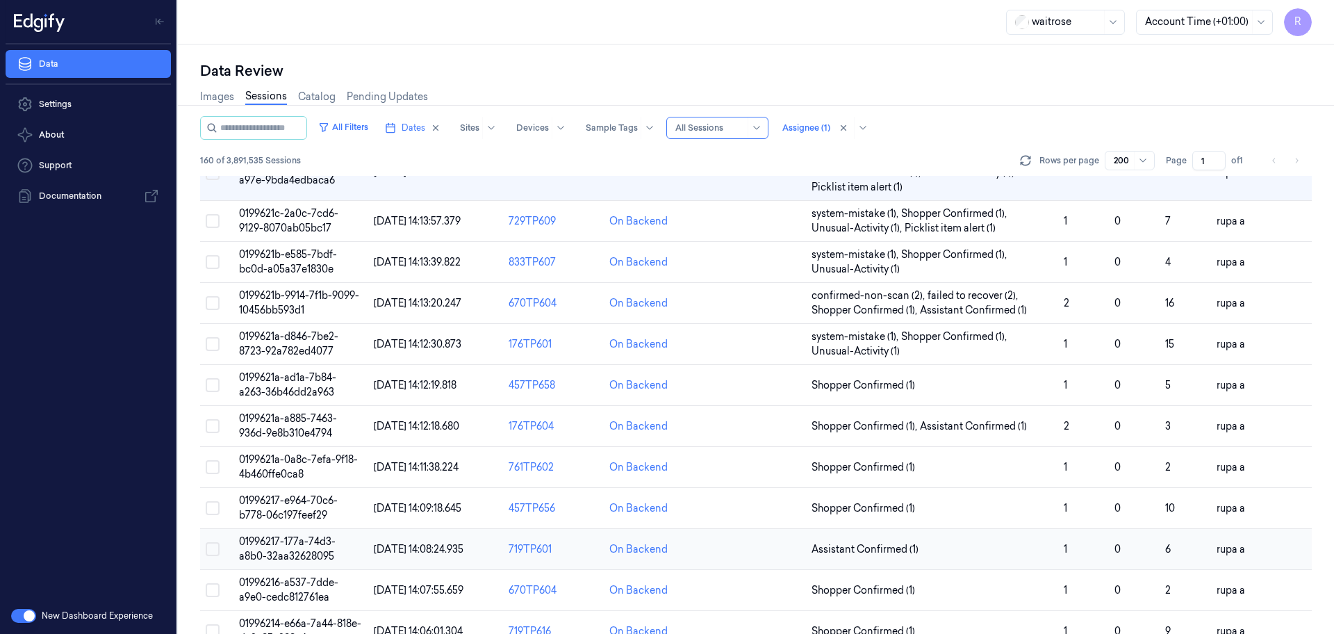
scroll to position [4549, 0]
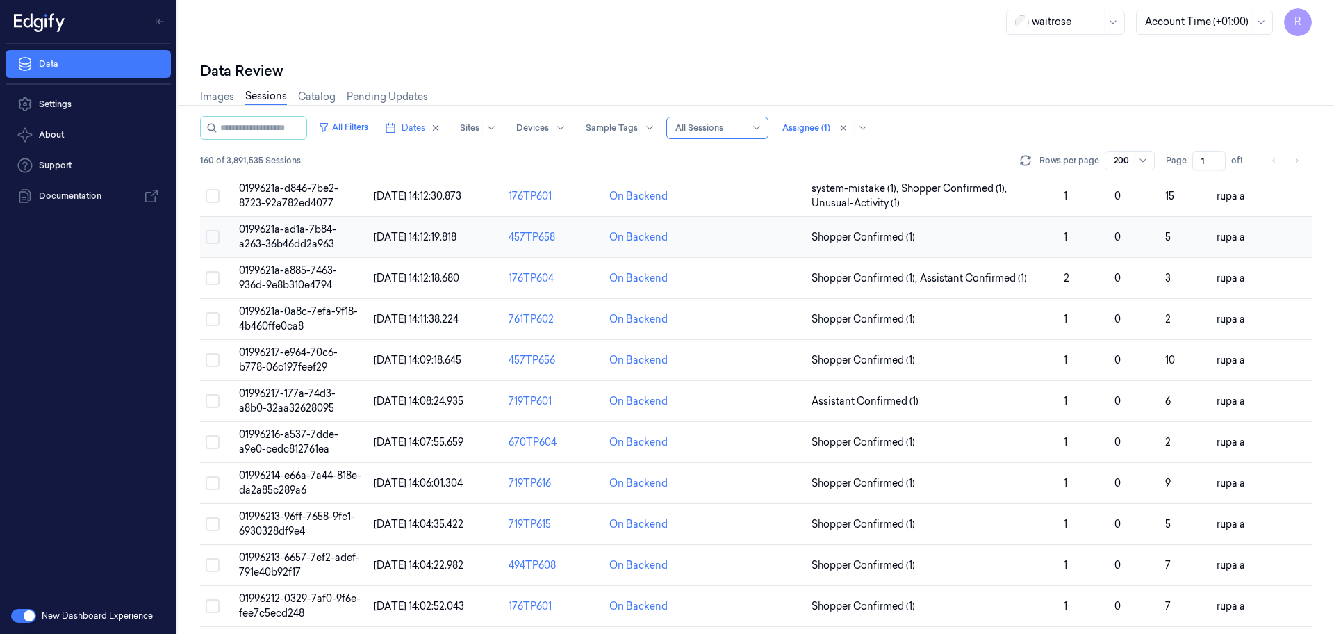
click at [315, 239] on td "0199621a-ad1a-7b84-a263-36b46dd2a963" at bounding box center [300, 237] width 135 height 41
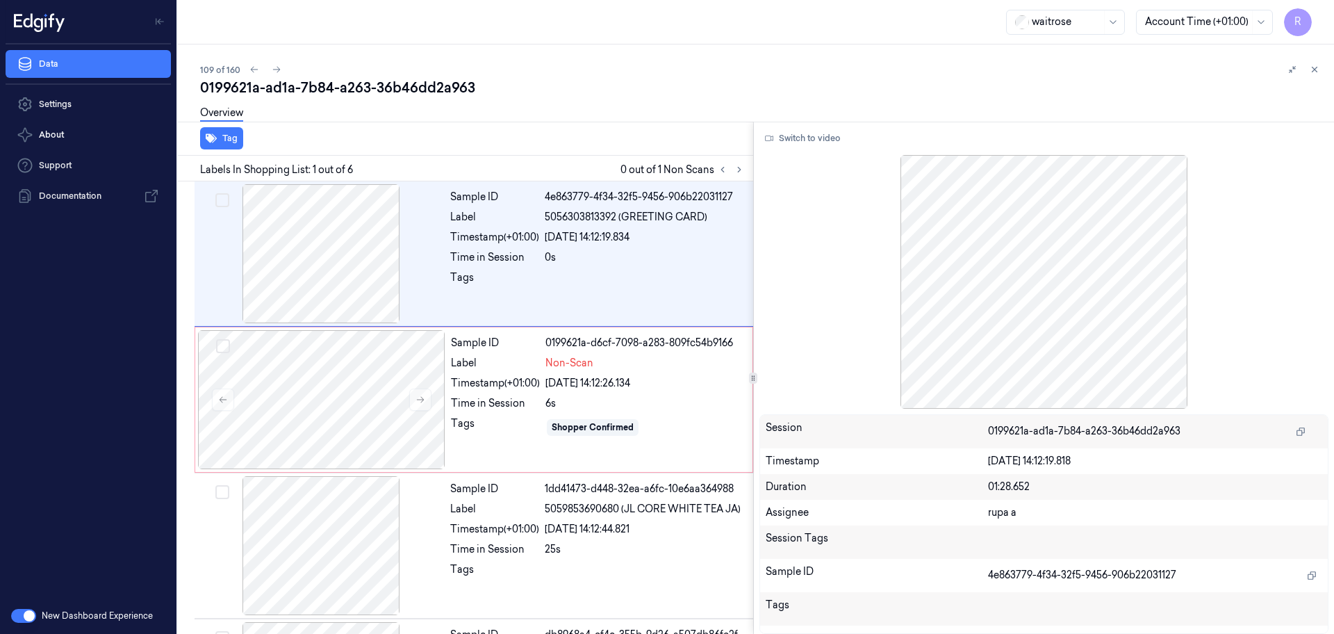
click at [637, 122] on div at bounding box center [753, 122] width 1162 height 1
click at [740, 173] on icon at bounding box center [740, 170] width 10 height 10
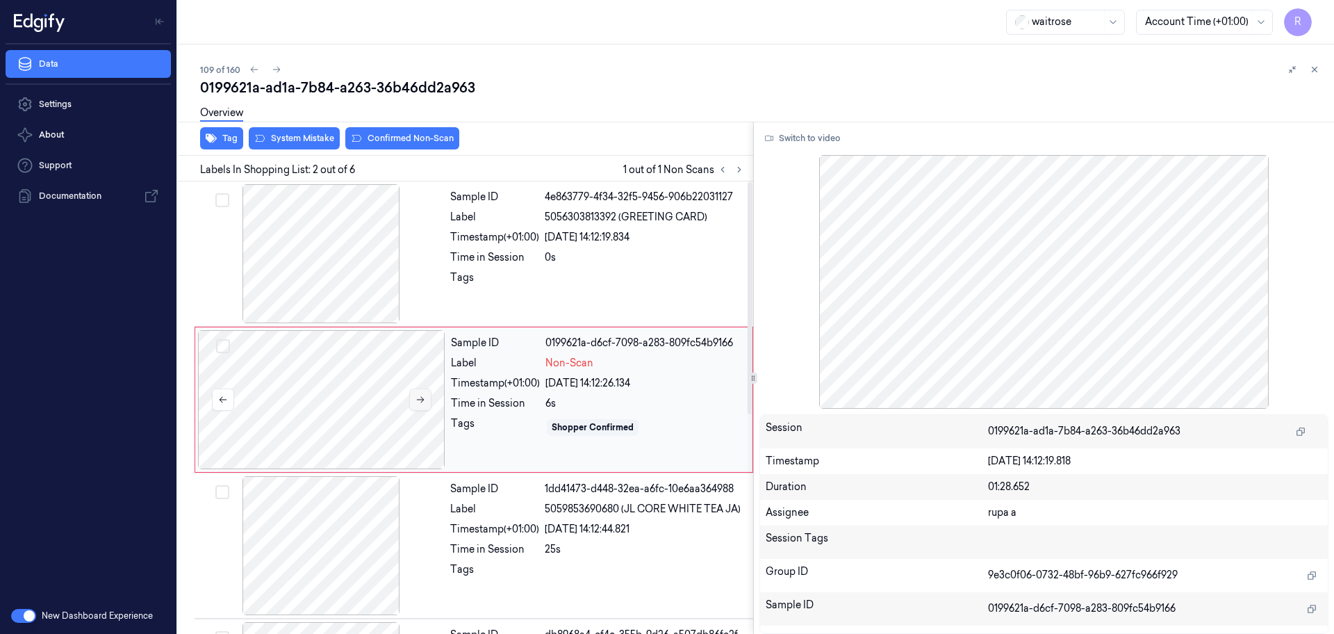
click at [423, 397] on icon at bounding box center [421, 400] width 10 height 10
click at [345, 271] on div at bounding box center [320, 253] width 247 height 139
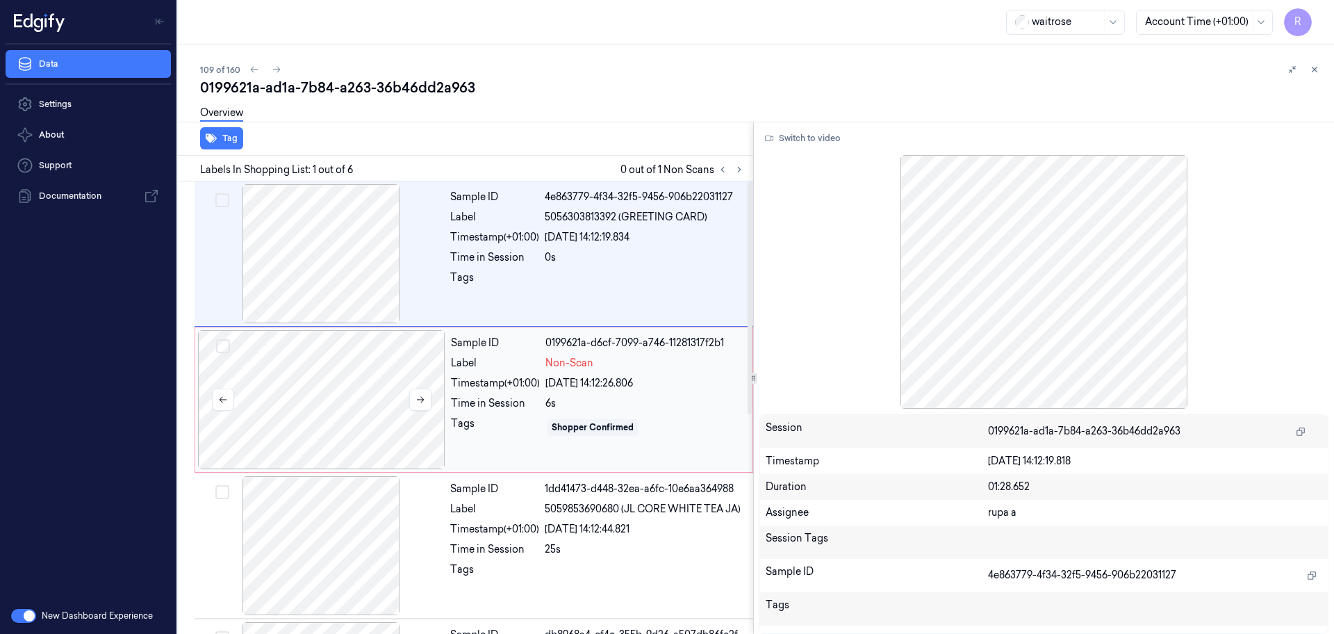
click at [342, 404] on div at bounding box center [321, 399] width 247 height 139
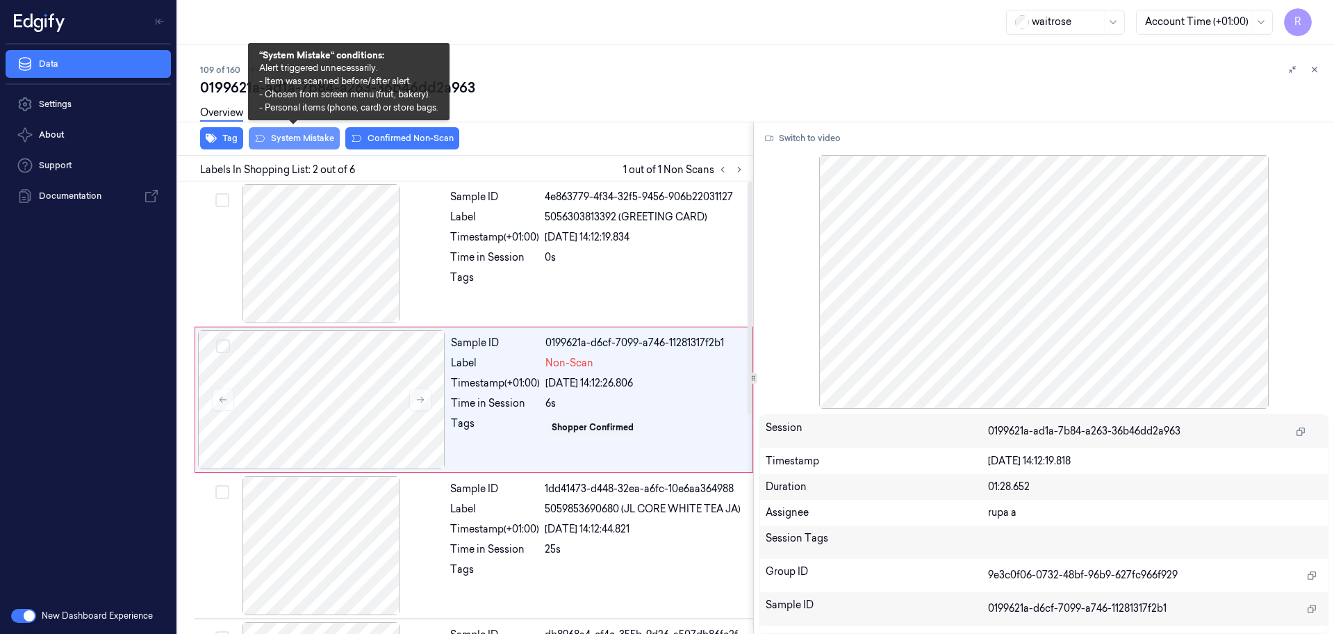
click at [309, 146] on button "System Mistake" at bounding box center [294, 138] width 91 height 22
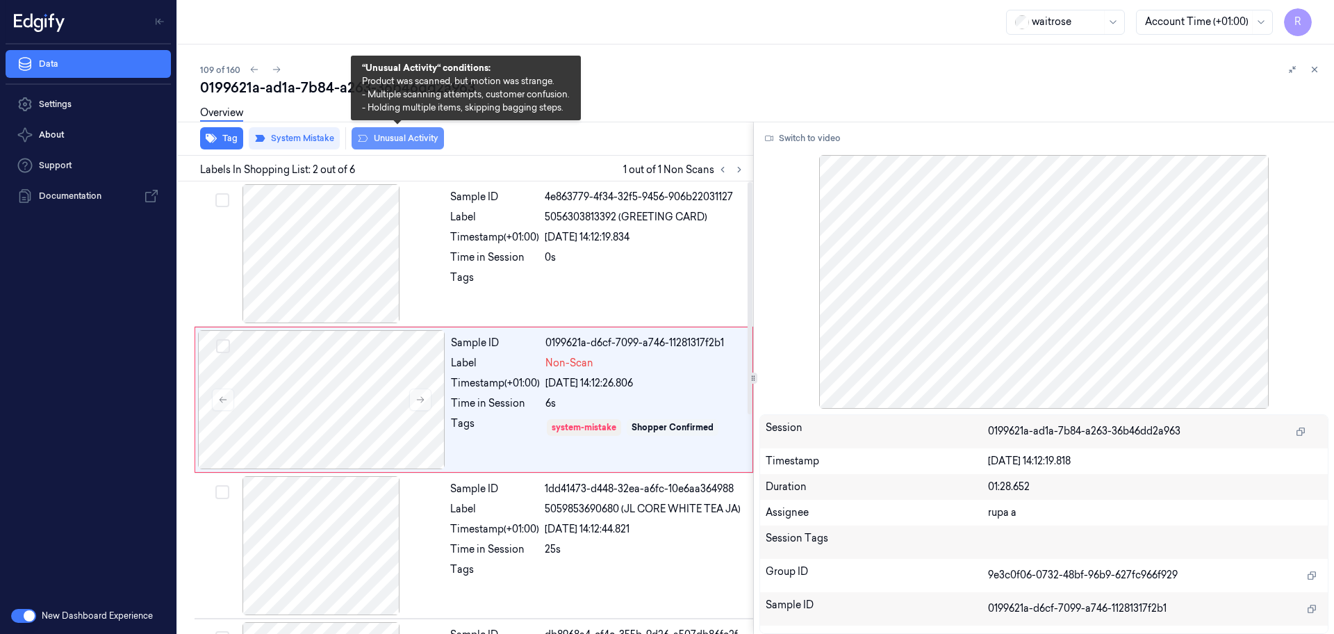
click at [404, 144] on button "Unusual Activity" at bounding box center [398, 138] width 92 height 22
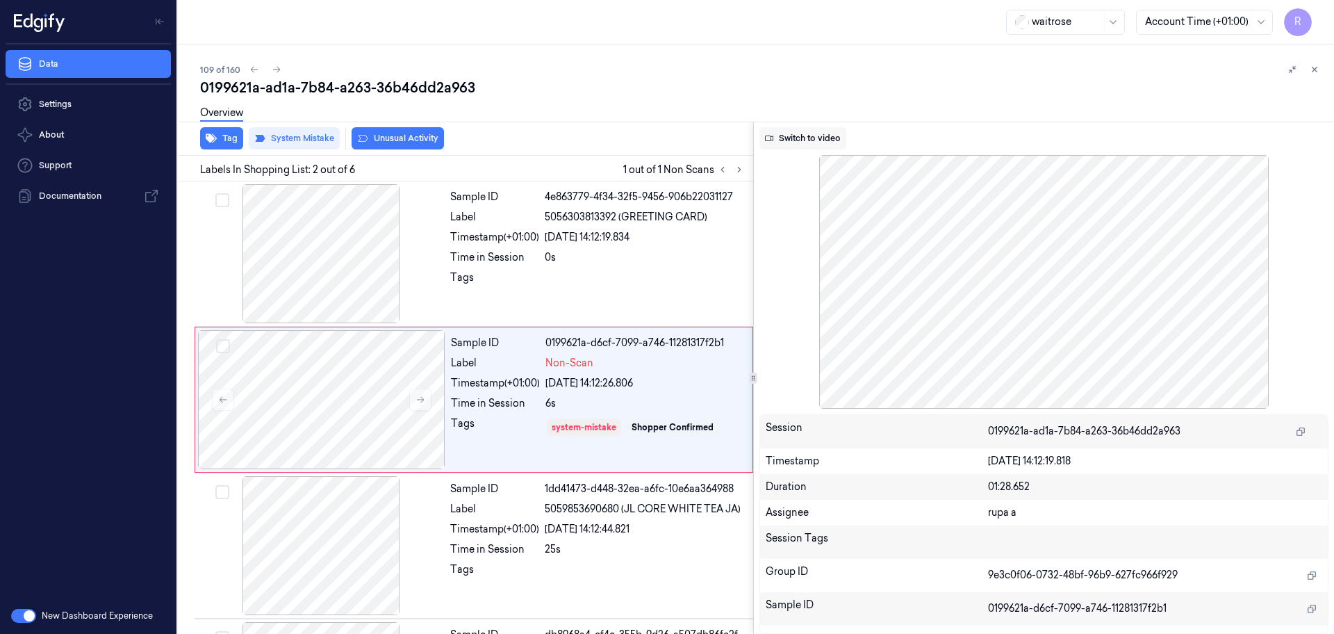
click at [812, 140] on button "Switch to video" at bounding box center [803, 138] width 87 height 22
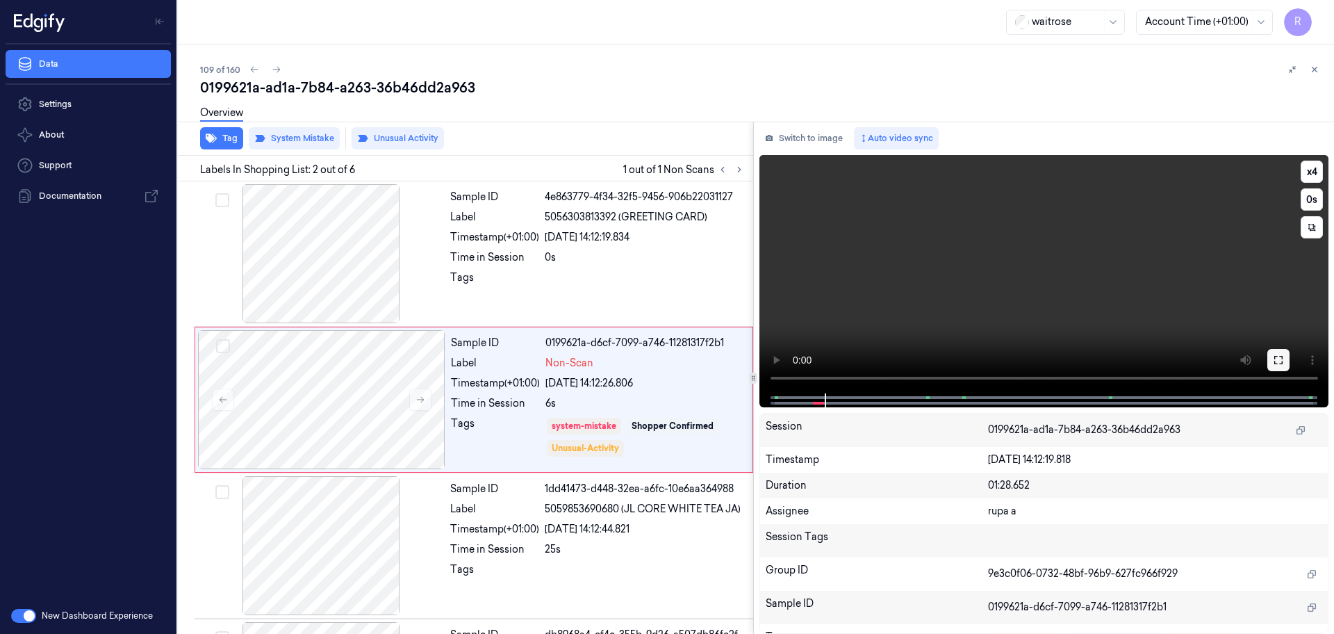
click at [1276, 360] on icon at bounding box center [1278, 359] width 11 height 11
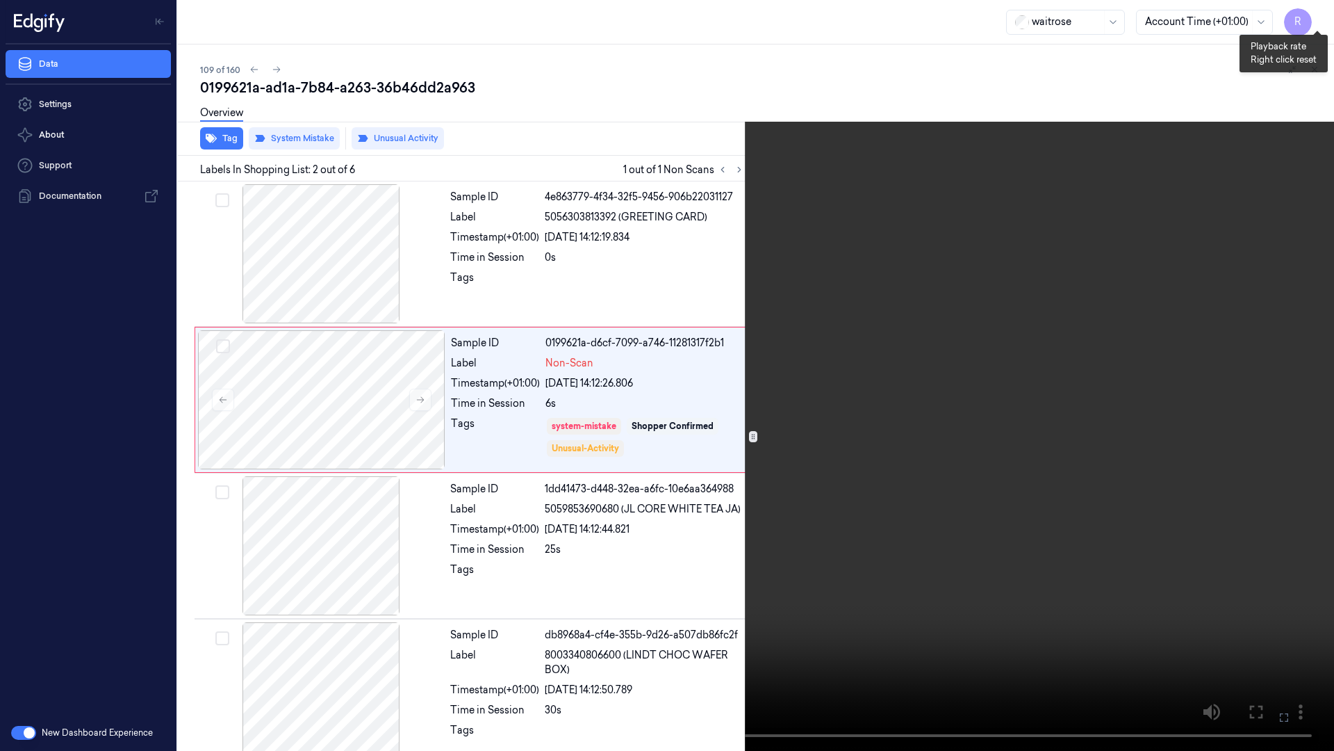
click at [1320, 21] on button "x 4" at bounding box center [1317, 17] width 22 height 22
click at [1318, 14] on button "x 1" at bounding box center [1317, 17] width 22 height 22
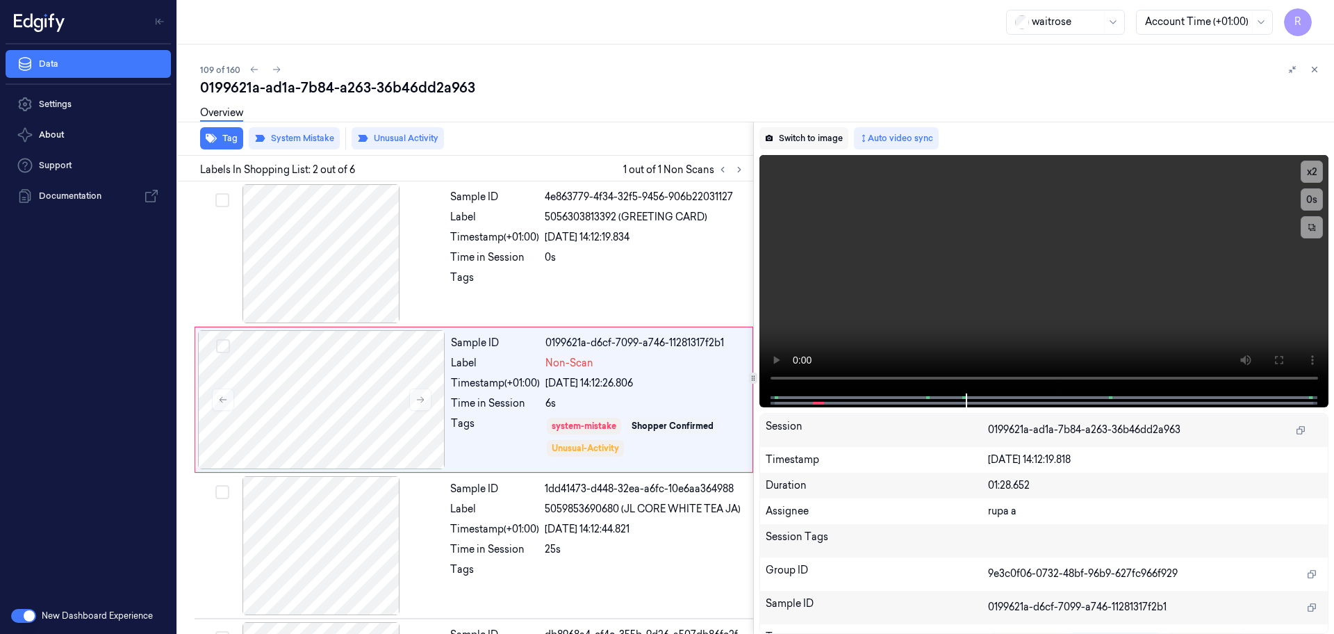
click at [827, 135] on button "Switch to image" at bounding box center [804, 138] width 89 height 22
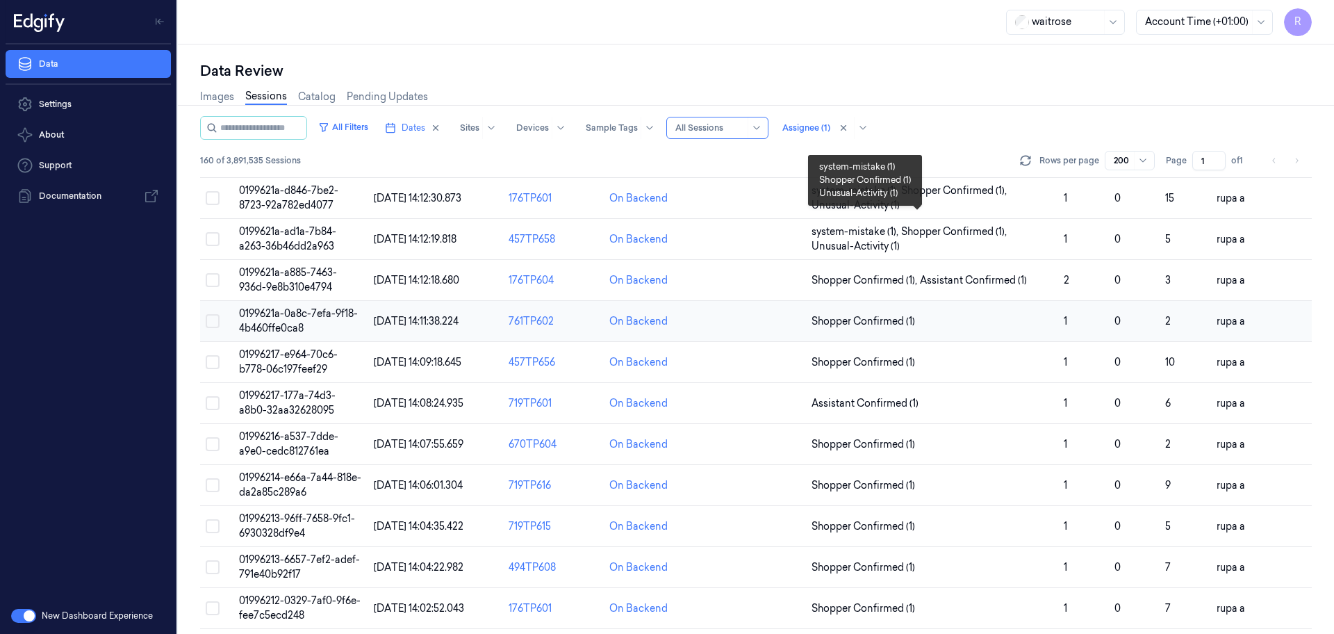
scroll to position [4517, 0]
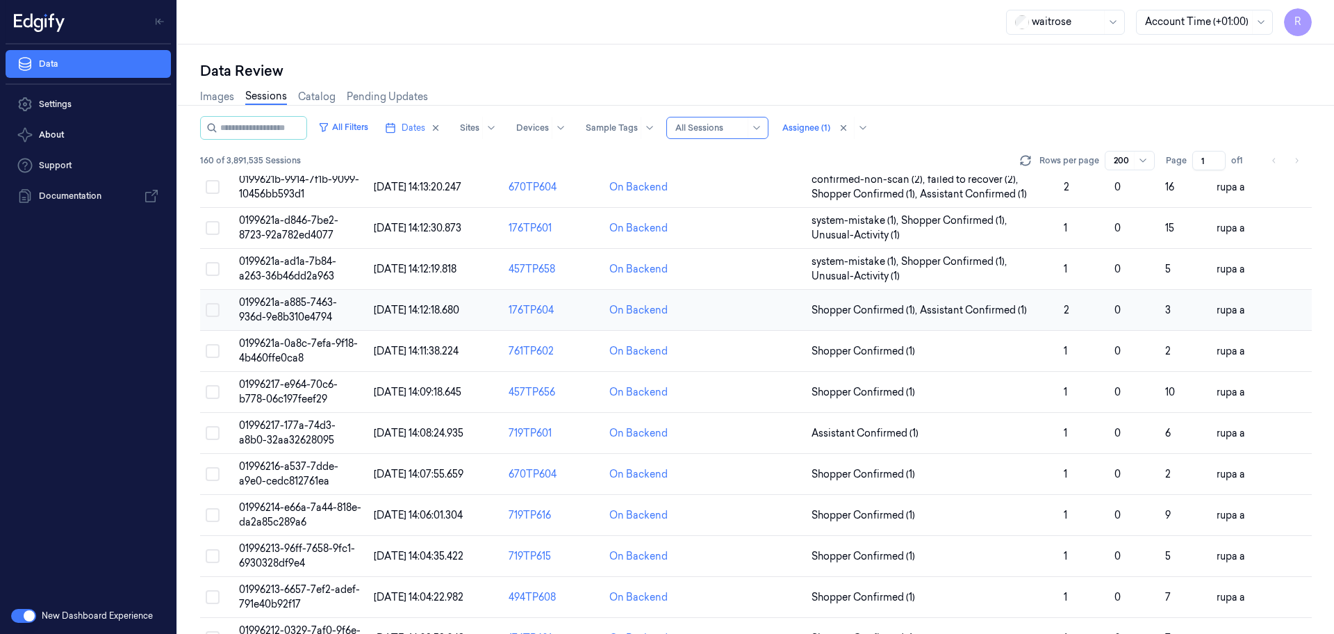
click at [341, 303] on td "0199621a-a885-7463-936d-9e8b310e4794" at bounding box center [300, 310] width 135 height 41
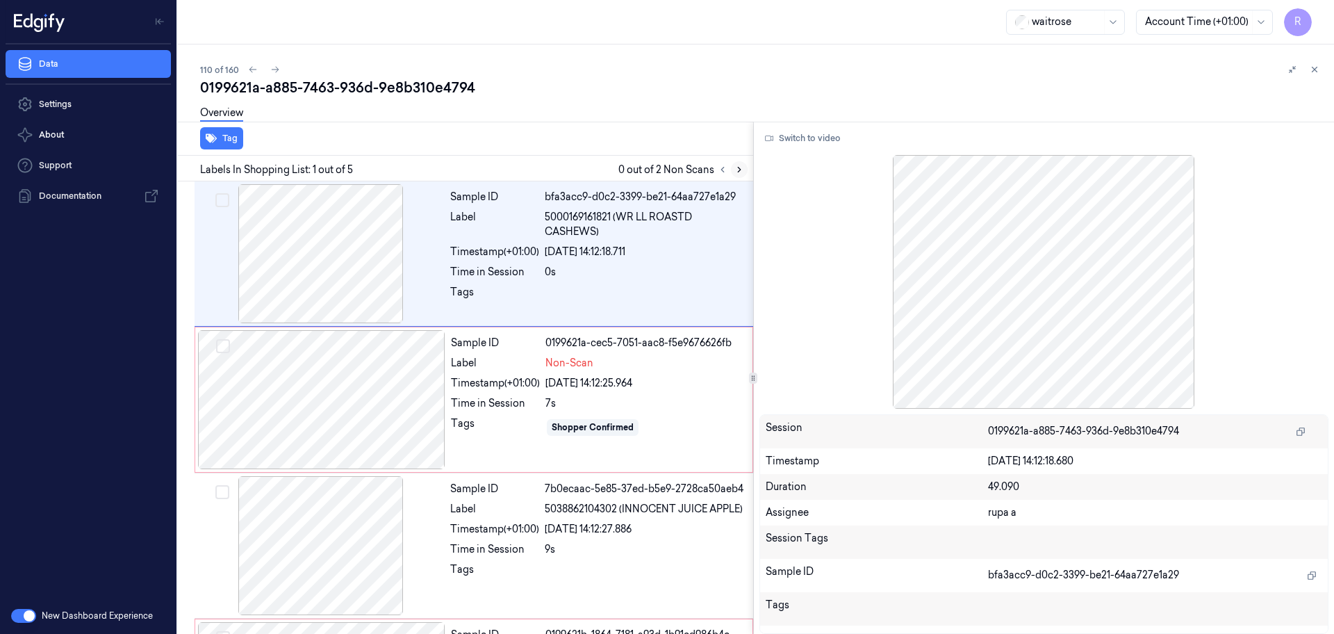
click at [739, 174] on icon at bounding box center [740, 170] width 10 height 10
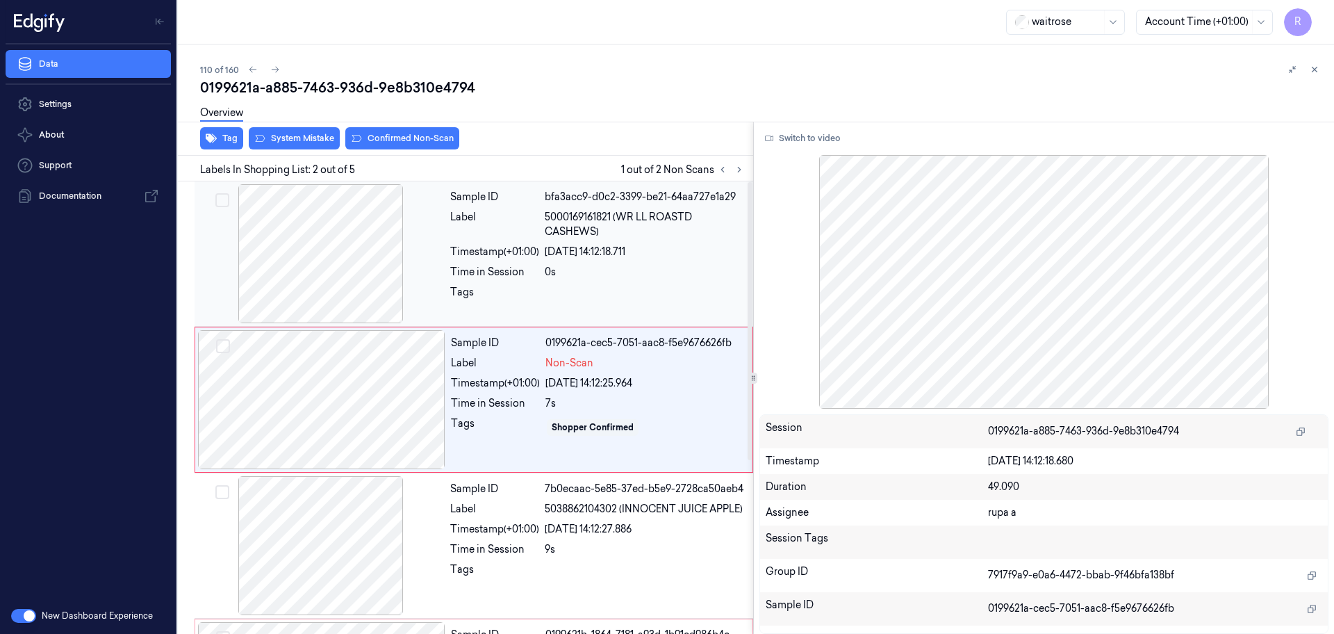
click at [378, 241] on div at bounding box center [320, 253] width 247 height 139
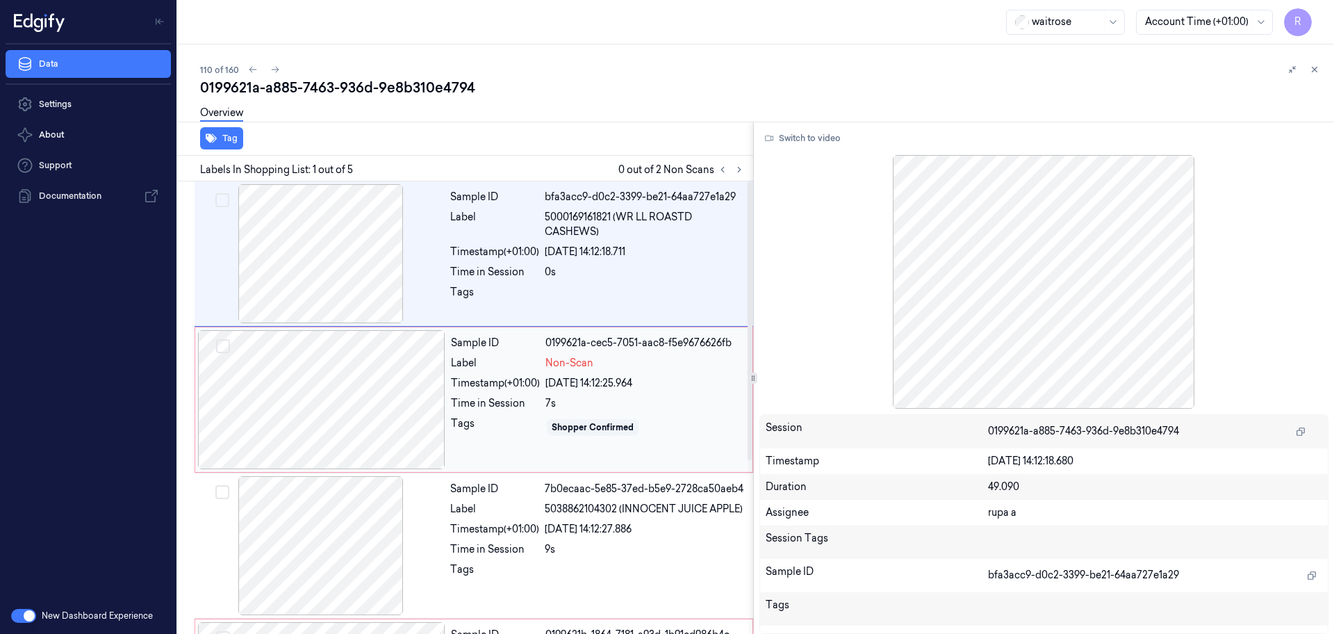
click at [352, 393] on div at bounding box center [321, 399] width 247 height 139
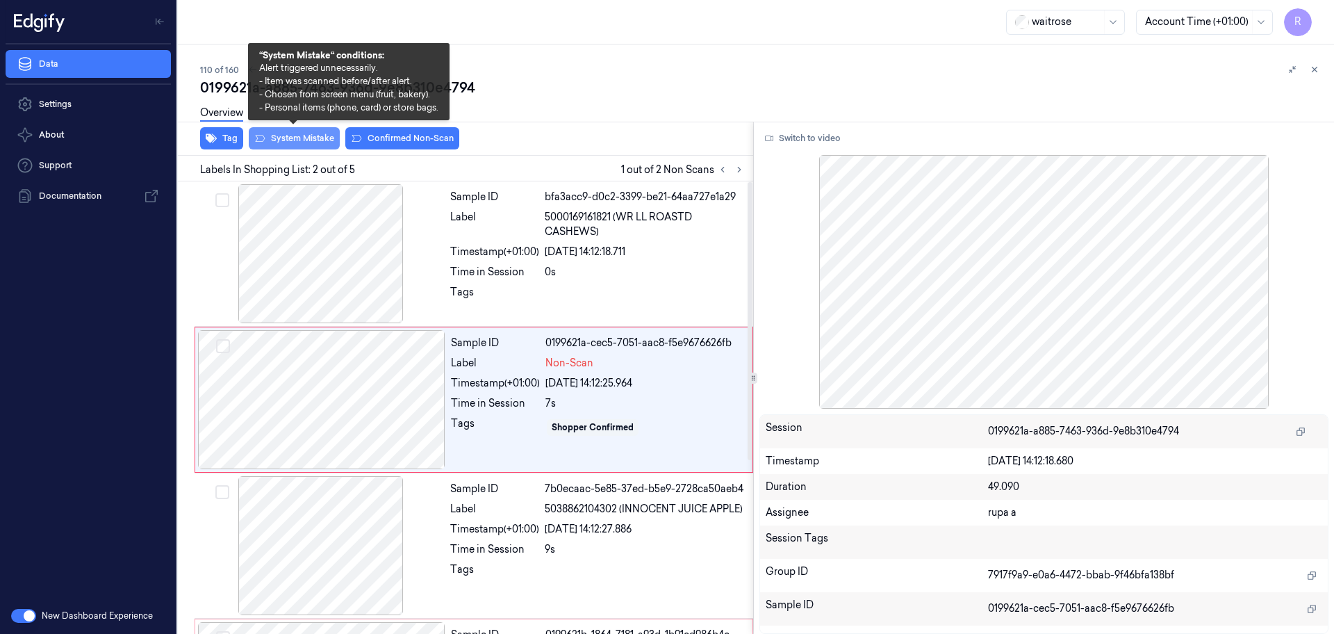
click at [316, 147] on button "System Mistake" at bounding box center [294, 138] width 91 height 22
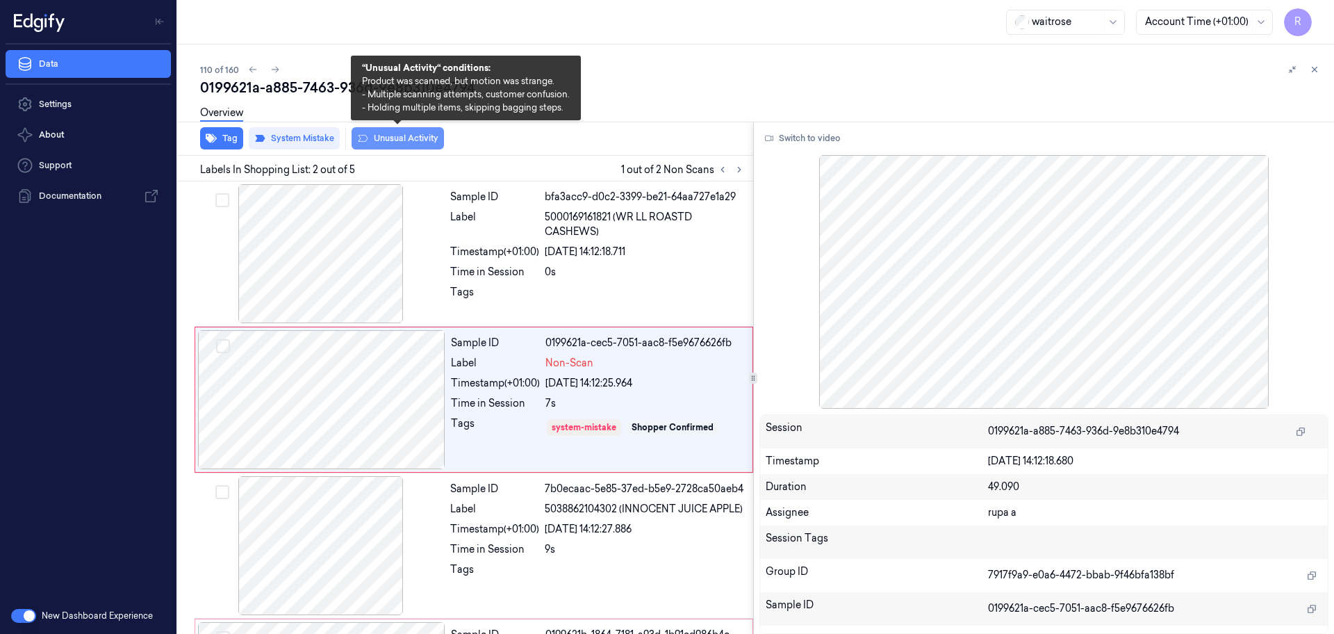
click at [395, 145] on button "Unusual Activity" at bounding box center [398, 138] width 92 height 22
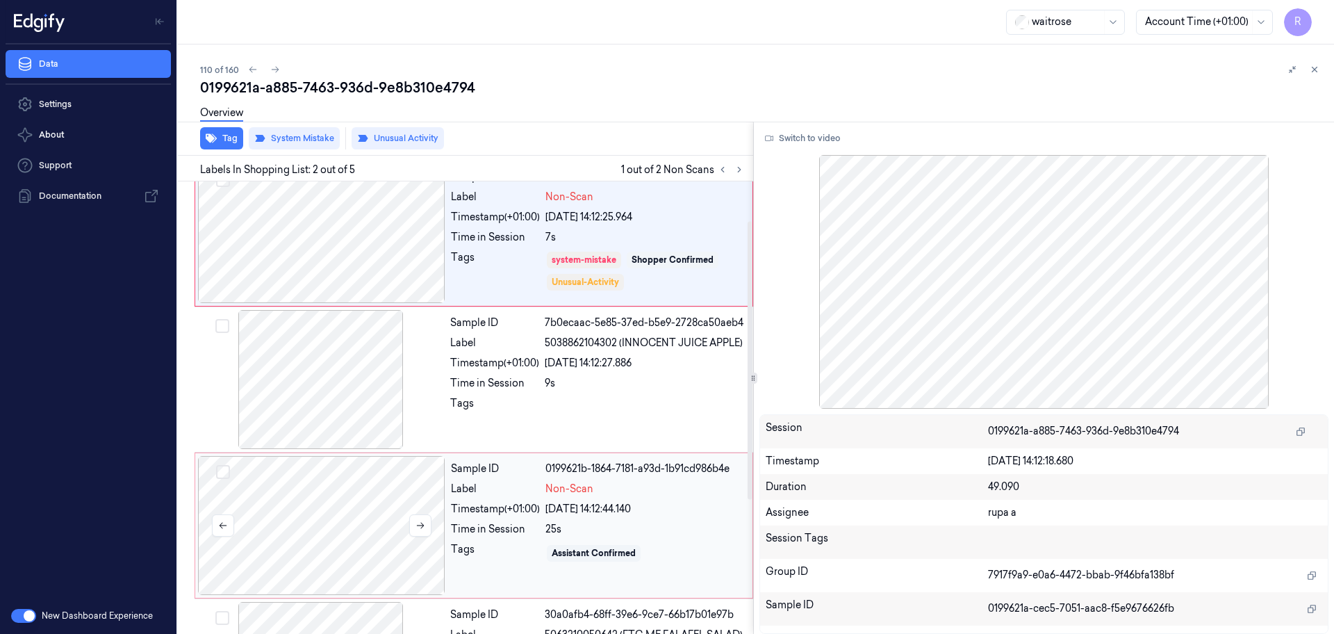
scroll to position [174, 0]
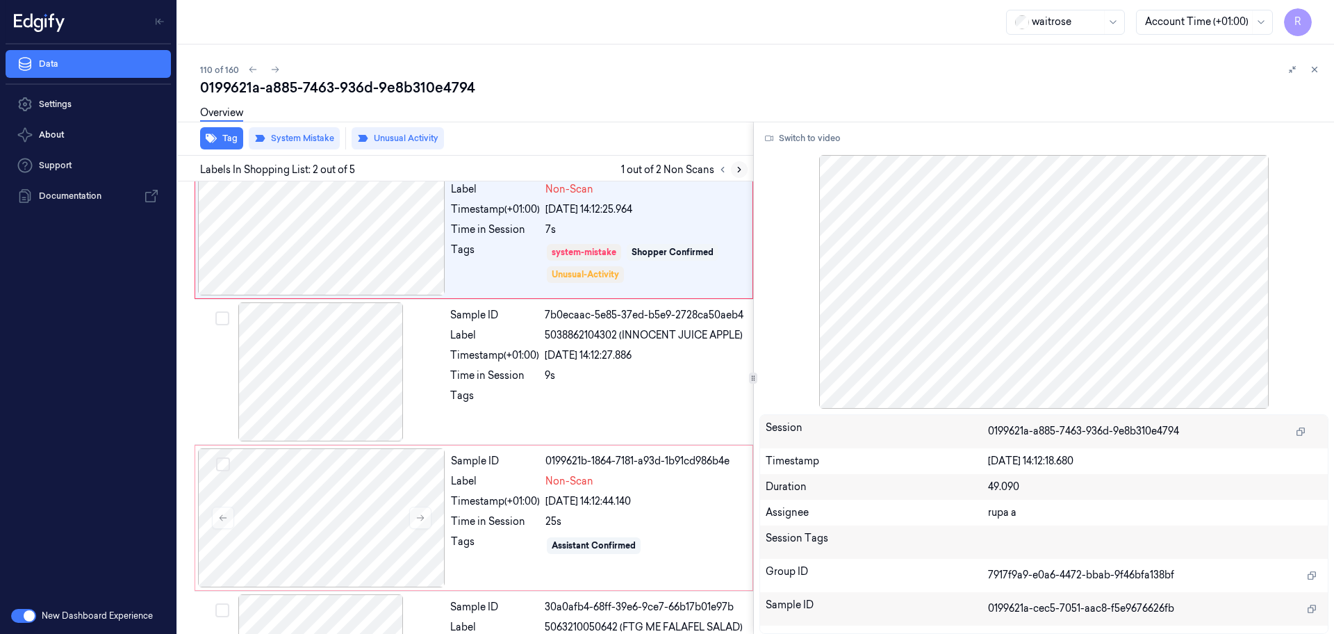
click at [731, 168] on button at bounding box center [739, 169] width 17 height 17
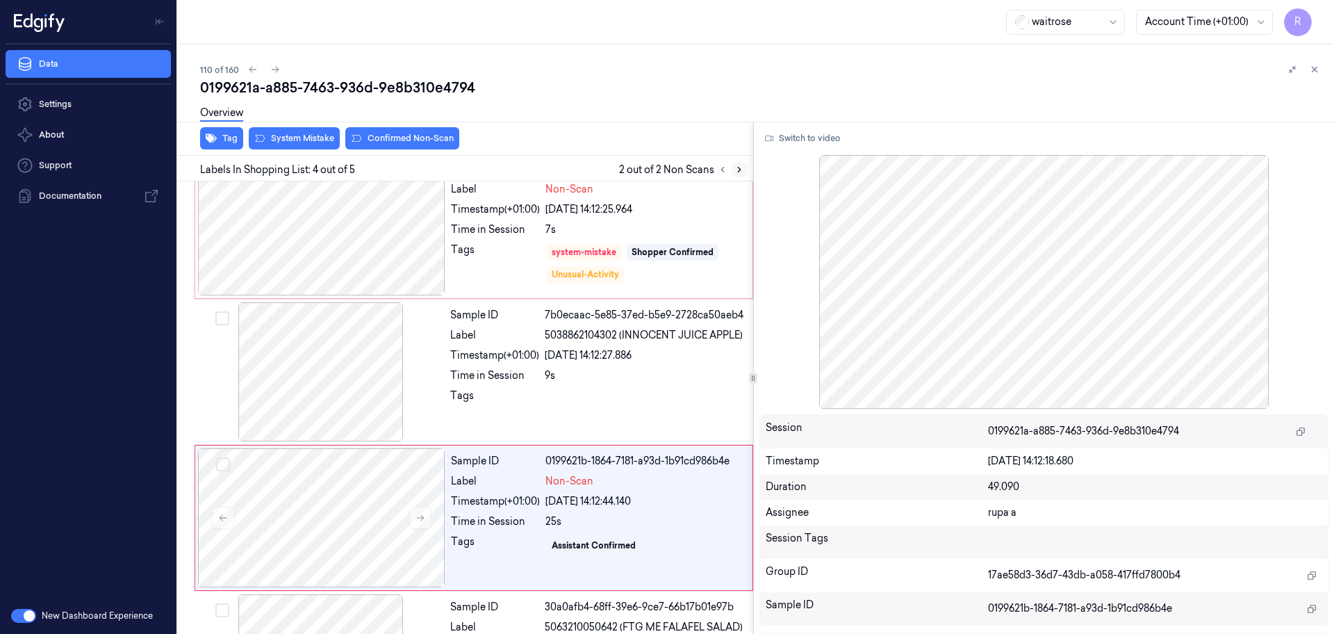
scroll to position [281, 0]
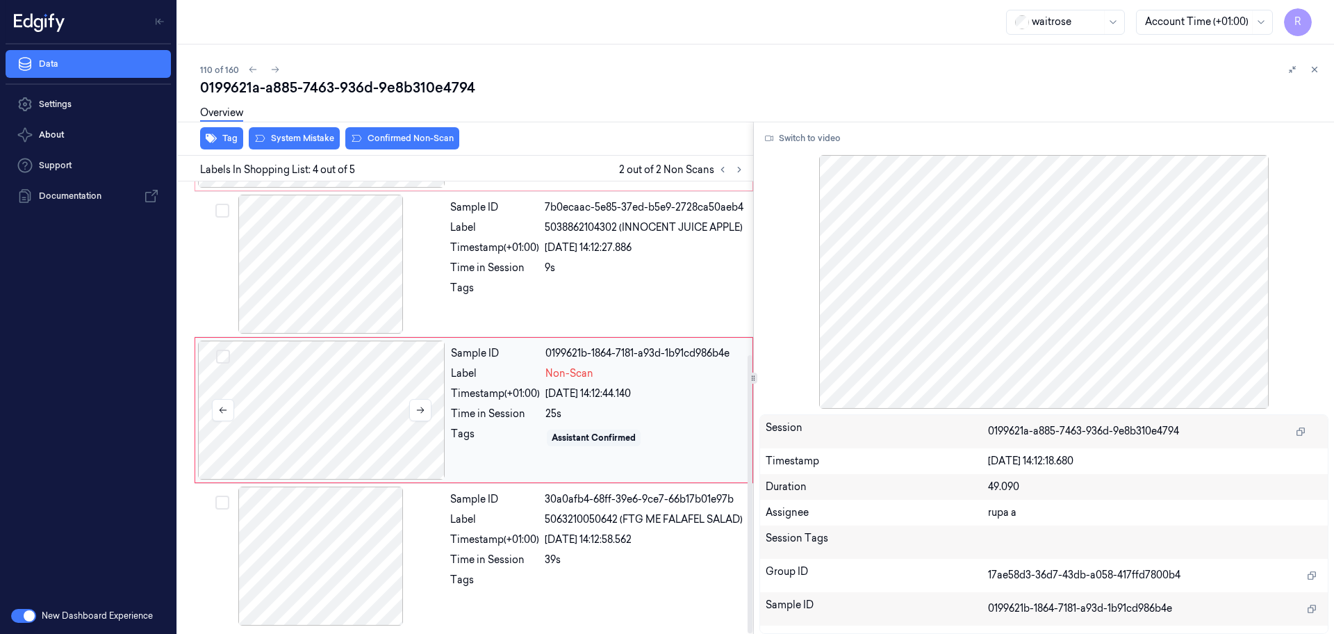
click at [400, 402] on div at bounding box center [321, 410] width 247 height 139
click at [419, 412] on icon at bounding box center [421, 410] width 10 height 10
click at [359, 288] on div at bounding box center [320, 264] width 247 height 139
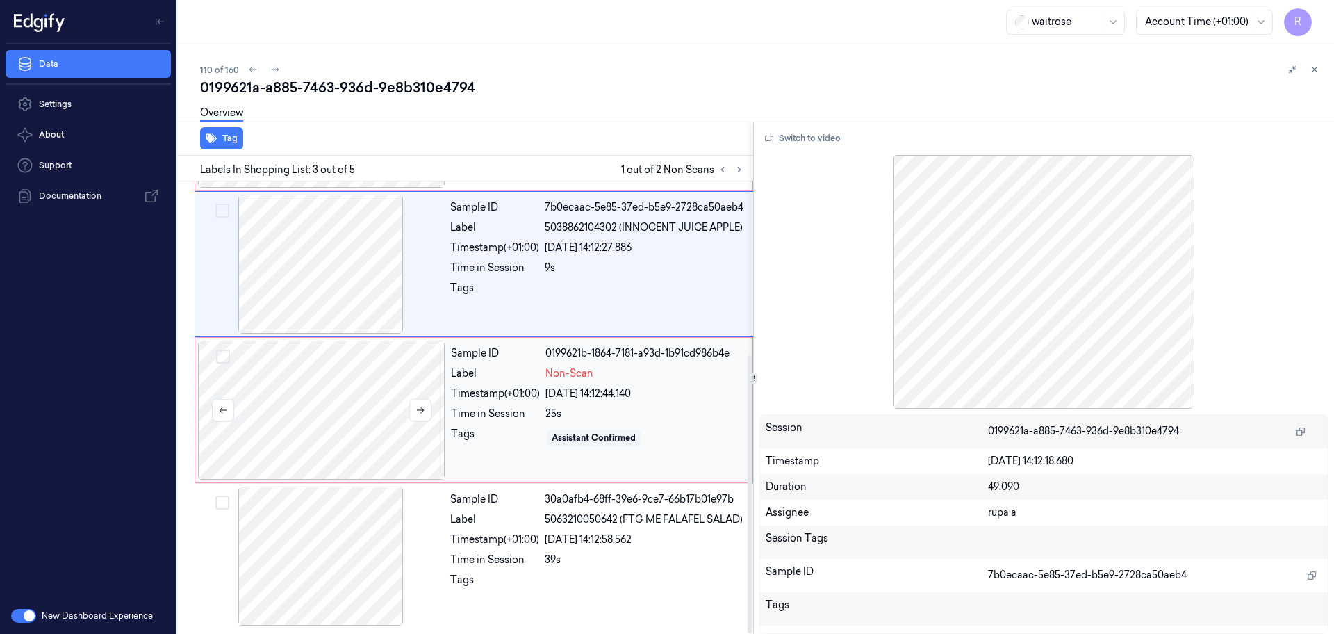
click at [357, 428] on div at bounding box center [321, 410] width 247 height 139
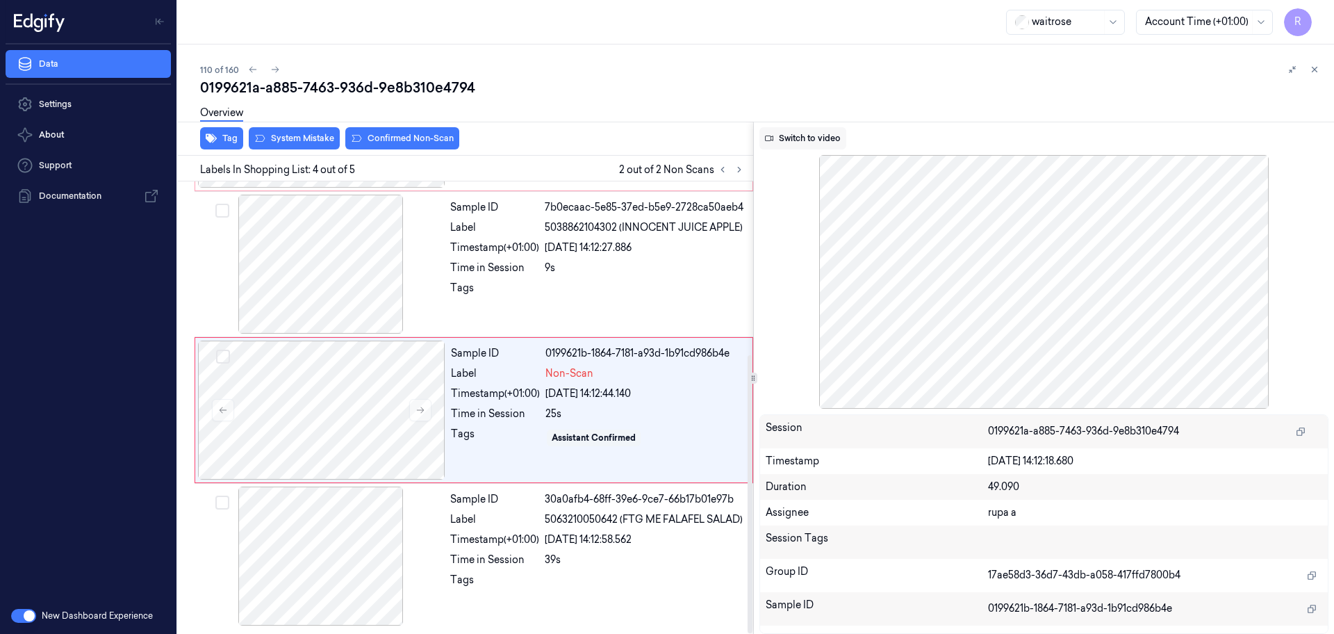
click at [819, 145] on button "Switch to video" at bounding box center [803, 138] width 87 height 22
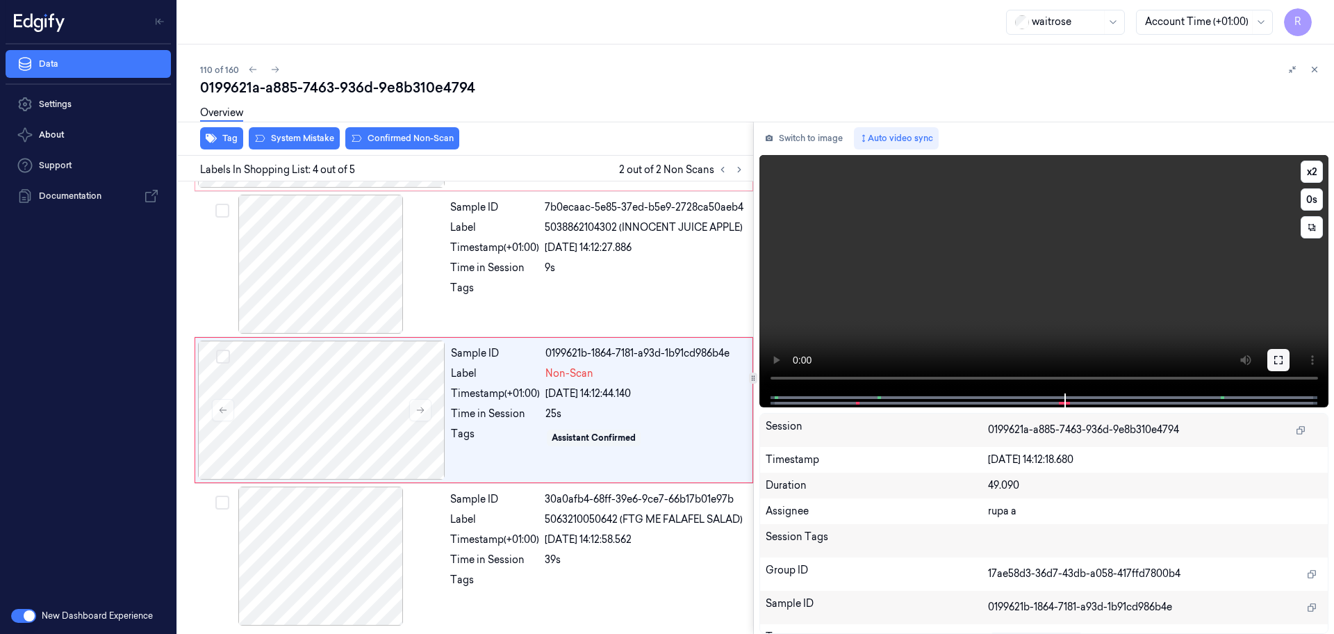
click at [1284, 359] on icon at bounding box center [1278, 359] width 11 height 11
click at [807, 137] on button "Switch to image" at bounding box center [804, 138] width 89 height 22
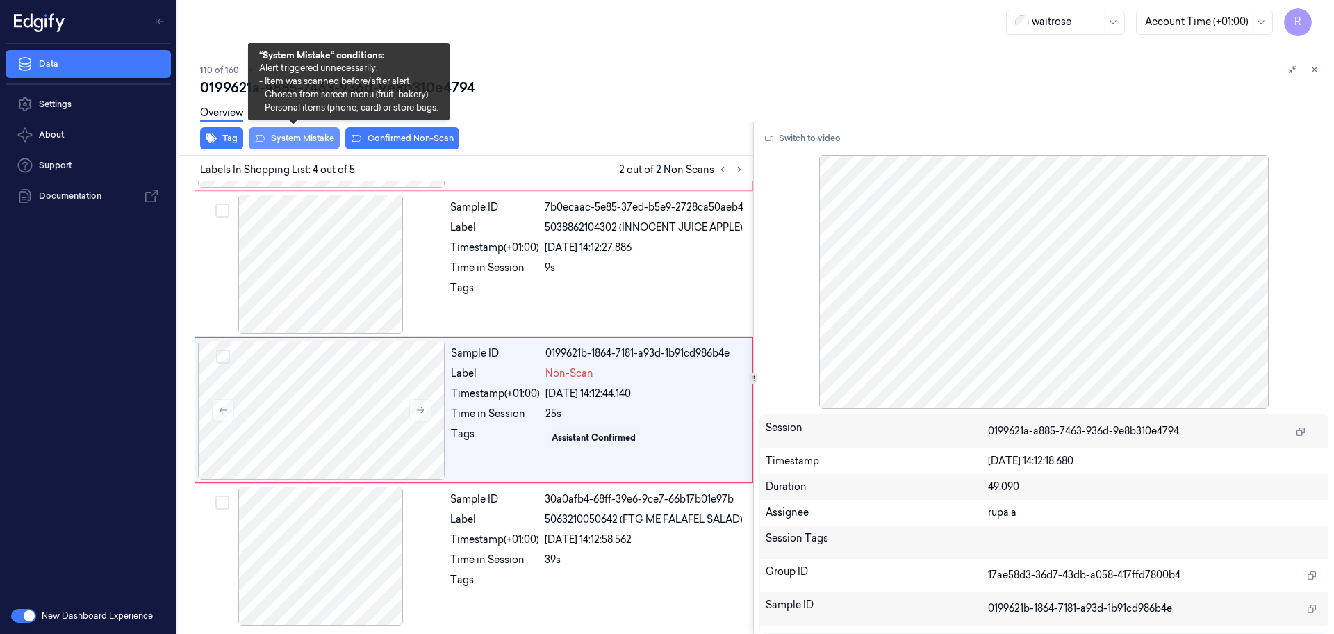
click at [281, 138] on button "System Mistake" at bounding box center [294, 138] width 91 height 22
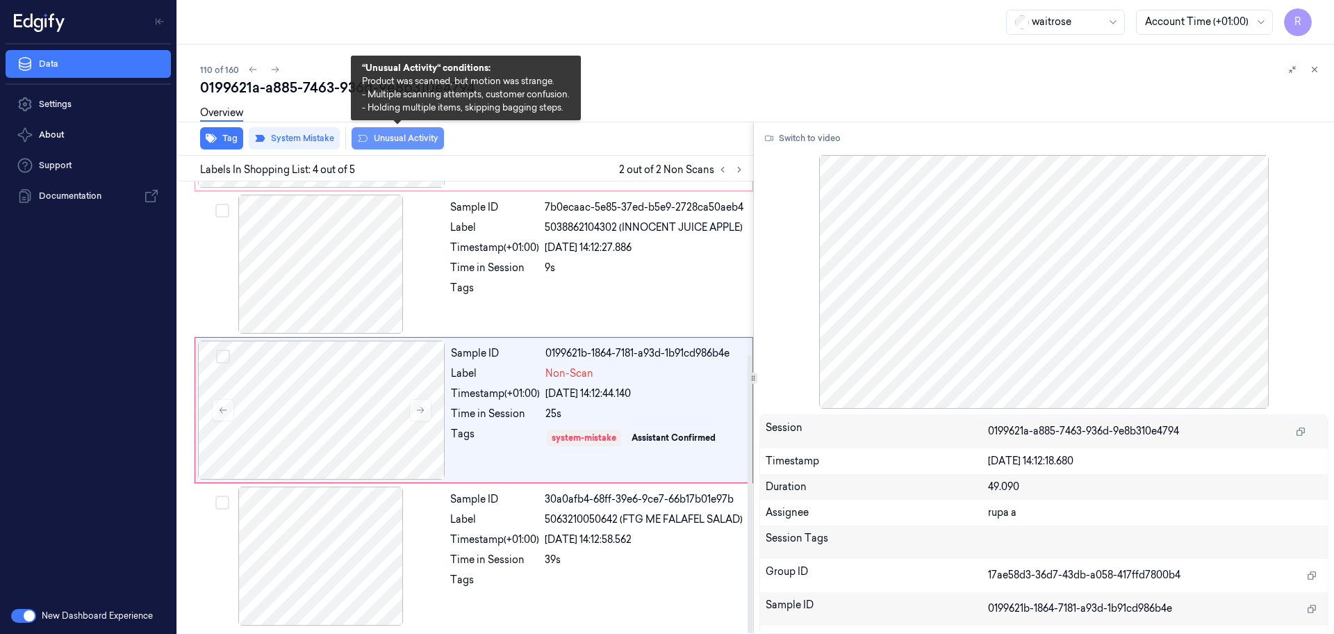
click at [416, 143] on button "Unusual Activity" at bounding box center [398, 138] width 92 height 22
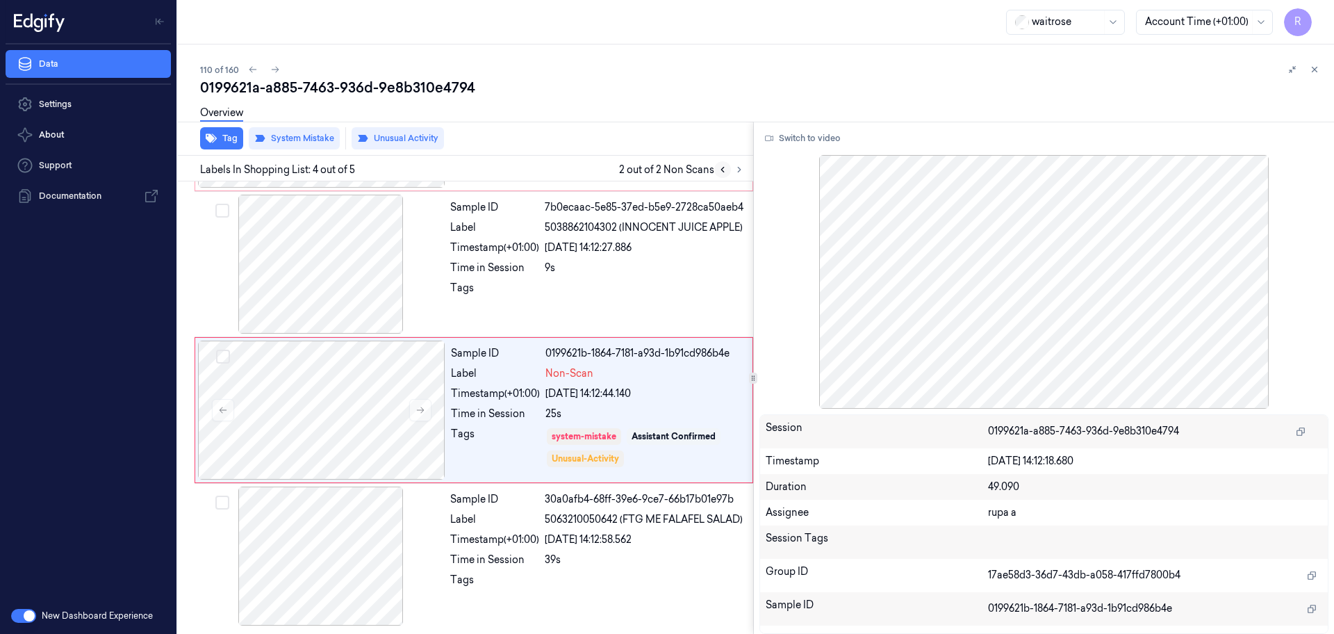
click at [724, 172] on icon at bounding box center [723, 170] width 10 height 10
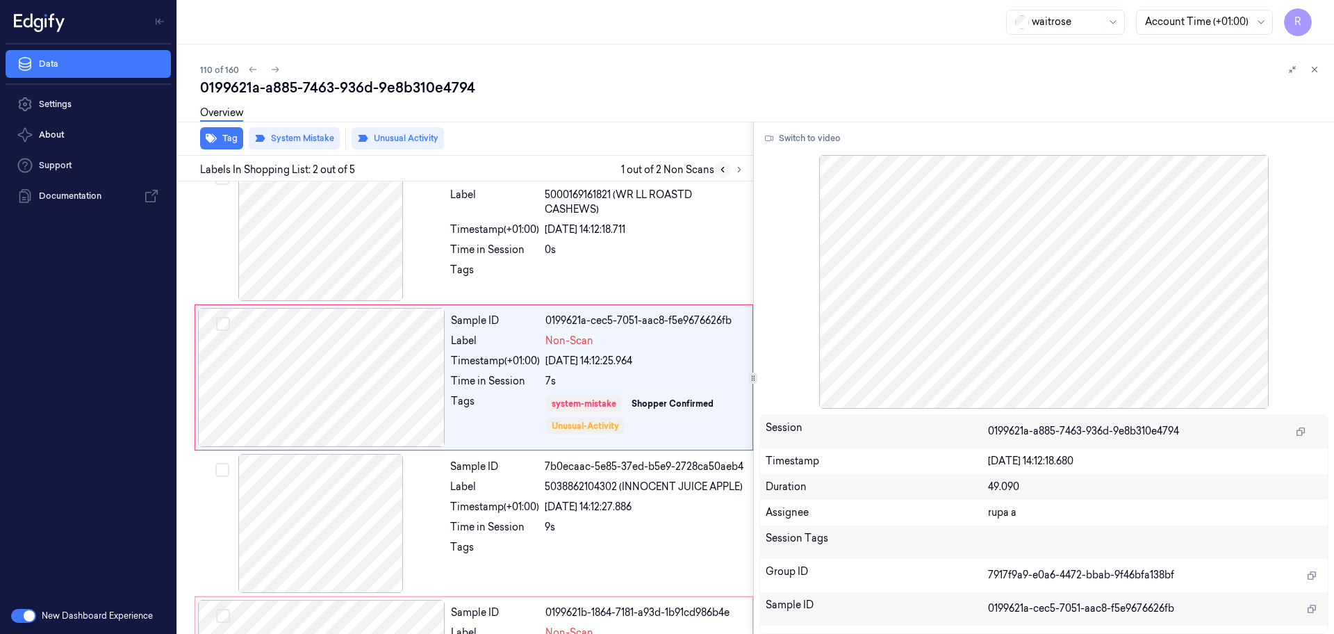
scroll to position [0, 0]
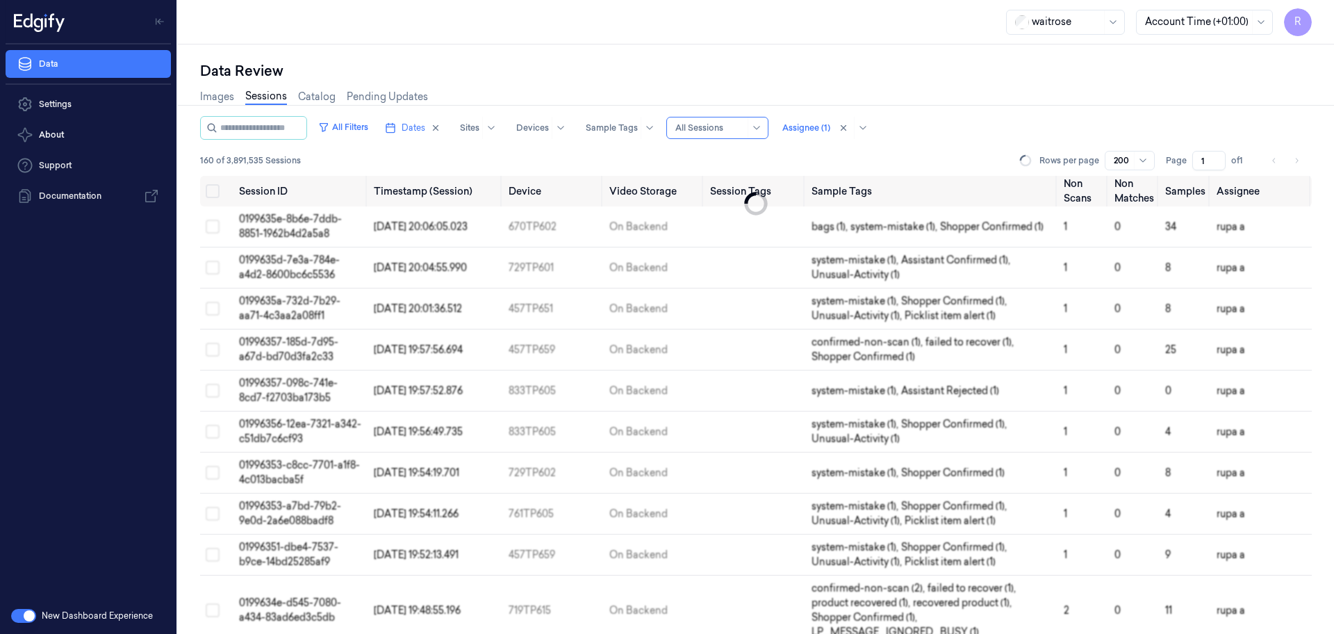
scroll to position [4169, 0]
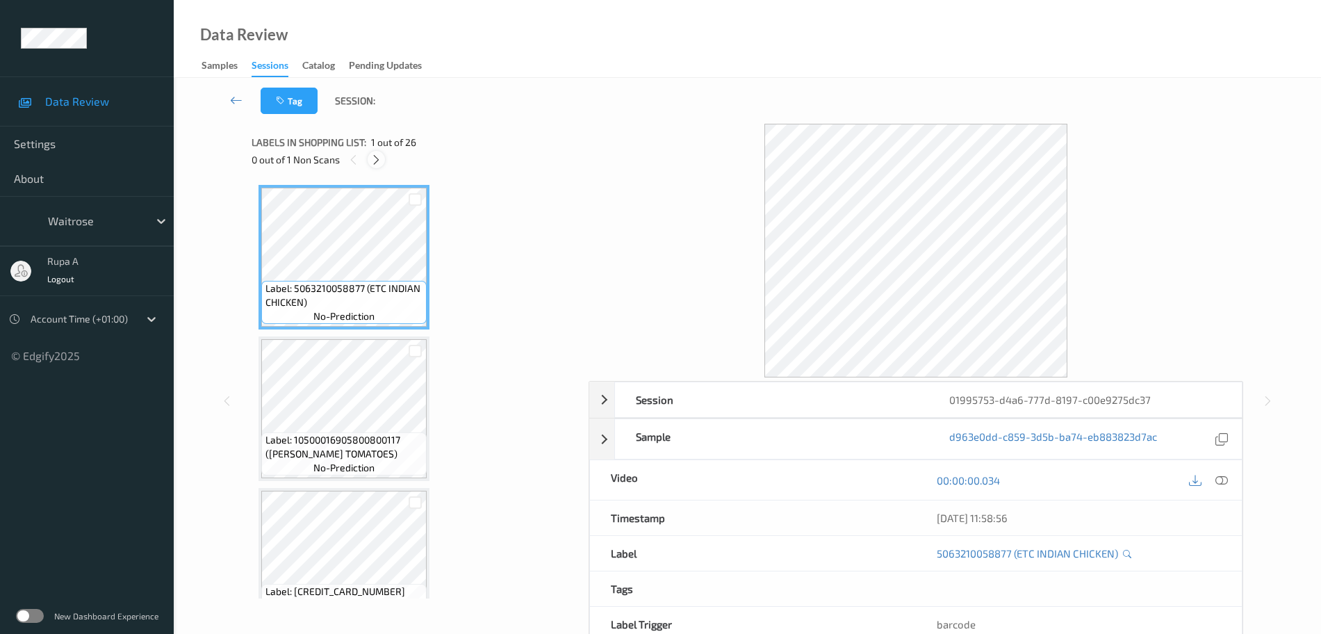
click at [377, 163] on icon at bounding box center [376, 160] width 12 height 13
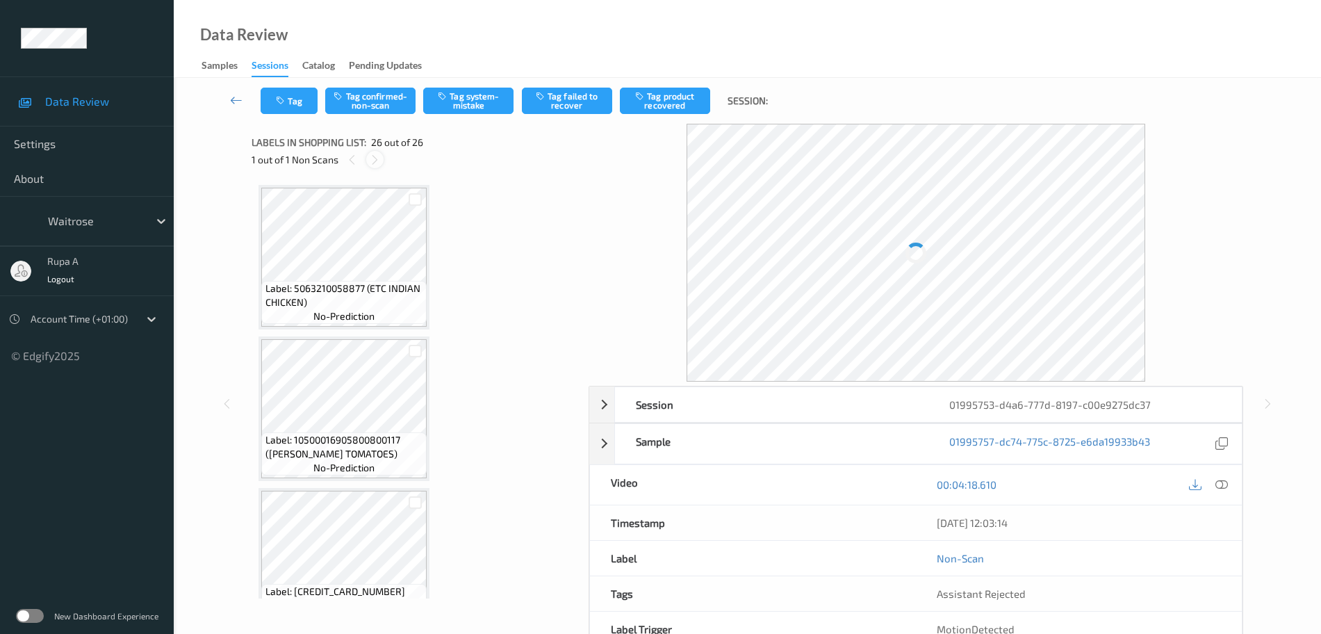
scroll to position [3525, 0]
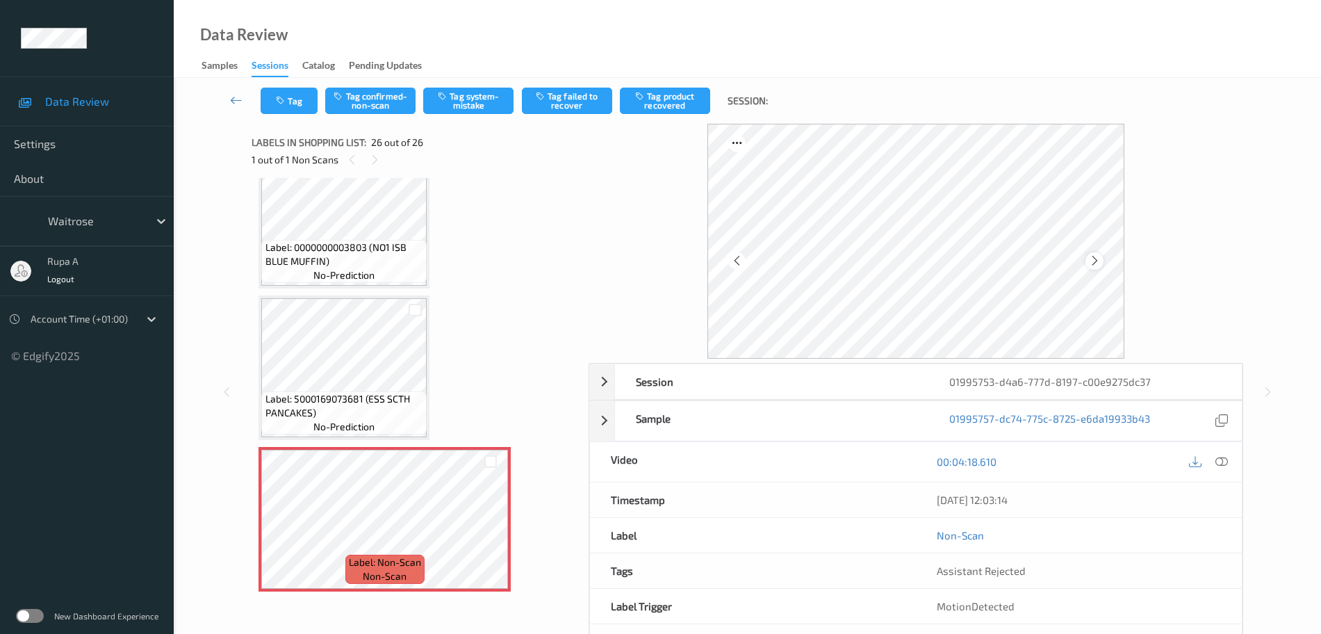
click at [1091, 259] on icon at bounding box center [1095, 260] width 12 height 13
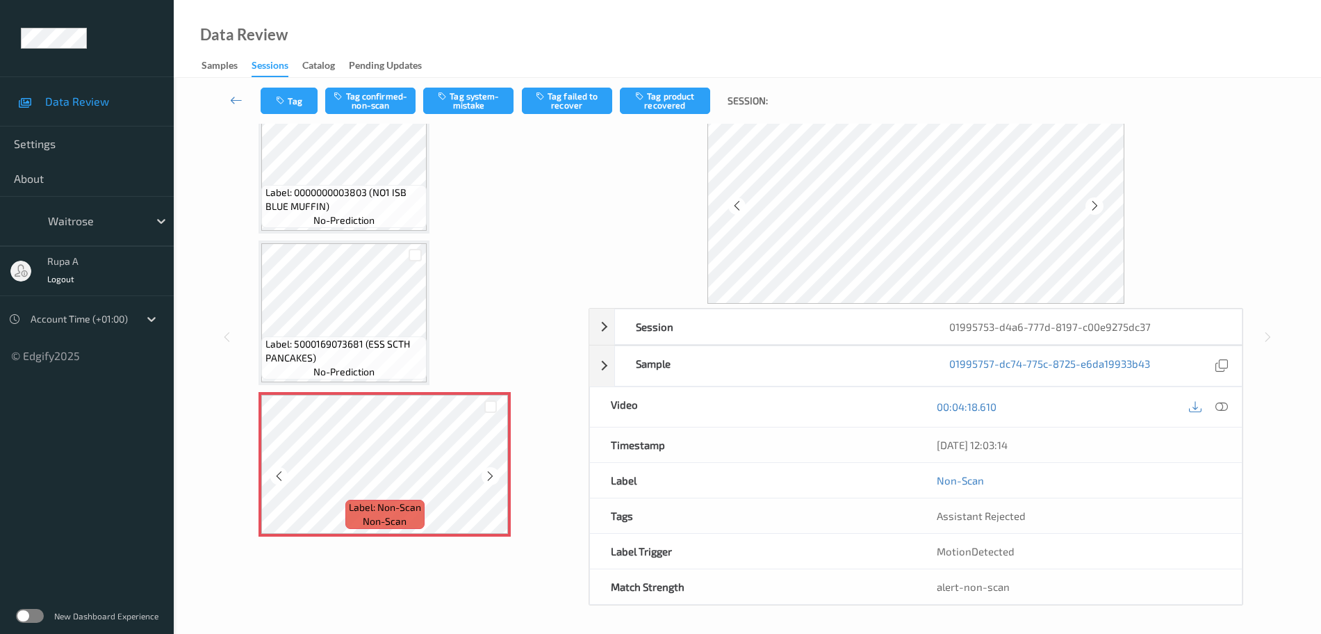
scroll to position [55, 0]
click at [1222, 406] on icon at bounding box center [1221, 406] width 13 height 13
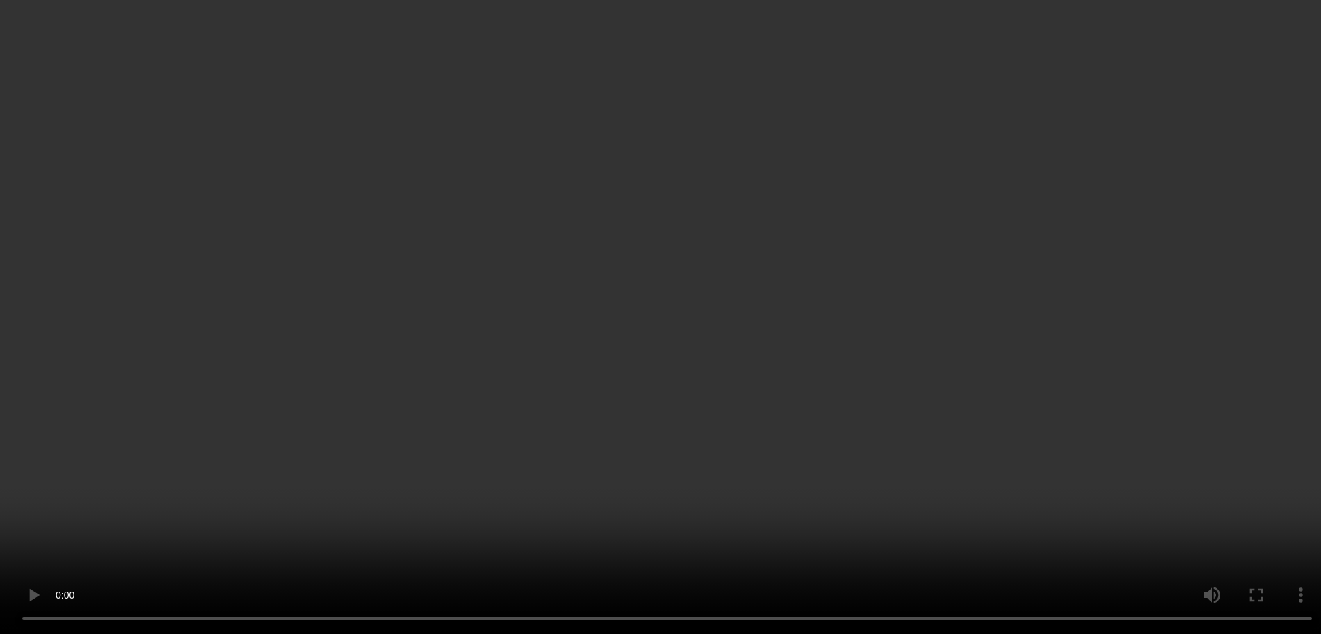
scroll to position [3409, 0]
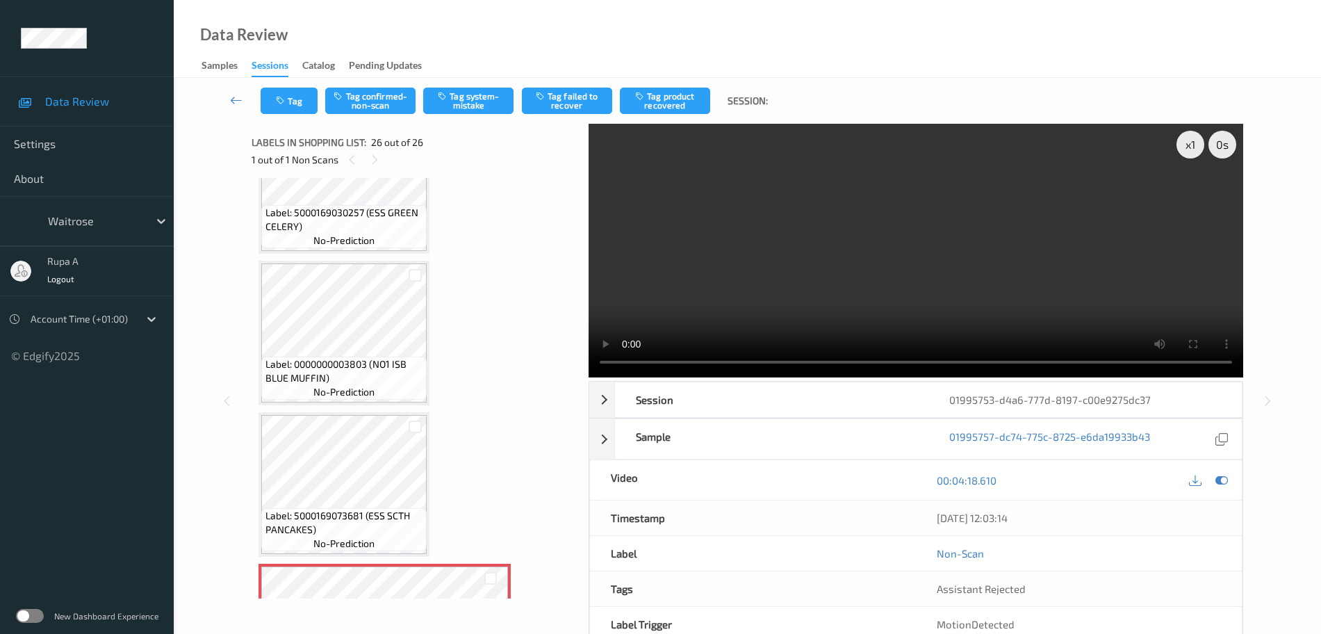
click at [936, 301] on video at bounding box center [916, 251] width 655 height 254
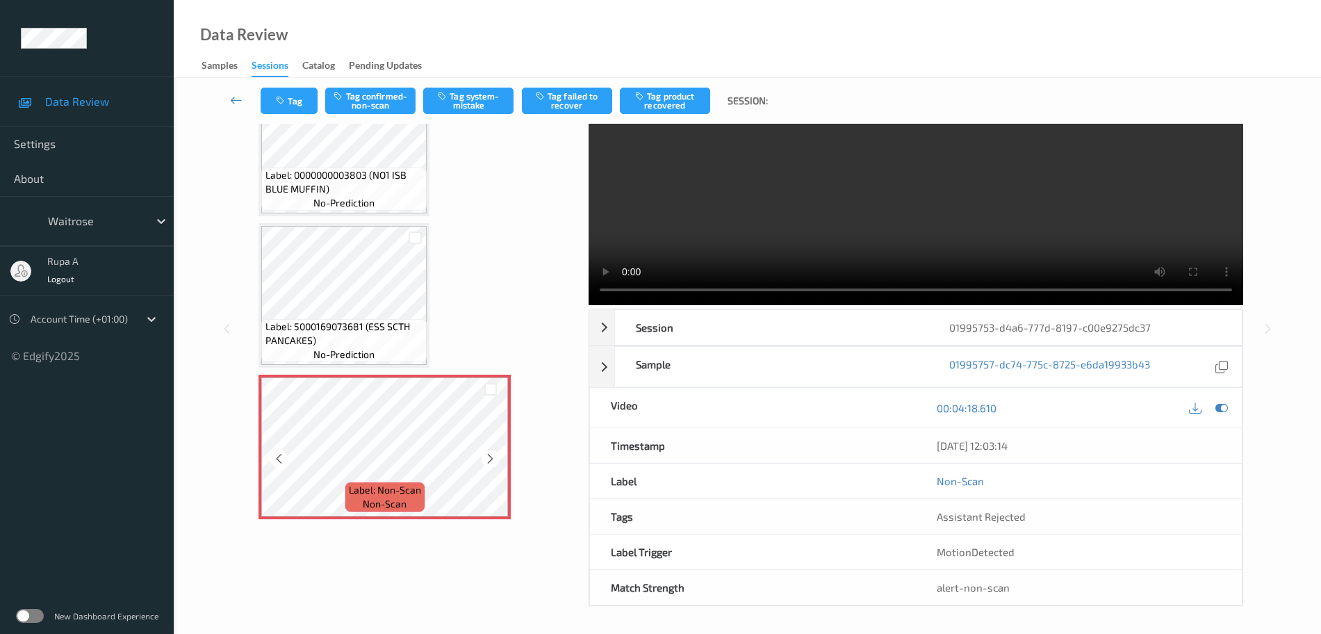
scroll to position [73, 0]
click at [498, 461] on div at bounding box center [490, 457] width 17 height 17
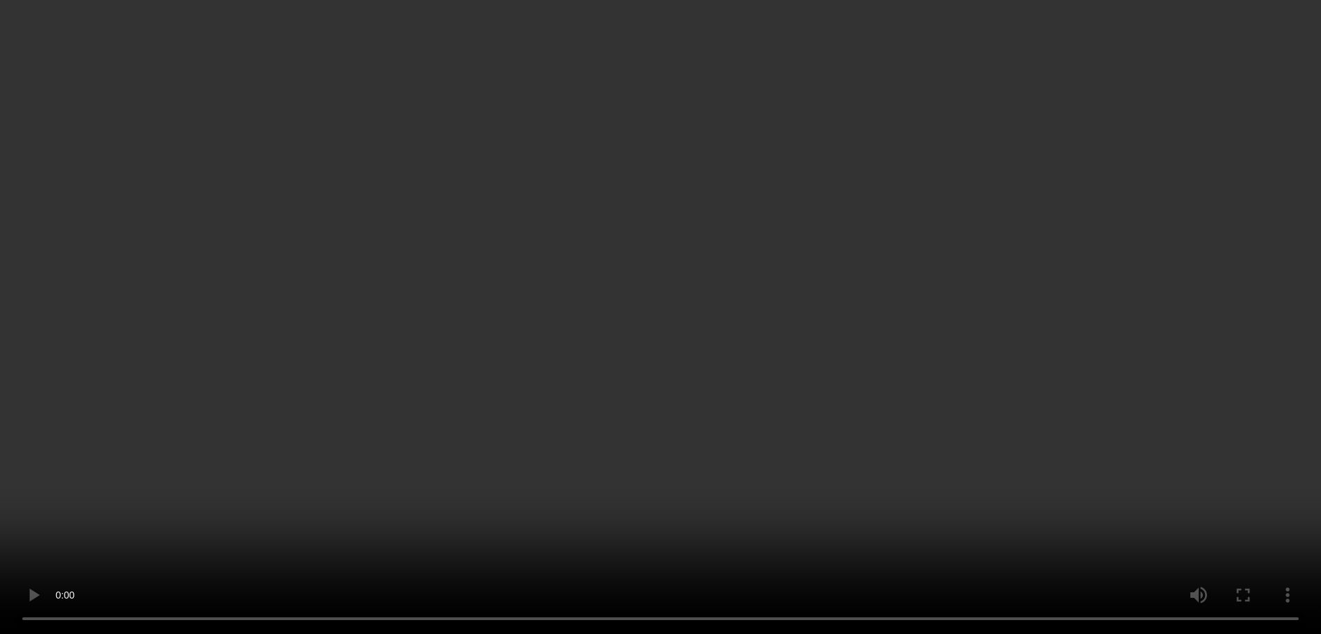
scroll to position [3409, 0]
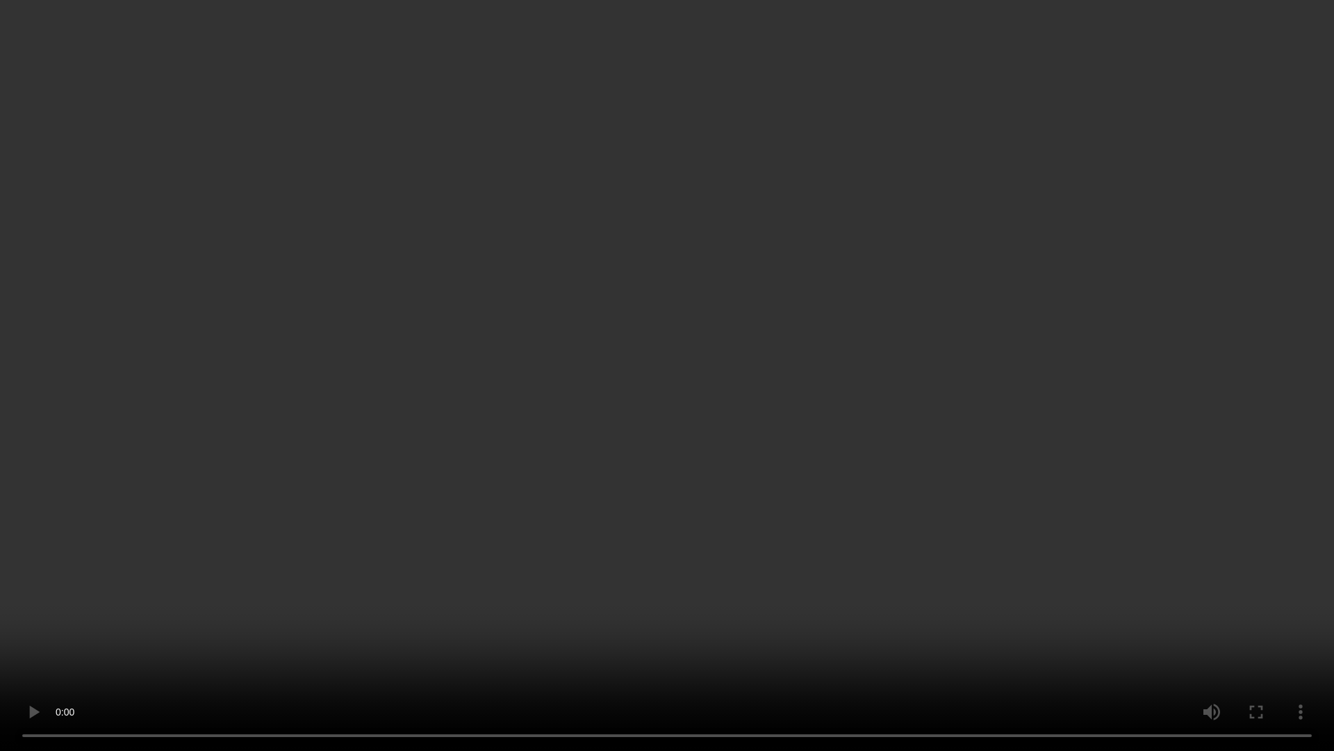
click at [1185, 549] on video at bounding box center [667, 375] width 1334 height 751
click at [1044, 464] on video at bounding box center [667, 375] width 1334 height 751
click at [981, 350] on video at bounding box center [667, 375] width 1334 height 751
click at [897, 566] on video at bounding box center [667, 375] width 1334 height 751
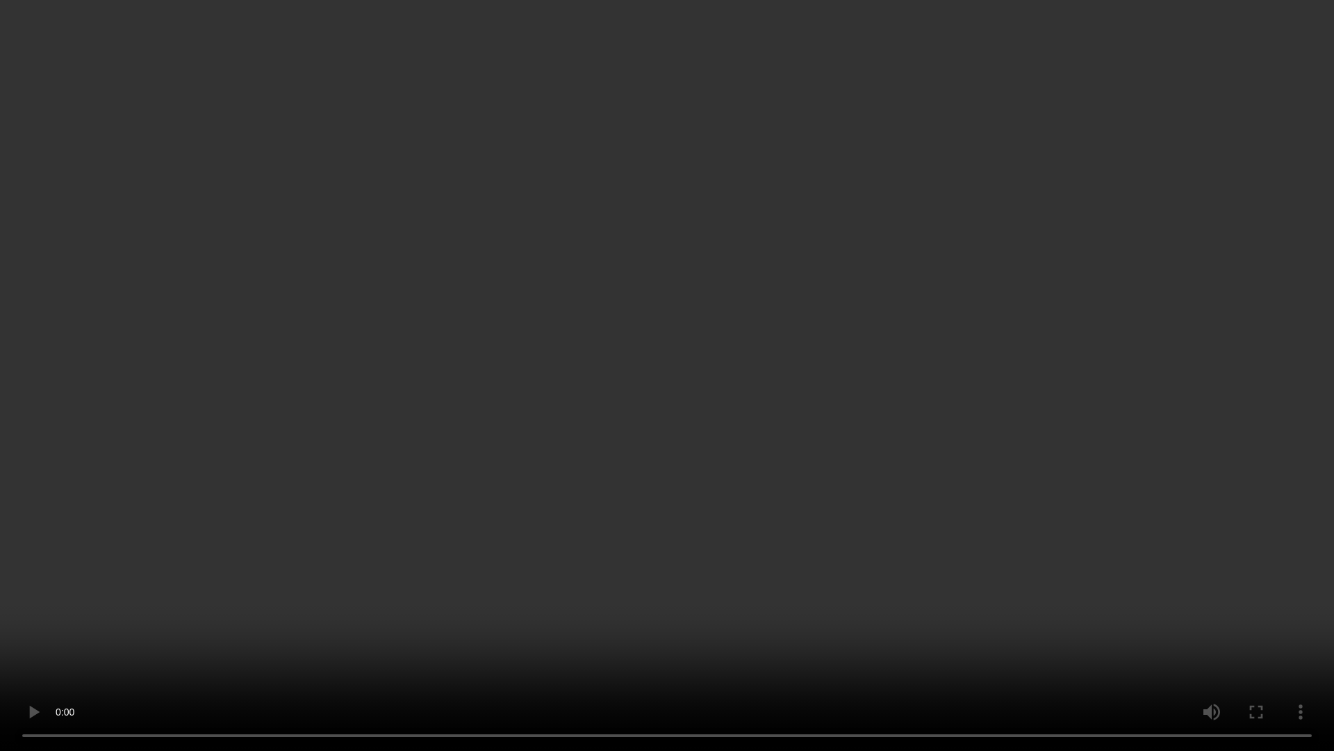
click at [878, 572] on video at bounding box center [667, 375] width 1334 height 751
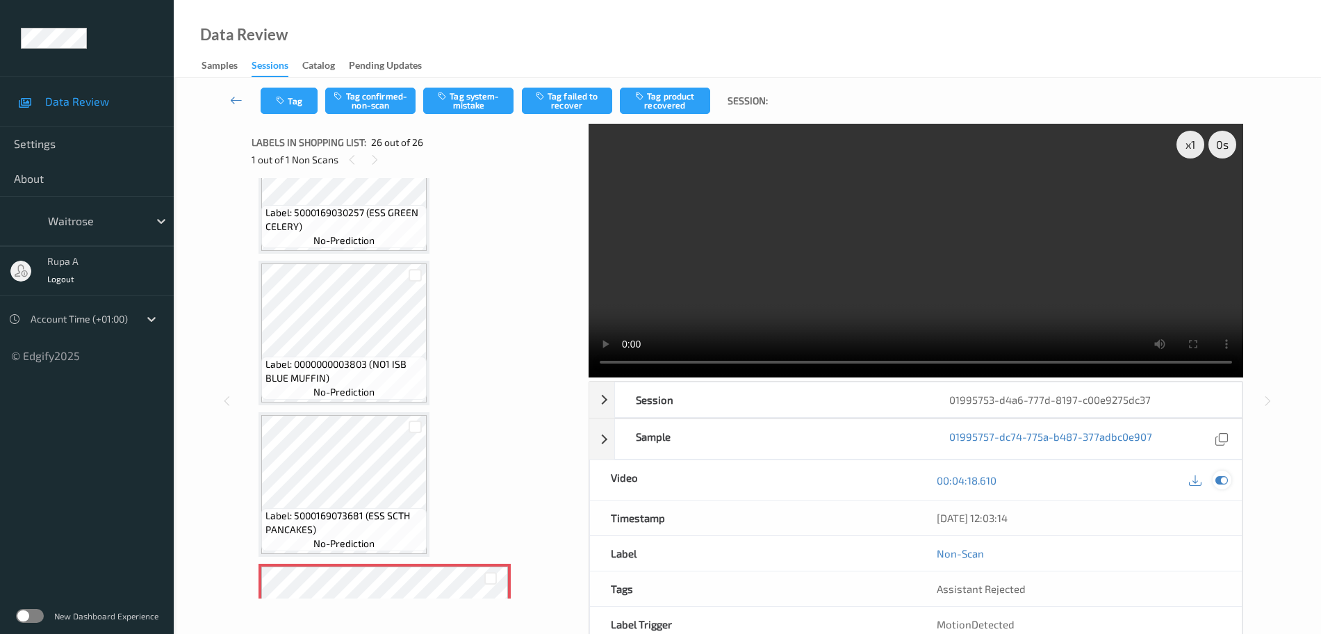
click at [1222, 484] on icon at bounding box center [1221, 480] width 13 height 13
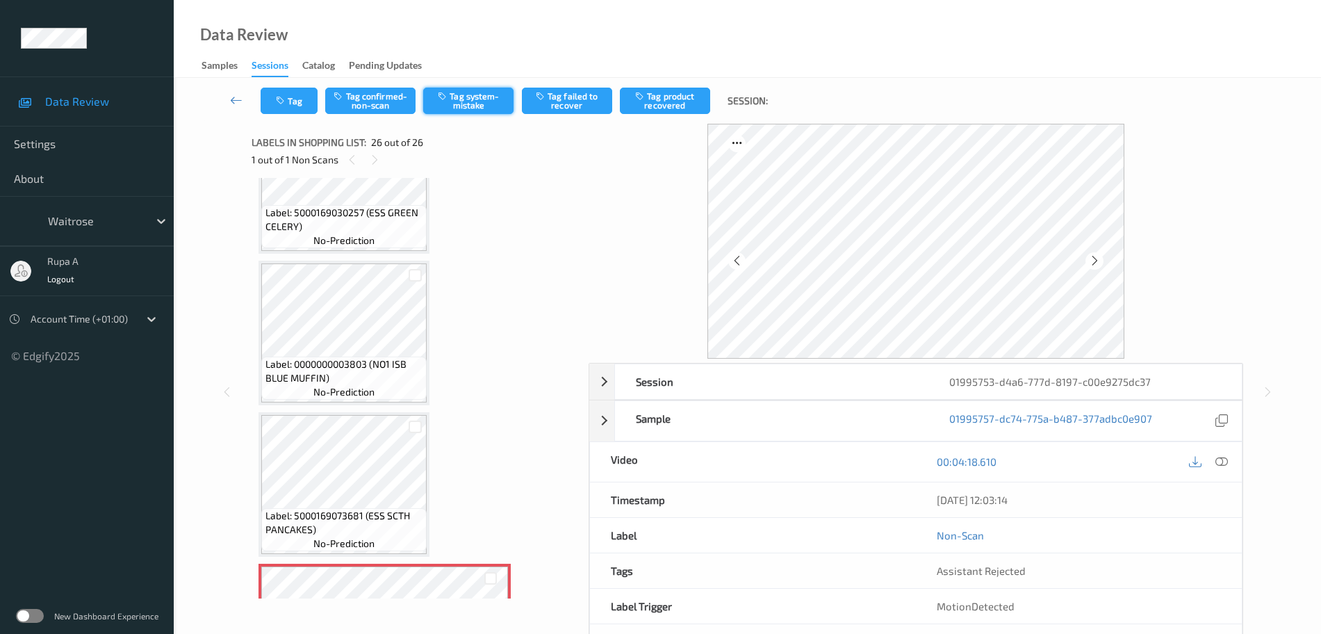
click at [459, 108] on button "Tag system-mistake" at bounding box center [468, 101] width 90 height 26
click at [290, 97] on button "Tag" at bounding box center [289, 101] width 57 height 26
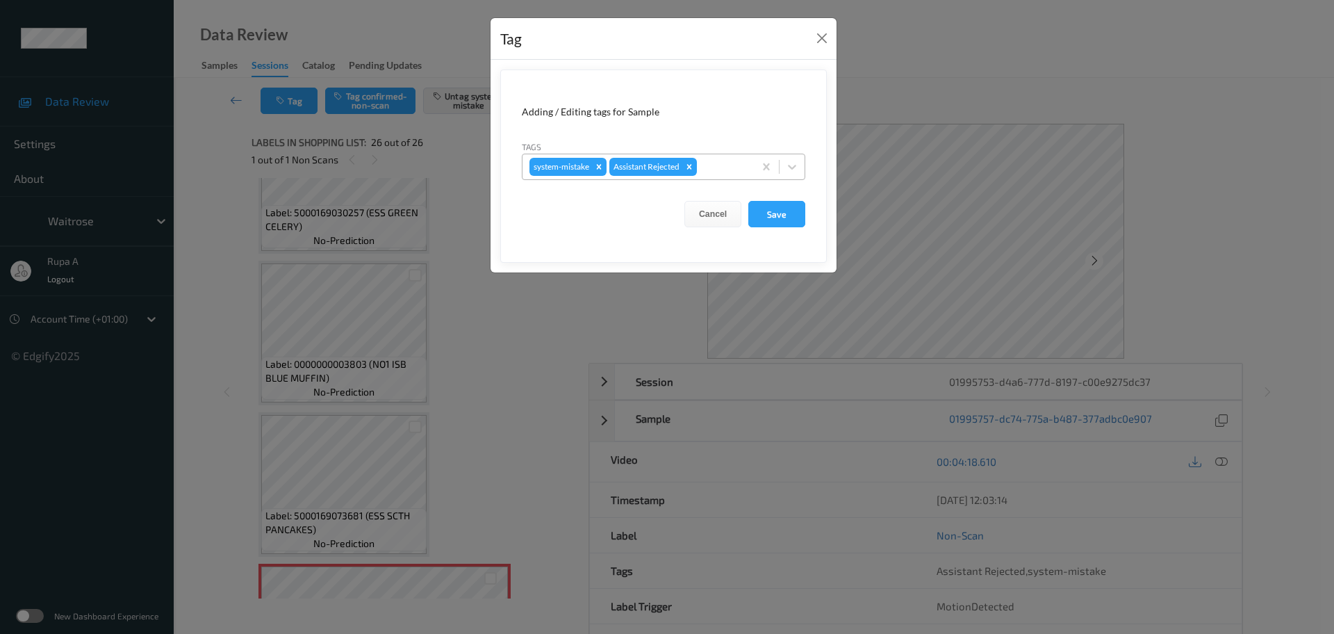
click at [727, 167] on div at bounding box center [723, 166] width 47 height 17
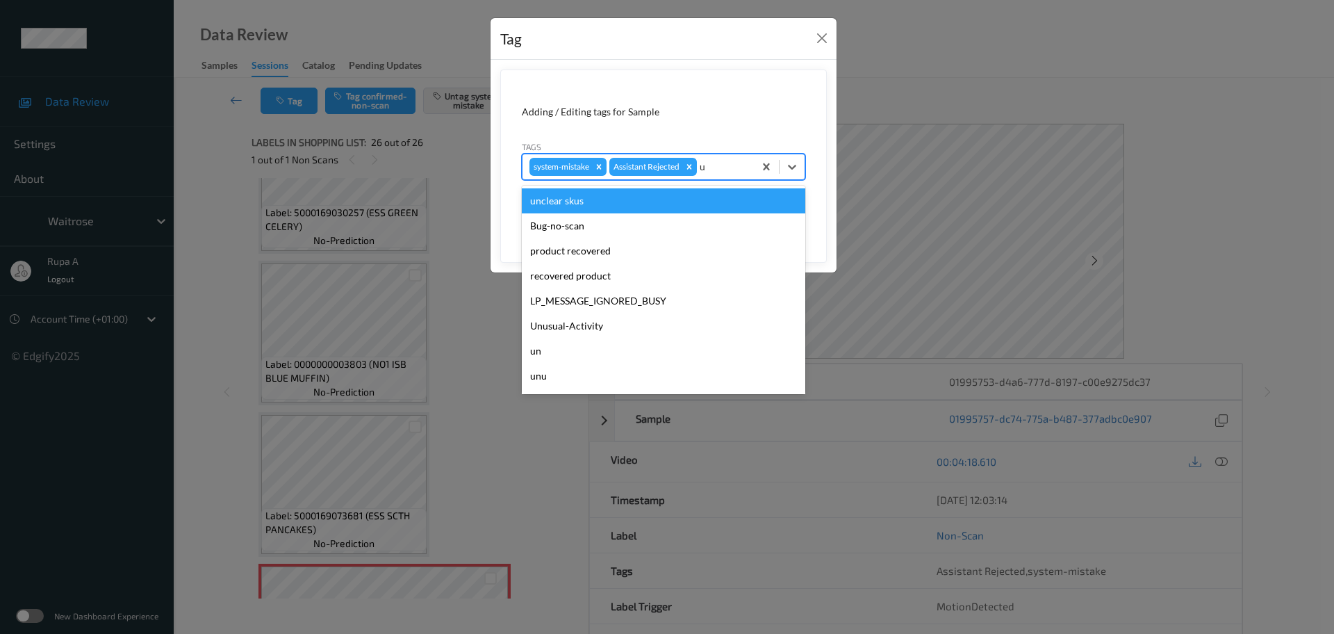
type input "un"
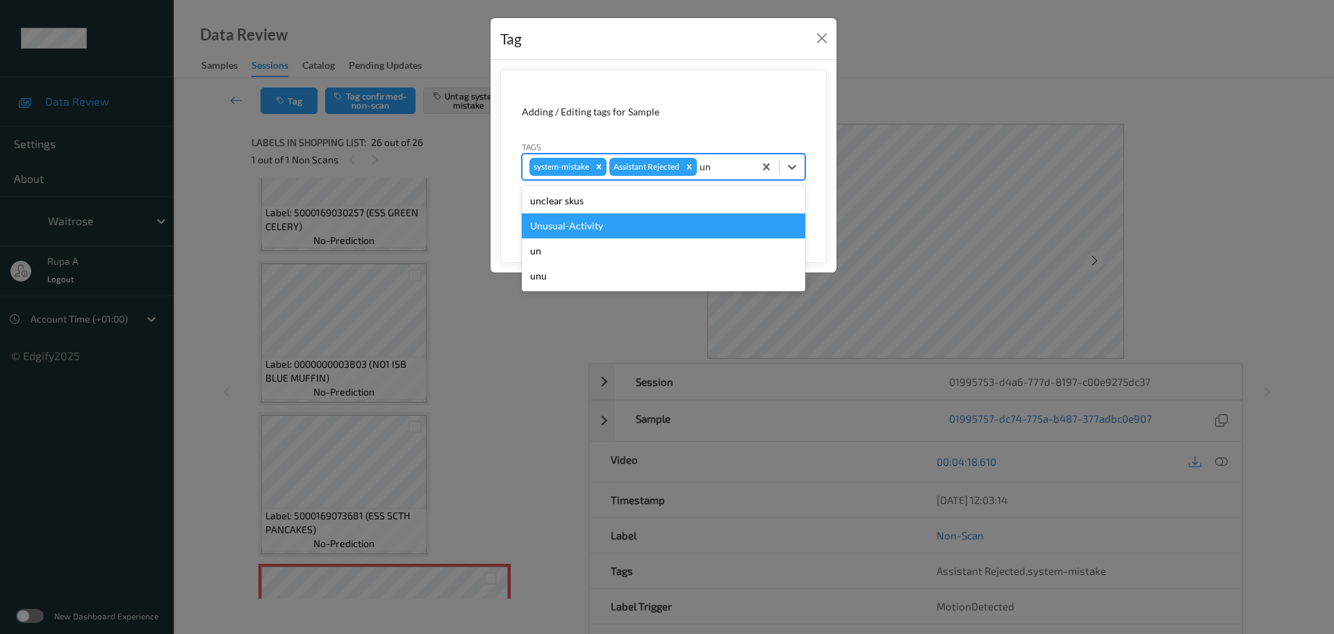
click at [686, 226] on div "Unusual-Activity" at bounding box center [664, 225] width 284 height 25
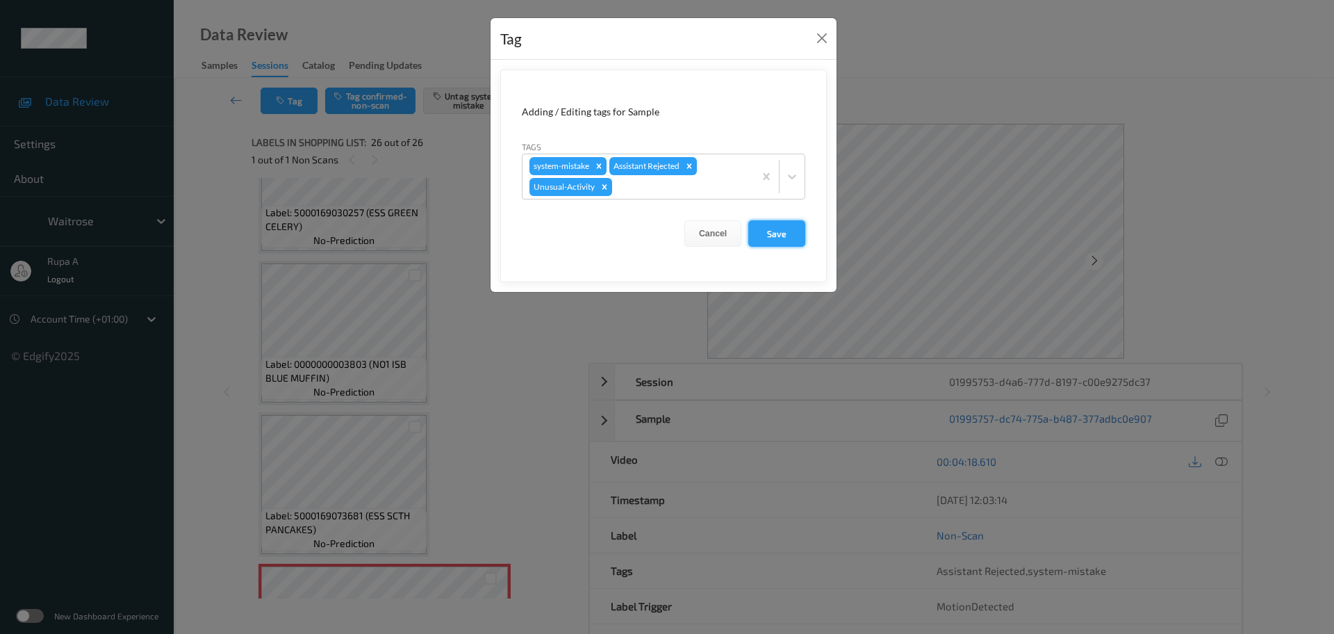
click at [782, 236] on button "Save" at bounding box center [776, 233] width 57 height 26
